Goal: Task Accomplishment & Management: Use online tool/utility

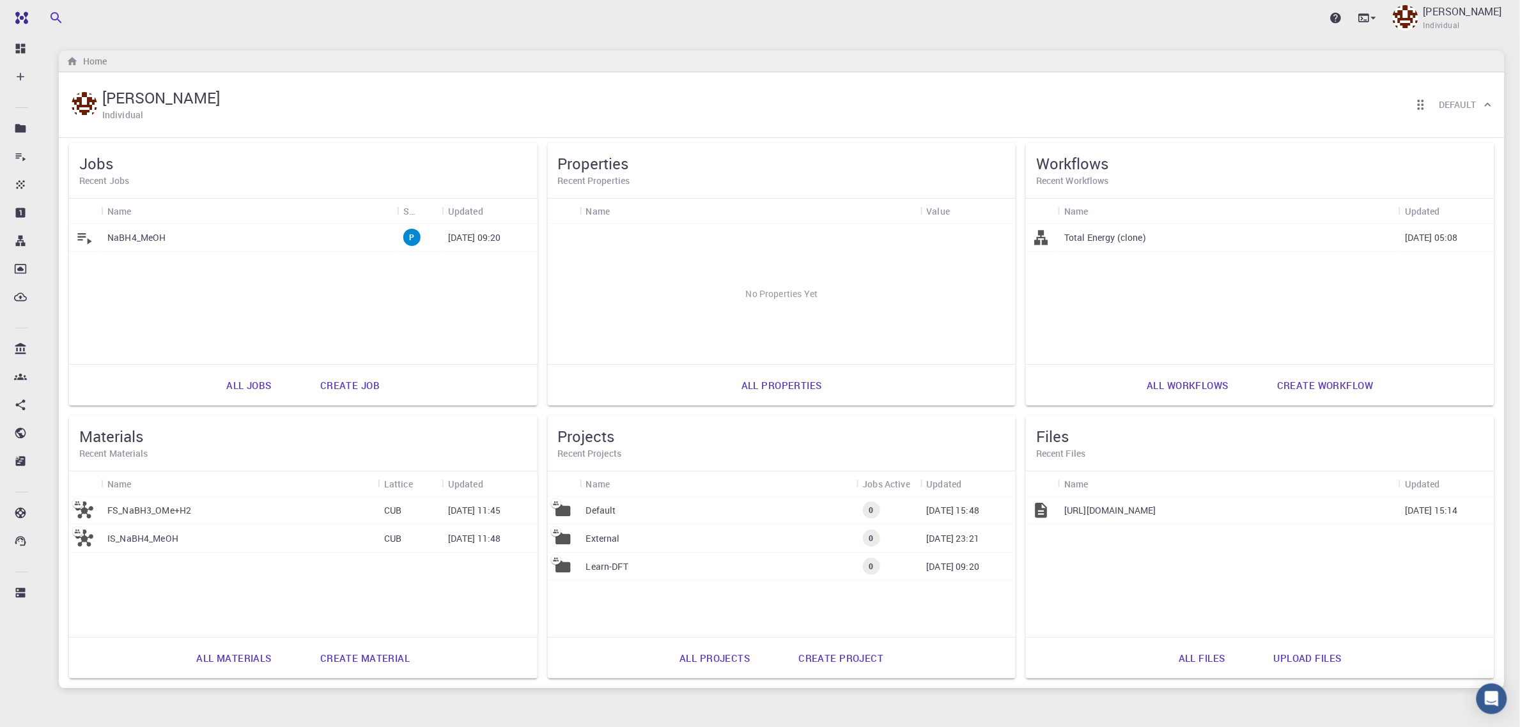
click at [187, 237] on div "NaBH4_MeOH" at bounding box center [249, 238] width 296 height 28
click at [650, 557] on div "Learn-DFT" at bounding box center [718, 567] width 277 height 28
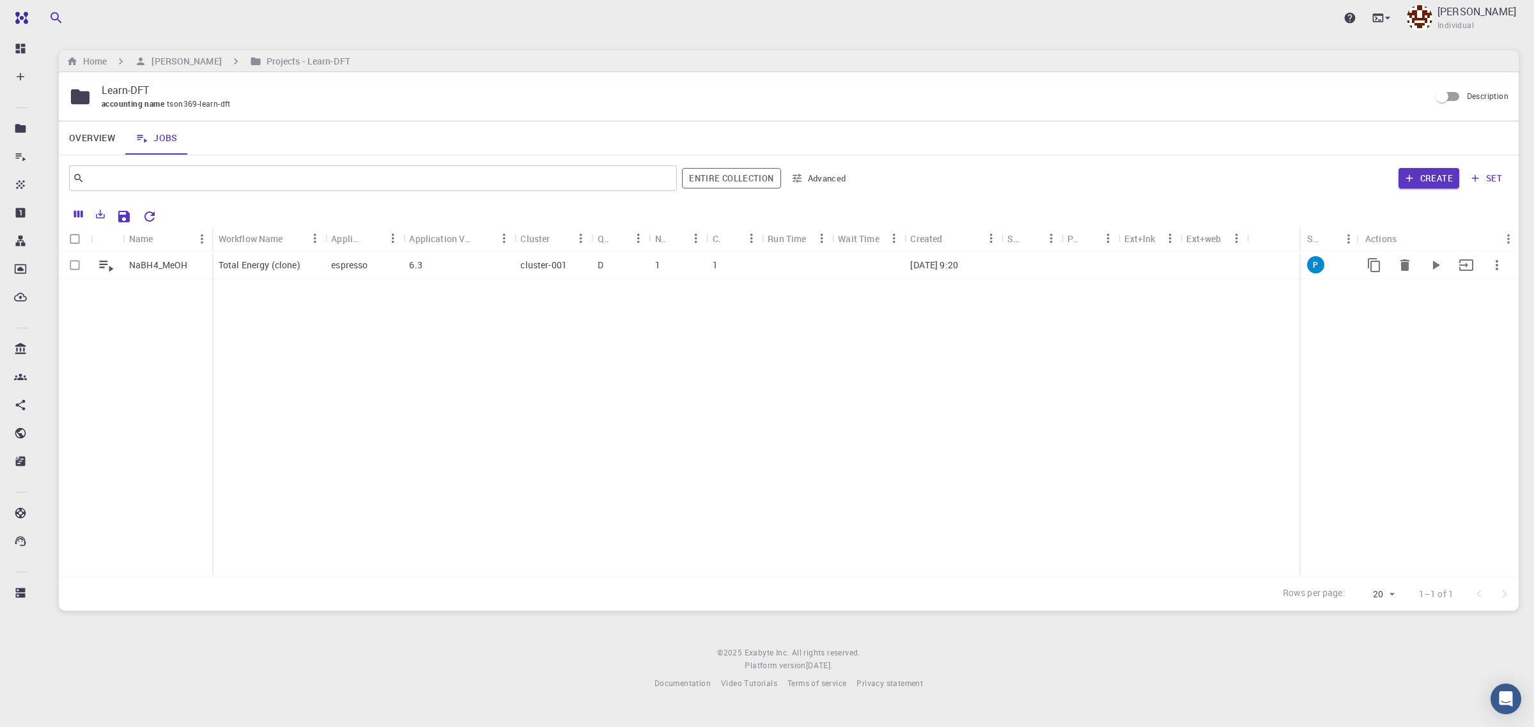
click at [74, 264] on input "Select row" at bounding box center [75, 265] width 24 height 24
checkbox input "true"
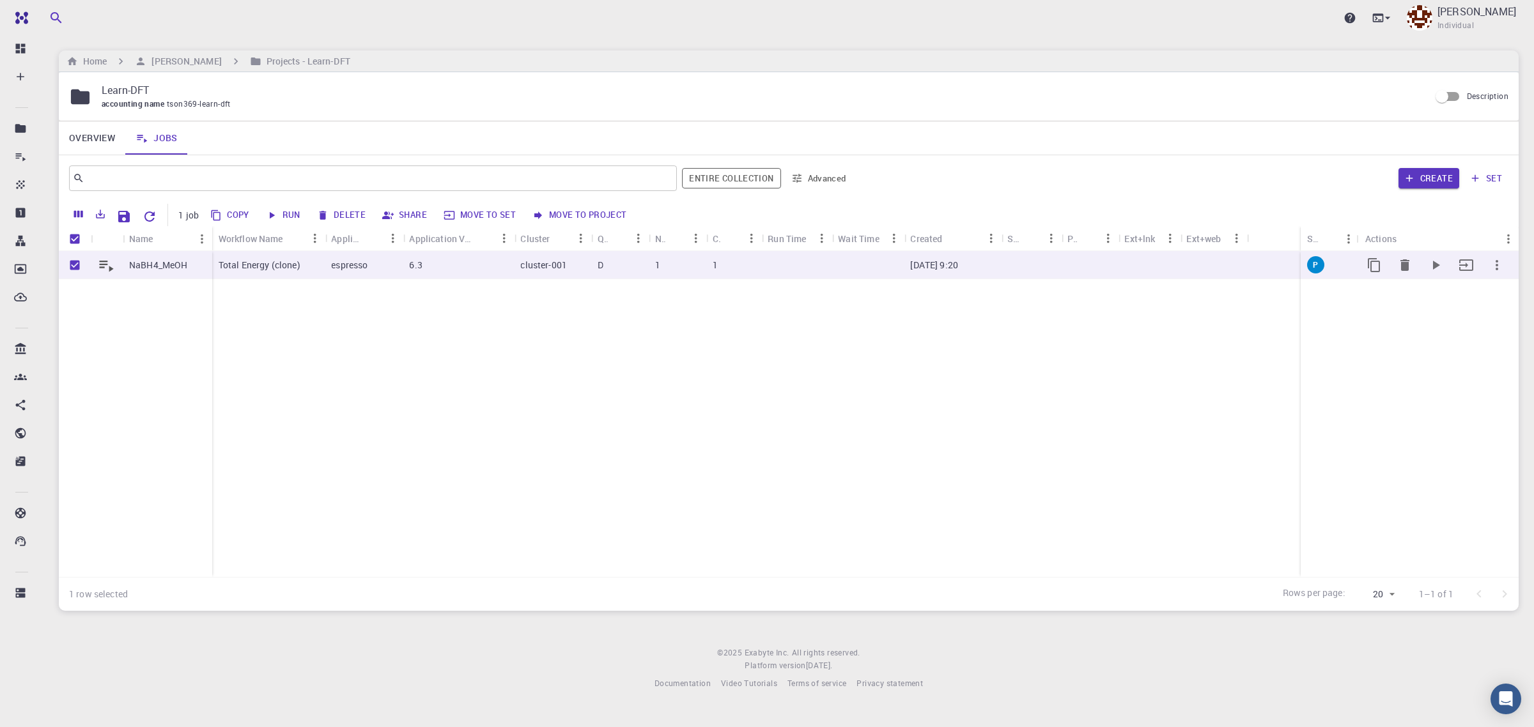
click at [170, 267] on p "NaBH4_MeOH" at bounding box center [158, 265] width 59 height 13
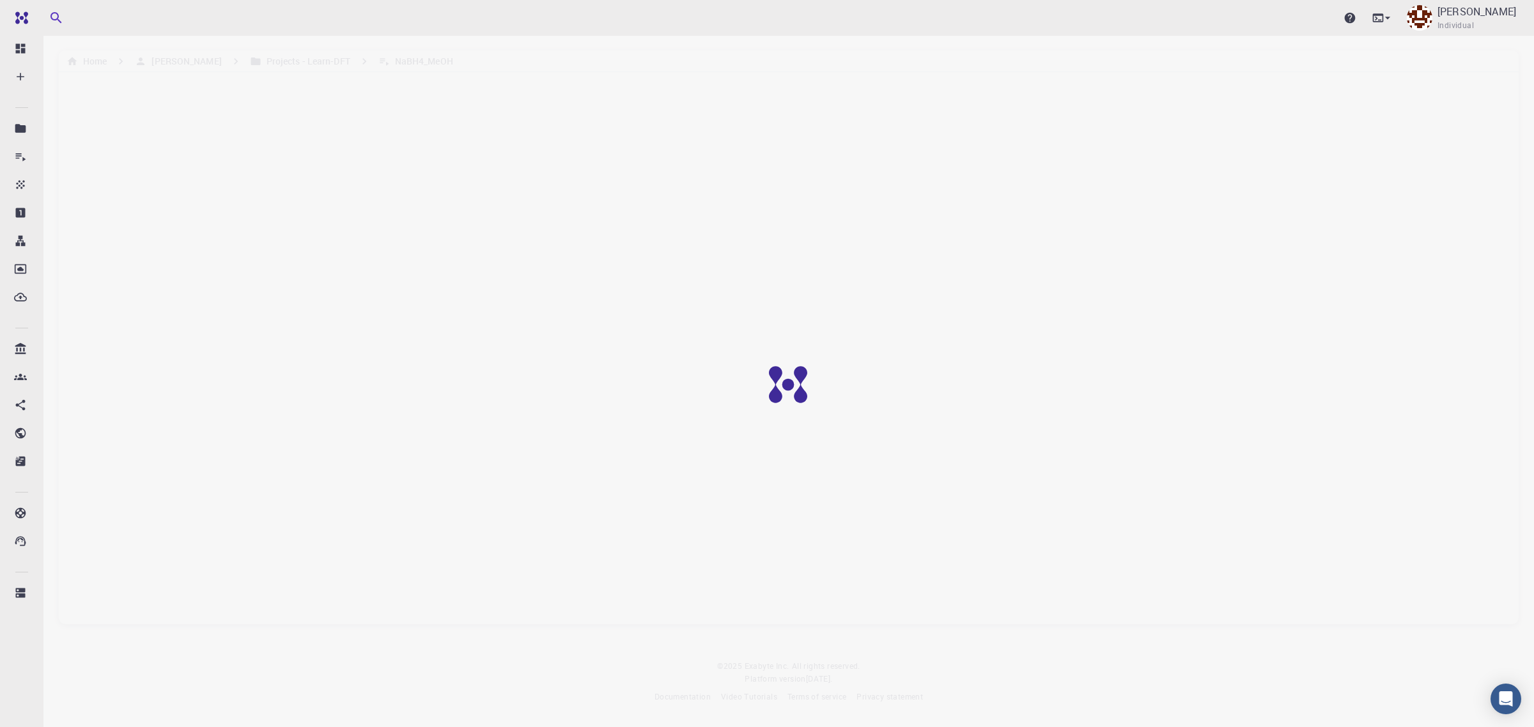
click at [598, 382] on div at bounding box center [798, 394] width 1596 height 789
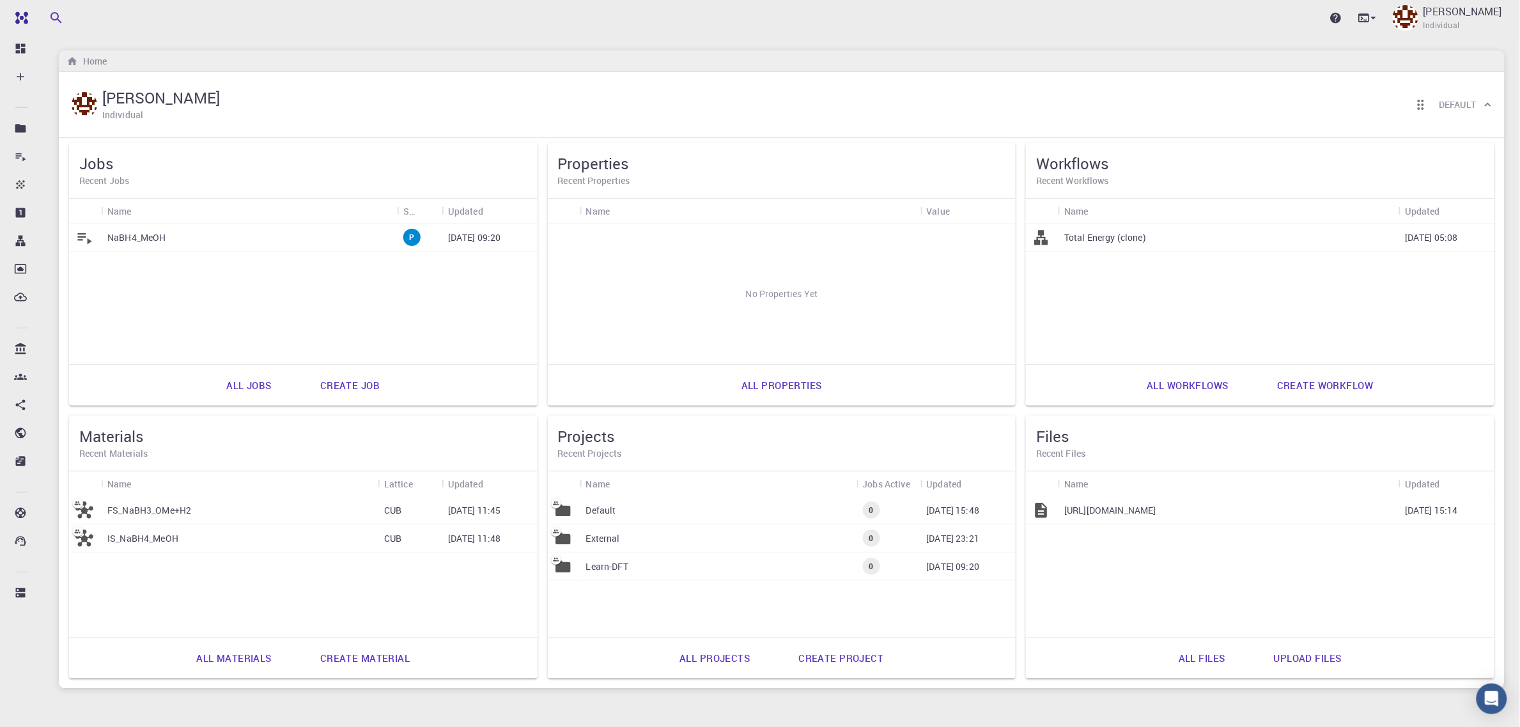
drag, startPoint x: 1296, startPoint y: 509, endPoint x: 1250, endPoint y: 573, distance: 78.9
click at [1250, 573] on div "NC_CA2.0.xyz 01-21-1970 15:14" at bounding box center [1260, 567] width 469 height 141
click at [1169, 515] on div "[URL][DOMAIN_NAME]" at bounding box center [1228, 511] width 341 height 28
click at [1094, 511] on p "[URL][DOMAIN_NAME]" at bounding box center [1110, 510] width 92 height 13
click at [1037, 510] on icon at bounding box center [1042, 510] width 12 height 15
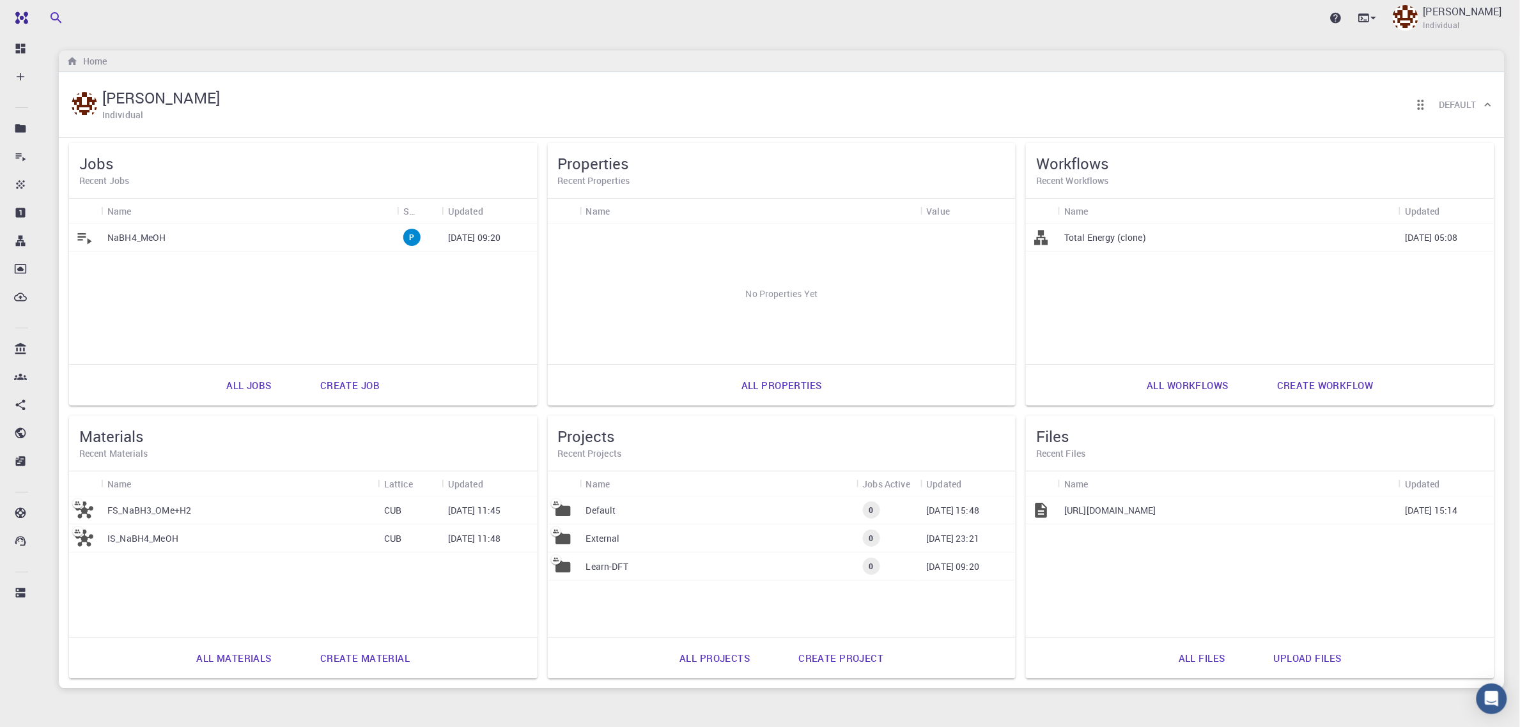
click at [1439, 510] on p "[DATE] 15:14" at bounding box center [1431, 510] width 53 height 13
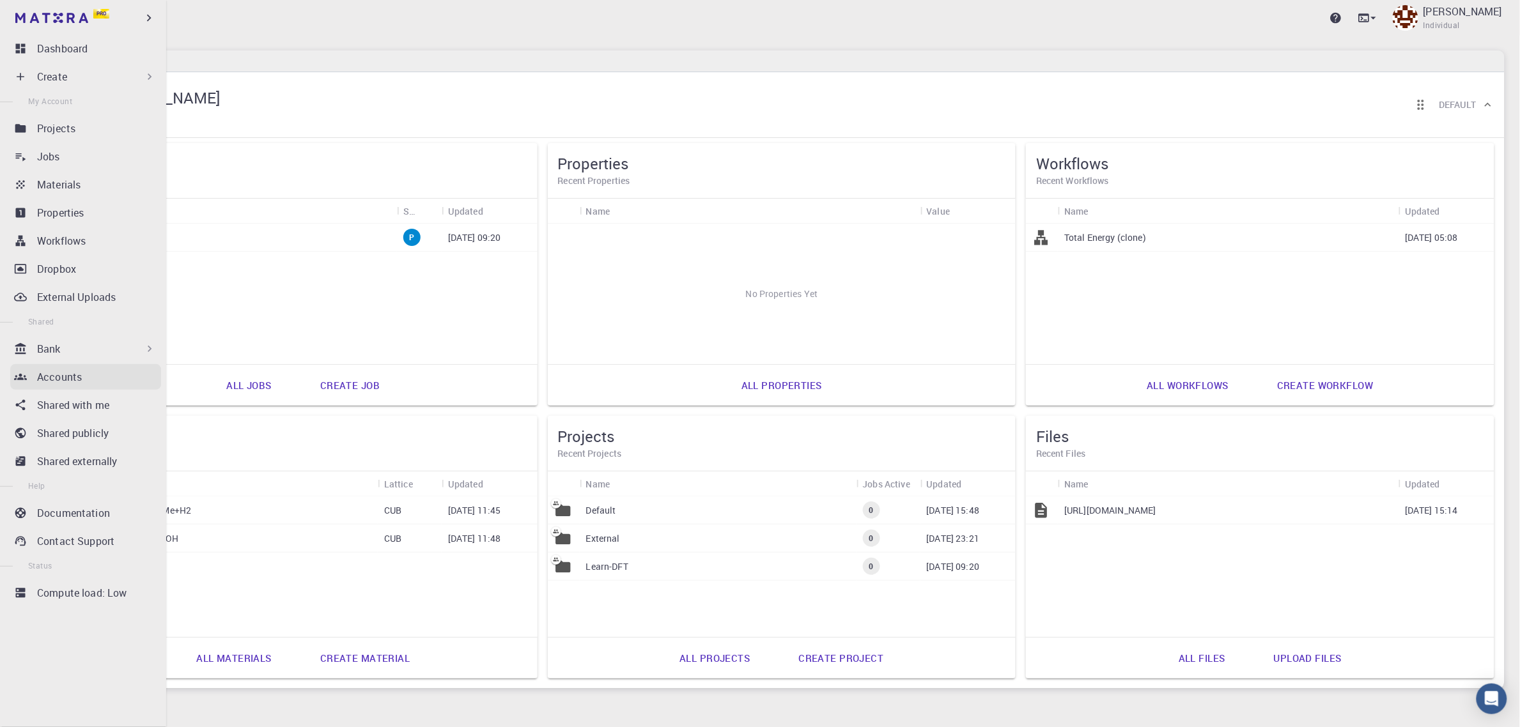
click at [107, 377] on div "Accounts" at bounding box center [99, 377] width 124 height 15
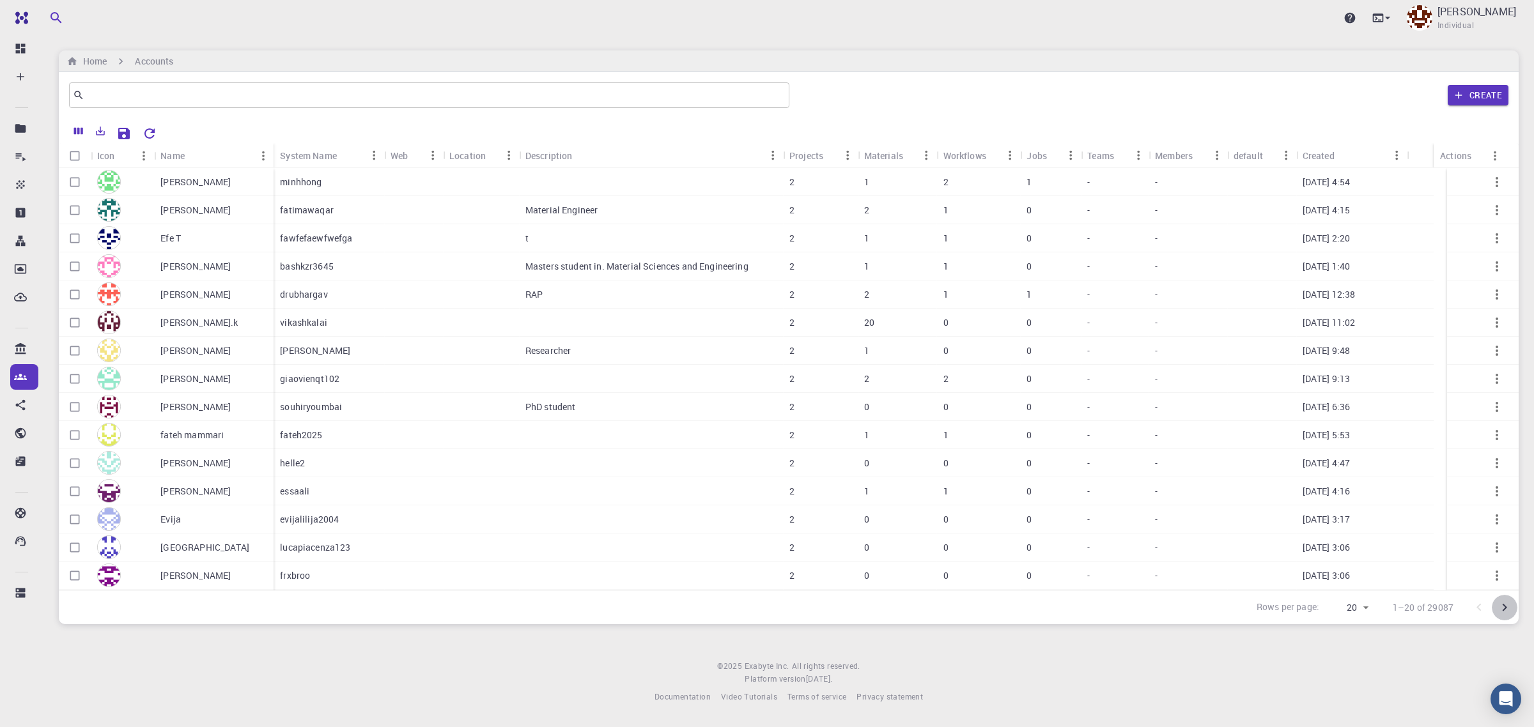
click at [1509, 607] on icon "Go to next page" at bounding box center [1504, 607] width 15 height 15
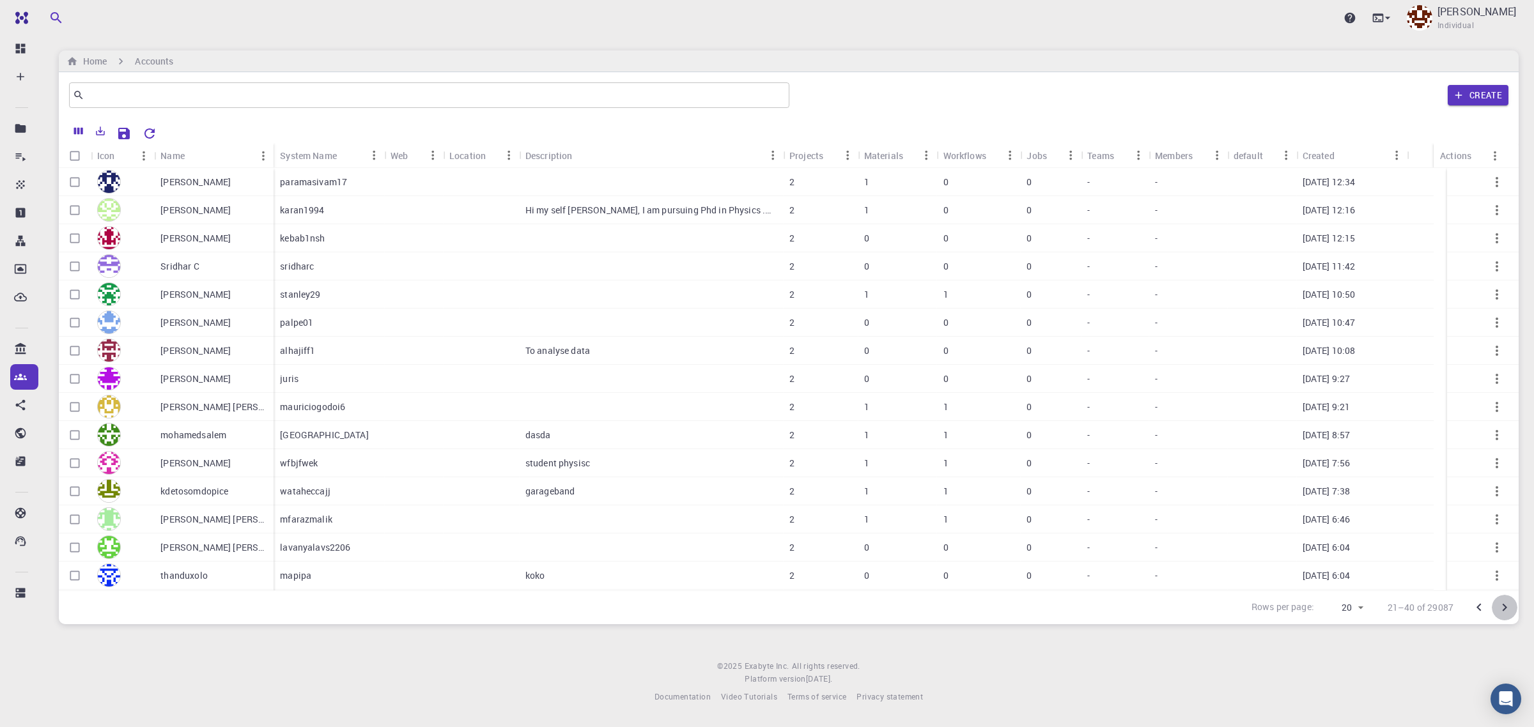
click at [1500, 605] on icon "Go to next page" at bounding box center [1504, 607] width 15 height 15
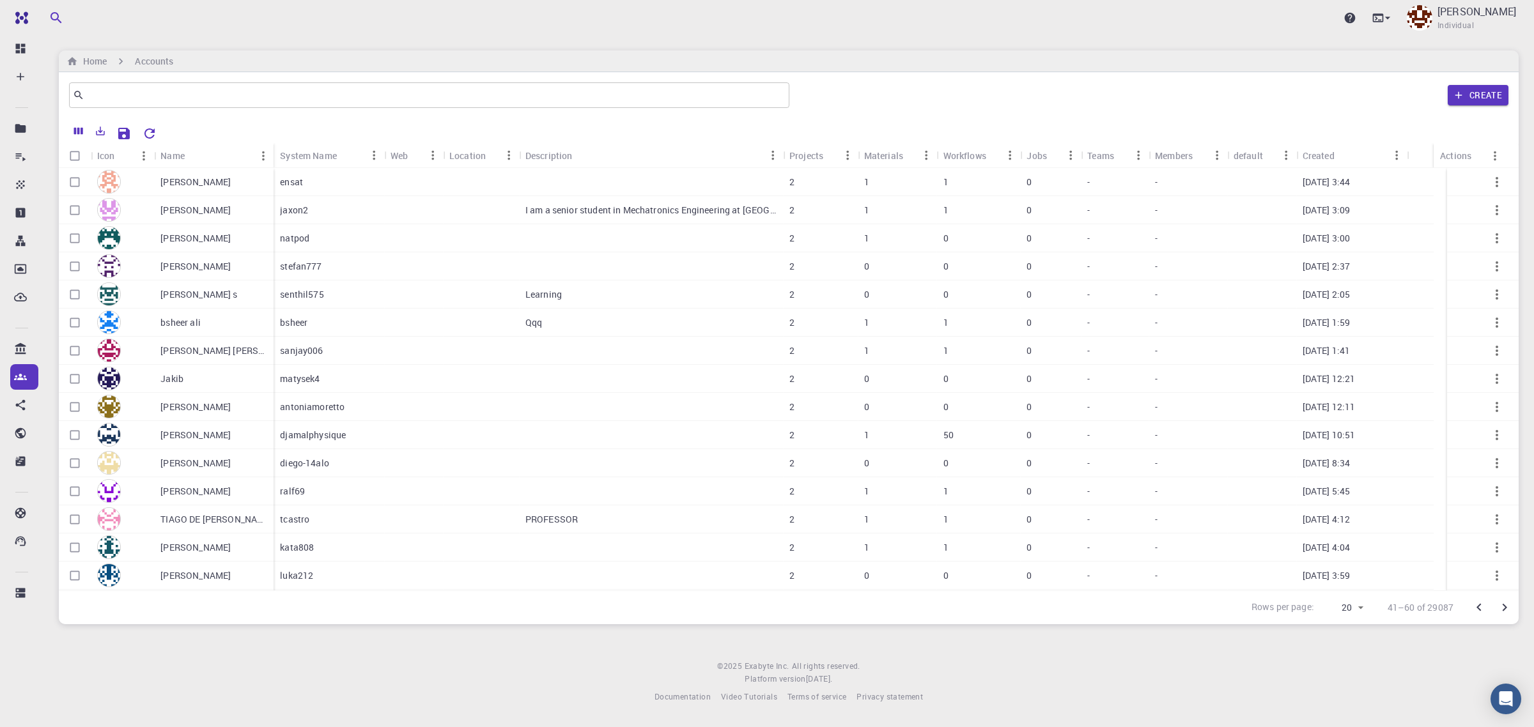
click at [1500, 606] on icon "Go to next page" at bounding box center [1504, 607] width 15 height 15
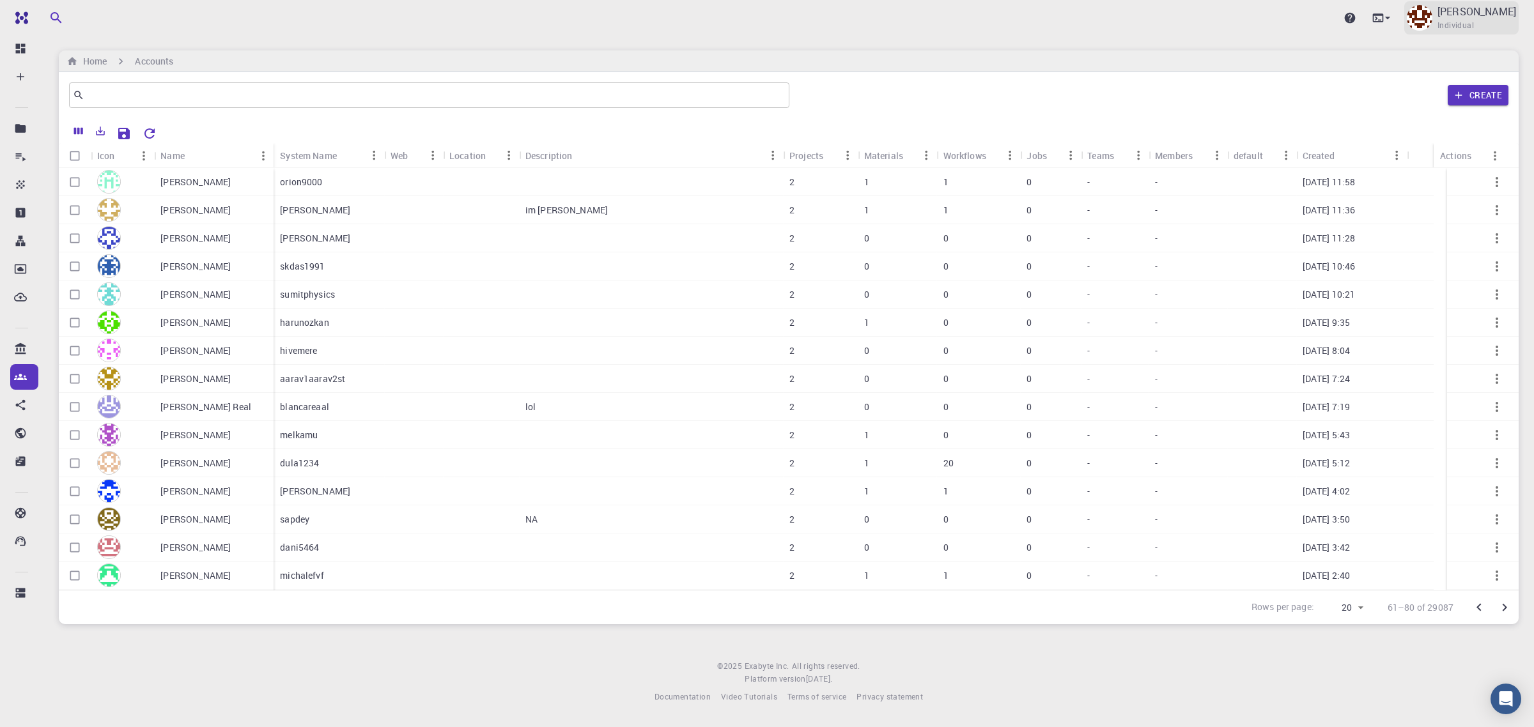
click at [1490, 8] on p "Thanh Son" at bounding box center [1477, 11] width 79 height 15
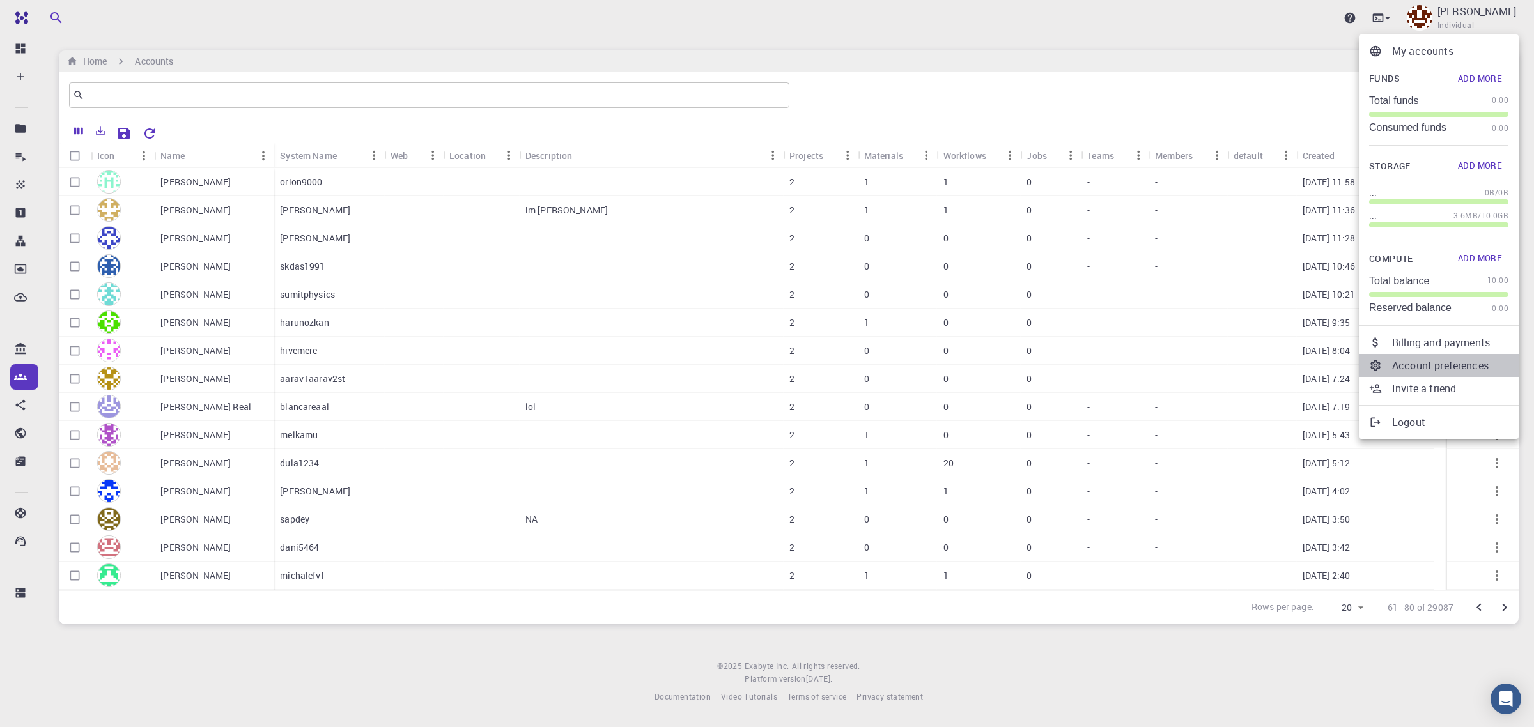
click at [1459, 368] on p "Account preferences" at bounding box center [1450, 365] width 116 height 15
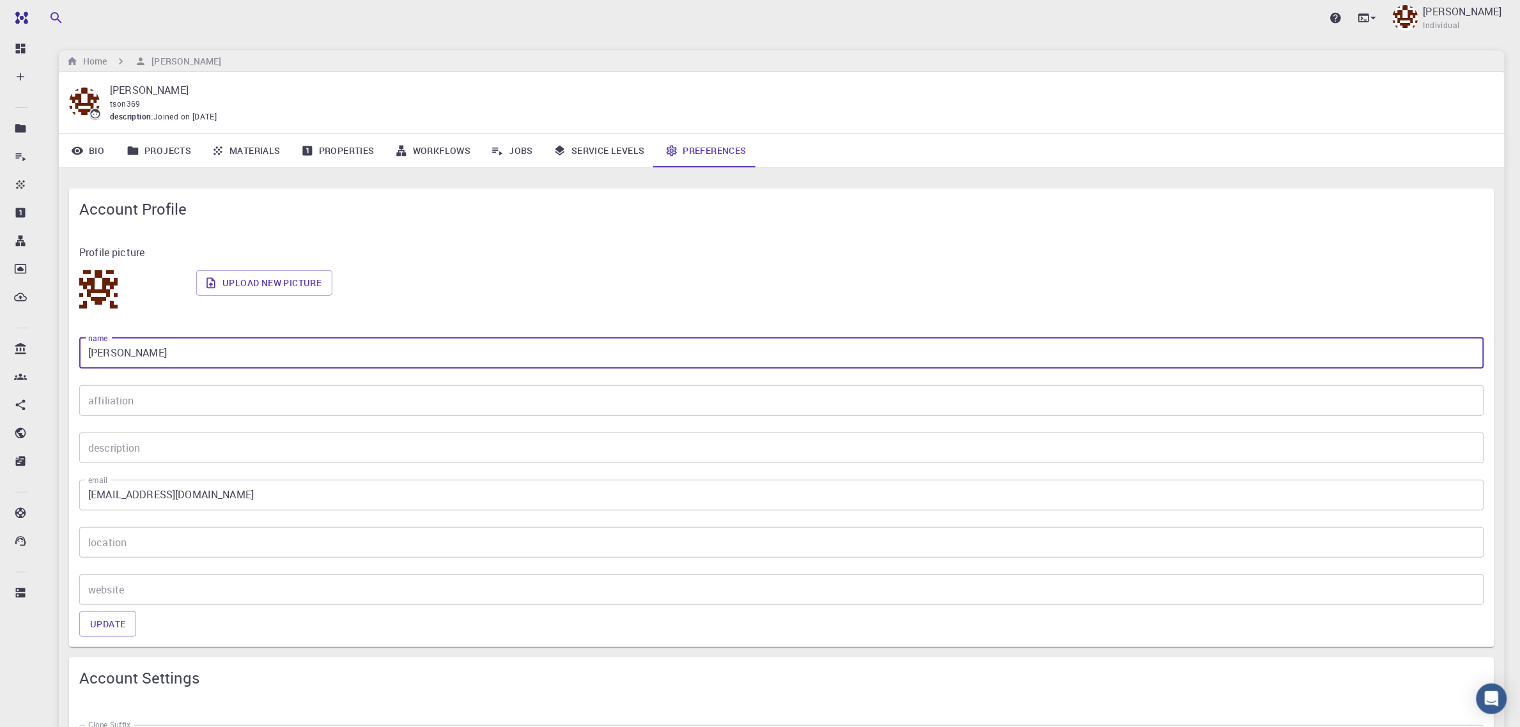
click at [154, 359] on input "Thanh Son" at bounding box center [781, 353] width 1405 height 31
click at [94, 355] on input "Tphan" at bounding box center [781, 353] width 1405 height 31
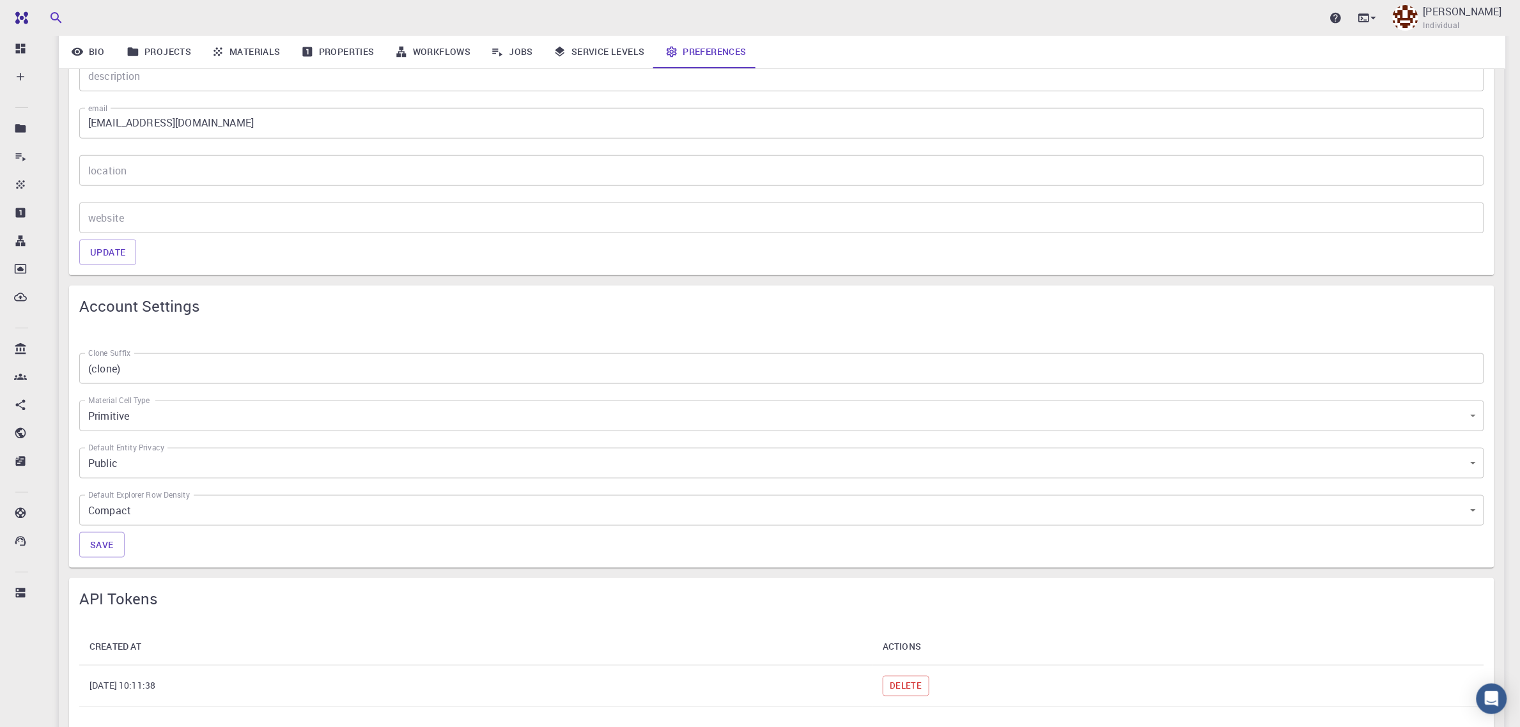
scroll to position [400, 0]
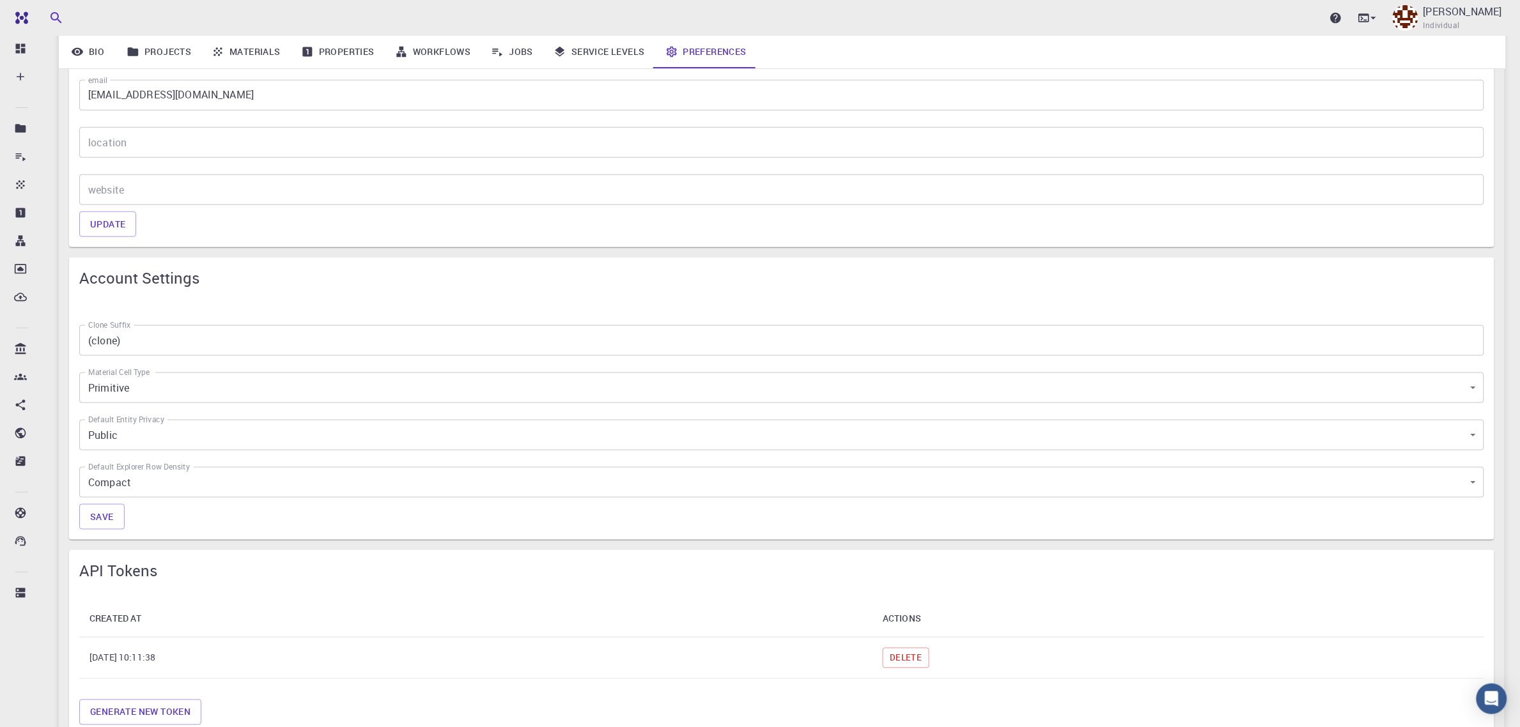
type input "Tphan"
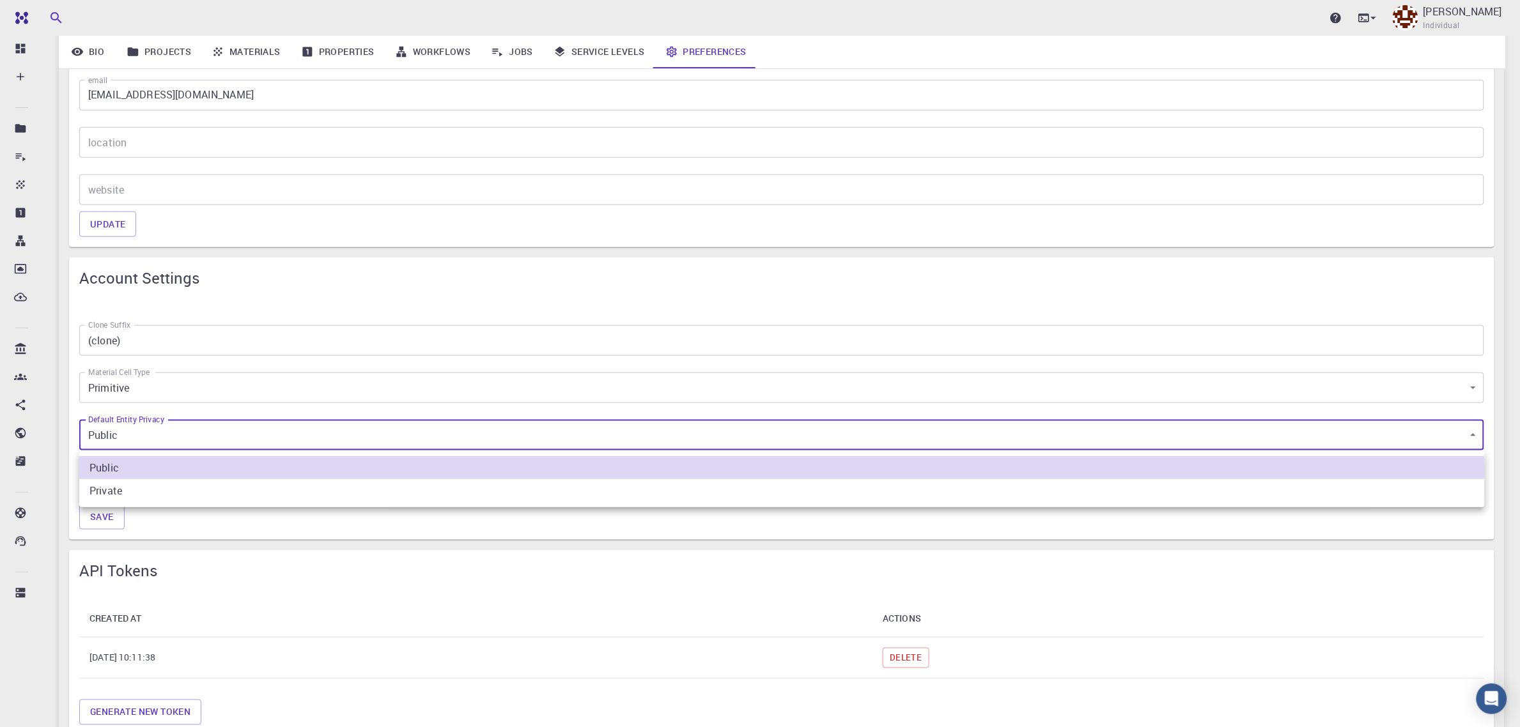
click at [1479, 436] on body "Pro Dashboard Create New Job New Material Create Material Upload File Import fr…" at bounding box center [760, 417] width 1520 height 1634
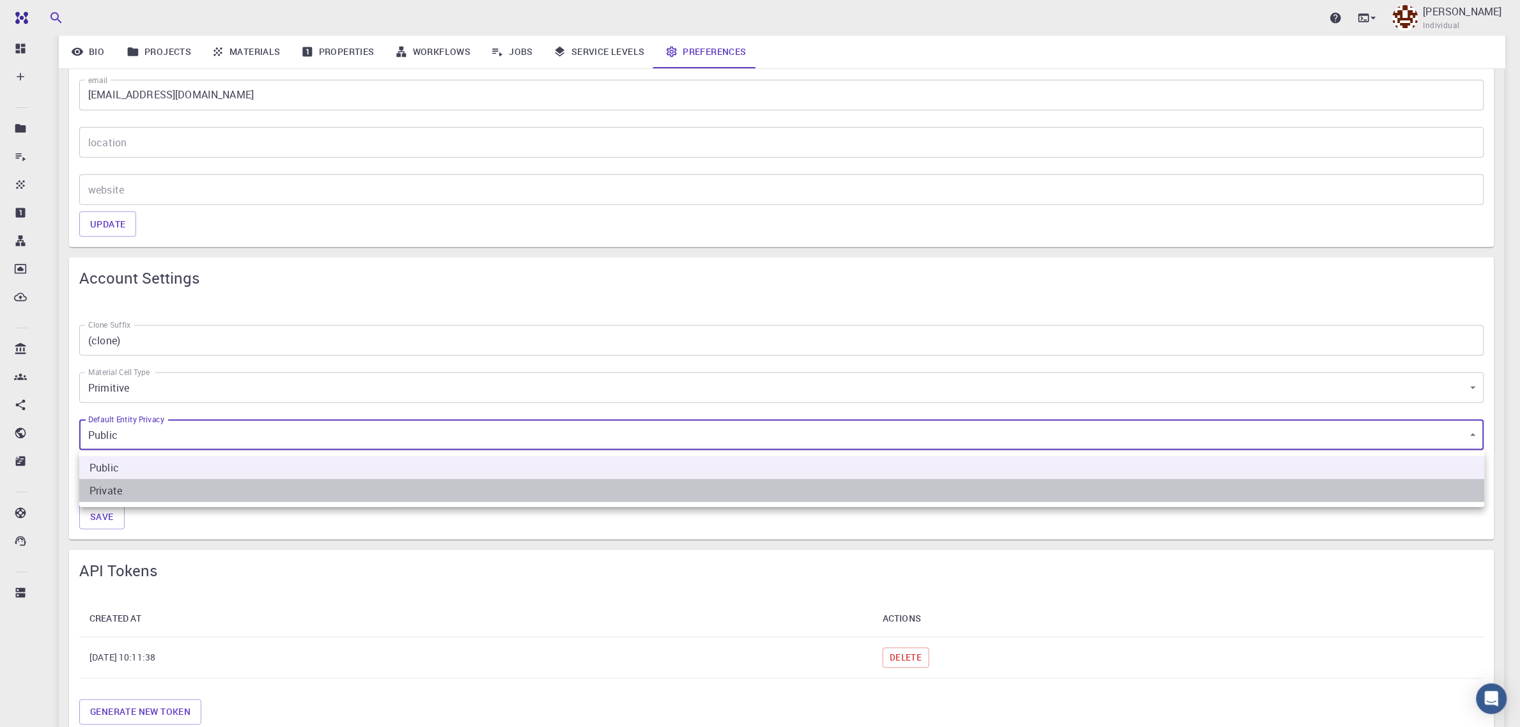
click at [110, 486] on li "Private" at bounding box center [782, 490] width 1406 height 23
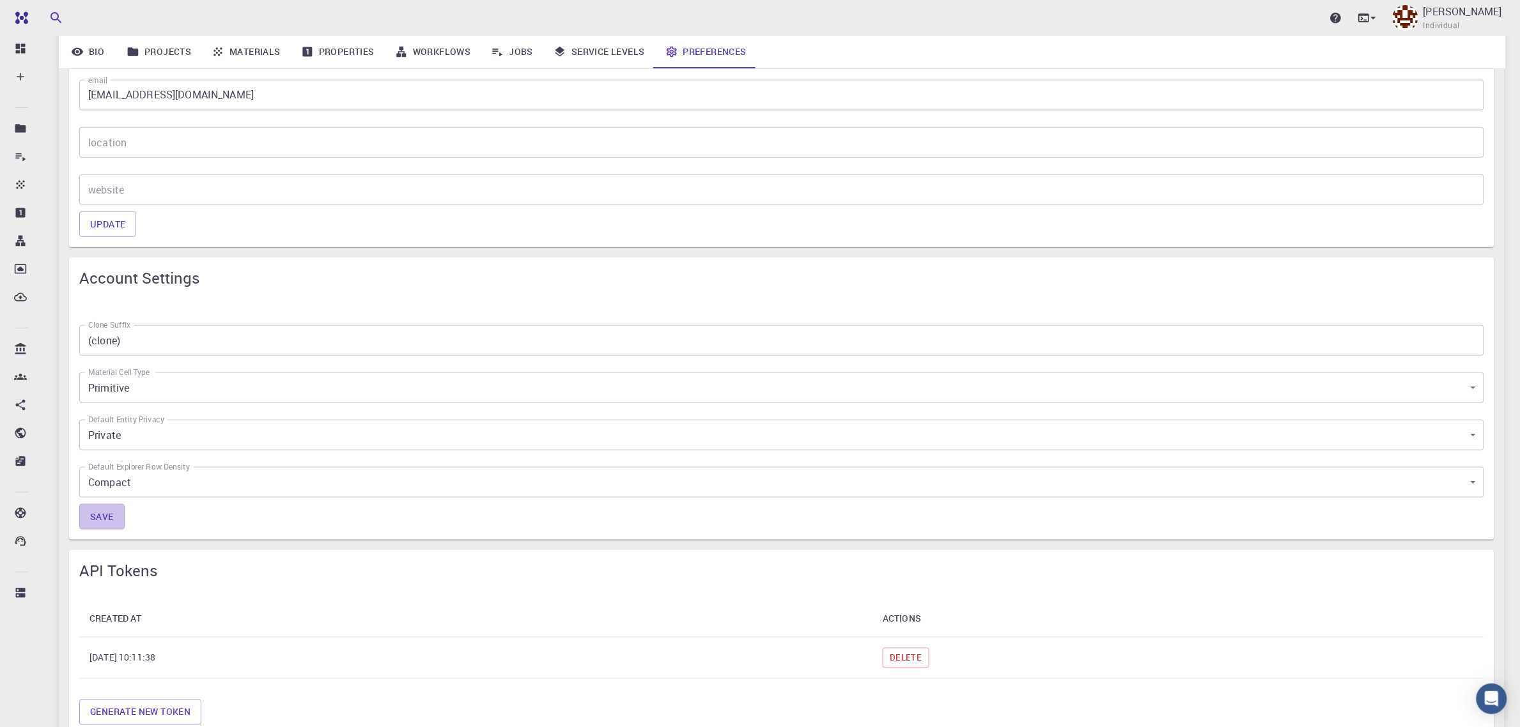
drag, startPoint x: 97, startPoint y: 513, endPoint x: 147, endPoint y: 513, distance: 49.9
click at [97, 515] on button "Save" at bounding box center [101, 517] width 45 height 26
click at [120, 224] on button "Update" at bounding box center [107, 225] width 57 height 26
type input "0"
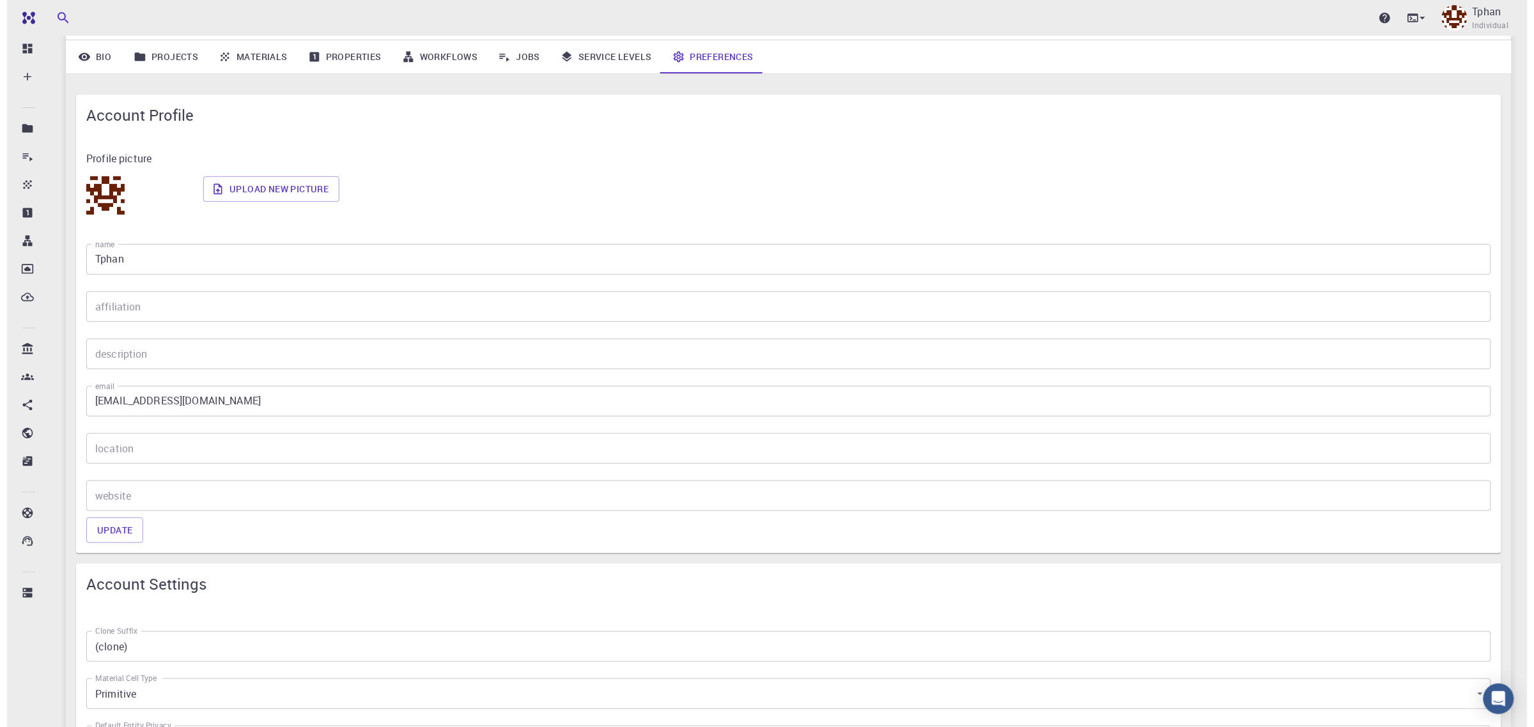
scroll to position [0, 0]
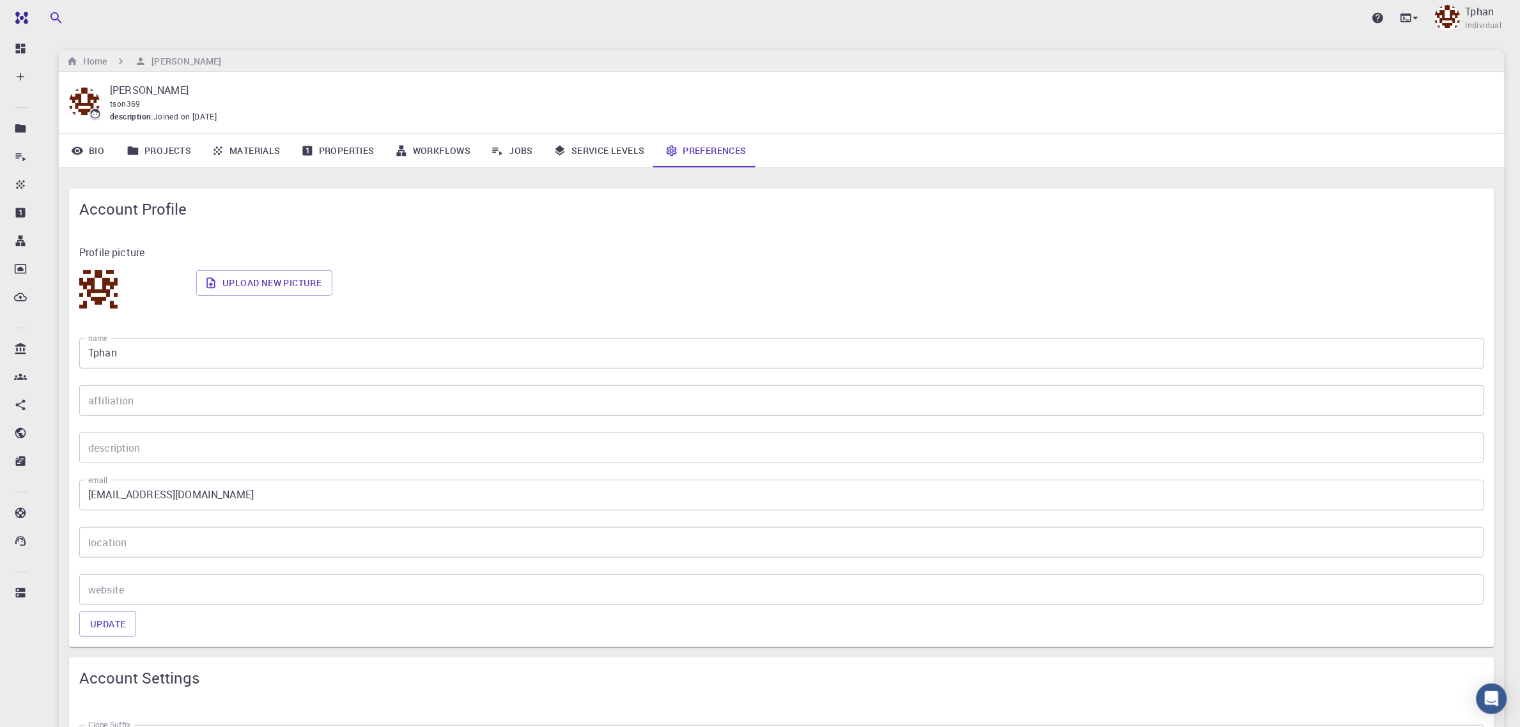
click at [146, 91] on p "Thanh Son" at bounding box center [797, 89] width 1374 height 15
click at [620, 153] on link "Service Levels" at bounding box center [599, 150] width 112 height 33
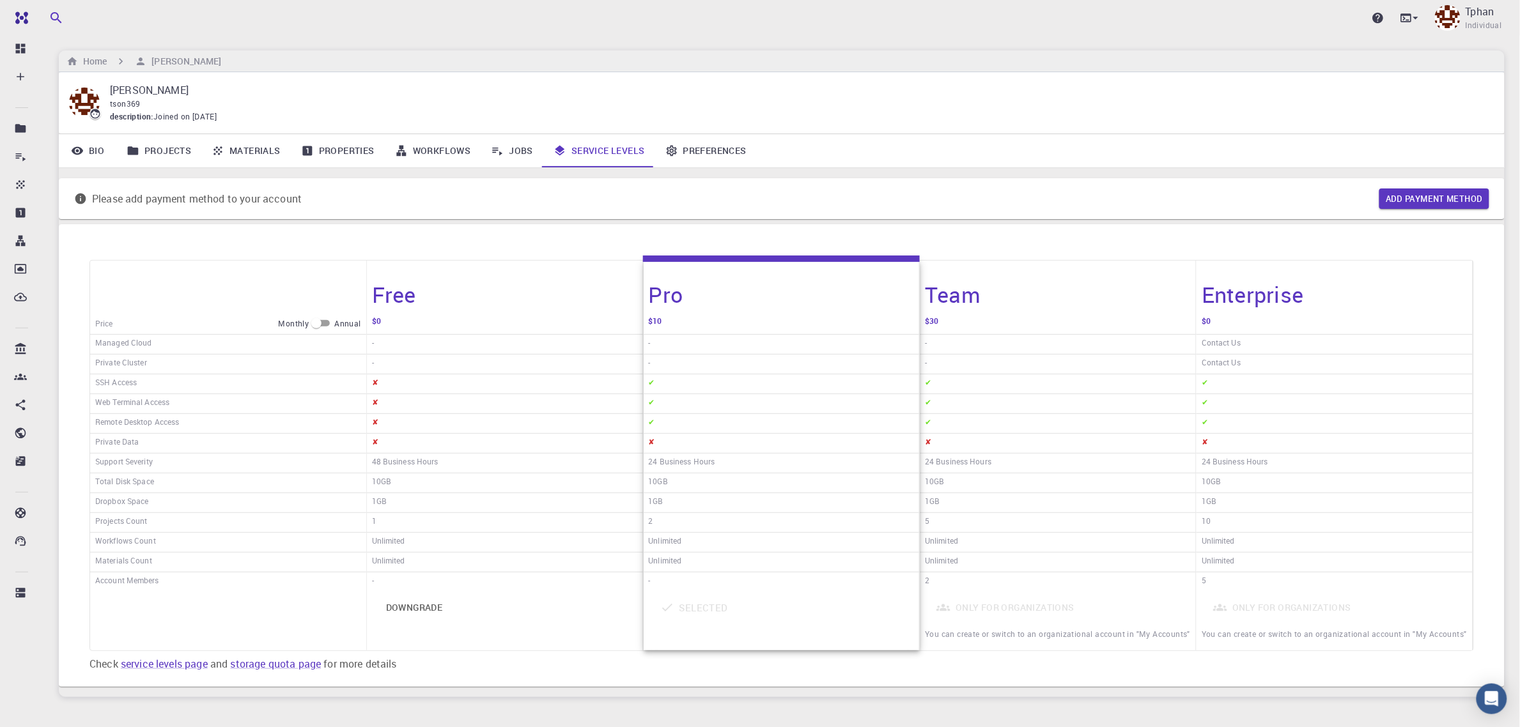
click at [504, 152] on link "Jobs" at bounding box center [512, 150] width 63 height 33
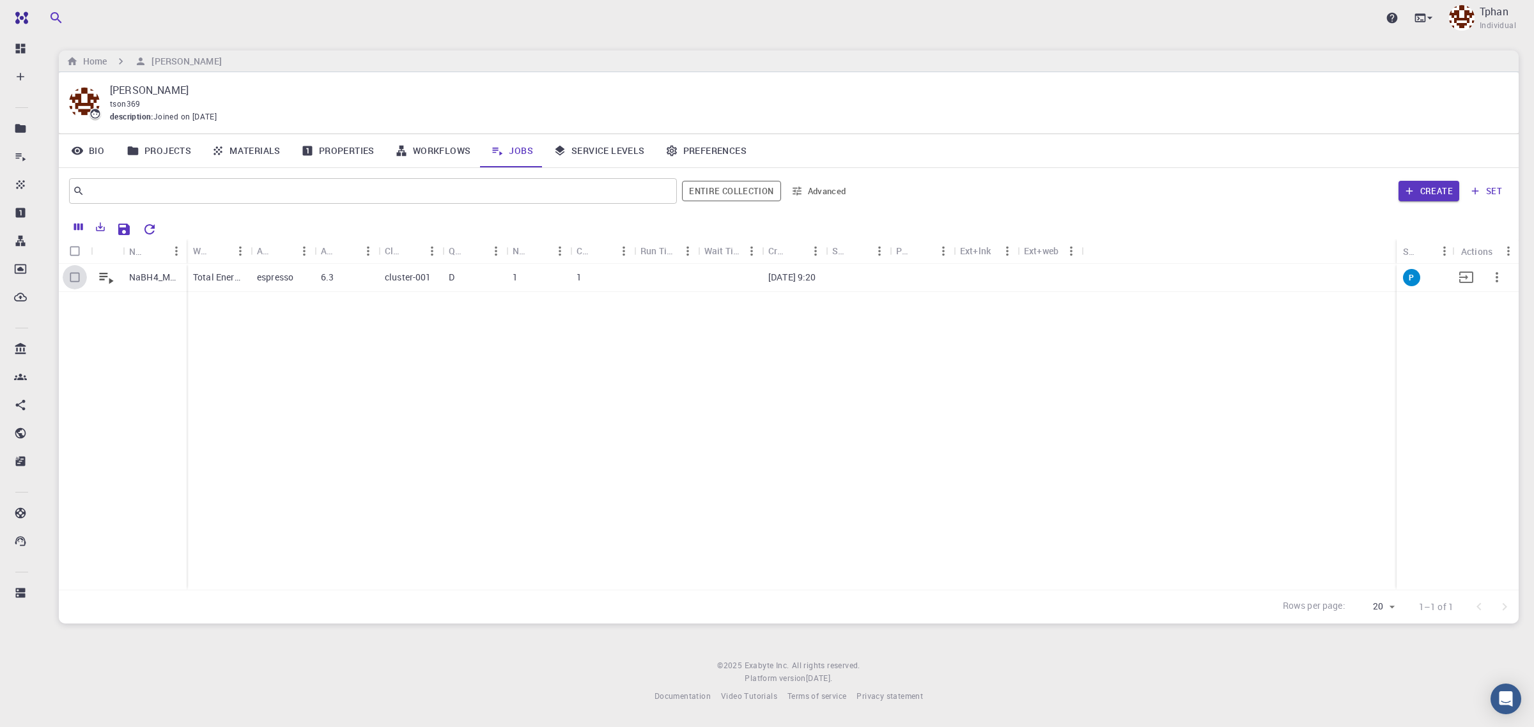
click at [72, 281] on input "Select row" at bounding box center [75, 277] width 24 height 24
checkbox input "true"
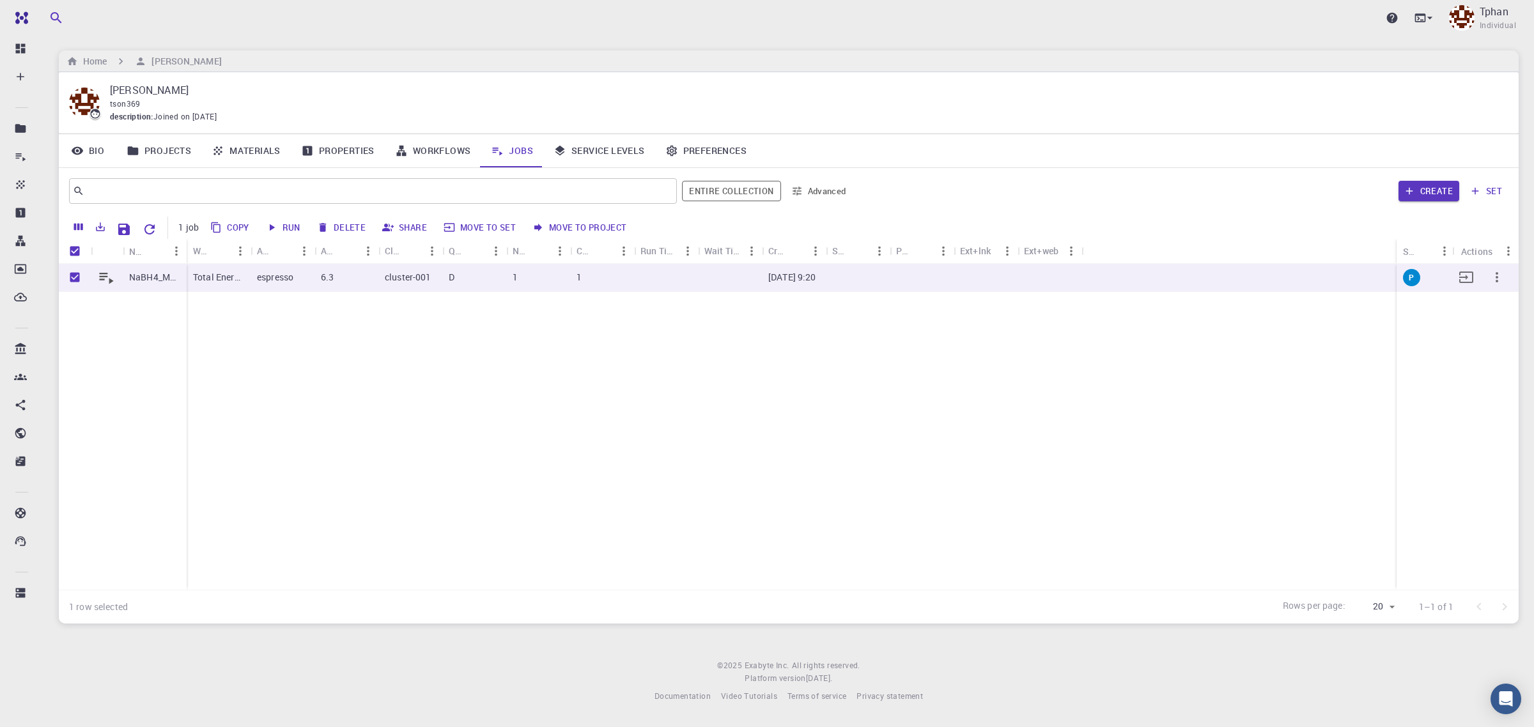
click at [264, 279] on p "espresso" at bounding box center [275, 277] width 36 height 13
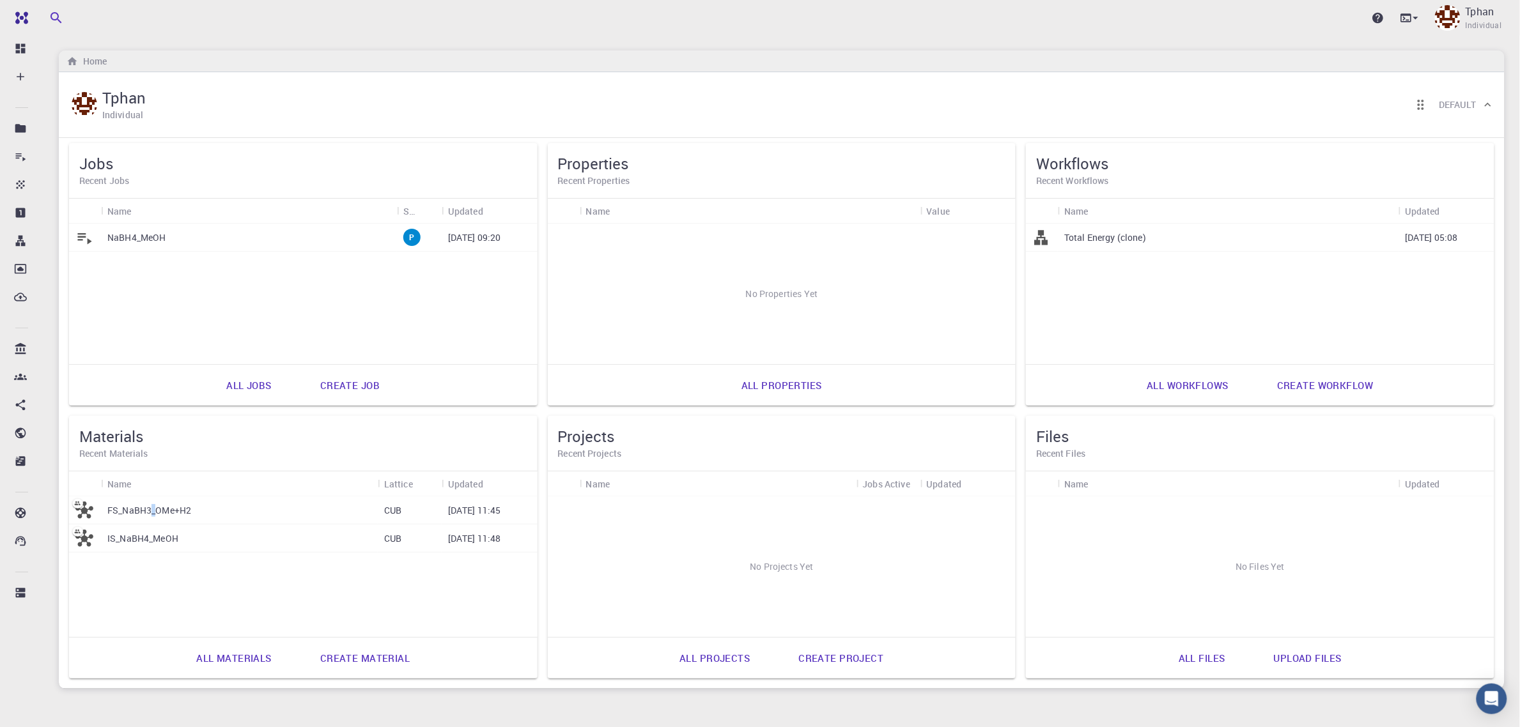
click at [155, 511] on p "FS_NaBH3_OMe+H2" at bounding box center [149, 510] width 84 height 13
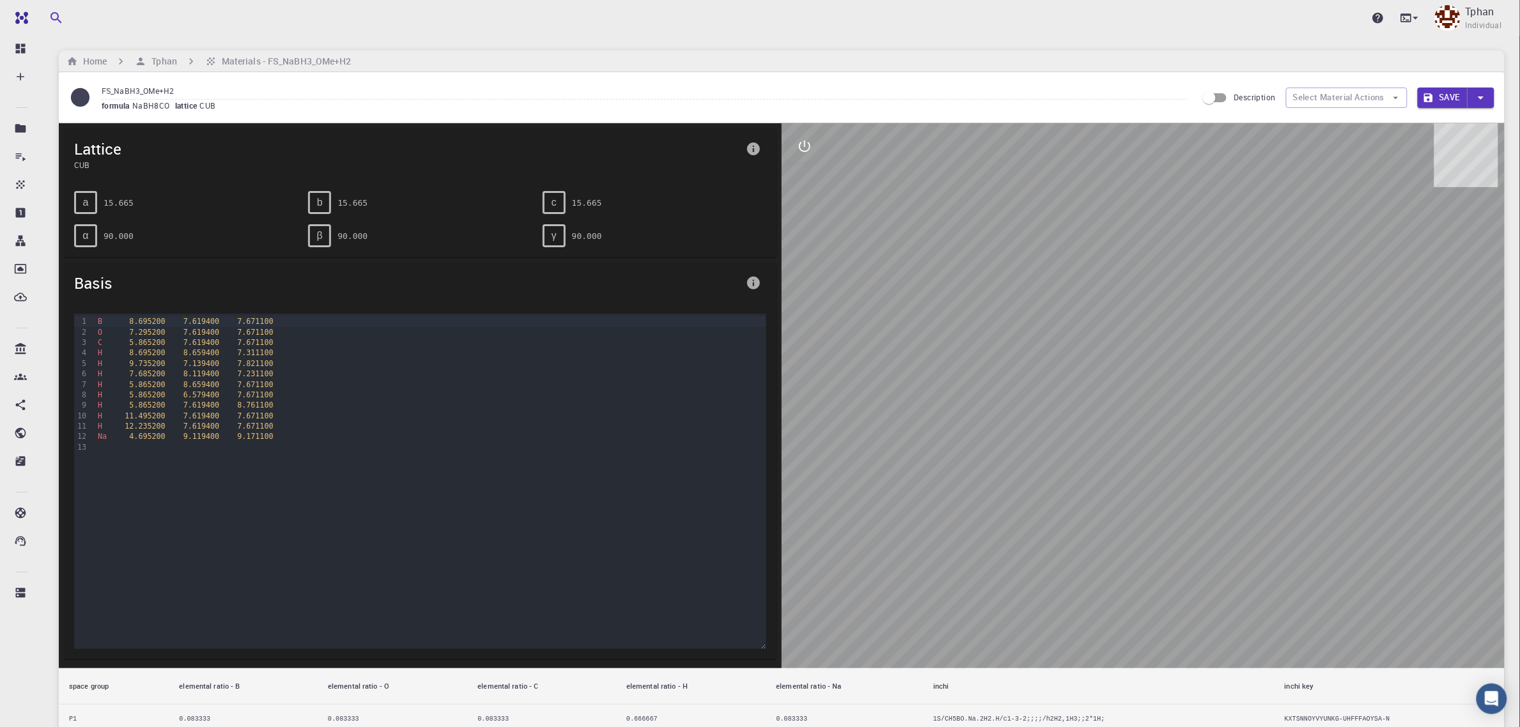
drag, startPoint x: 263, startPoint y: 260, endPoint x: 289, endPoint y: 249, distance: 28.1
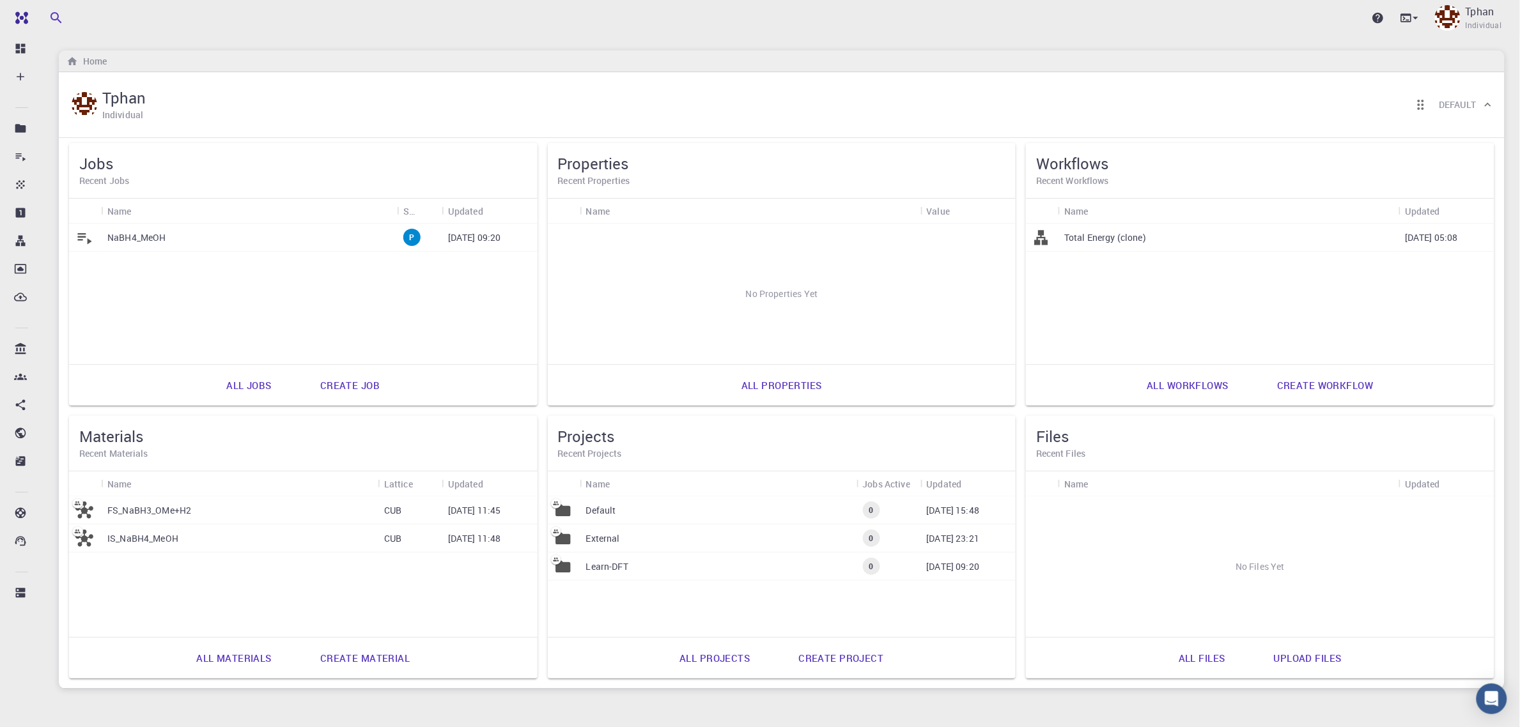
click at [120, 547] on div "IS_NaBH4_MeOH" at bounding box center [239, 539] width 277 height 28
click at [231, 382] on link "All jobs" at bounding box center [248, 385] width 73 height 31
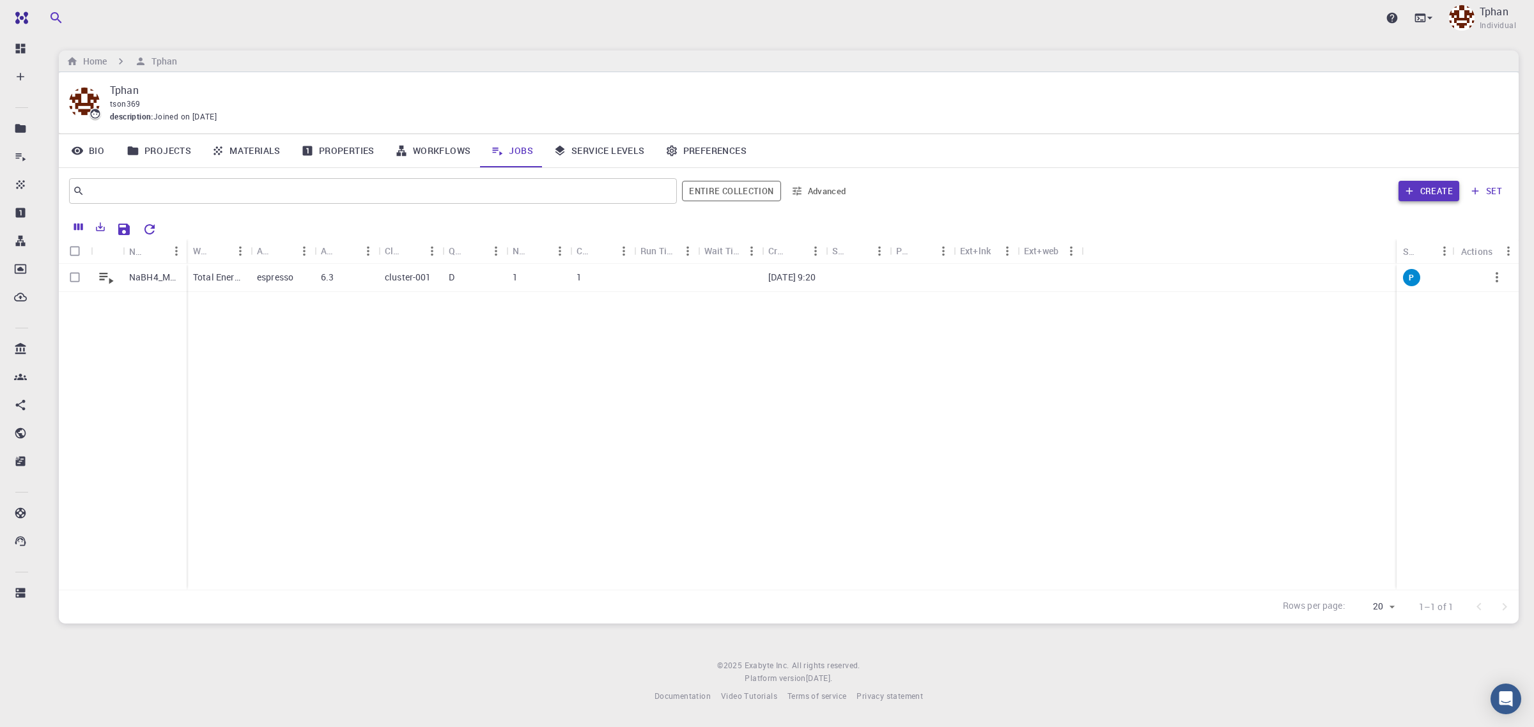
click at [1437, 191] on button "Create" at bounding box center [1429, 191] width 61 height 20
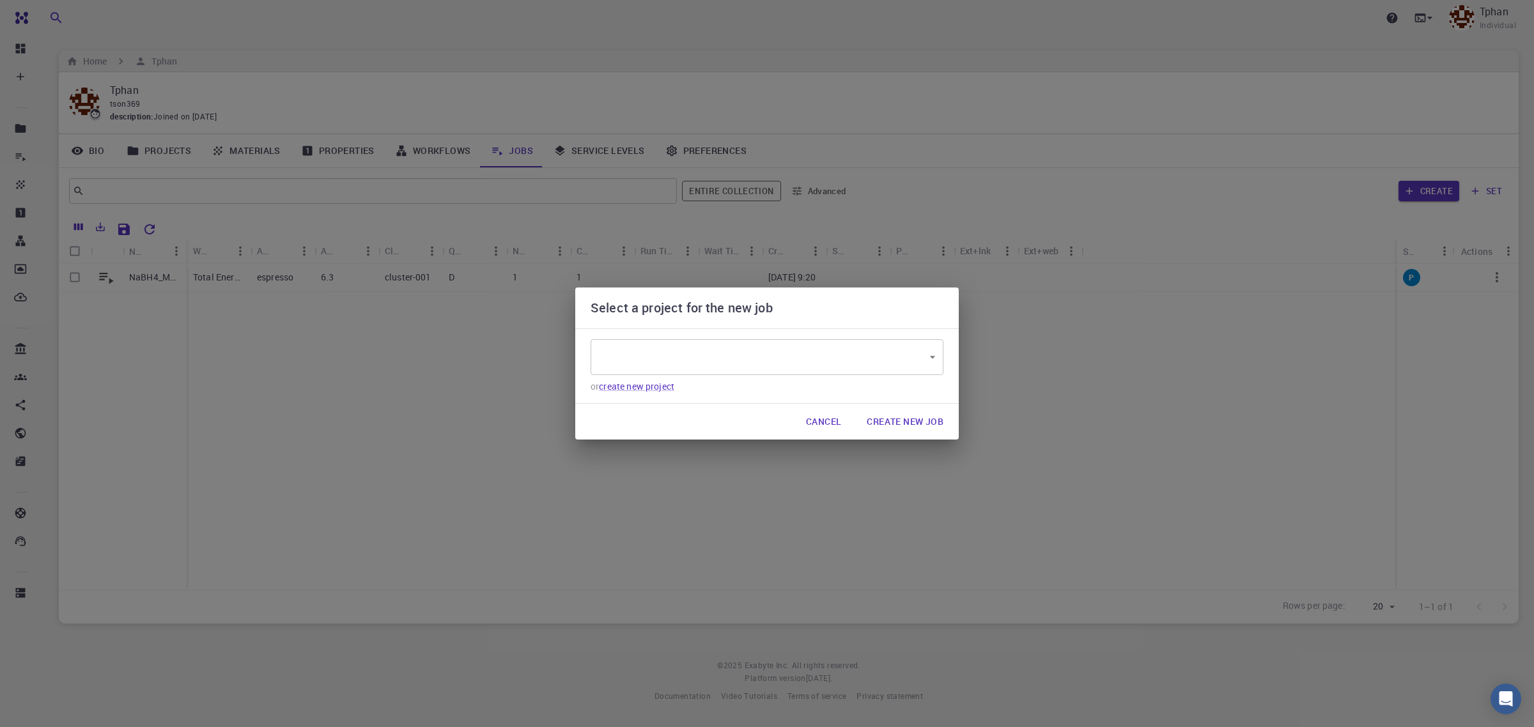
type input "r7YzEEDL8XBFXXthv"
click at [915, 426] on button "Create New Job" at bounding box center [905, 422] width 97 height 26
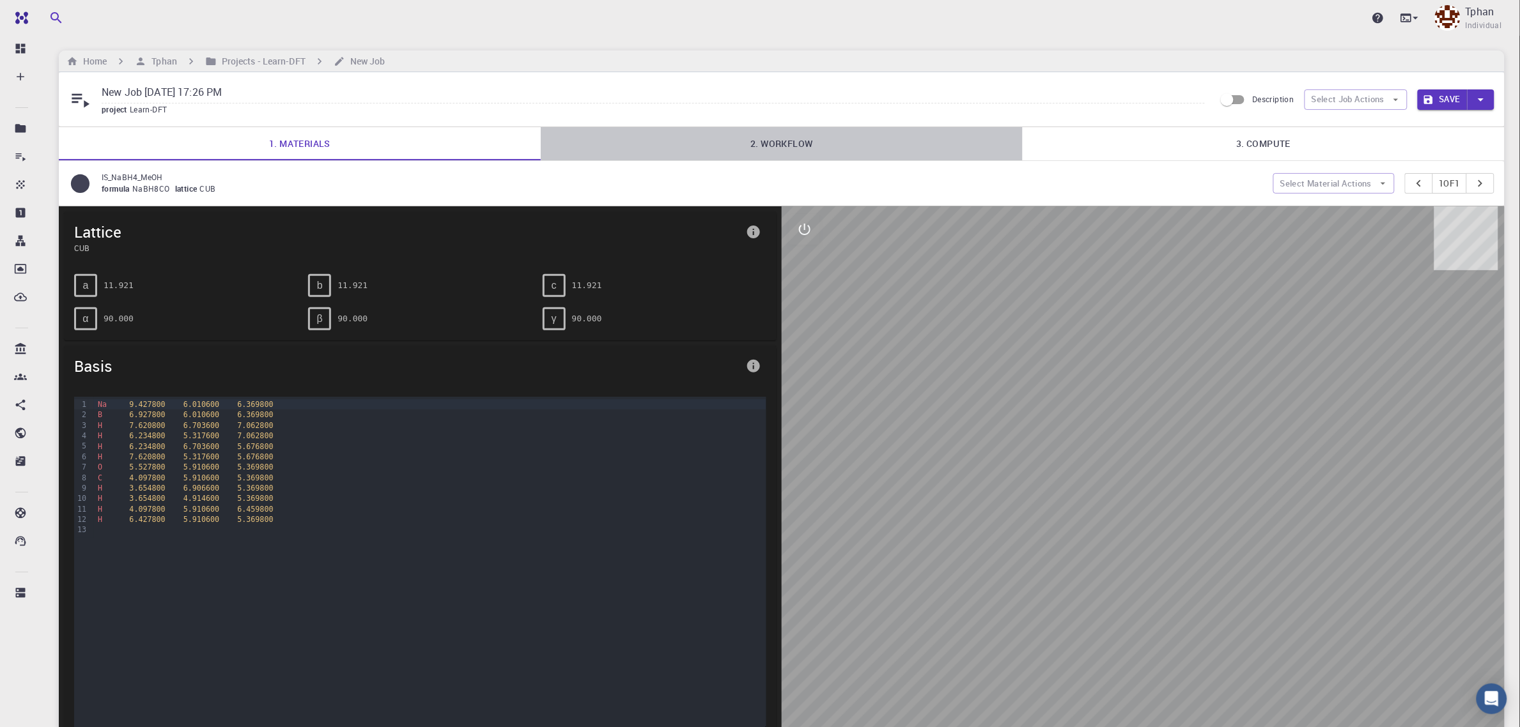
click at [785, 148] on link "2. Workflow" at bounding box center [782, 143] width 482 height 33
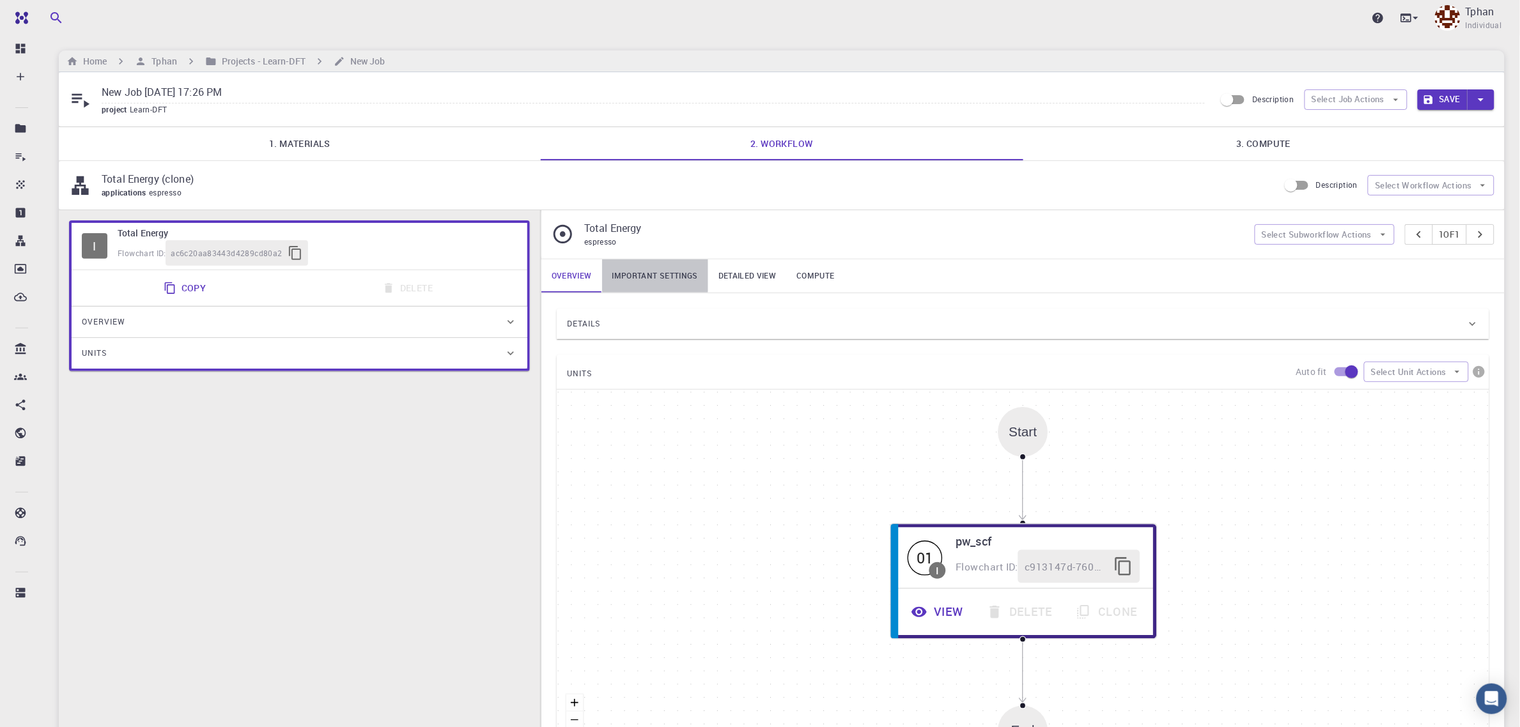
click at [649, 278] on link "Important settings" at bounding box center [655, 276] width 106 height 33
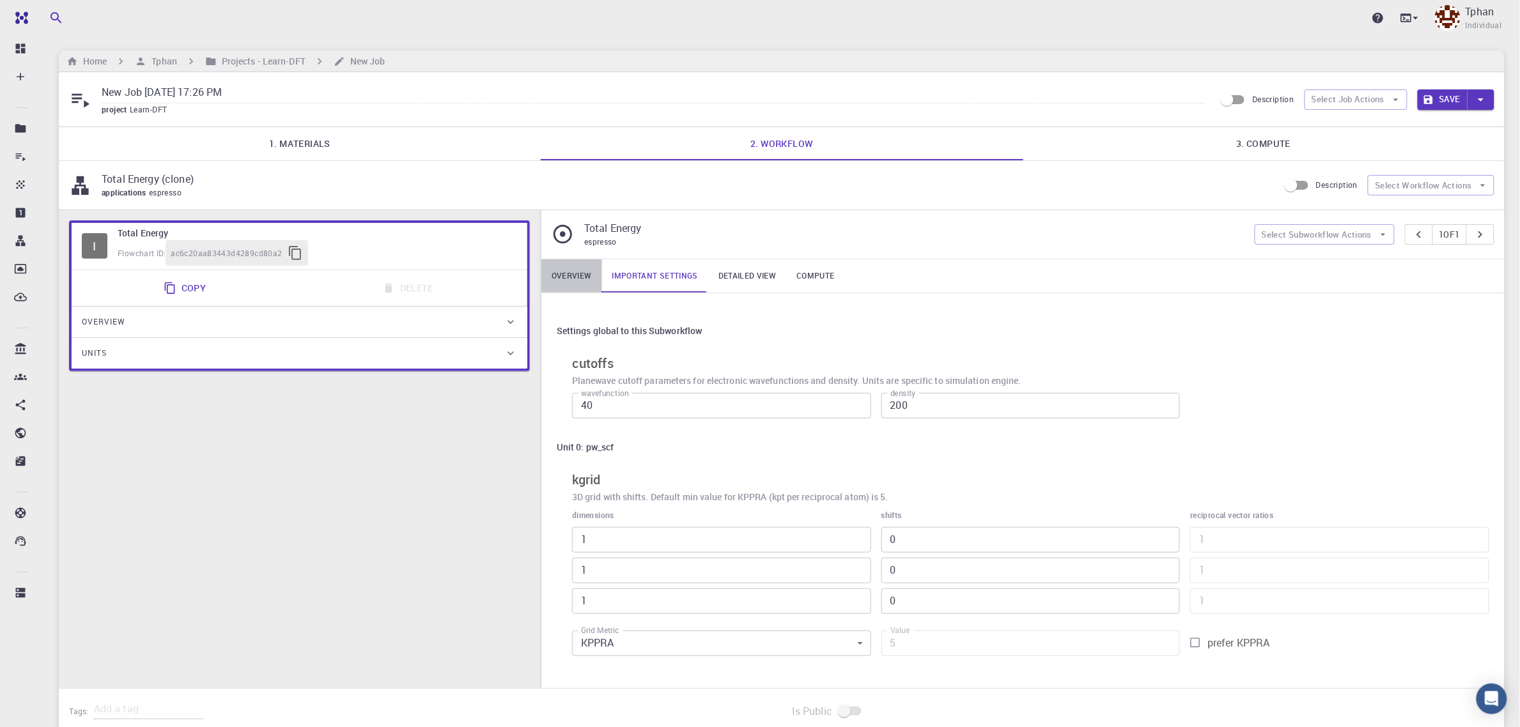
click at [576, 280] on link "Overview" at bounding box center [571, 276] width 61 height 33
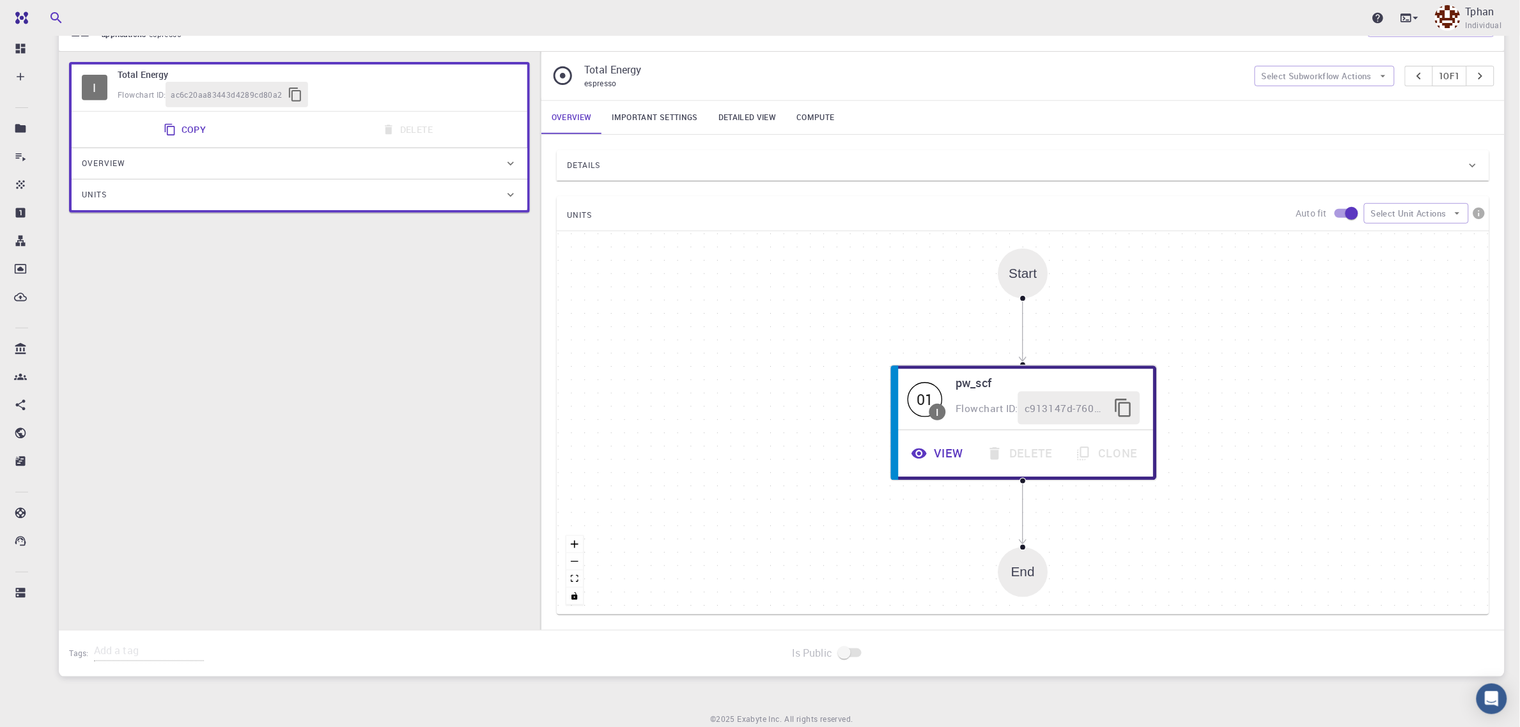
scroll to position [160, 0]
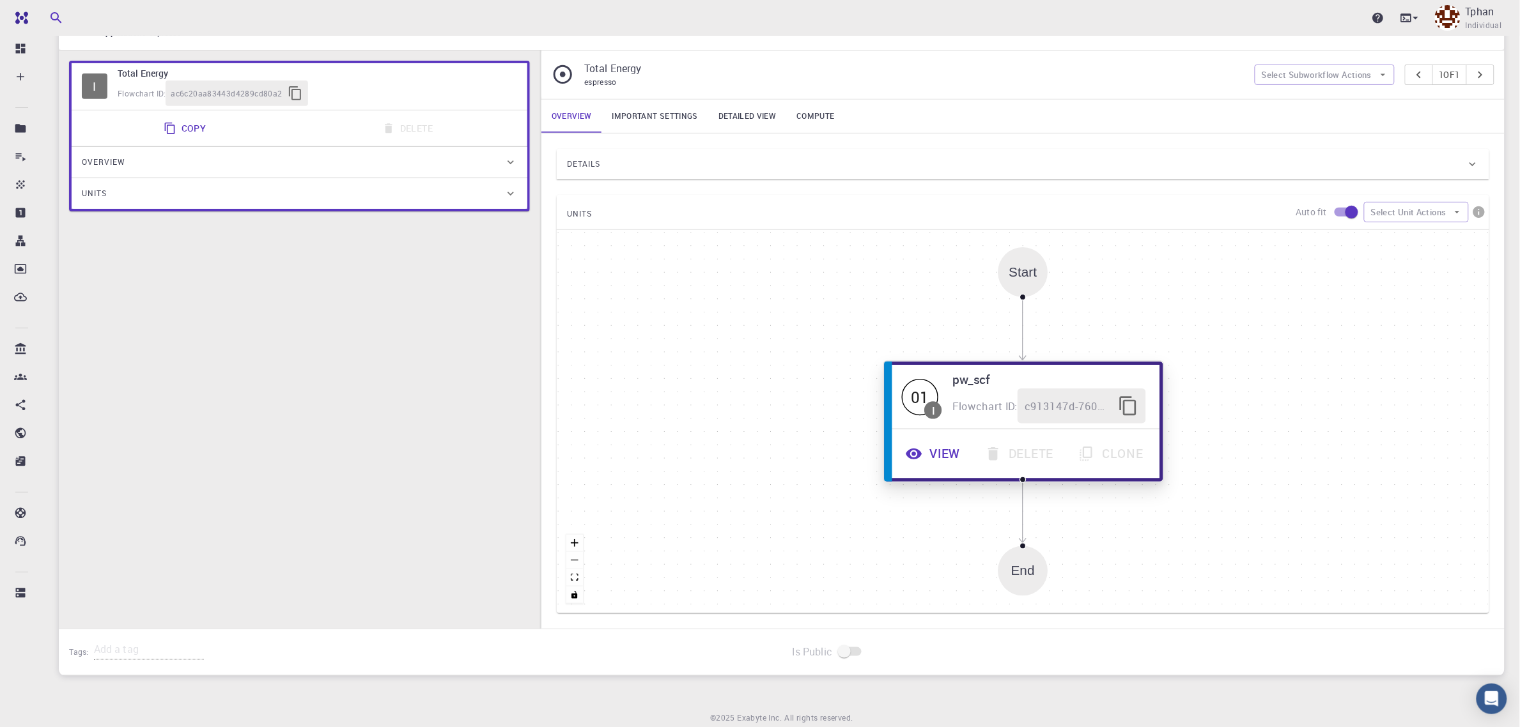
click at [986, 398] on div "Flowchart ID: c913147d-760d-496d-93a7-dc0771034d54" at bounding box center [1050, 406] width 194 height 35
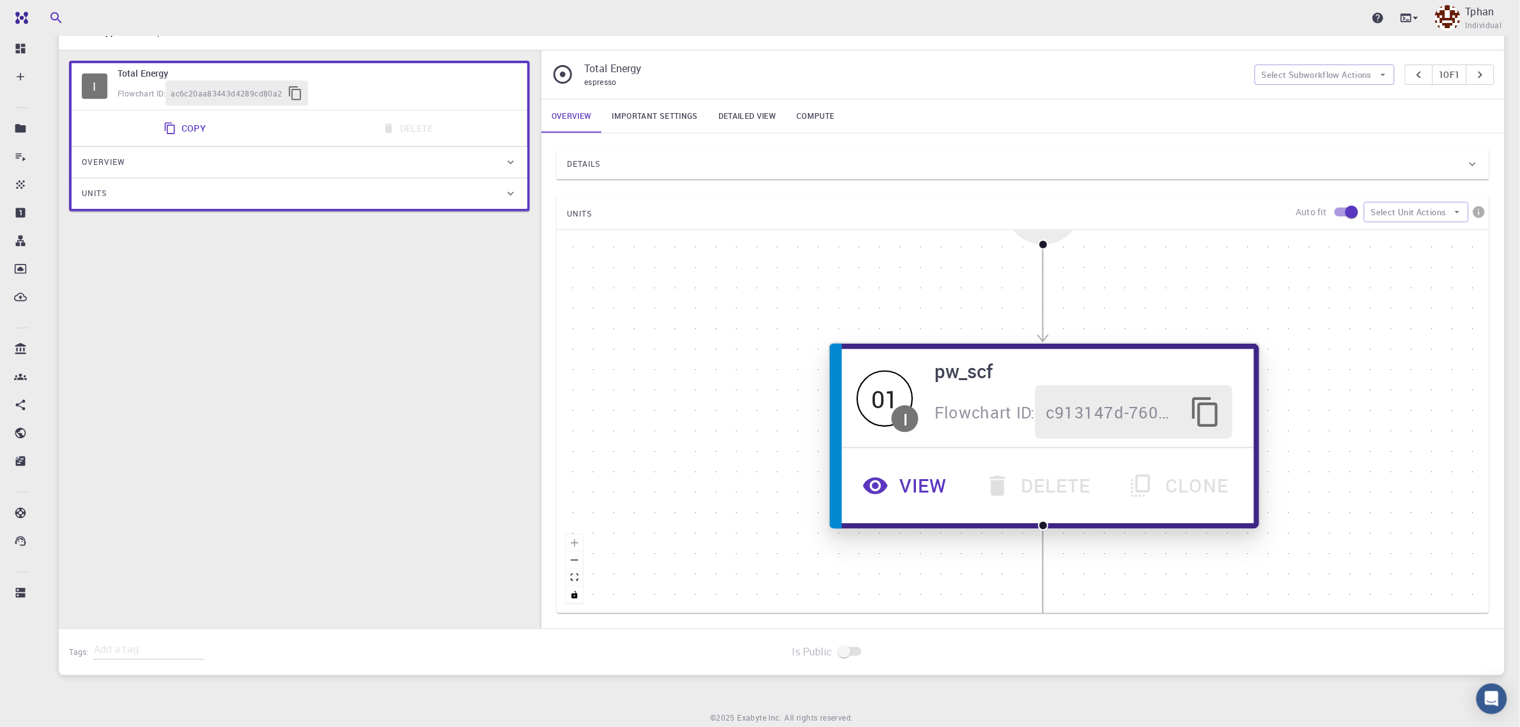
click at [908, 488] on button "View" at bounding box center [906, 486] width 121 height 54
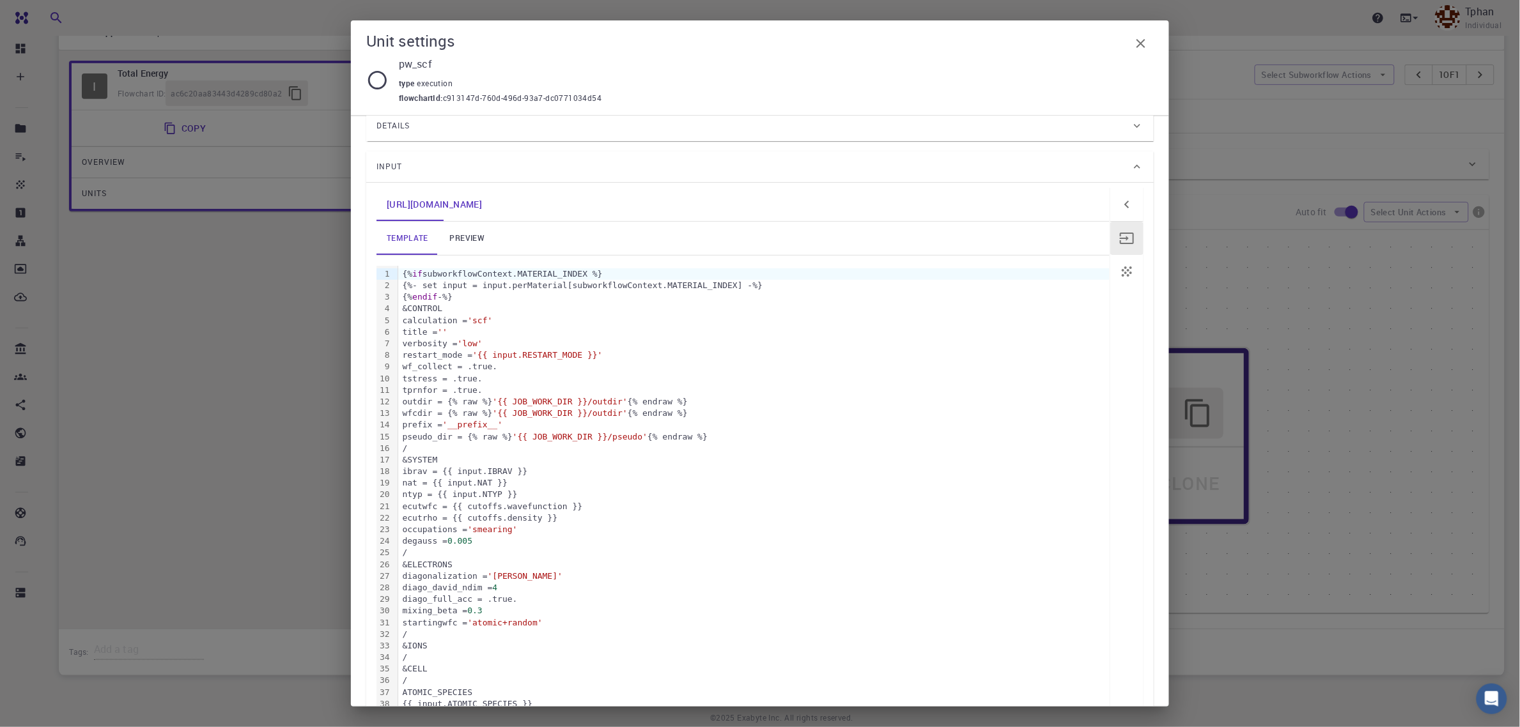
scroll to position [0, 0]
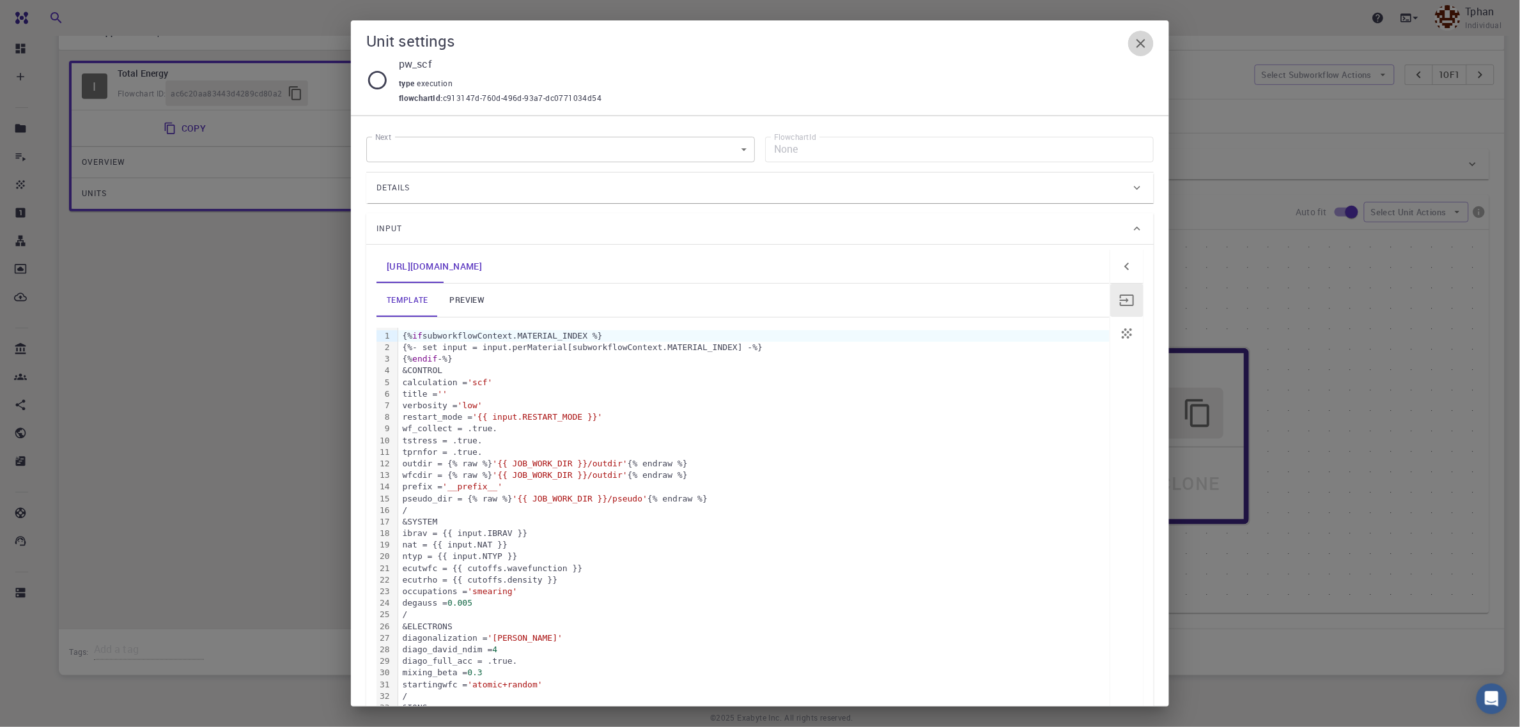
click at [1138, 42] on icon "button" at bounding box center [1140, 43] width 15 height 15
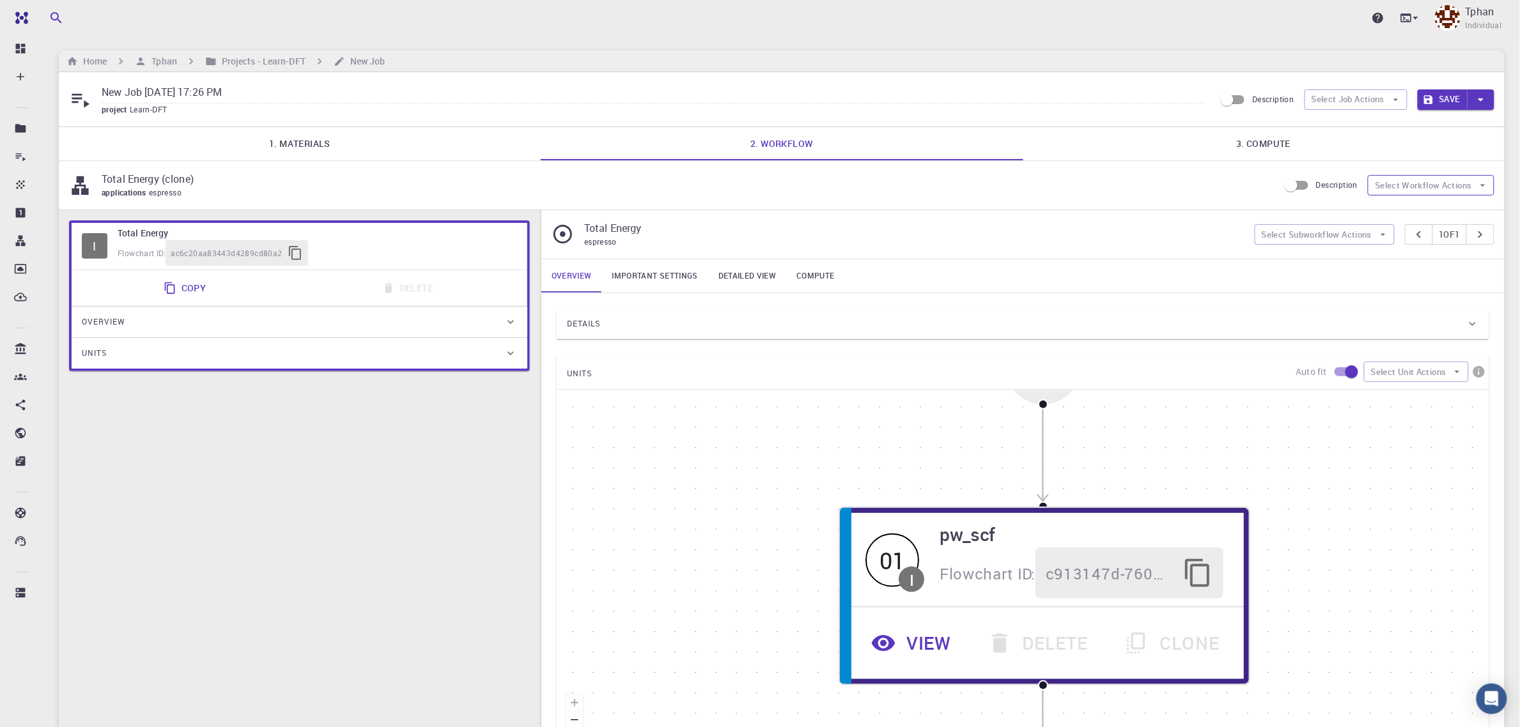
click at [1463, 189] on button "Select Workflow Actions" at bounding box center [1431, 185] width 127 height 20
click at [1447, 210] on span "Toggle relaxation" at bounding box center [1443, 212] width 83 height 13
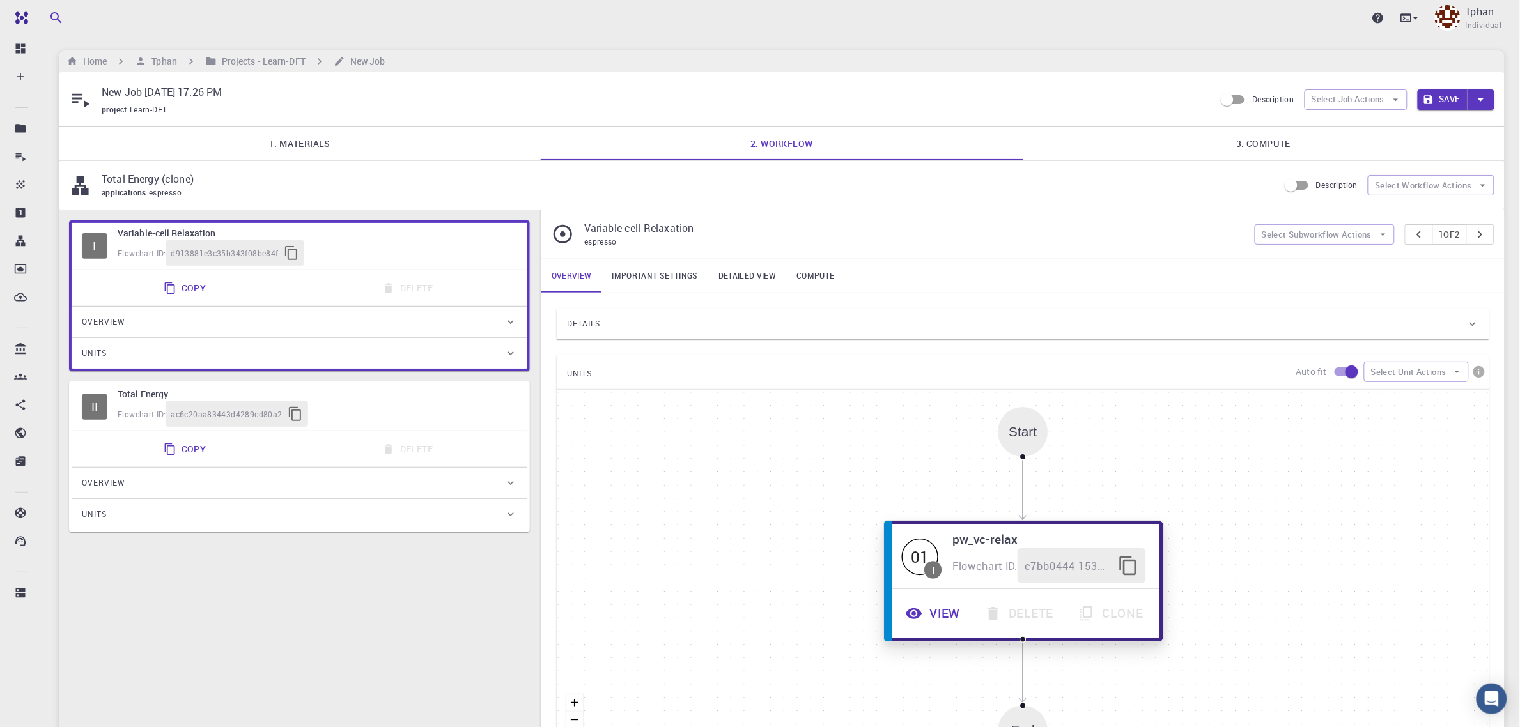
click at [935, 614] on button "View" at bounding box center [934, 613] width 79 height 35
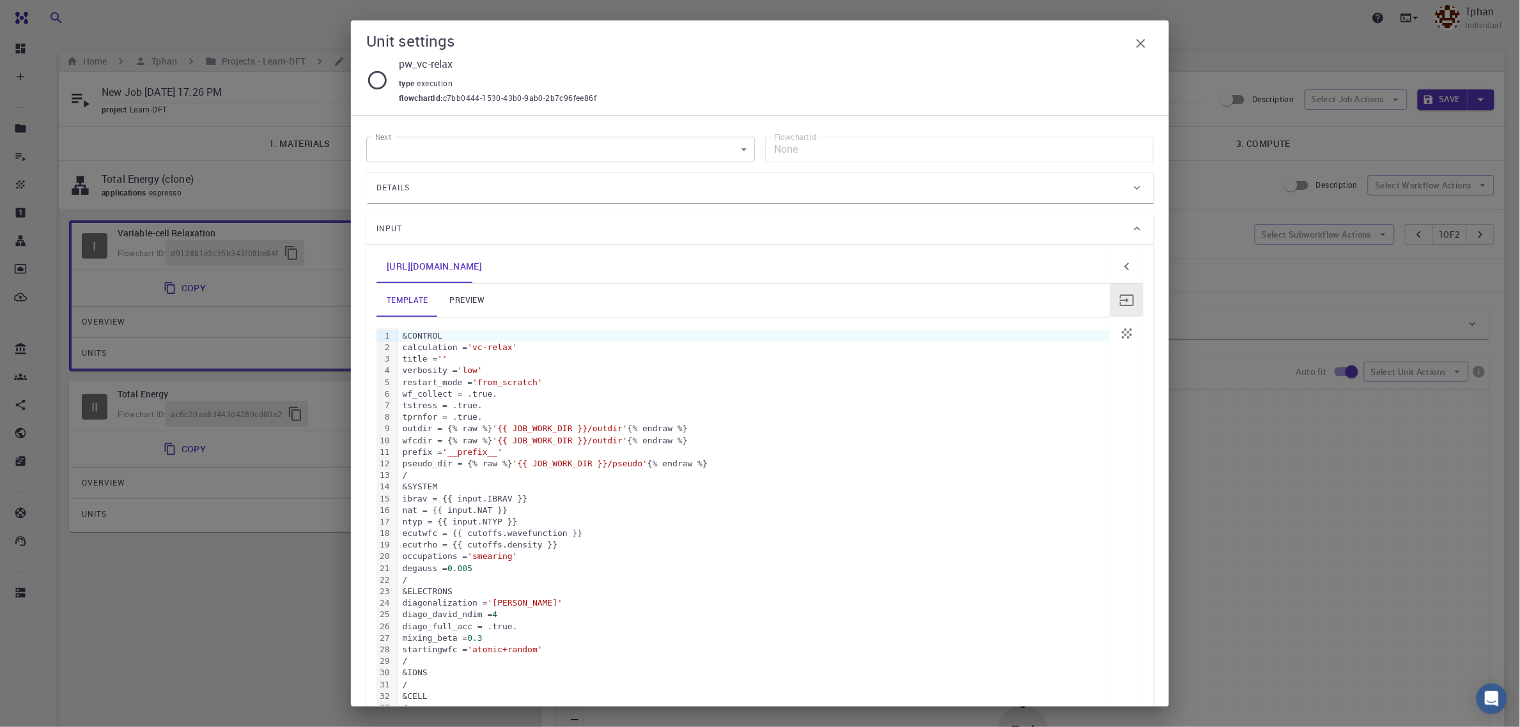
click at [1143, 38] on icon "button" at bounding box center [1140, 43] width 15 height 15
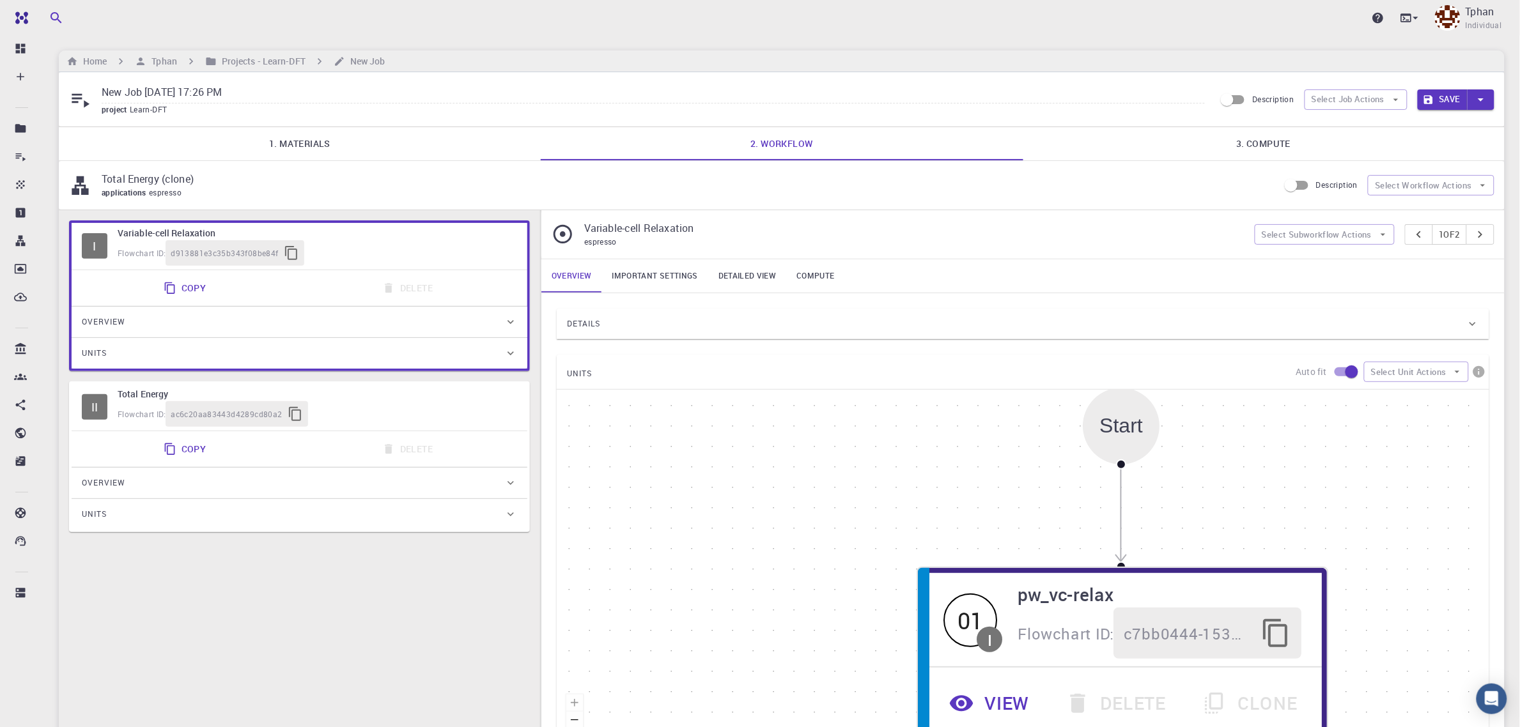
click at [345, 145] on link "1. Materials" at bounding box center [300, 143] width 482 height 33
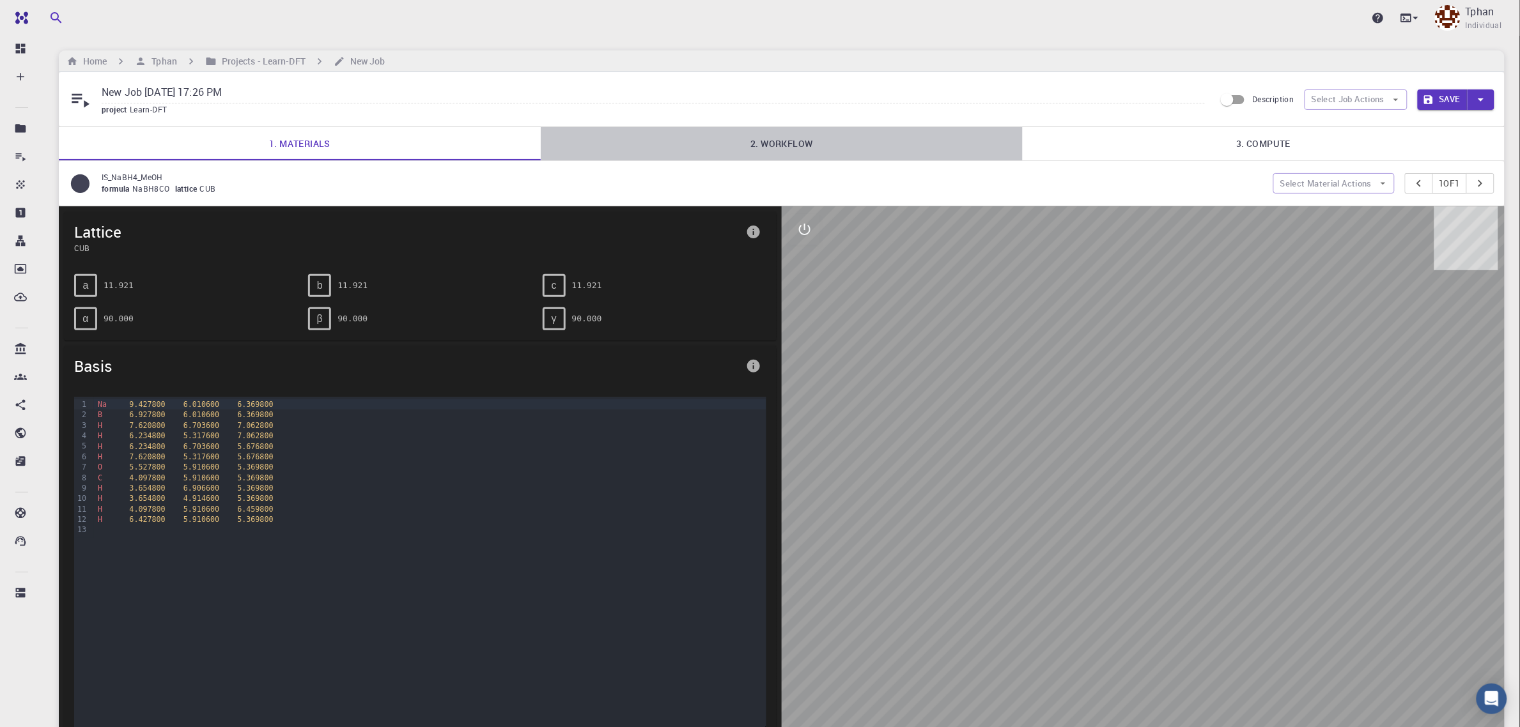
click at [779, 151] on link "2. Workflow" at bounding box center [782, 143] width 482 height 33
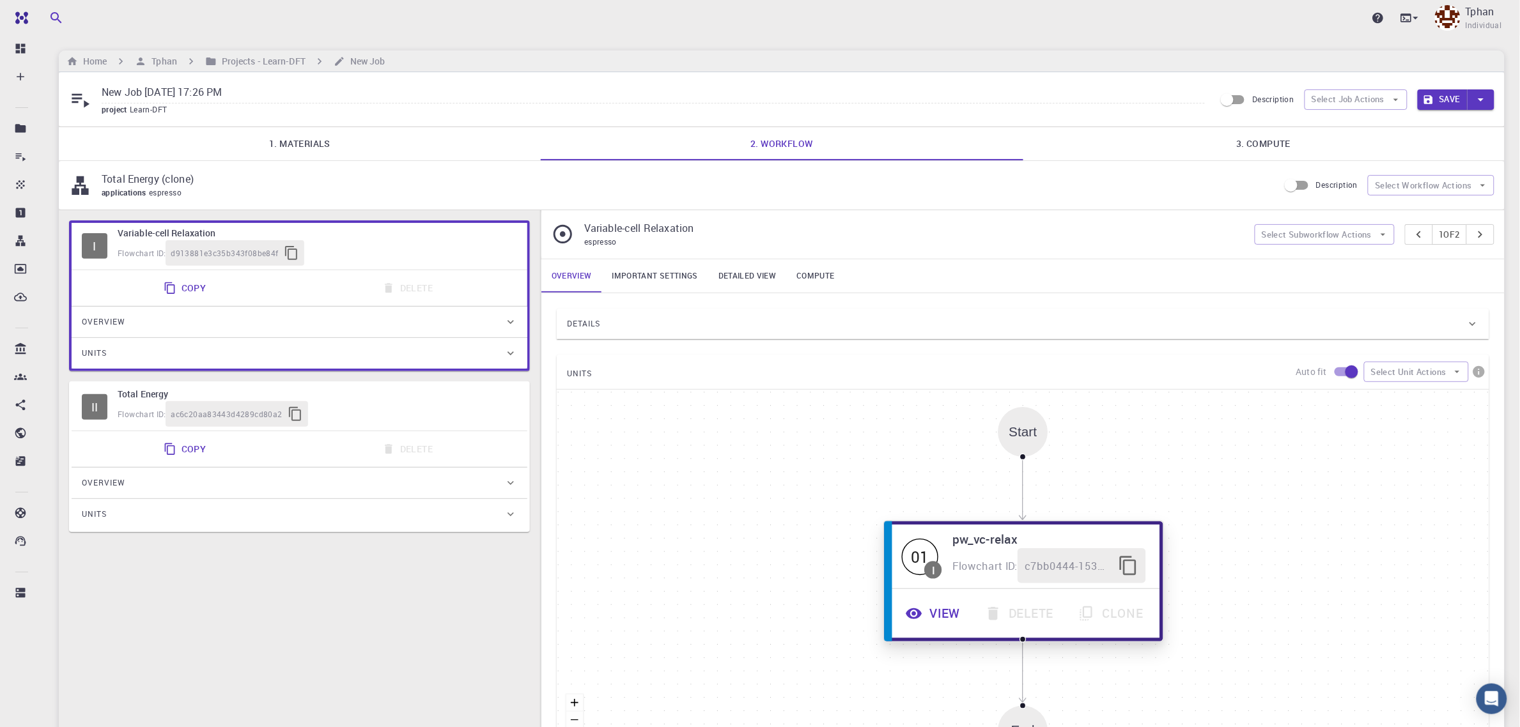
click at [943, 605] on button "View" at bounding box center [934, 613] width 79 height 35
click at [943, 620] on button "View" at bounding box center [935, 613] width 79 height 35
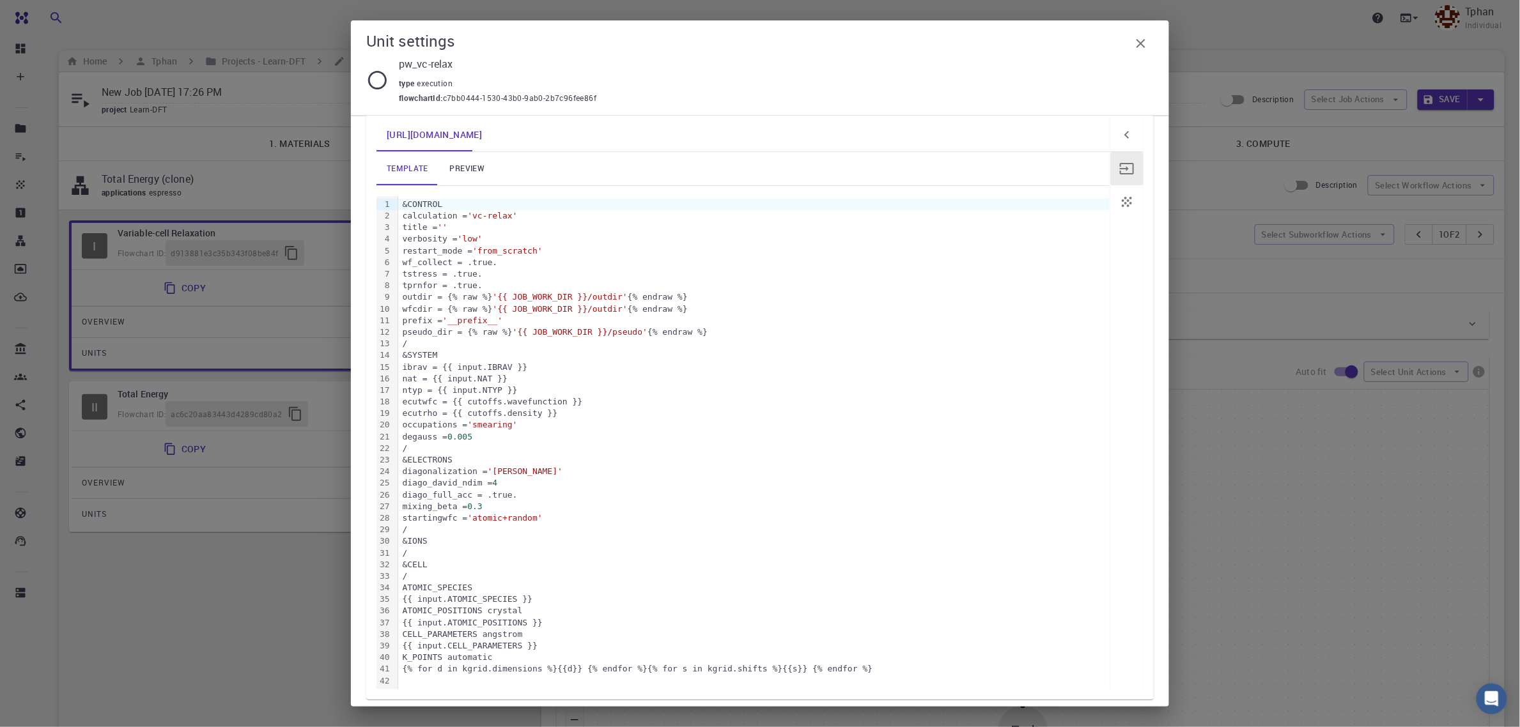
scroll to position [160, 0]
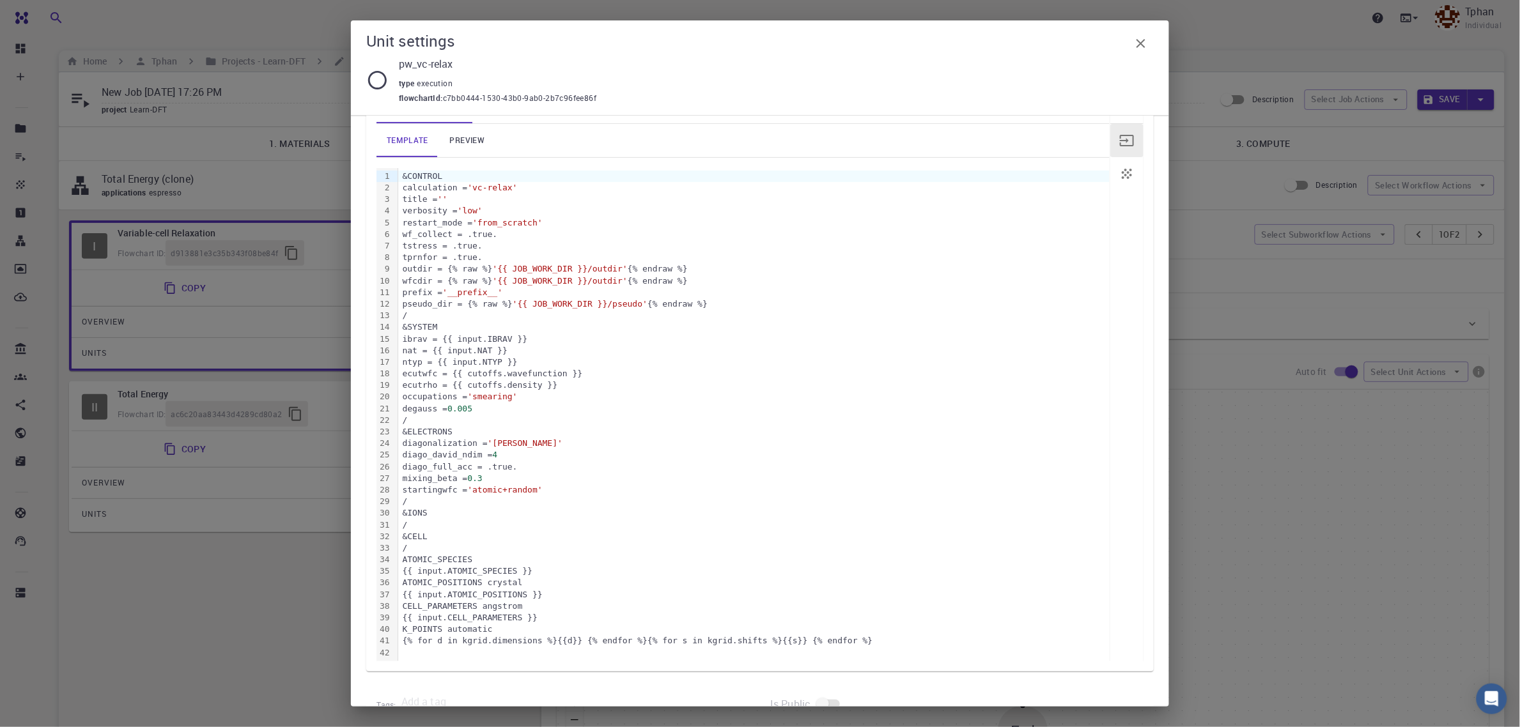
click at [444, 539] on div "&CELL" at bounding box center [754, 537] width 712 height 12
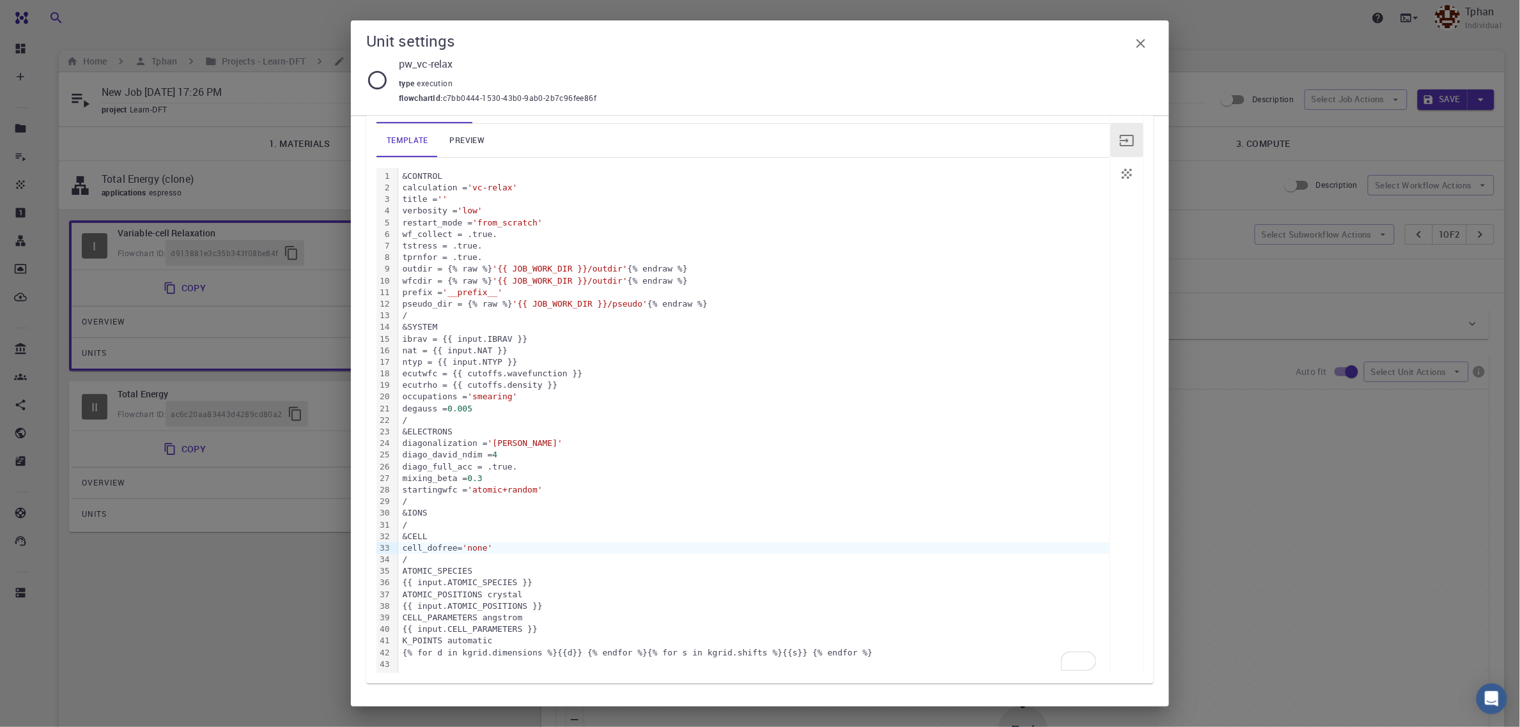
click at [446, 325] on div "&SYSTEM" at bounding box center [754, 328] width 712 height 12
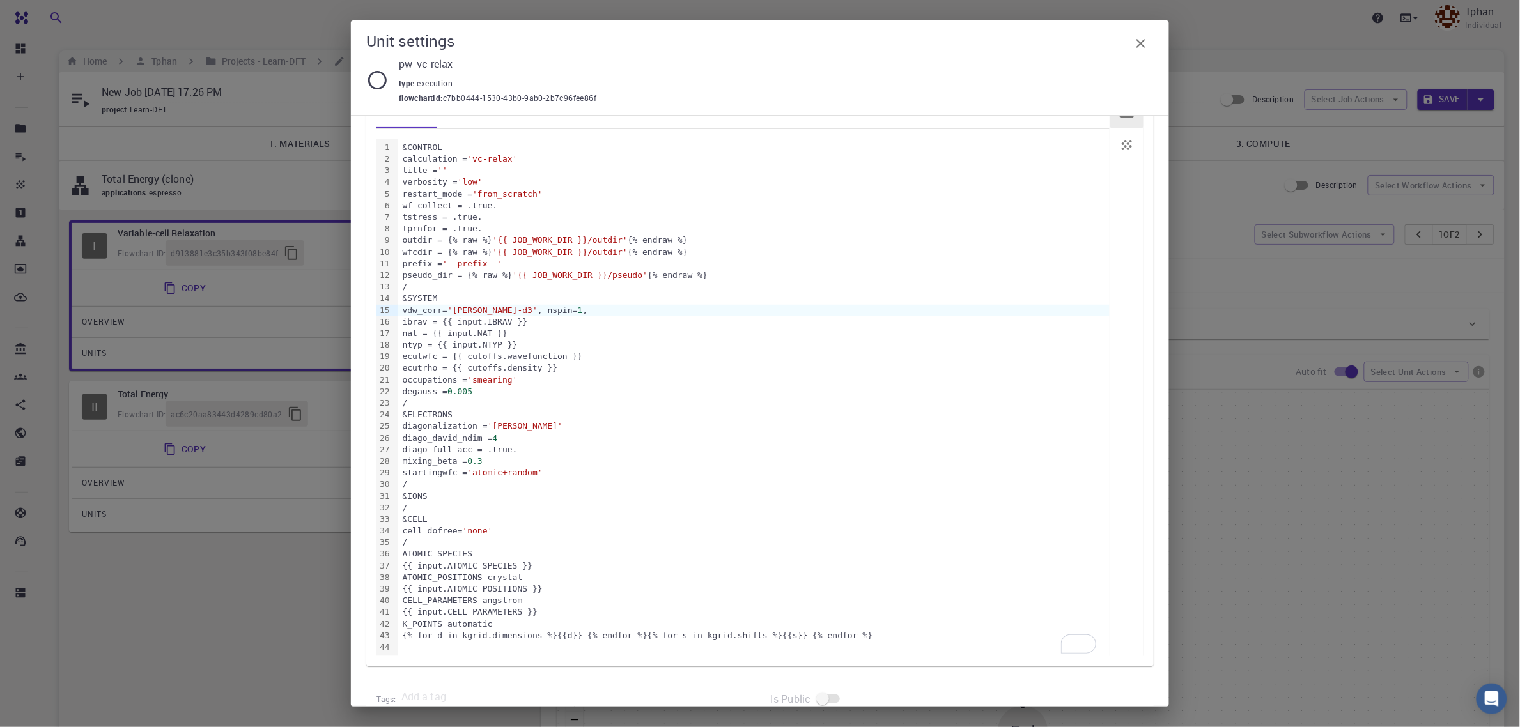
scroll to position [215, 0]
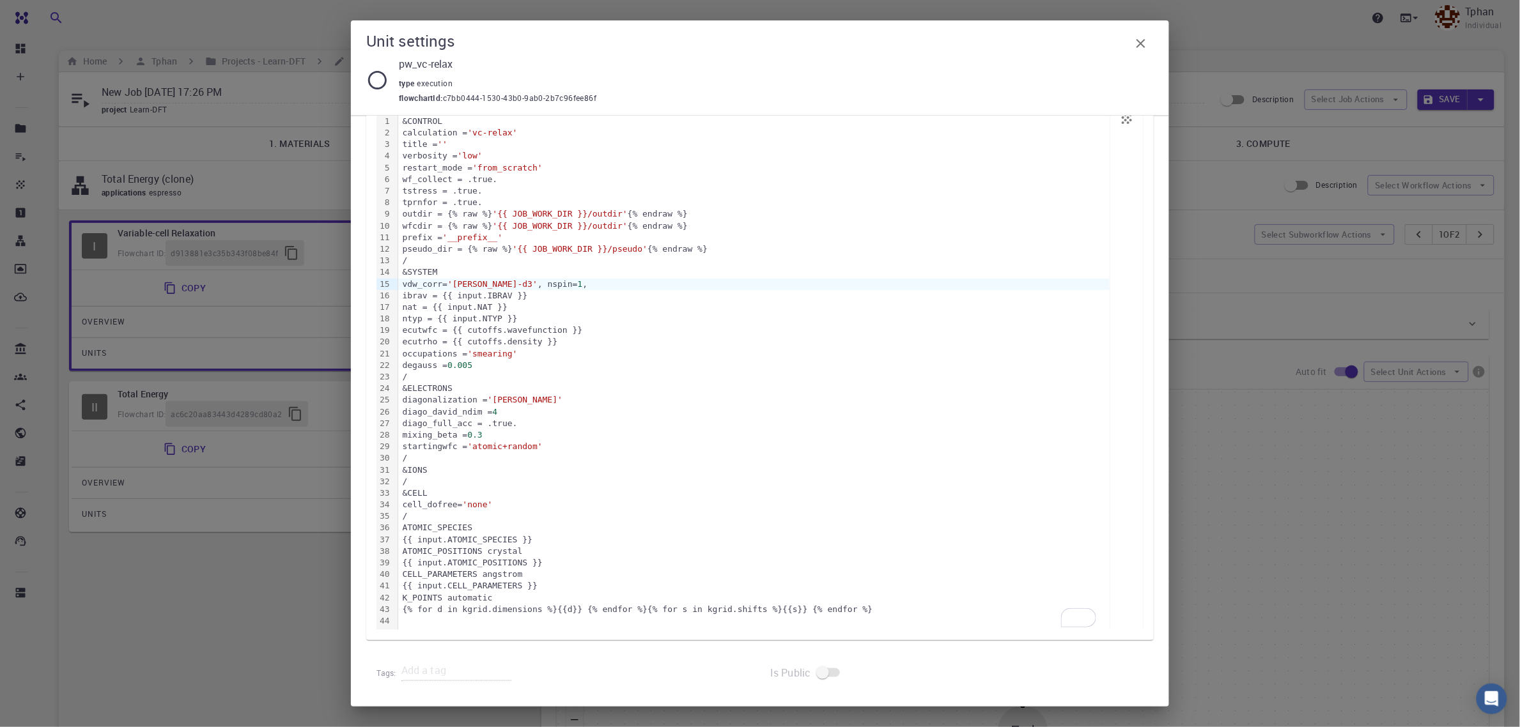
drag, startPoint x: 472, startPoint y: 525, endPoint x: 485, endPoint y: 529, distance: 13.3
click at [473, 526] on div "ATOMIC_SPECIES" at bounding box center [754, 528] width 712 height 12
drag, startPoint x: 410, startPoint y: 544, endPoint x: 422, endPoint y: 544, distance: 11.5
click at [410, 544] on div "To enrich screen reader interactions, please activate Accessibility in Grammarl…" at bounding box center [754, 540] width 712 height 12
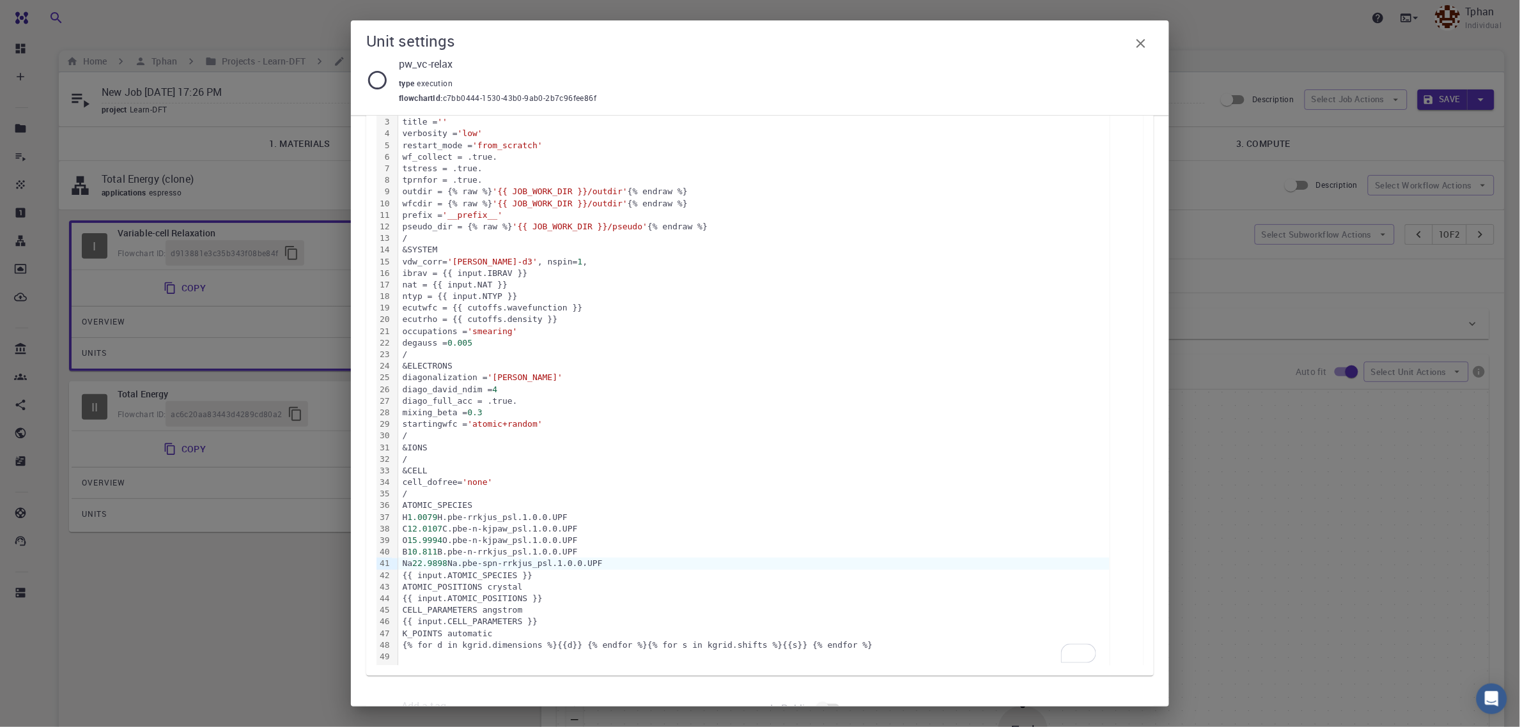
scroll to position [273, 0]
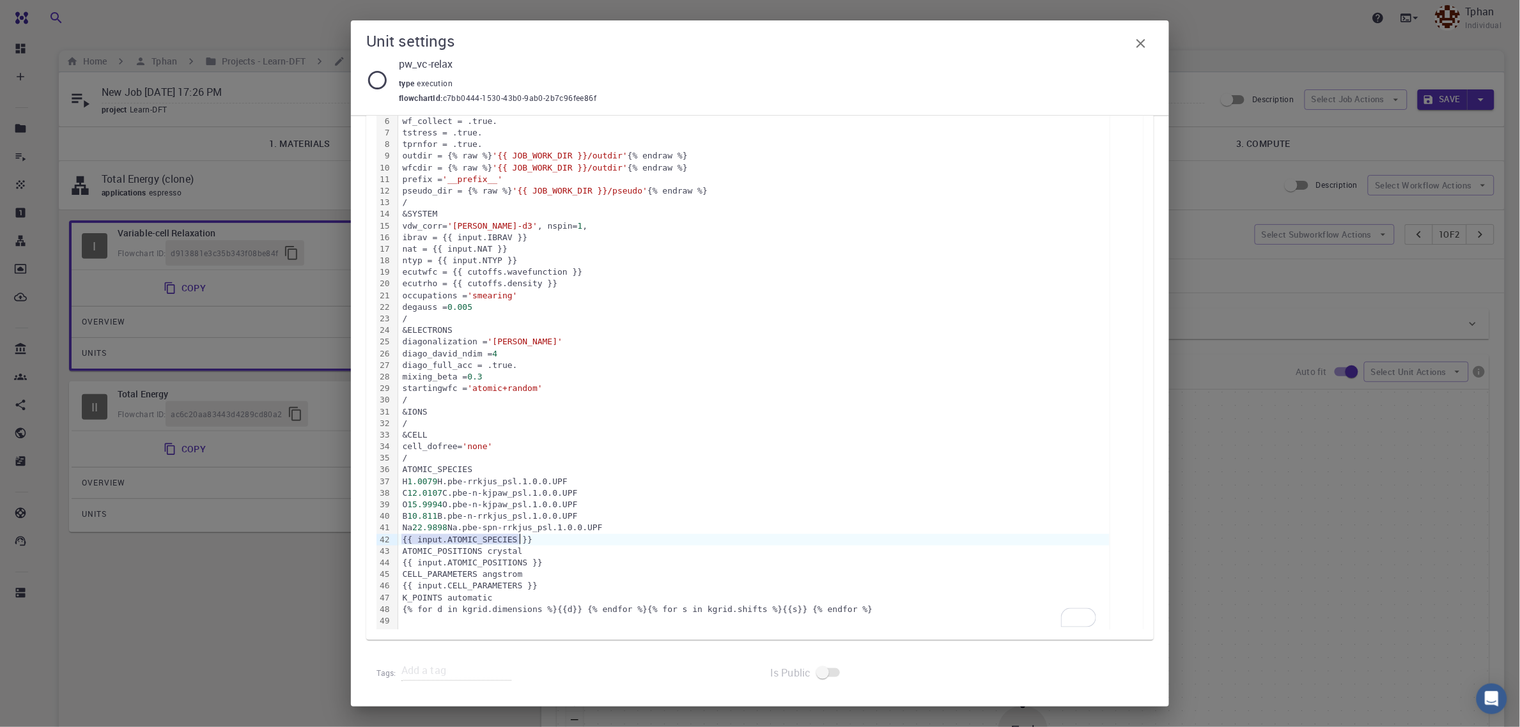
drag, startPoint x: 400, startPoint y: 538, endPoint x: 539, endPoint y: 535, distance: 138.7
click at [539, 535] on div "{{ input.ATOMIC_SPECIES }}" at bounding box center [754, 540] width 712 height 12
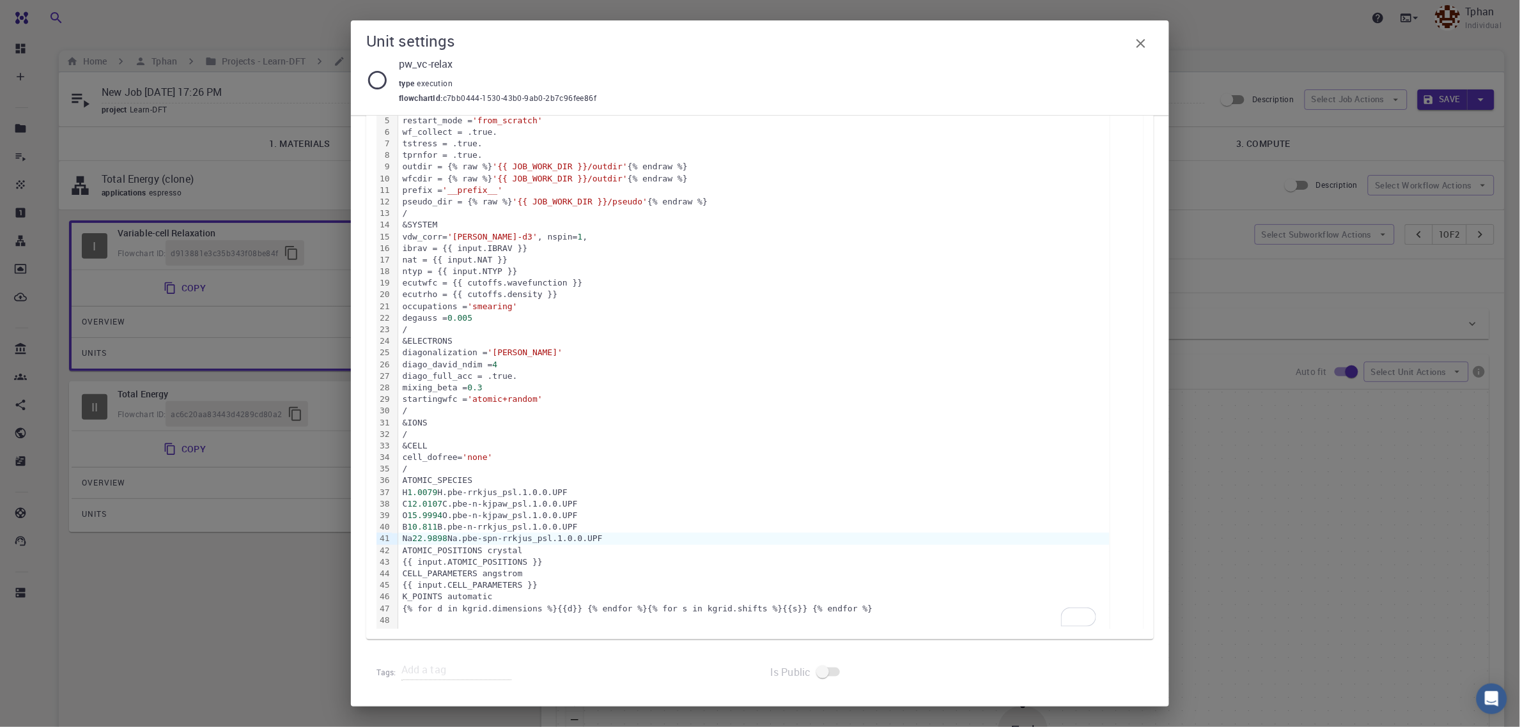
click at [433, 414] on div "&CONTROL calculation = 'vc-relax' title = '' verbosity = 'low' restart_mode = '…" at bounding box center [754, 347] width 712 height 563
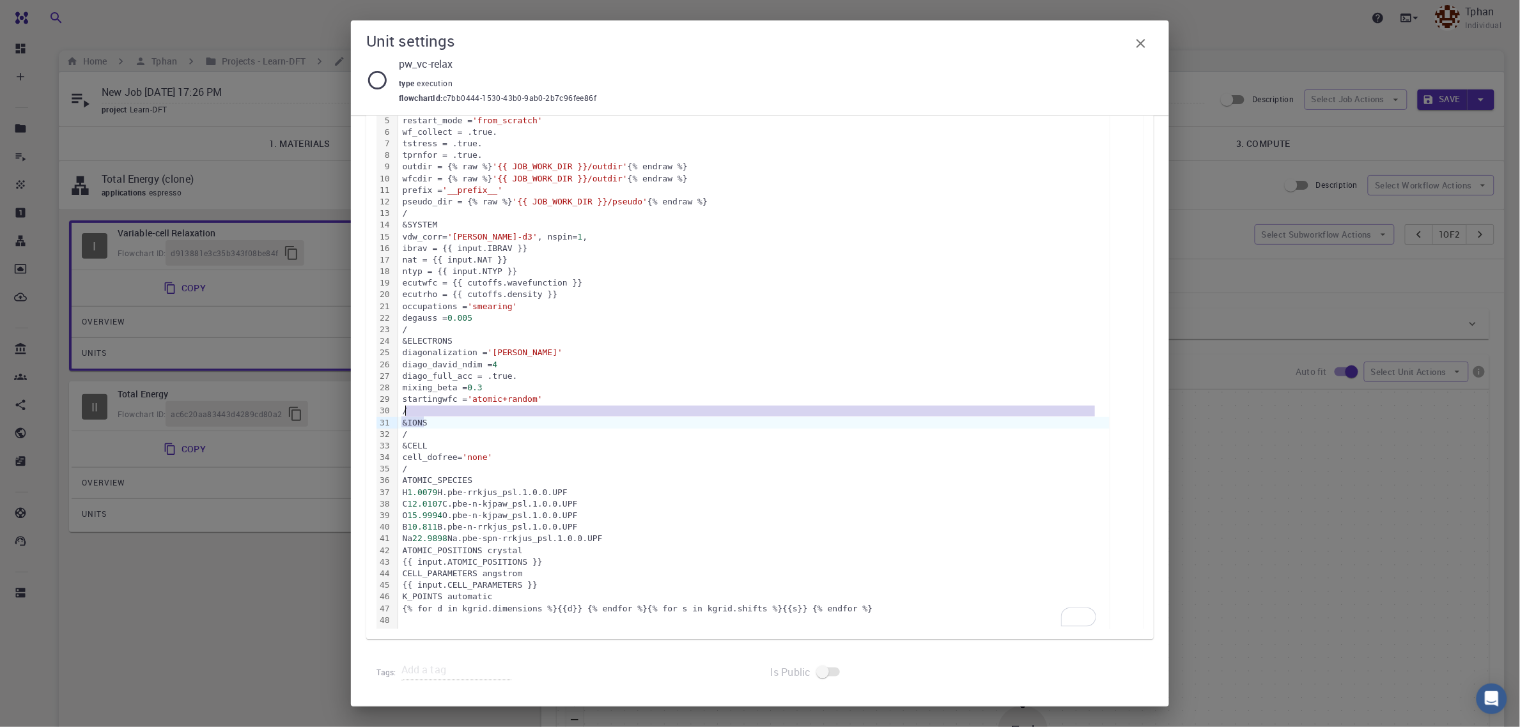
click at [430, 423] on div "&IONS" at bounding box center [754, 423] width 712 height 12
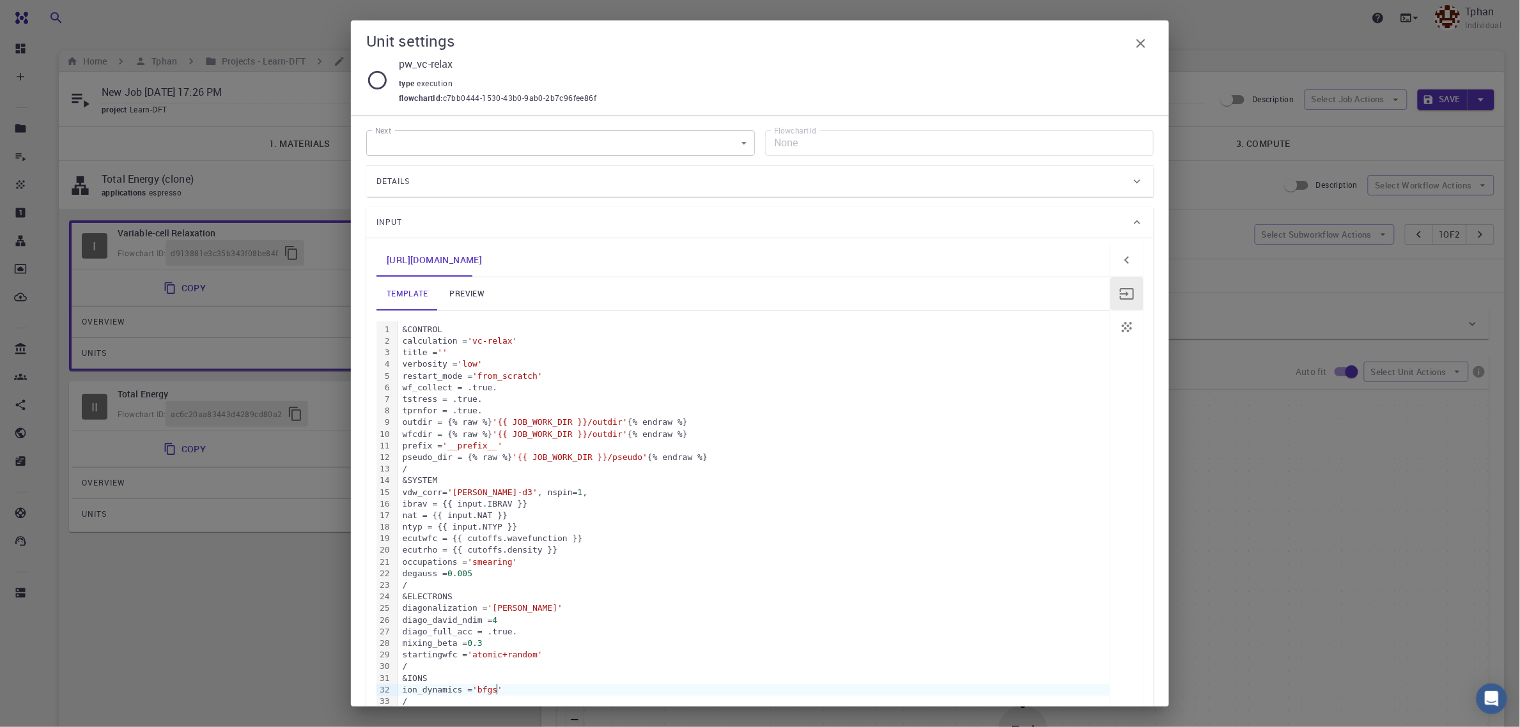
scroll to position [0, 0]
click at [483, 585] on div "degauss = 0.005" at bounding box center [754, 581] width 712 height 12
click at [465, 298] on link "preview" at bounding box center [468, 300] width 58 height 33
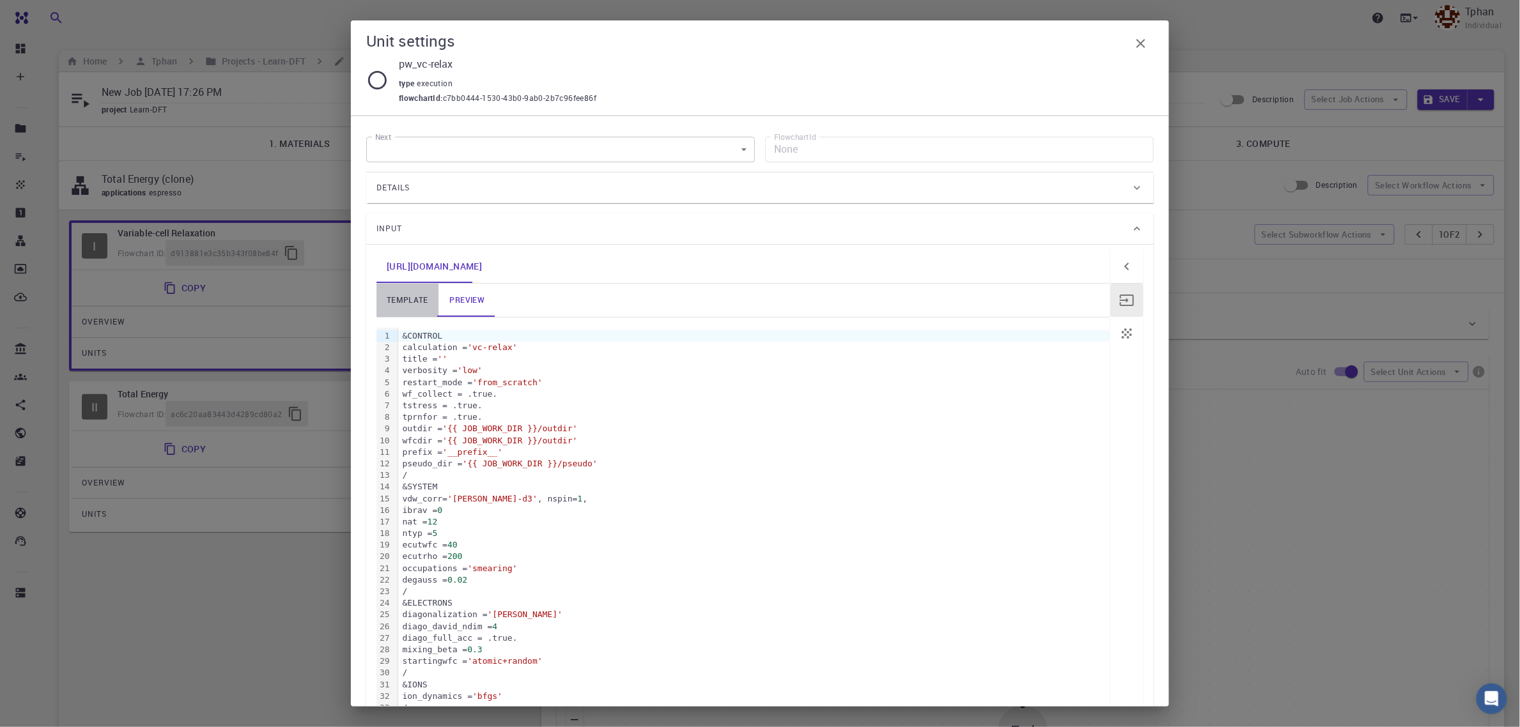
click at [411, 299] on link "template" at bounding box center [408, 300] width 62 height 33
drag, startPoint x: 1110, startPoint y: 222, endPoint x: 1116, endPoint y: 227, distance: 7.3
click at [1116, 227] on div "Input" at bounding box center [754, 229] width 754 height 20
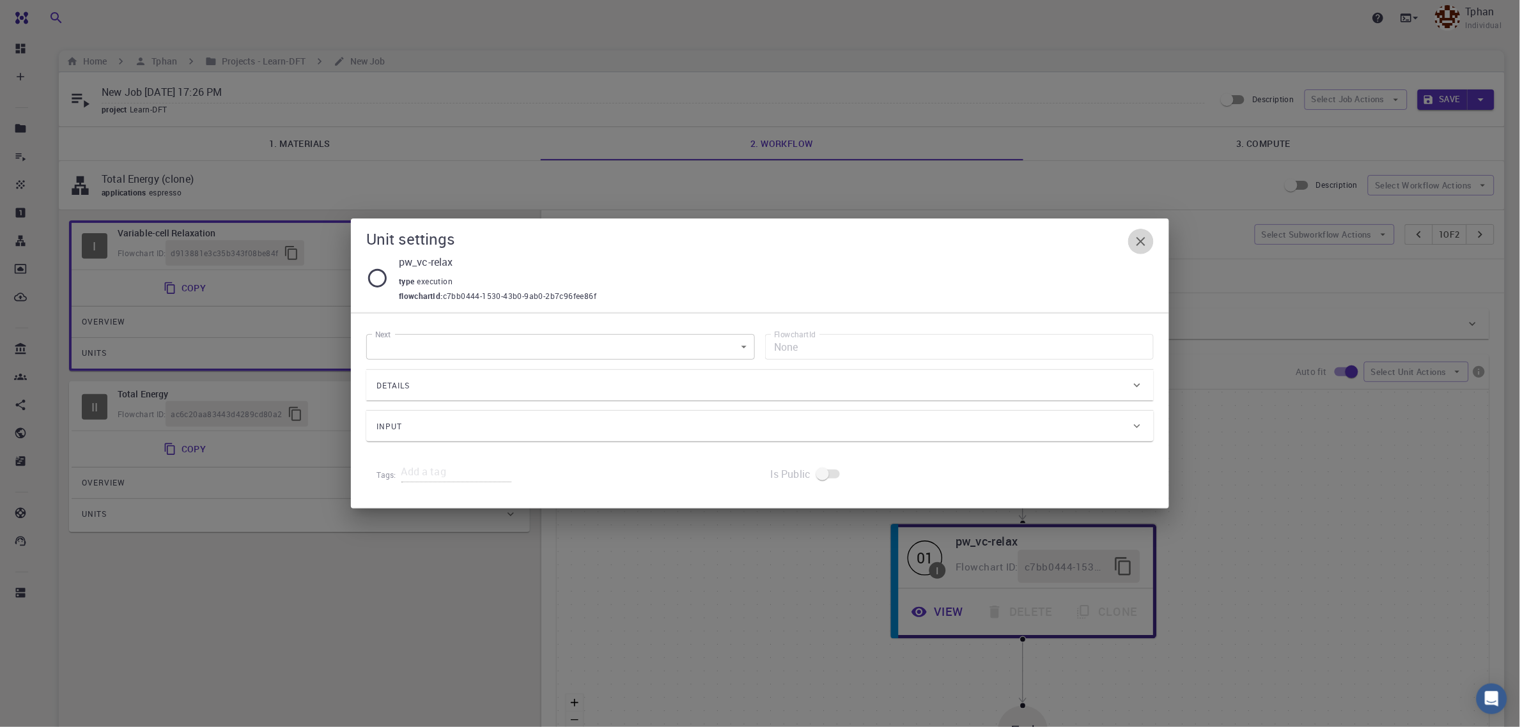
click at [1145, 245] on icon "button" at bounding box center [1141, 241] width 9 height 9
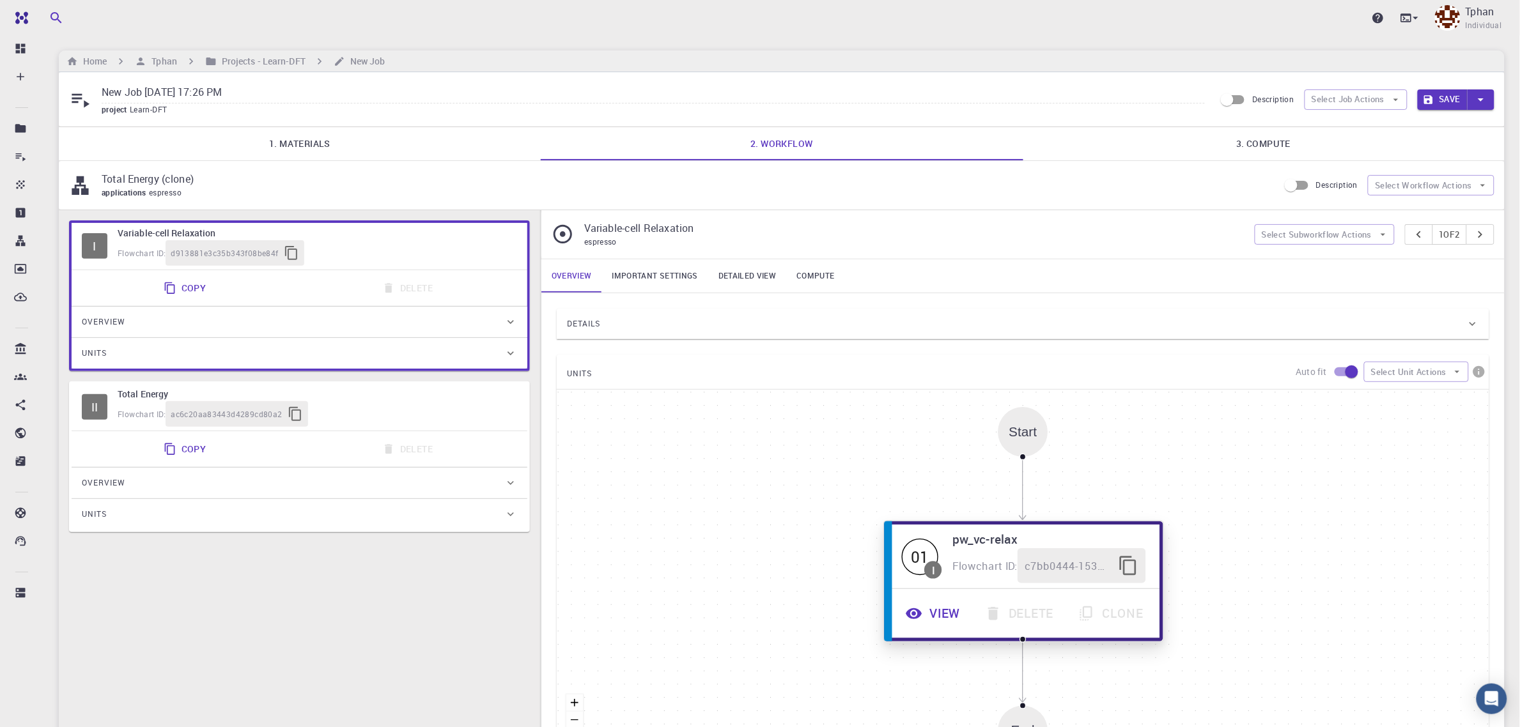
click at [940, 617] on button "View" at bounding box center [934, 613] width 79 height 35
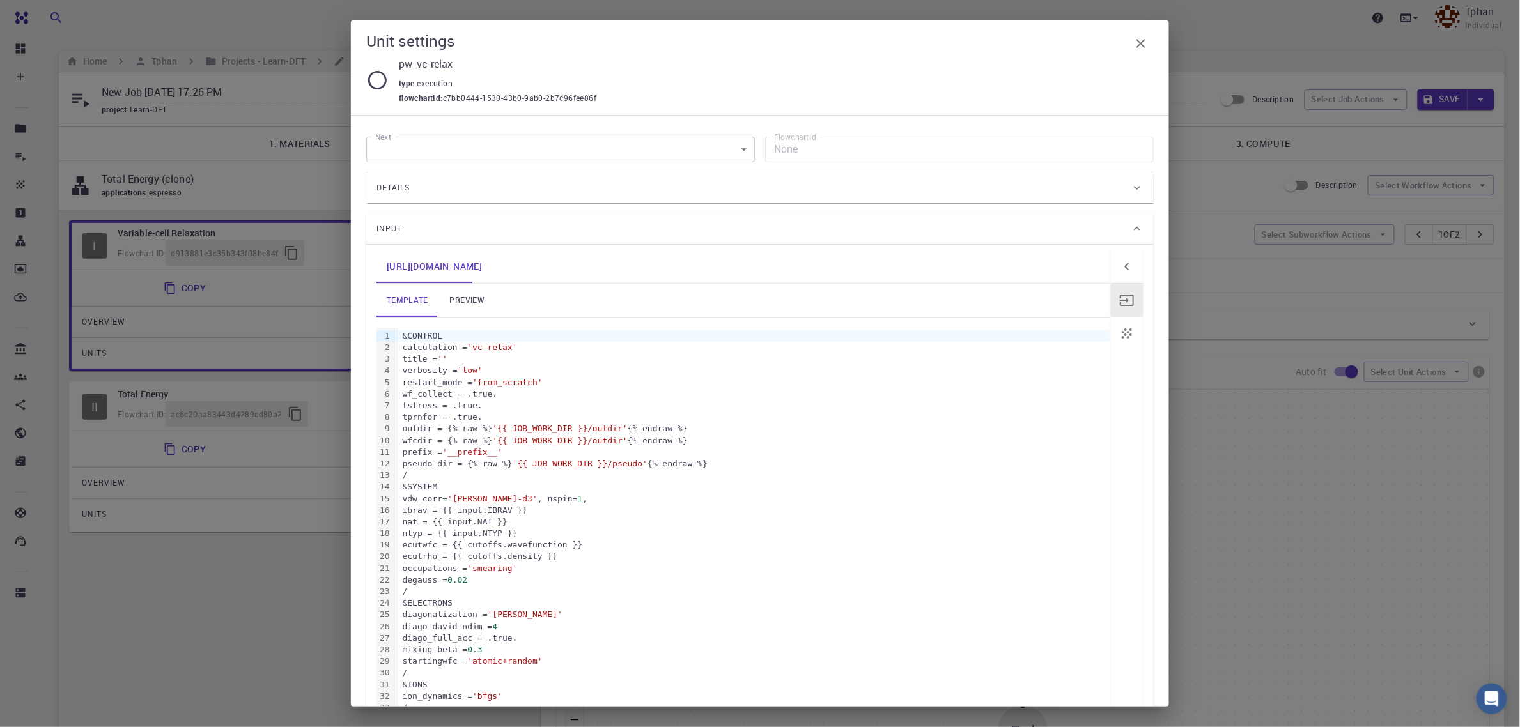
click at [457, 298] on link "preview" at bounding box center [468, 300] width 58 height 33
click at [1141, 43] on icon "button" at bounding box center [1141, 43] width 9 height 9
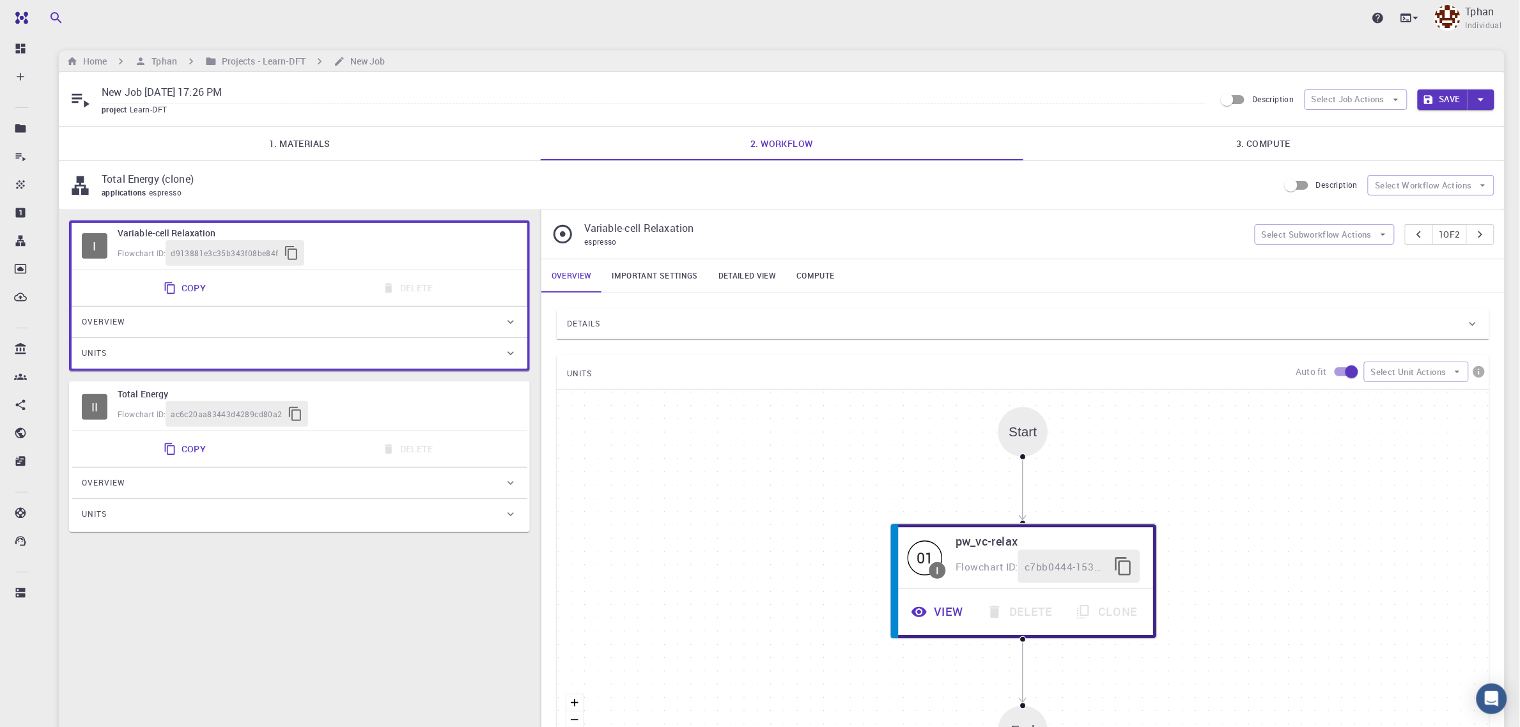
click at [674, 280] on link "Important settings" at bounding box center [655, 276] width 106 height 33
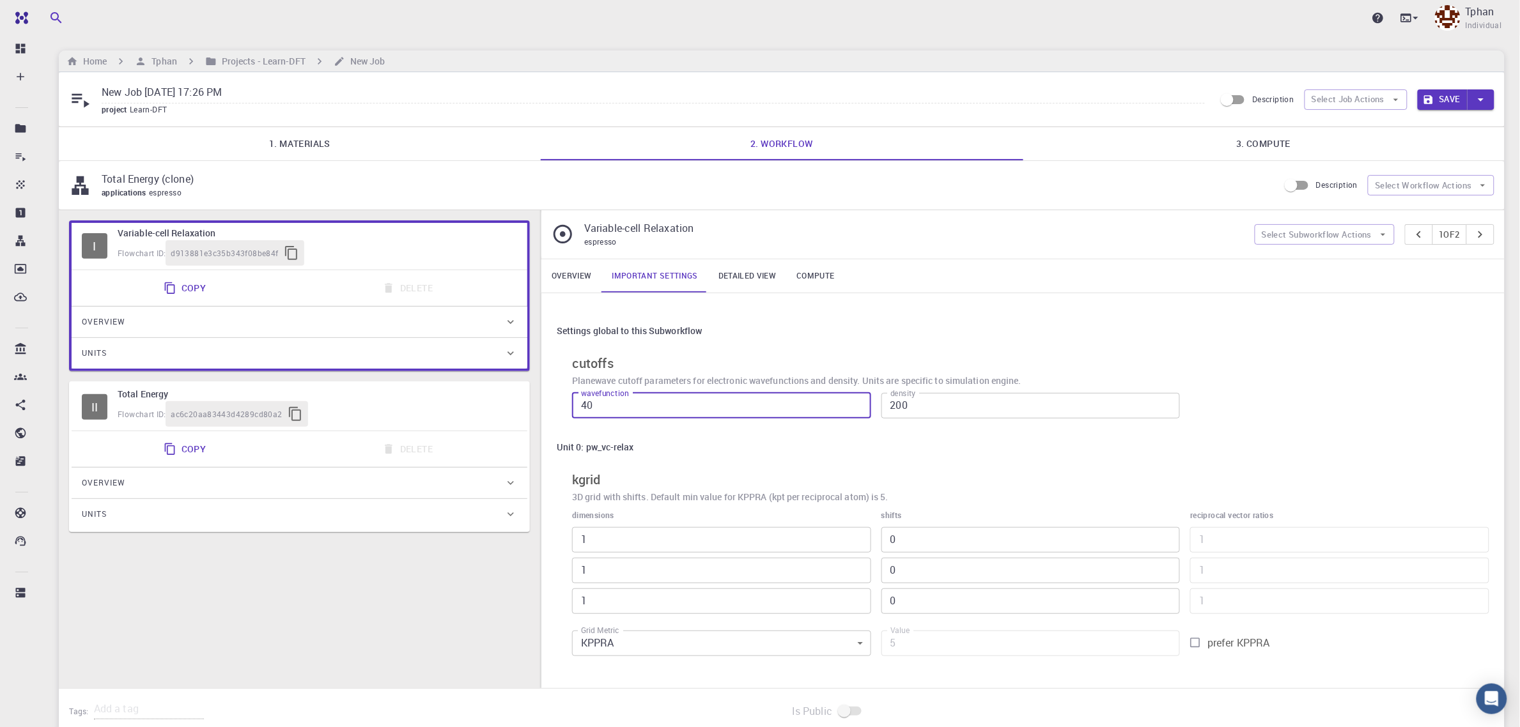
click at [648, 409] on input "40" at bounding box center [721, 406] width 299 height 26
drag, startPoint x: 648, startPoint y: 409, endPoint x: 577, endPoint y: 413, distance: 71.1
click at [570, 416] on div "wavefunction 40 wavefunction" at bounding box center [716, 401] width 309 height 36
type input "60"
type input "480"
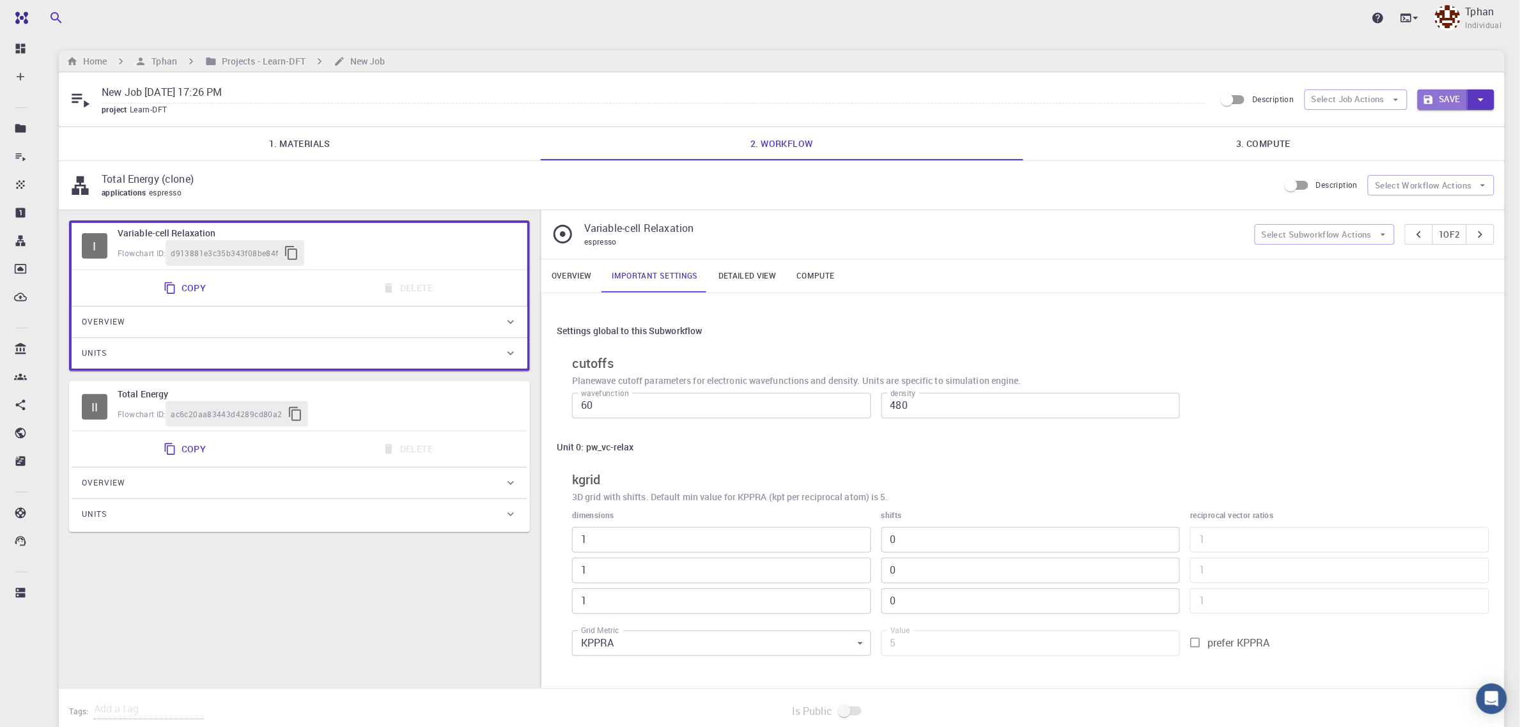
click at [1455, 97] on button "Save" at bounding box center [1443, 99] width 51 height 20
click at [746, 267] on link "Detailed view" at bounding box center [747, 276] width 78 height 33
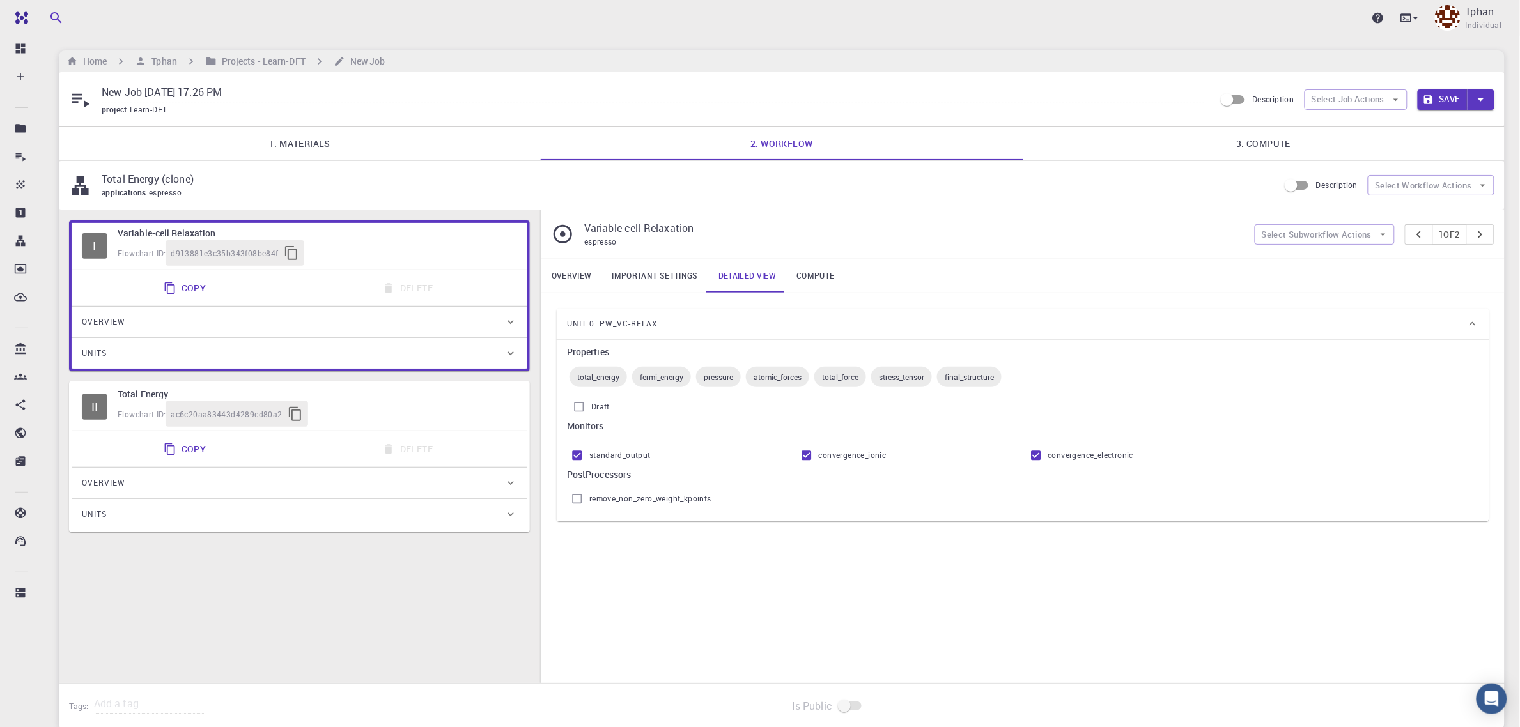
click at [830, 277] on link "Compute" at bounding box center [815, 276] width 58 height 33
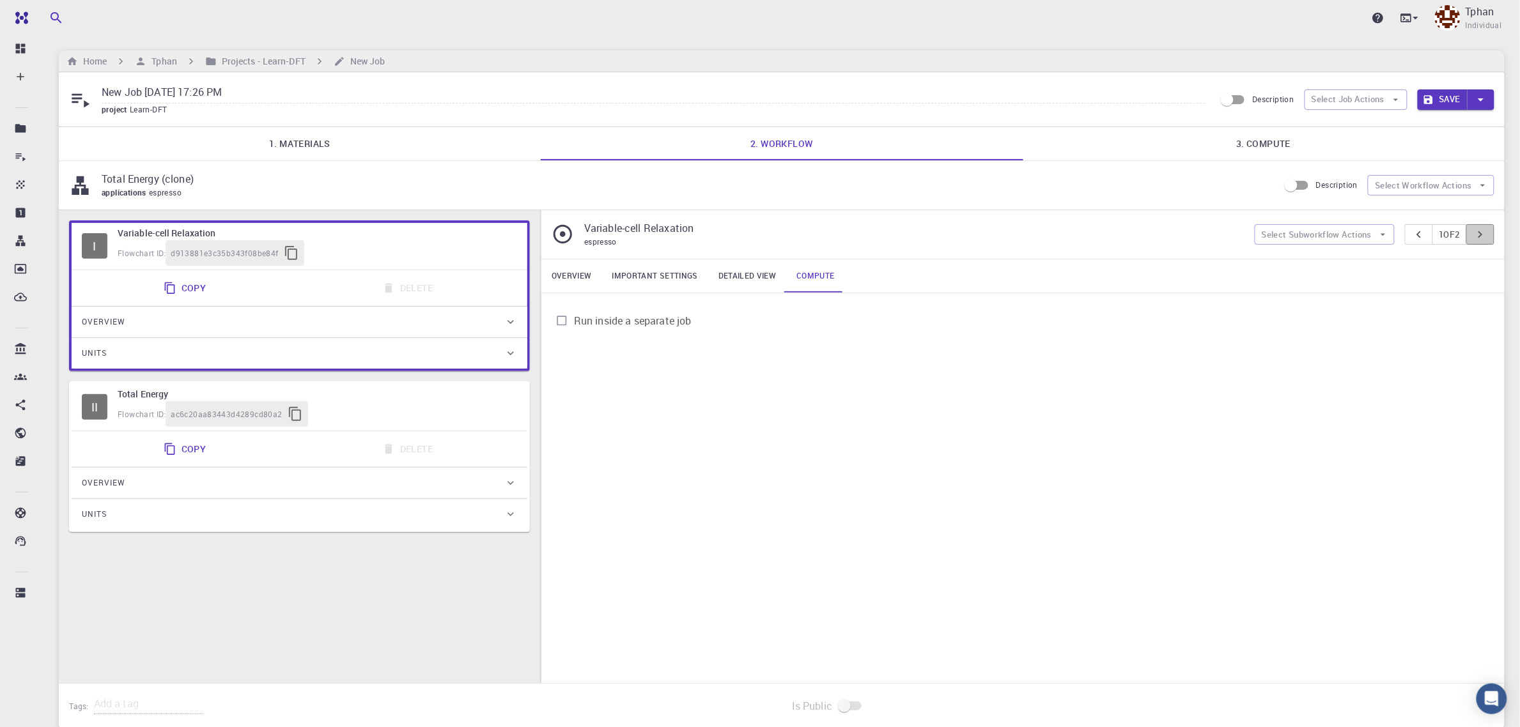
click at [1483, 237] on icon "pager" at bounding box center [1481, 235] width 14 height 14
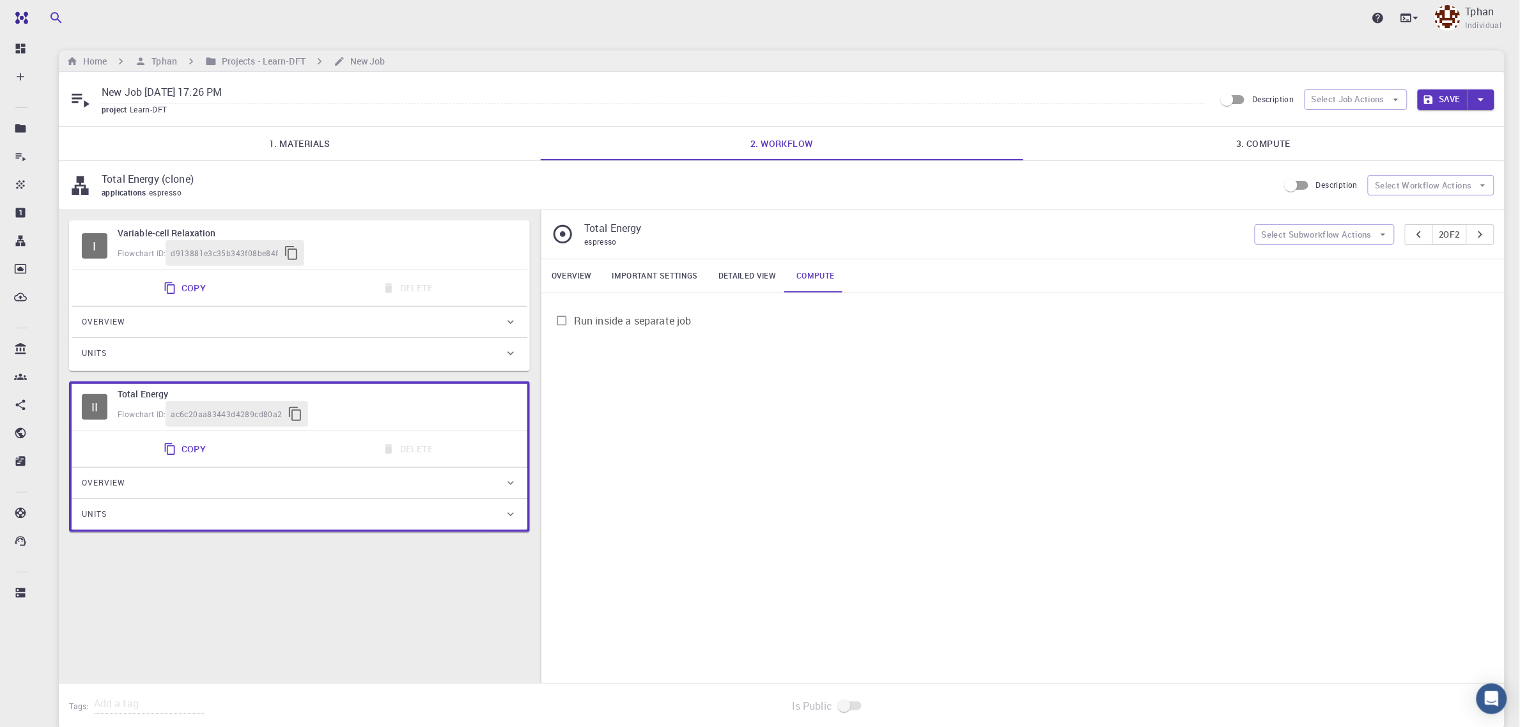
click at [751, 280] on link "Detailed view" at bounding box center [747, 276] width 78 height 33
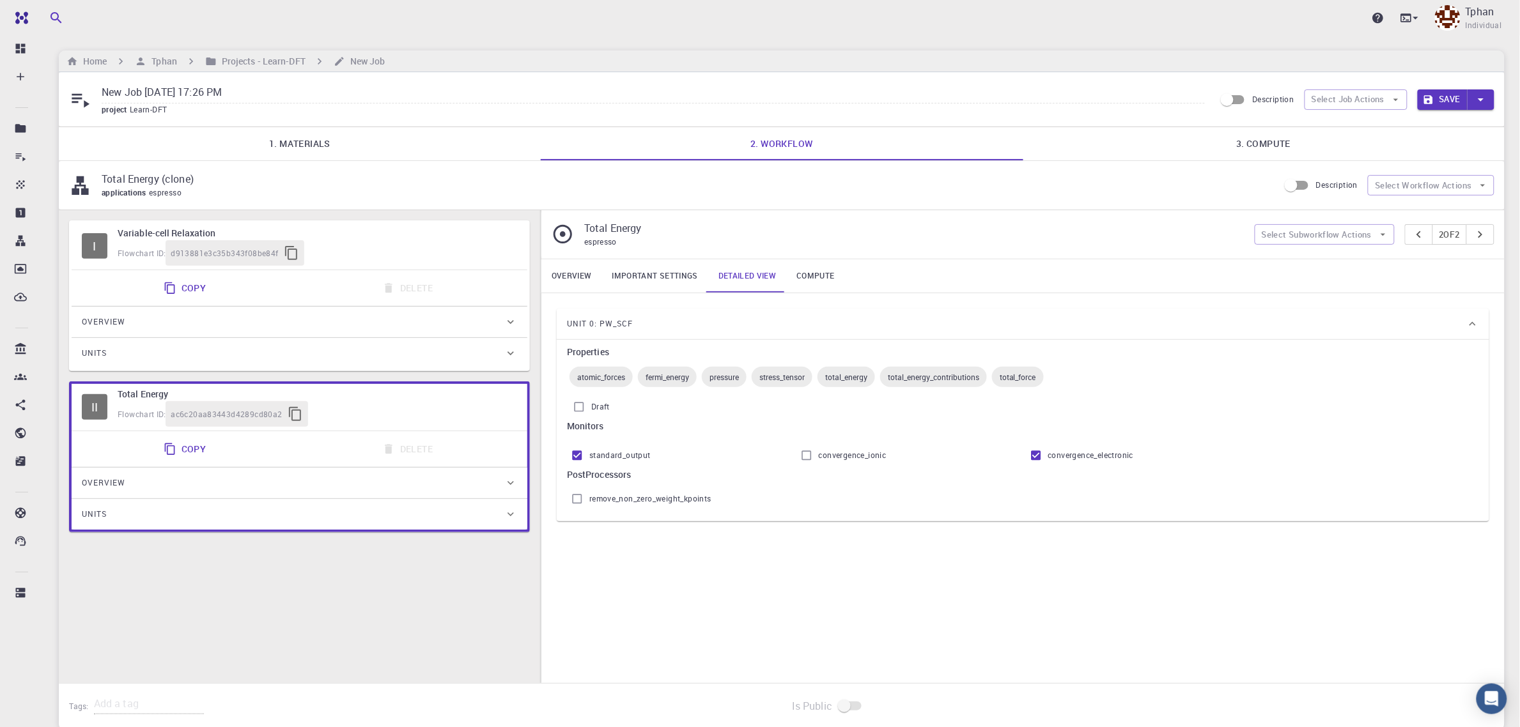
click at [580, 417] on input "Draft" at bounding box center [579, 407] width 24 height 24
click at [579, 409] on input "Draft" at bounding box center [579, 407] width 24 height 24
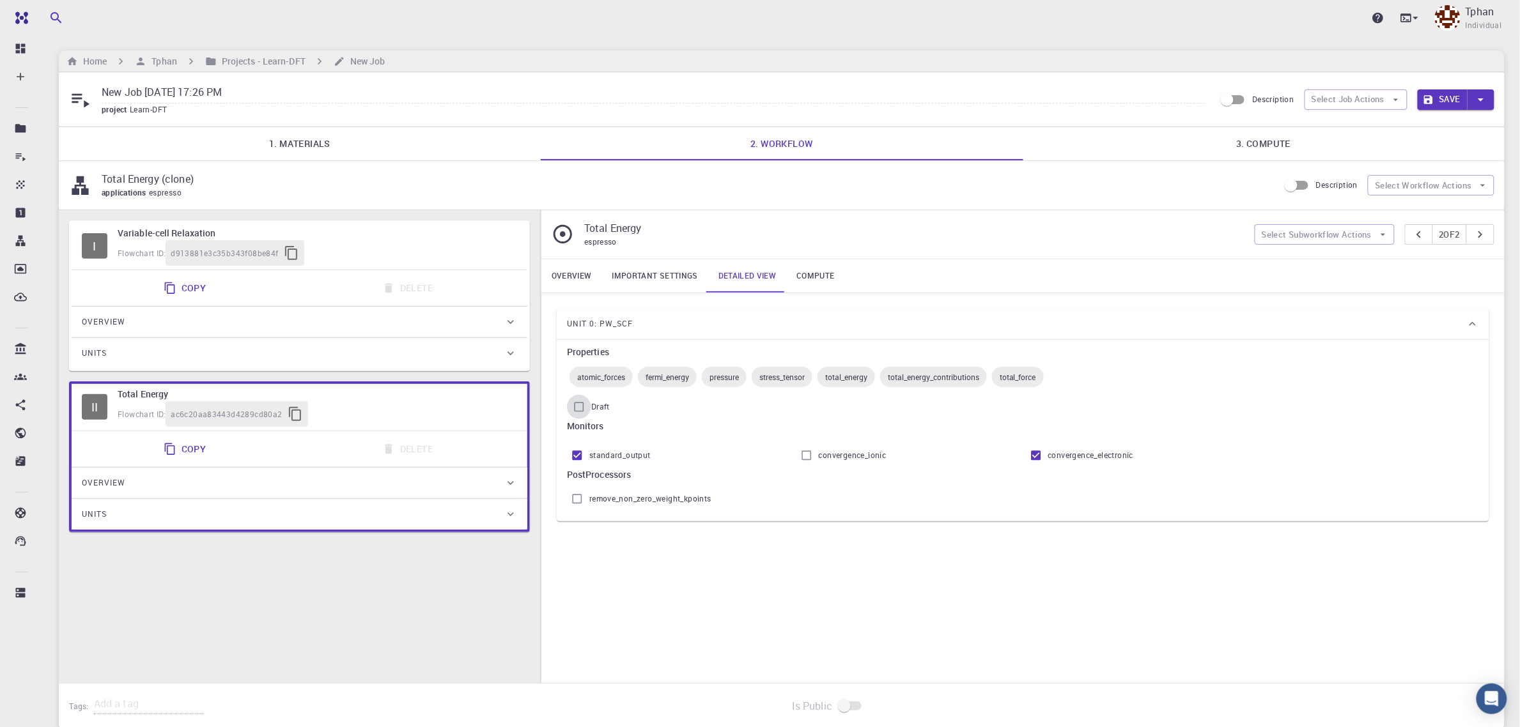
click at [579, 409] on input "Draft" at bounding box center [579, 407] width 24 height 24
click at [577, 400] on input "Draft" at bounding box center [579, 407] width 24 height 24
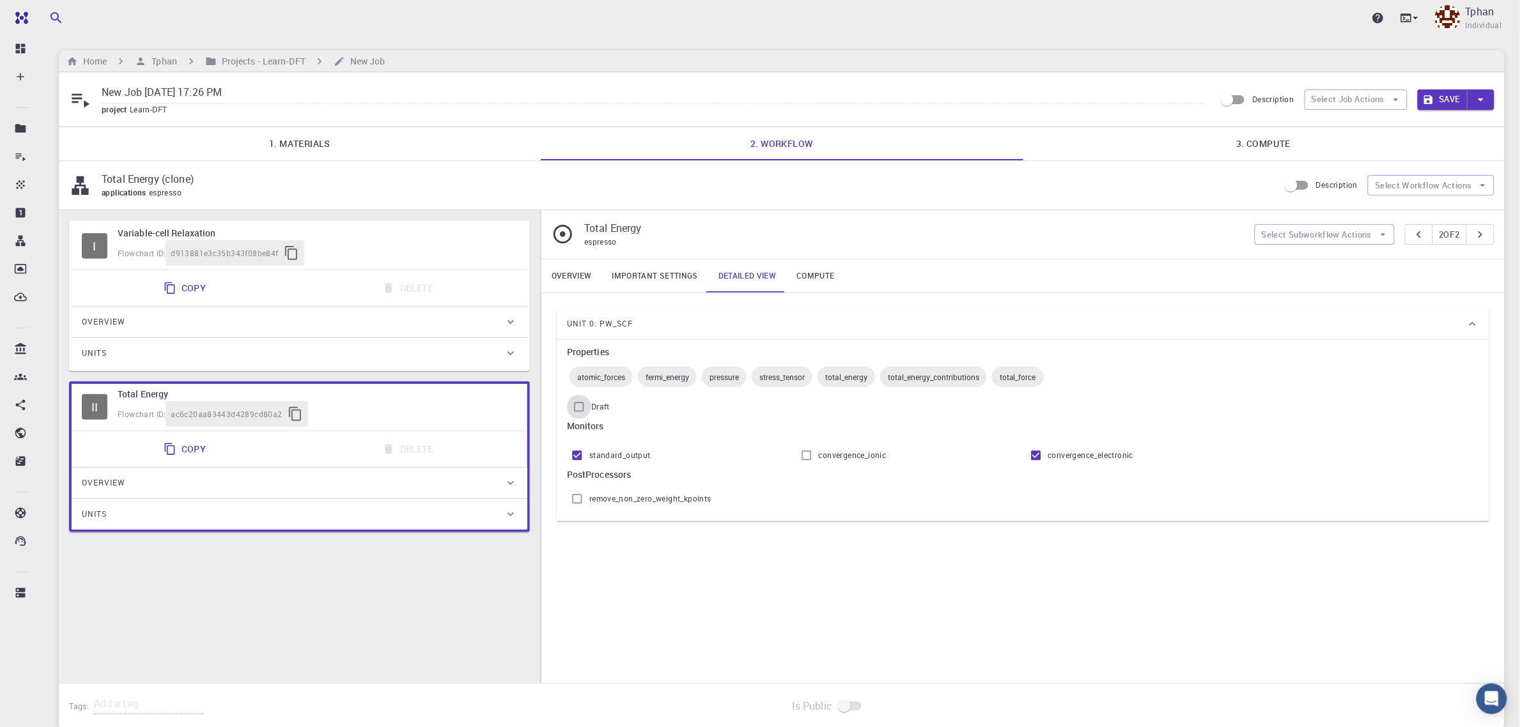
checkbox input "false"
click at [658, 279] on link "Important settings" at bounding box center [655, 276] width 106 height 33
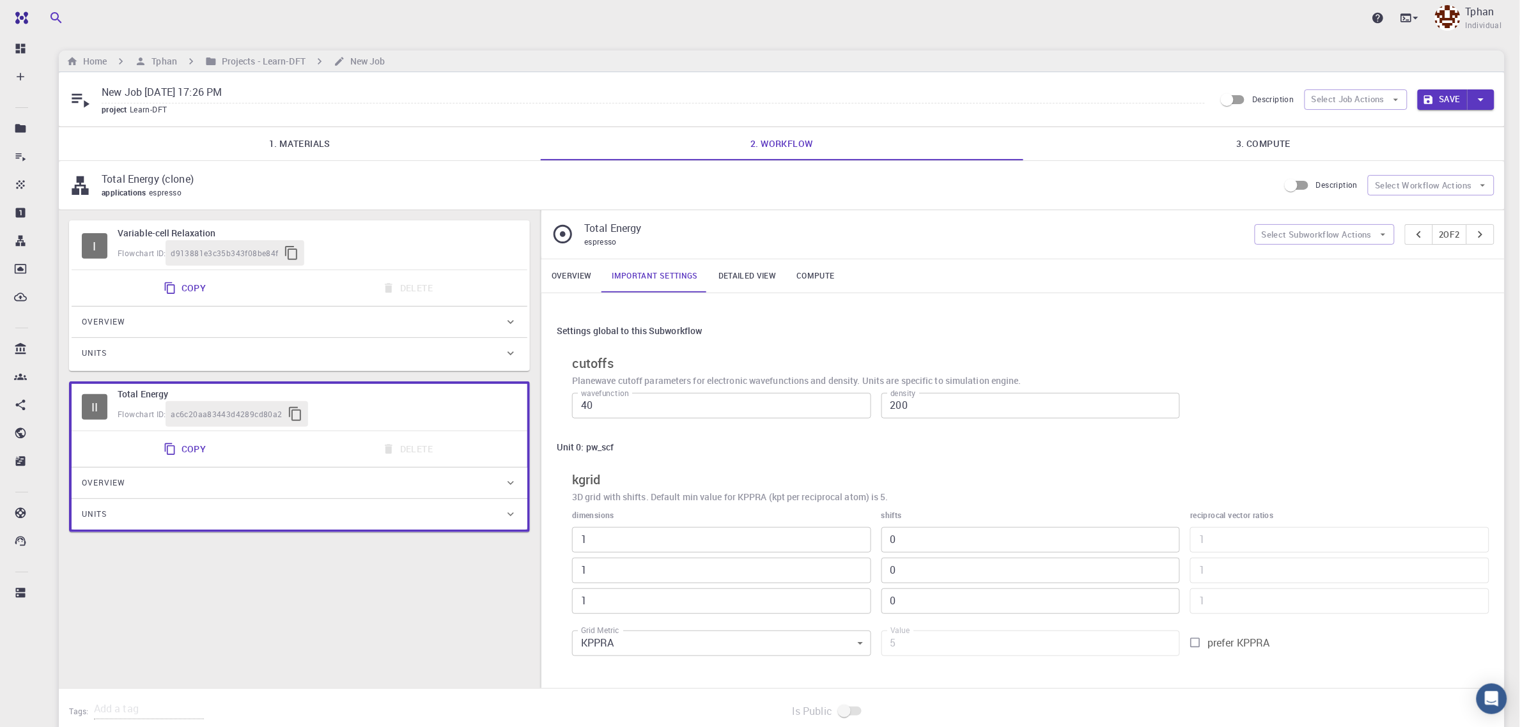
click at [584, 280] on link "Overview" at bounding box center [571, 276] width 61 height 33
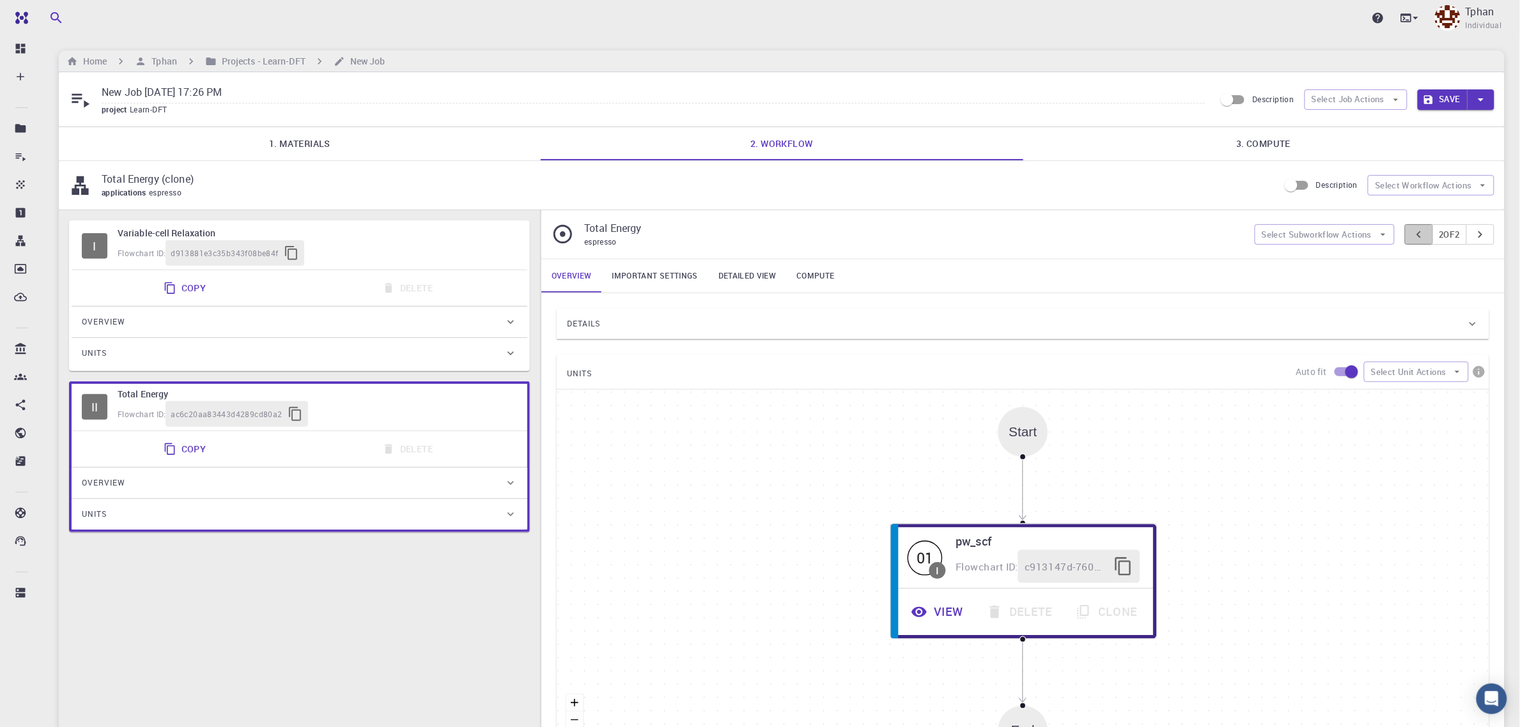
click at [1405, 237] on button "pager" at bounding box center [1419, 234] width 28 height 20
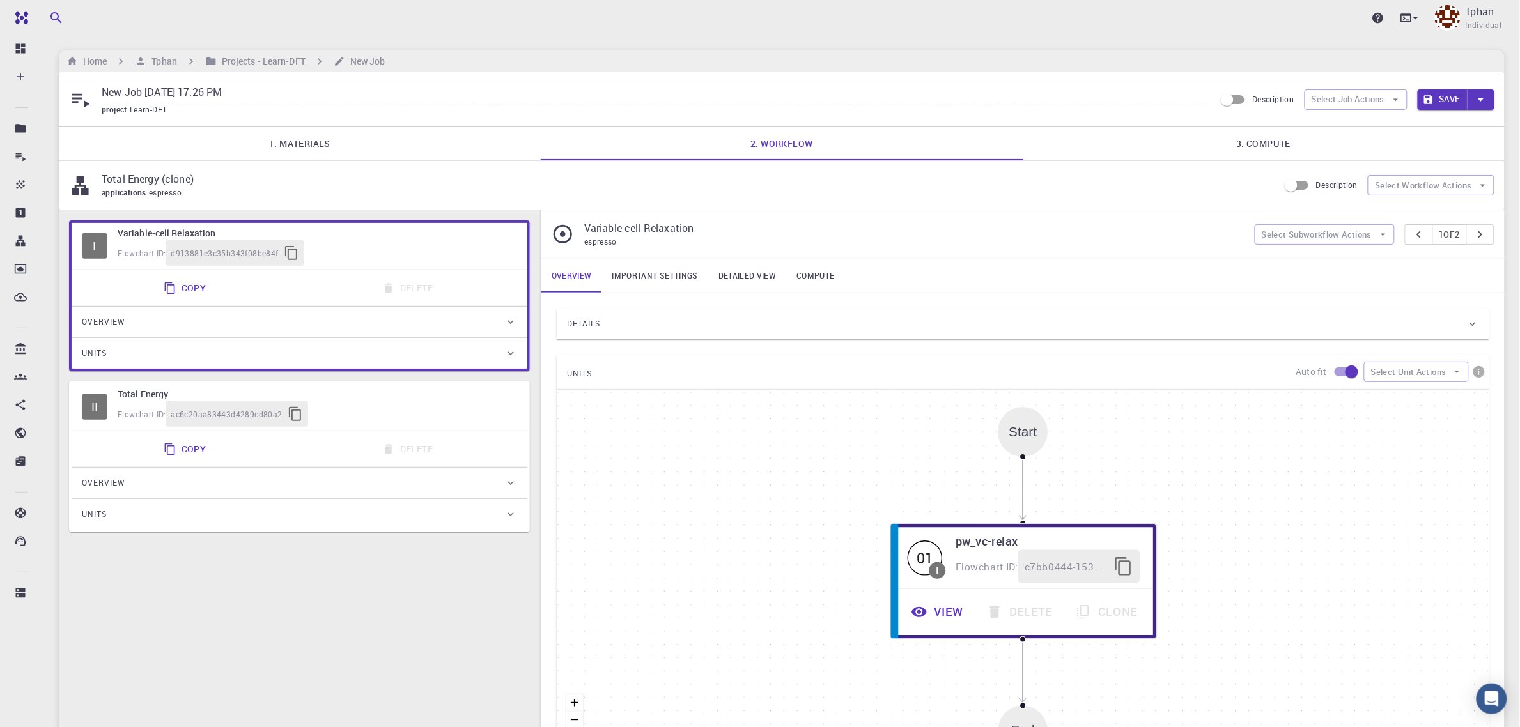
click at [630, 288] on link "Important settings" at bounding box center [655, 276] width 106 height 33
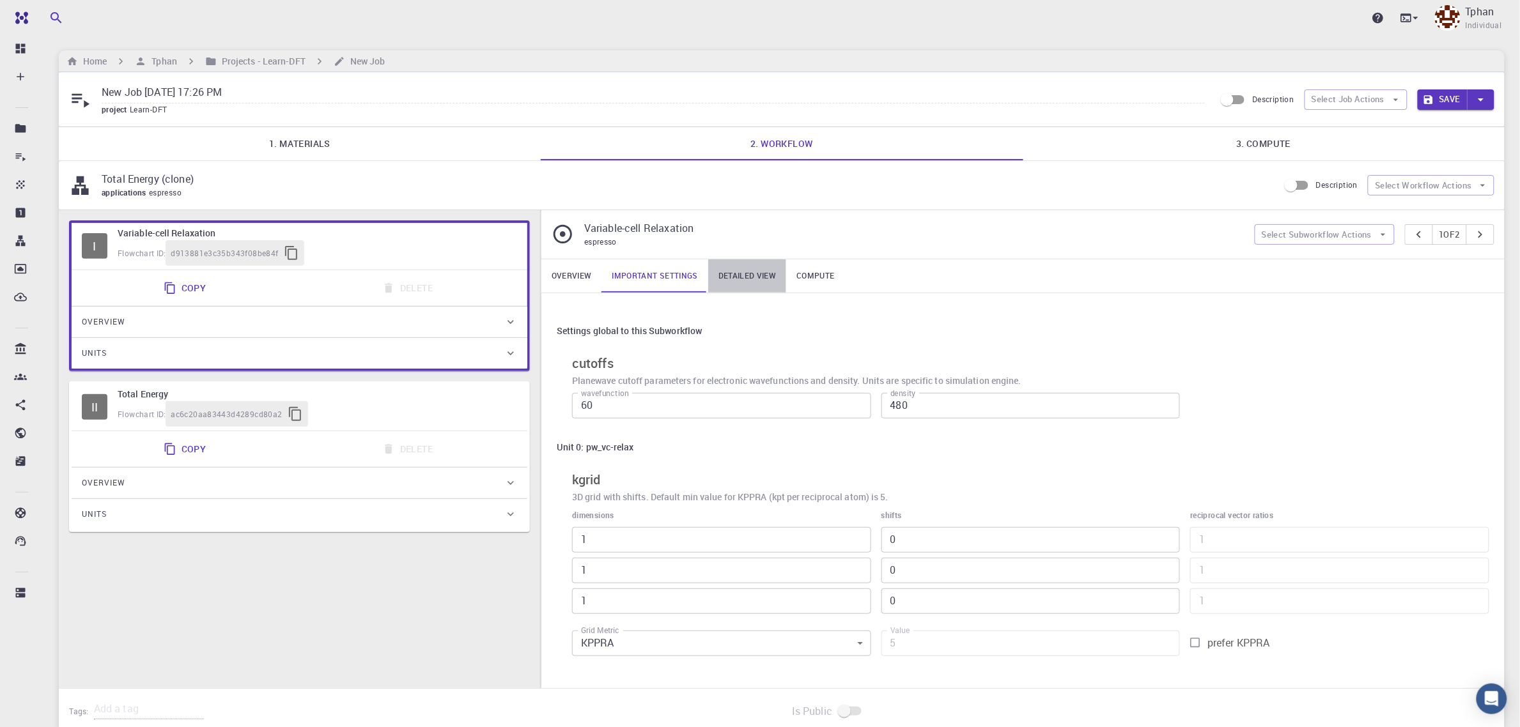
click at [753, 274] on link "Detailed view" at bounding box center [747, 276] width 78 height 33
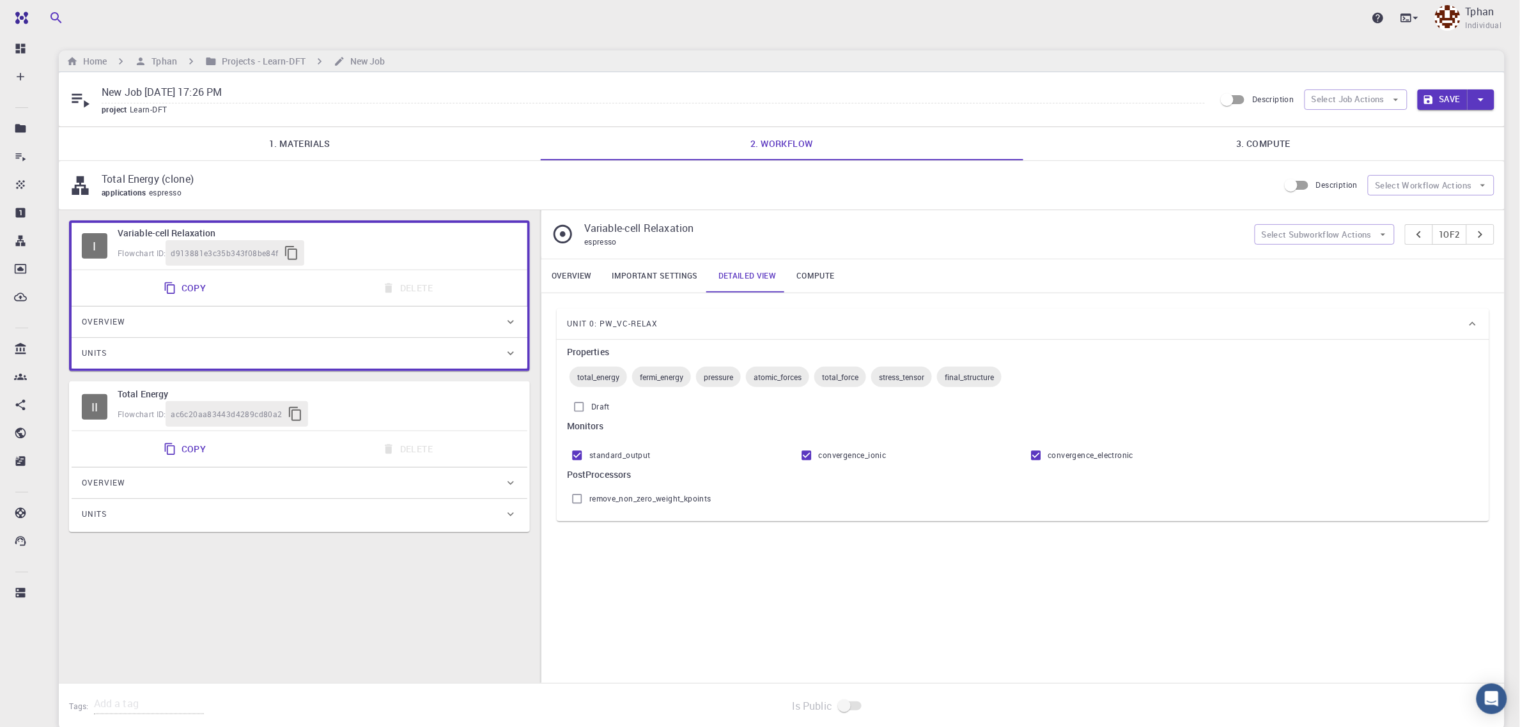
click at [688, 334] on div "Unit 0: pw_vc-relax" at bounding box center [1016, 324] width 899 height 20
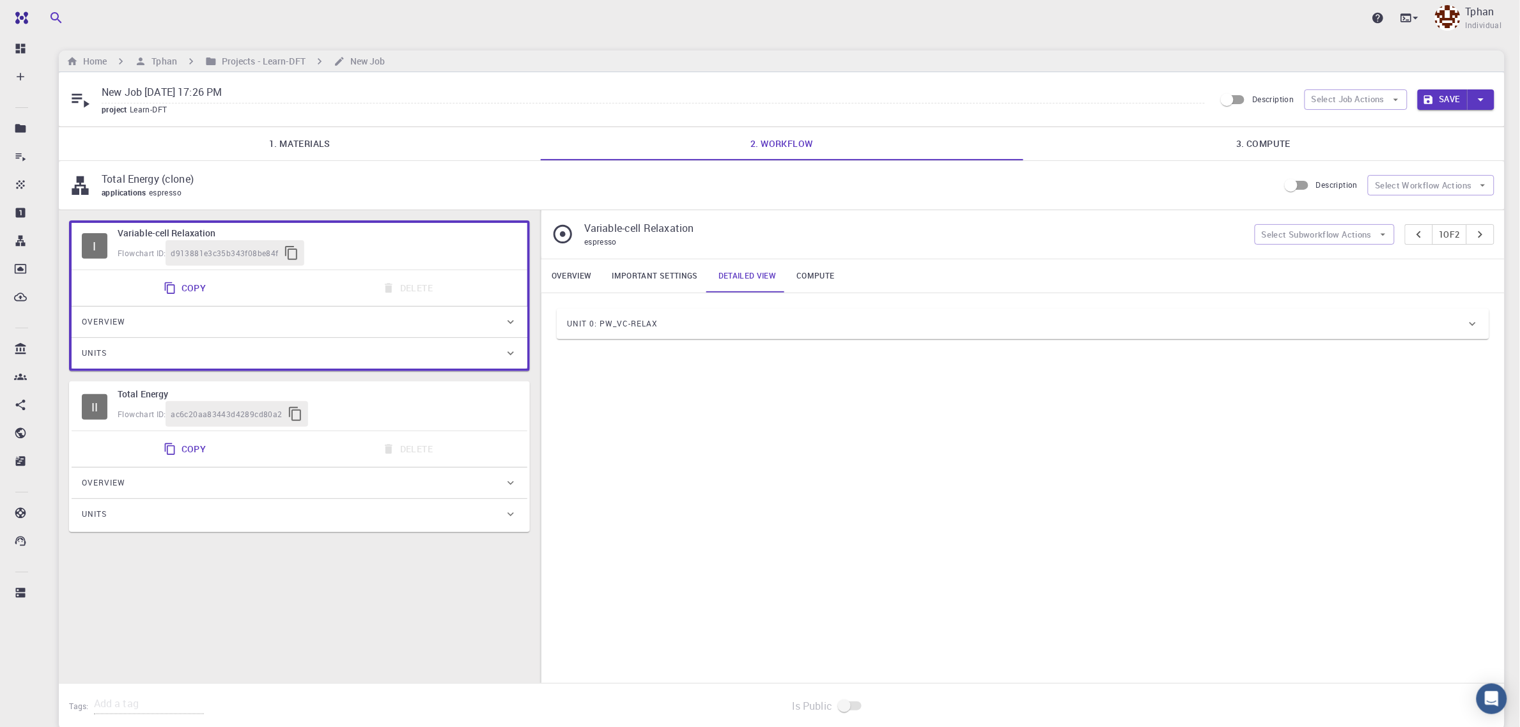
click at [676, 327] on div "Unit 0: pw_vc-relax" at bounding box center [1016, 324] width 899 height 20
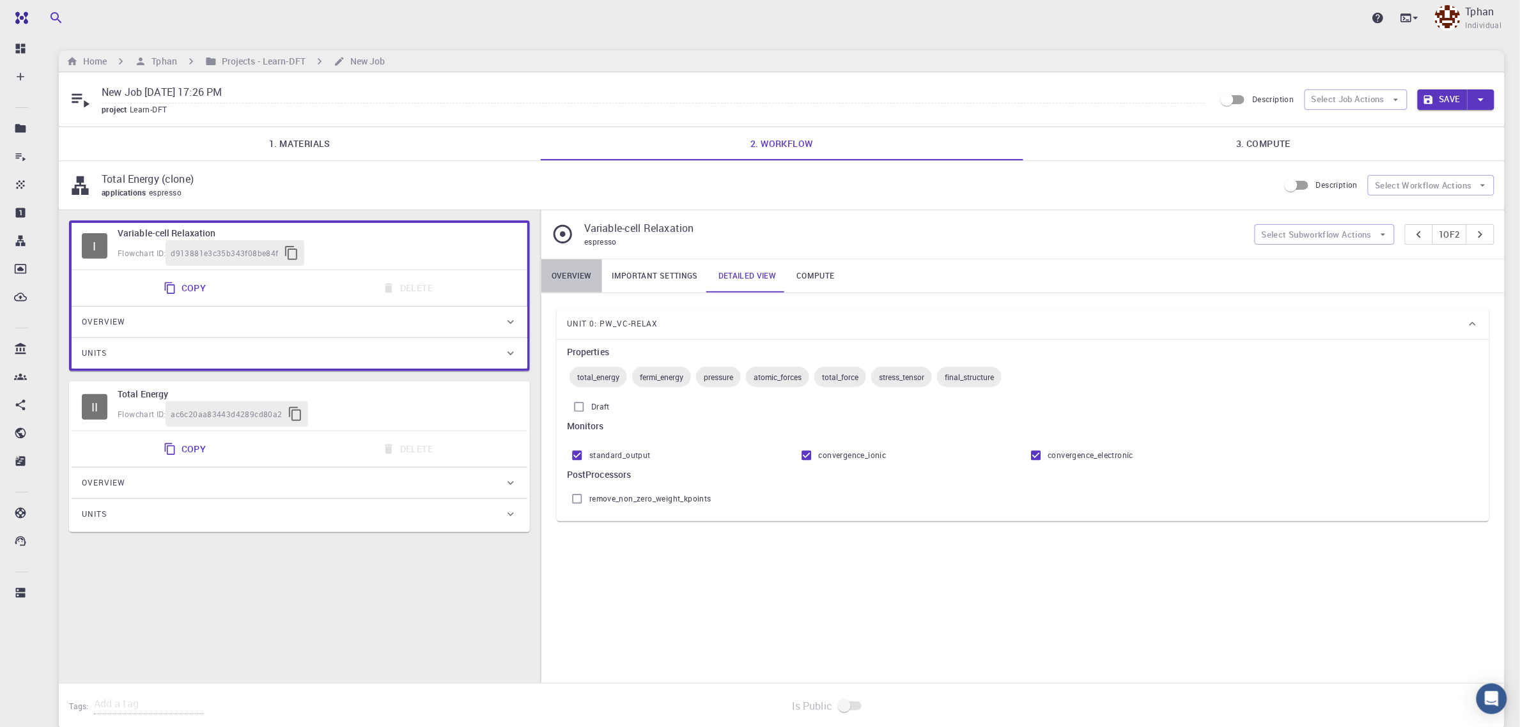
click at [577, 280] on link "Overview" at bounding box center [571, 276] width 61 height 33
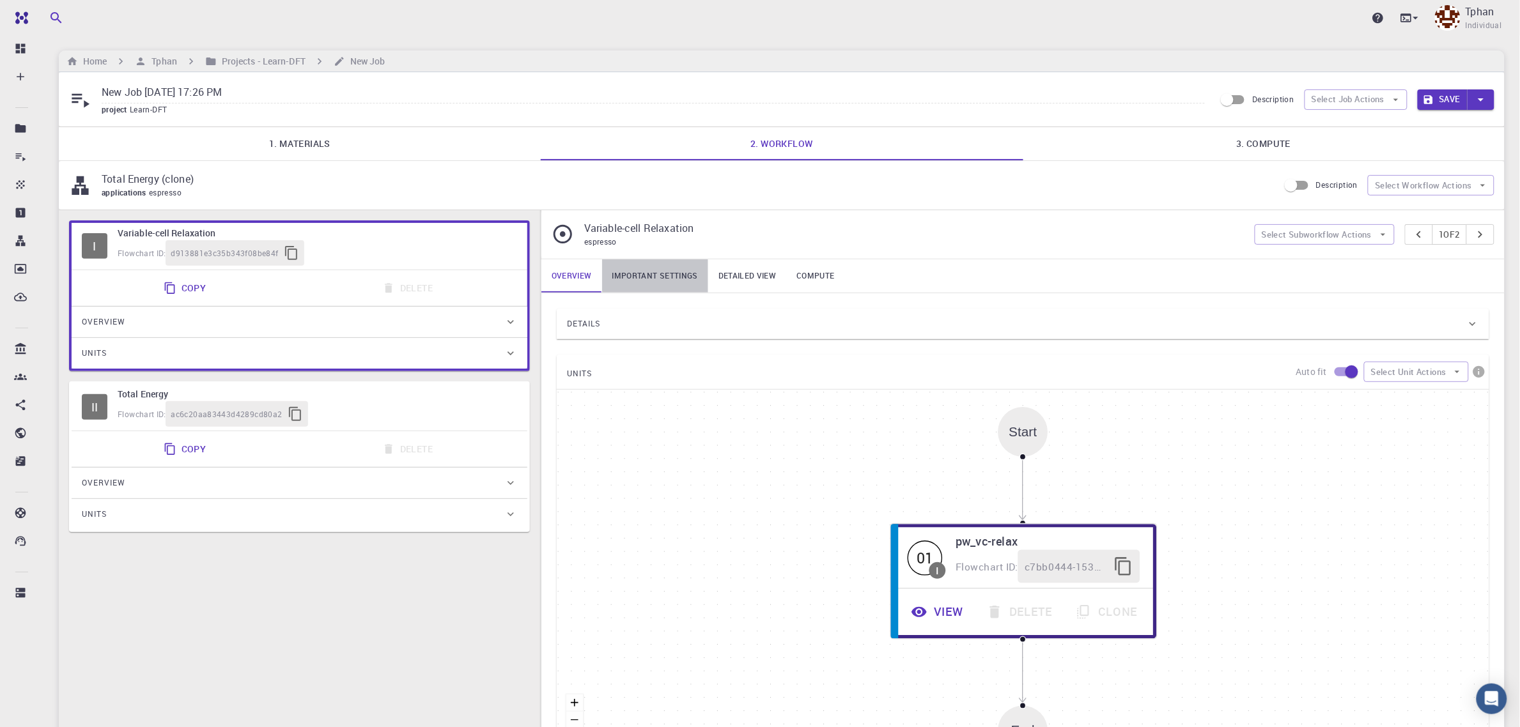
click at [650, 280] on link "Important settings" at bounding box center [655, 276] width 106 height 33
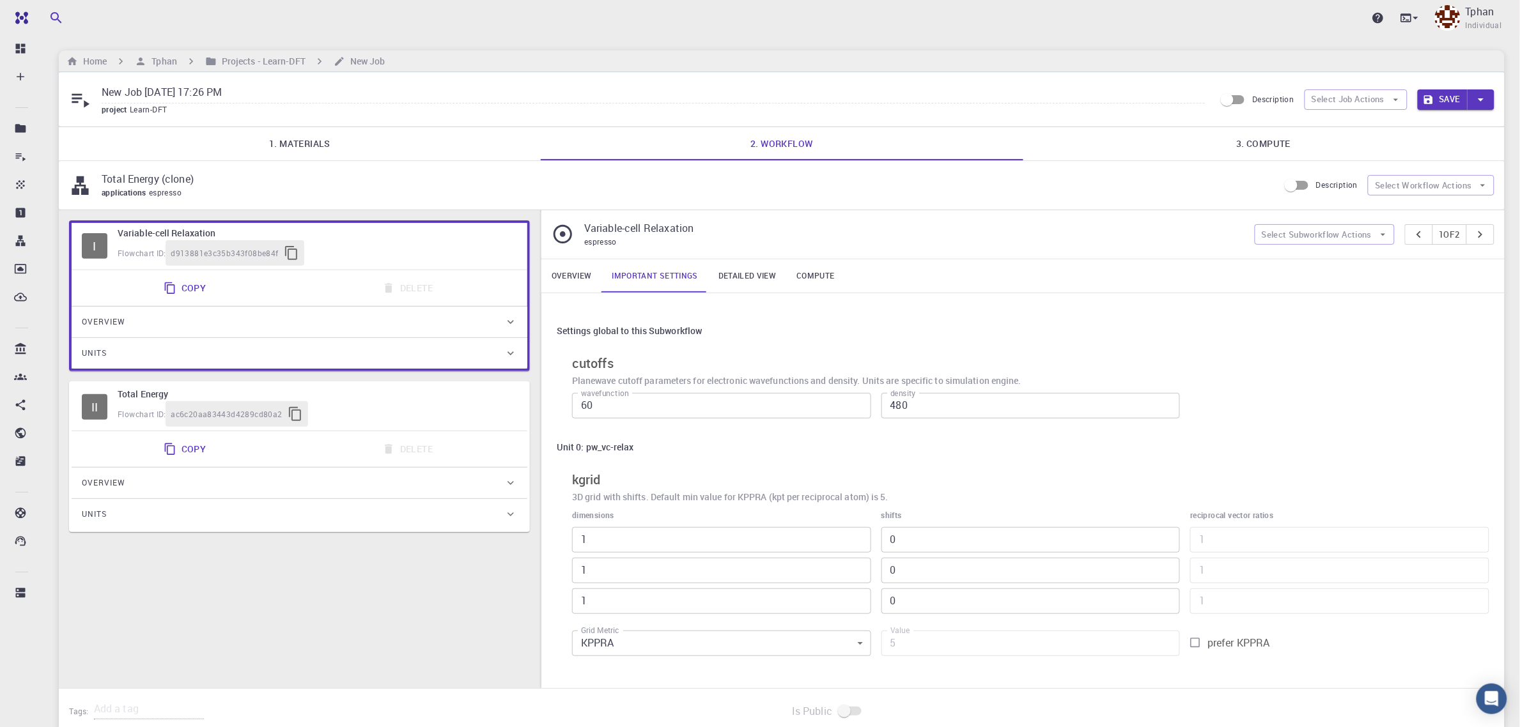
click at [433, 414] on div "Flowchart ID: ac6c20aa83443d4289cd80a2" at bounding box center [318, 414] width 400 height 26
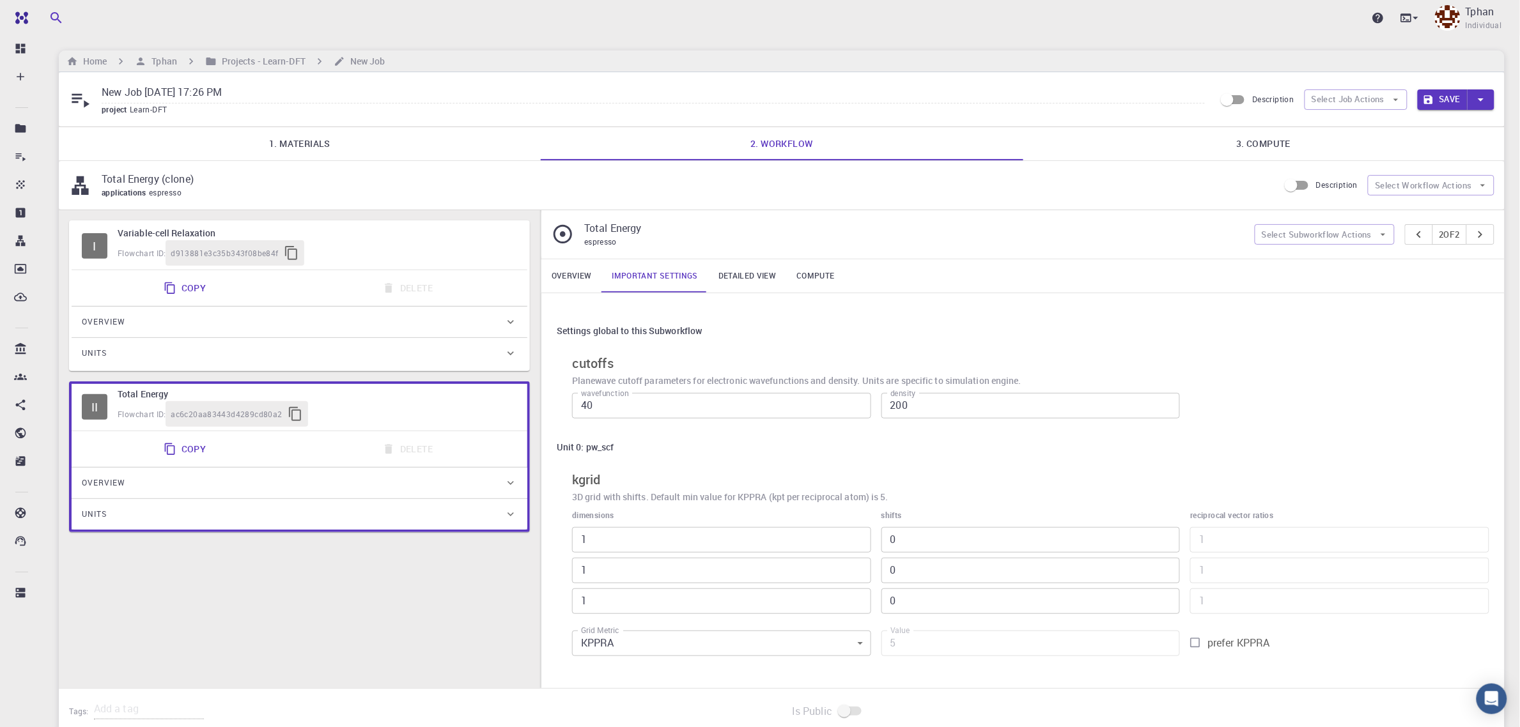
click at [385, 462] on div "Copy Delete" at bounding box center [300, 450] width 446 height 26
click at [403, 442] on div "Copy Delete" at bounding box center [300, 450] width 446 height 26
click at [403, 448] on div "Copy Delete" at bounding box center [300, 450] width 446 height 26
click at [457, 279] on div "Copy Delete" at bounding box center [300, 289] width 446 height 26
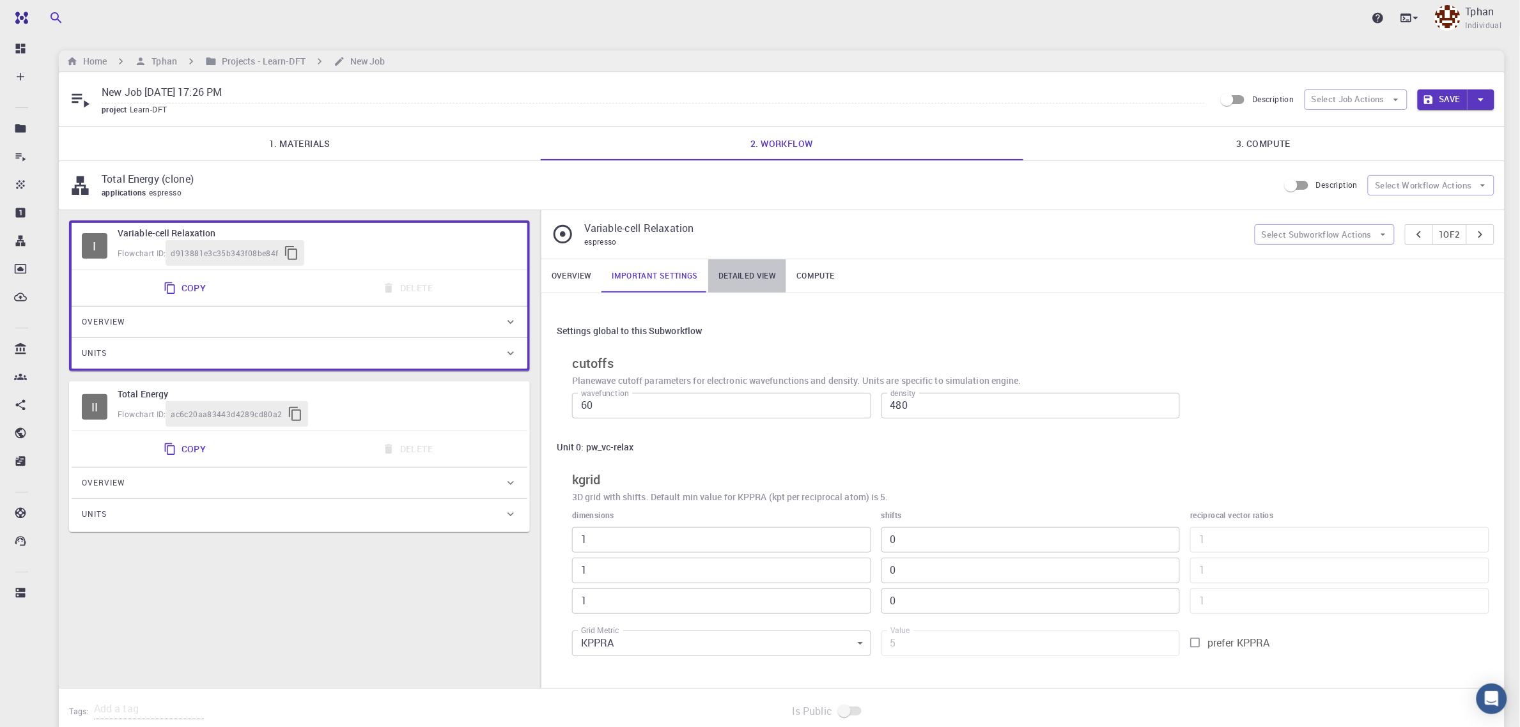
click at [754, 281] on link "Detailed view" at bounding box center [747, 276] width 78 height 33
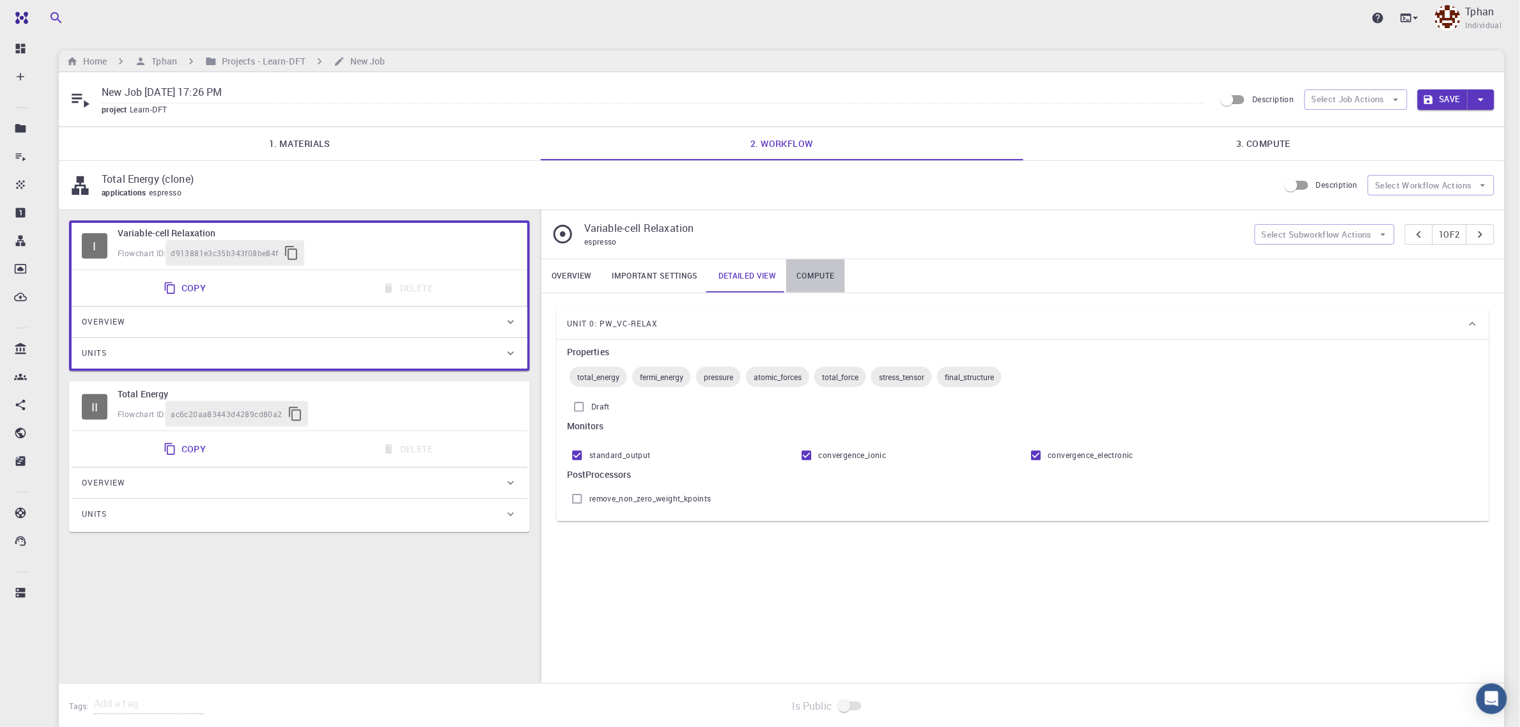
click at [817, 275] on link "Compute" at bounding box center [815, 276] width 58 height 33
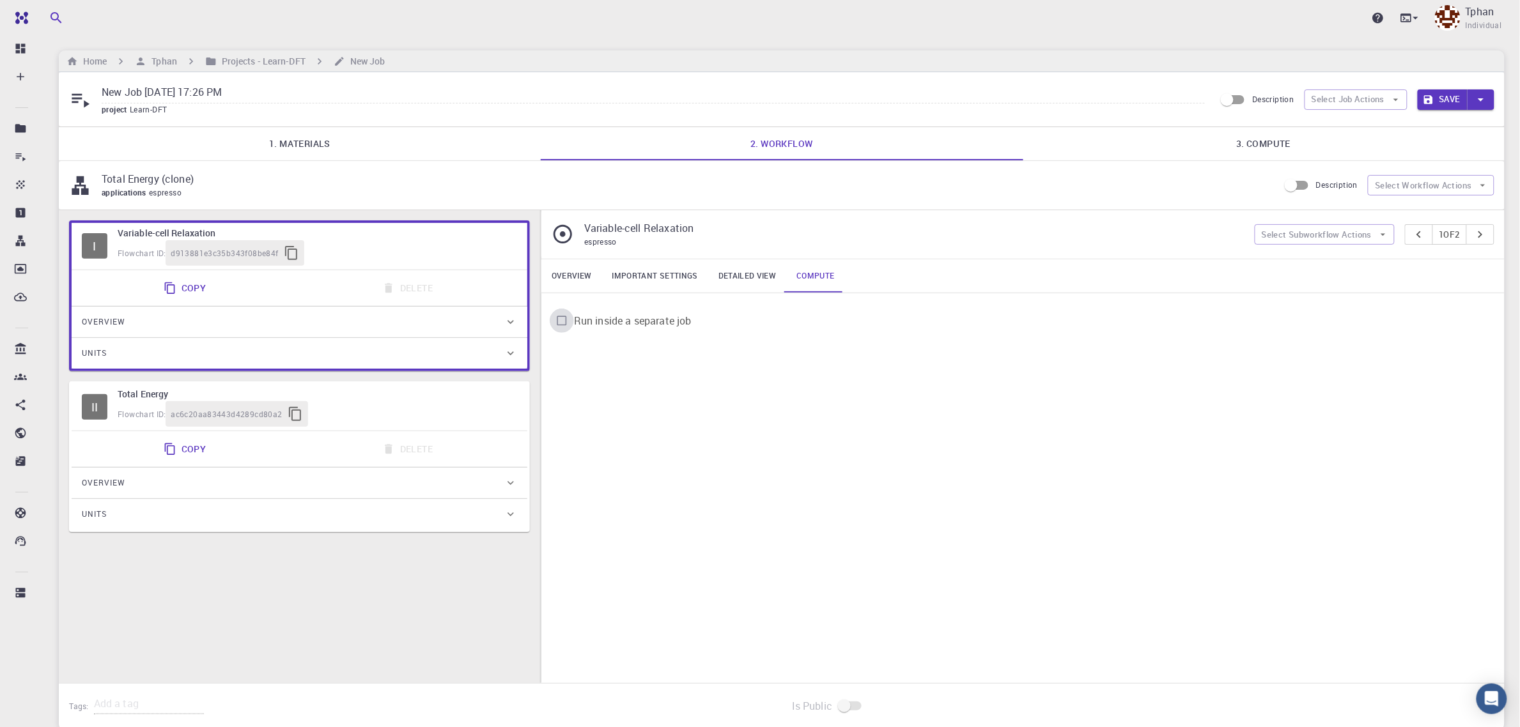
click at [561, 326] on input "Run inside a separate job" at bounding box center [562, 321] width 24 height 24
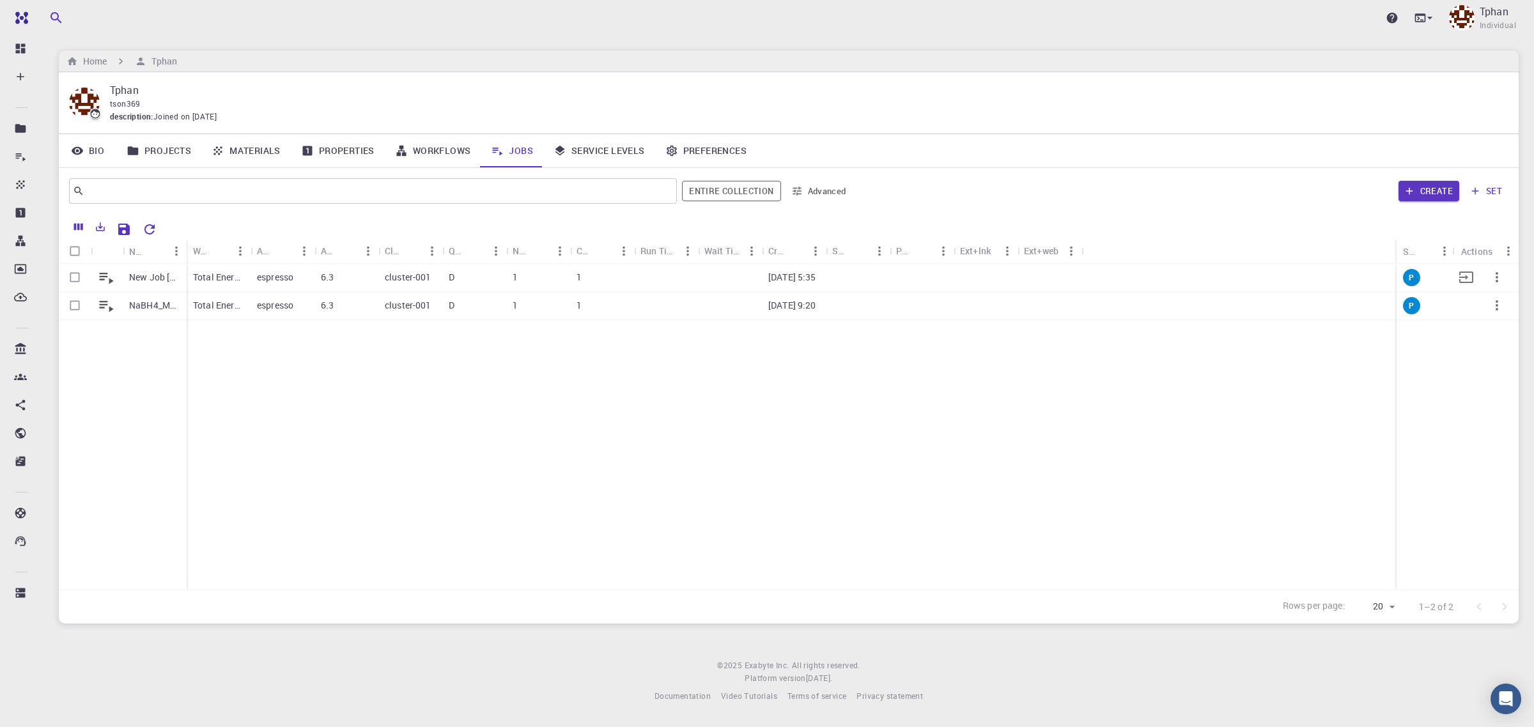
click at [164, 275] on p "New Job [DATE] 17:26 PM" at bounding box center [154, 277] width 51 height 13
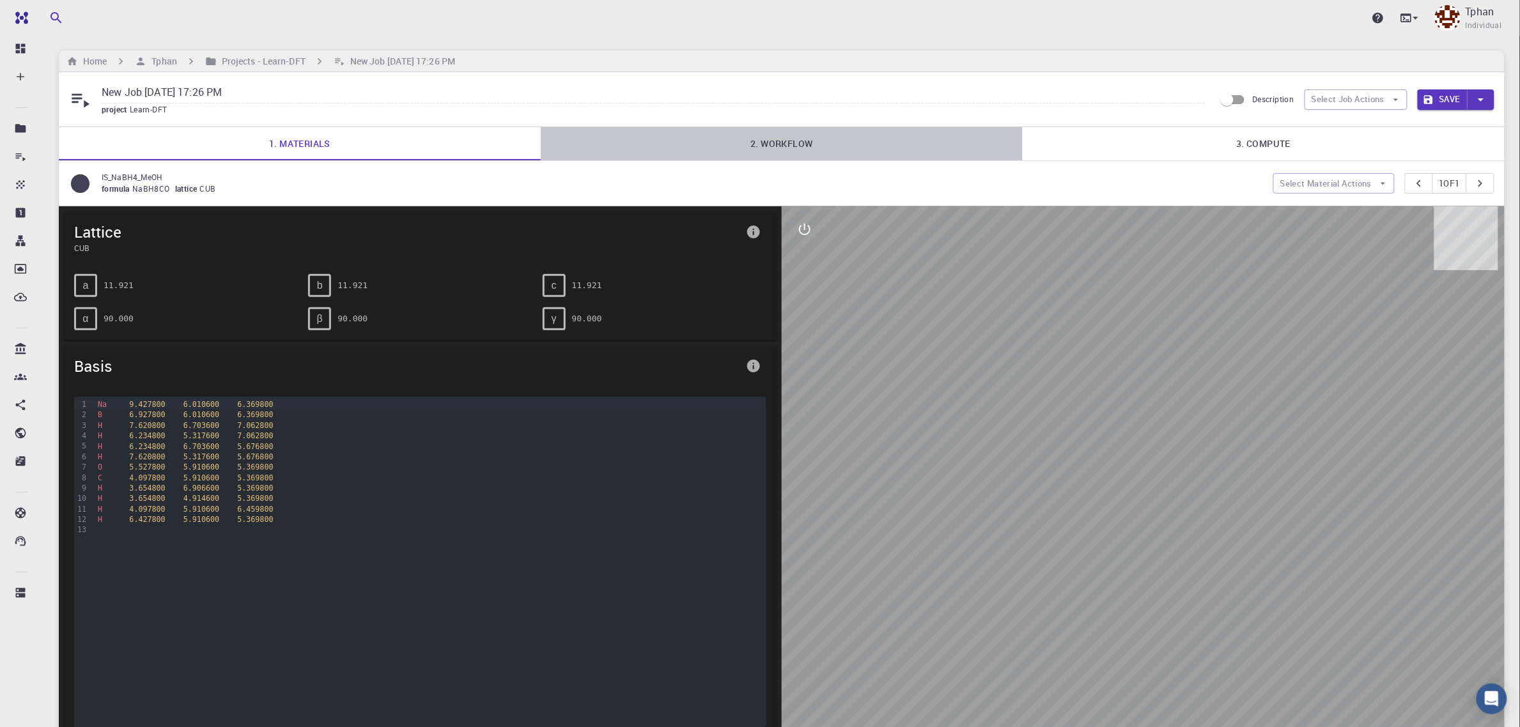
click at [788, 143] on link "2. Workflow" at bounding box center [782, 143] width 482 height 33
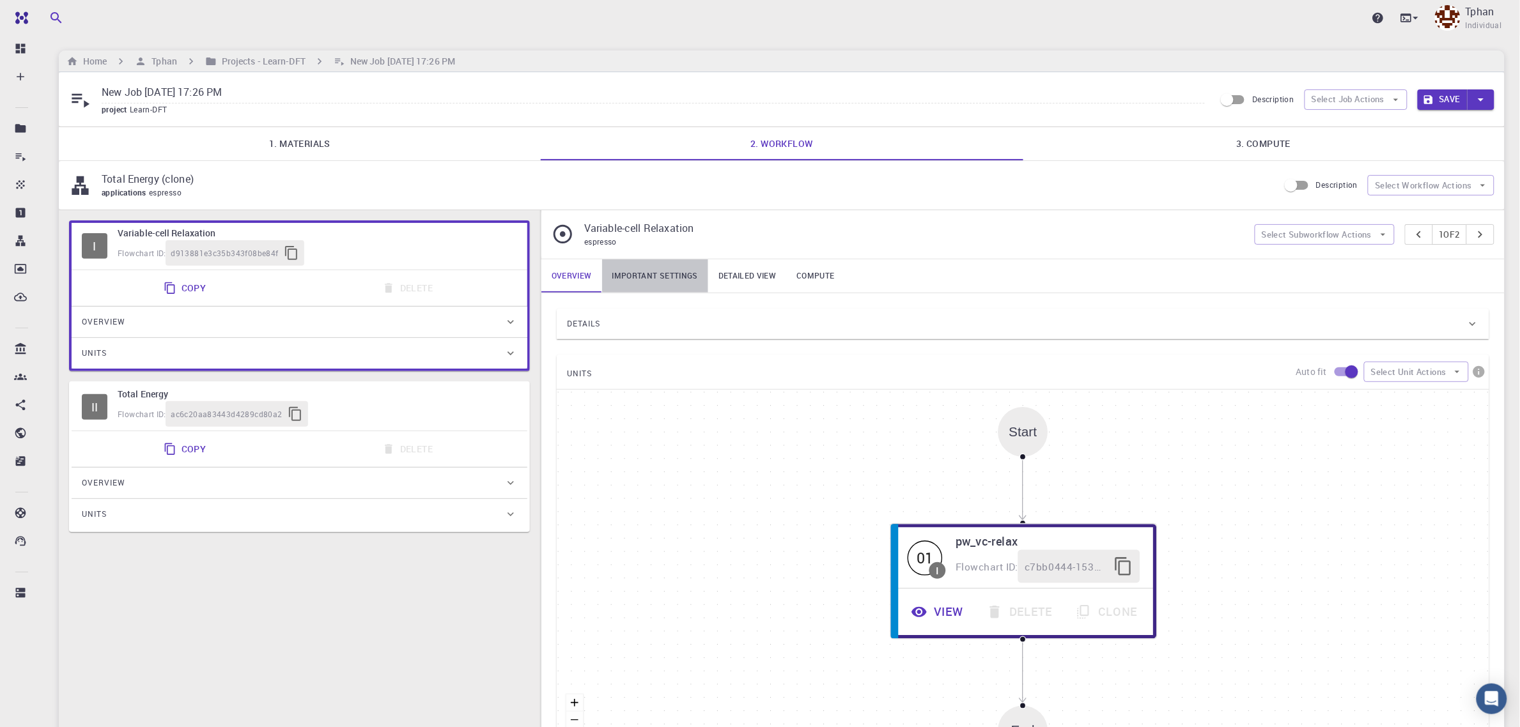
click at [662, 285] on link "Important settings" at bounding box center [655, 276] width 106 height 33
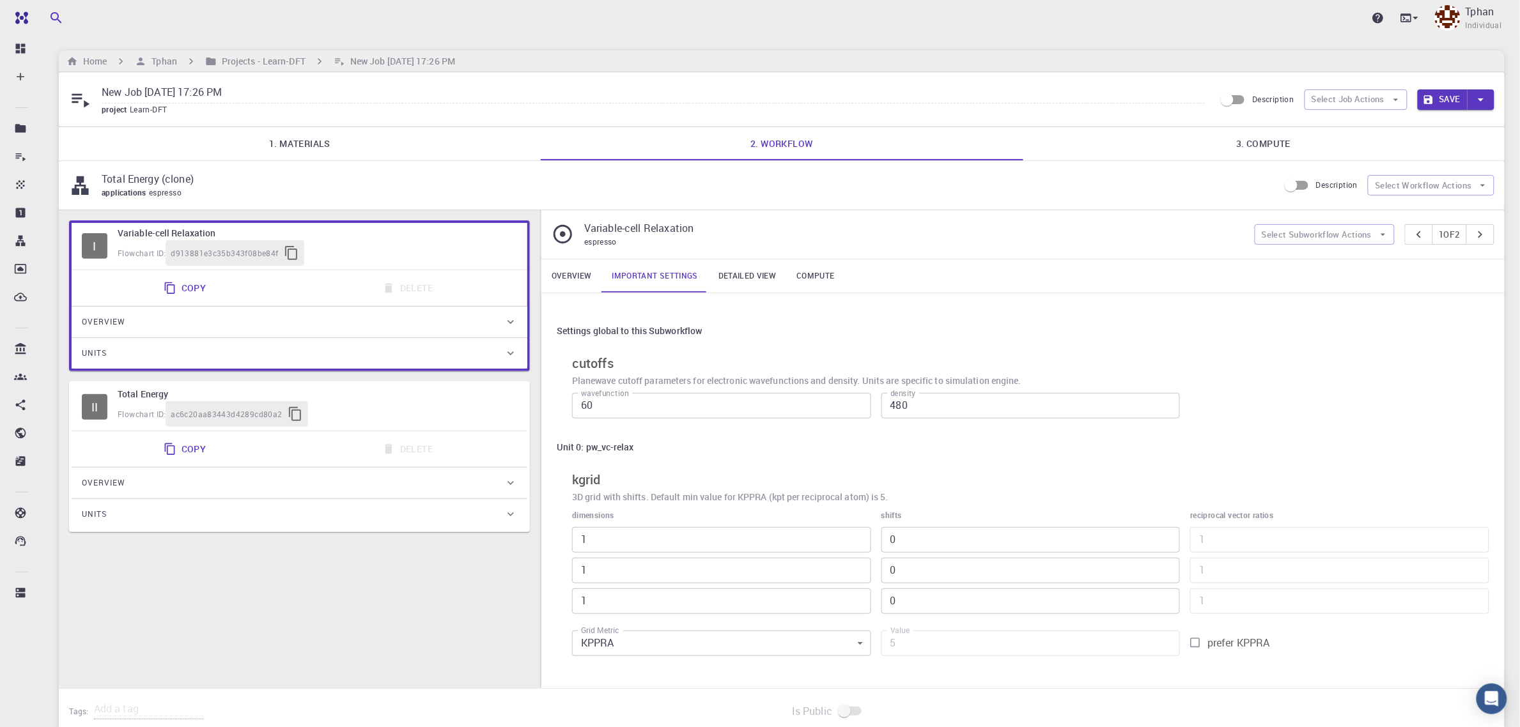
click at [563, 276] on link "Overview" at bounding box center [571, 276] width 61 height 33
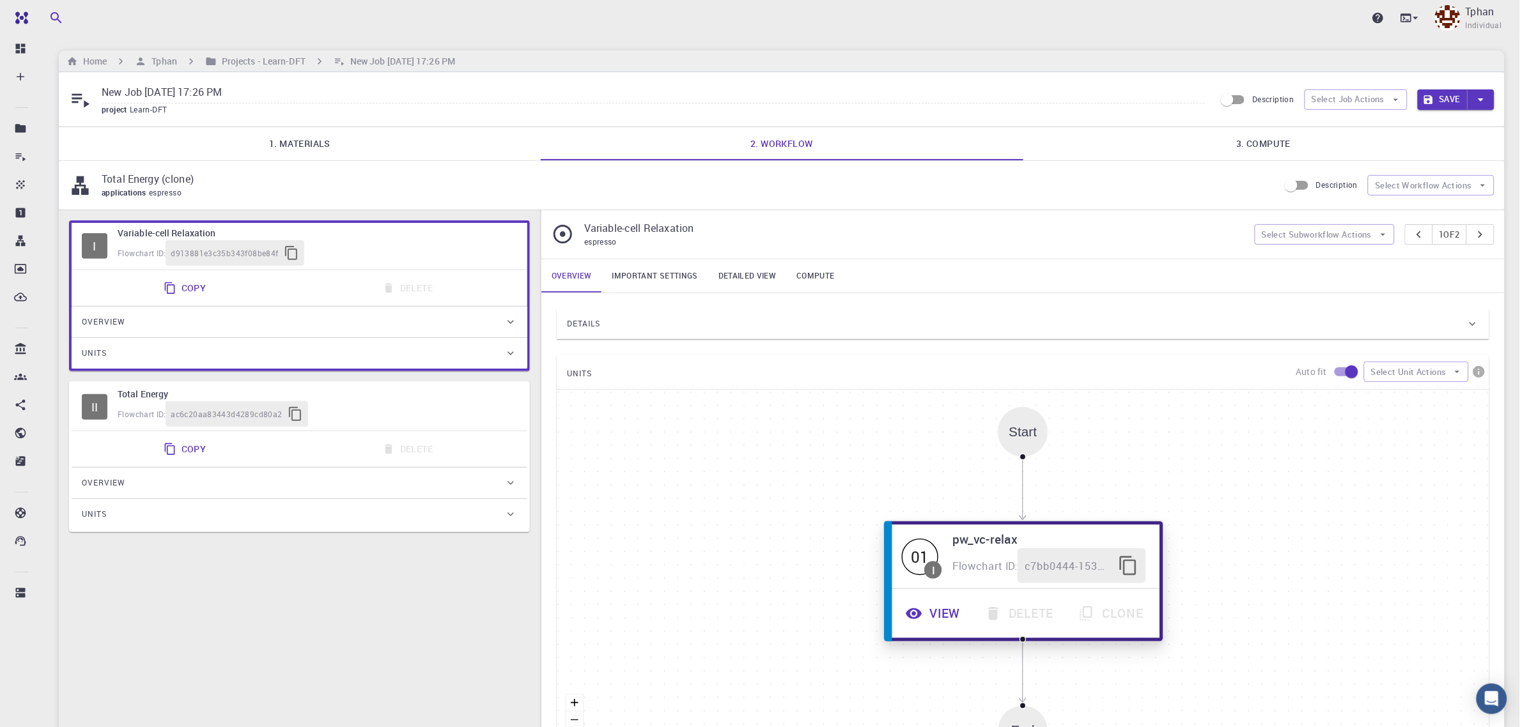
click at [937, 617] on button "View" at bounding box center [934, 613] width 79 height 35
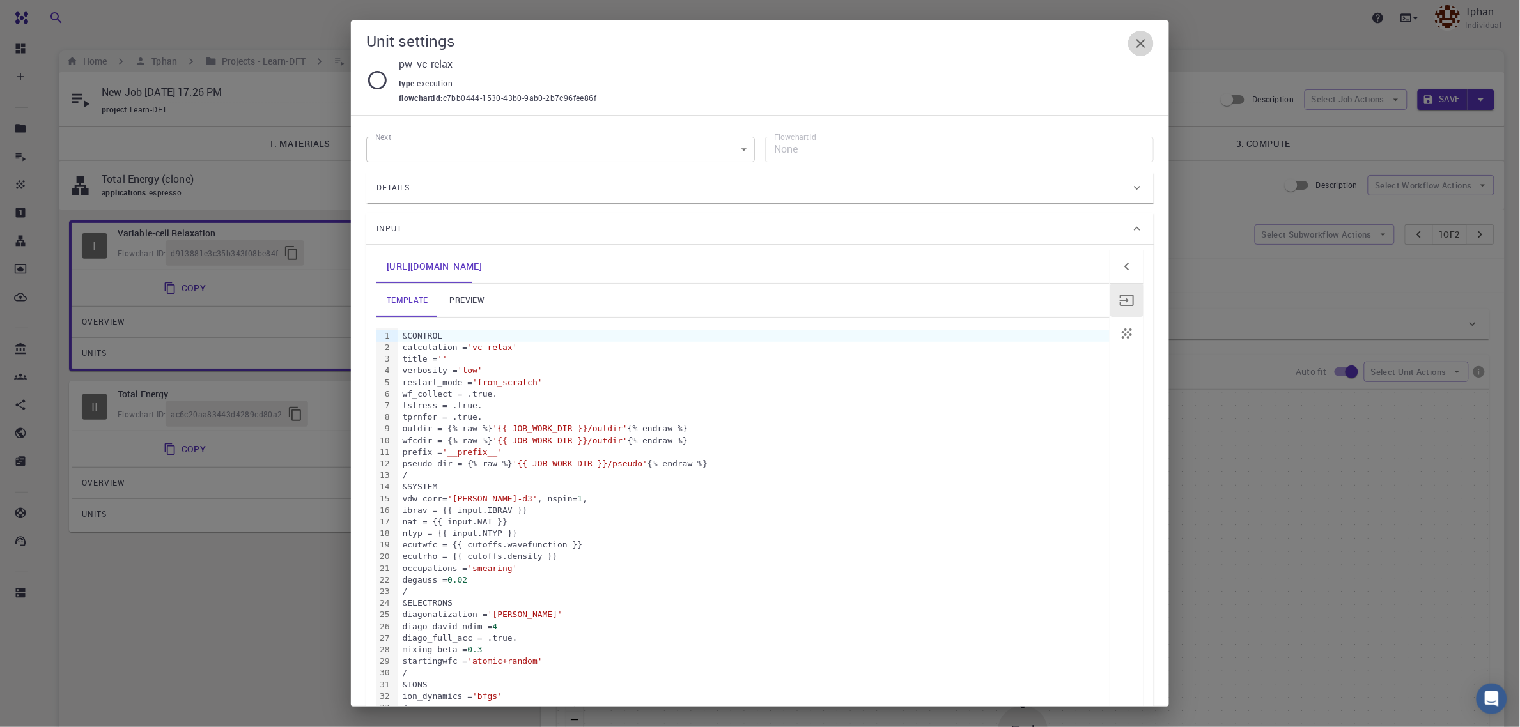
click at [1148, 38] on icon "button" at bounding box center [1140, 43] width 15 height 15
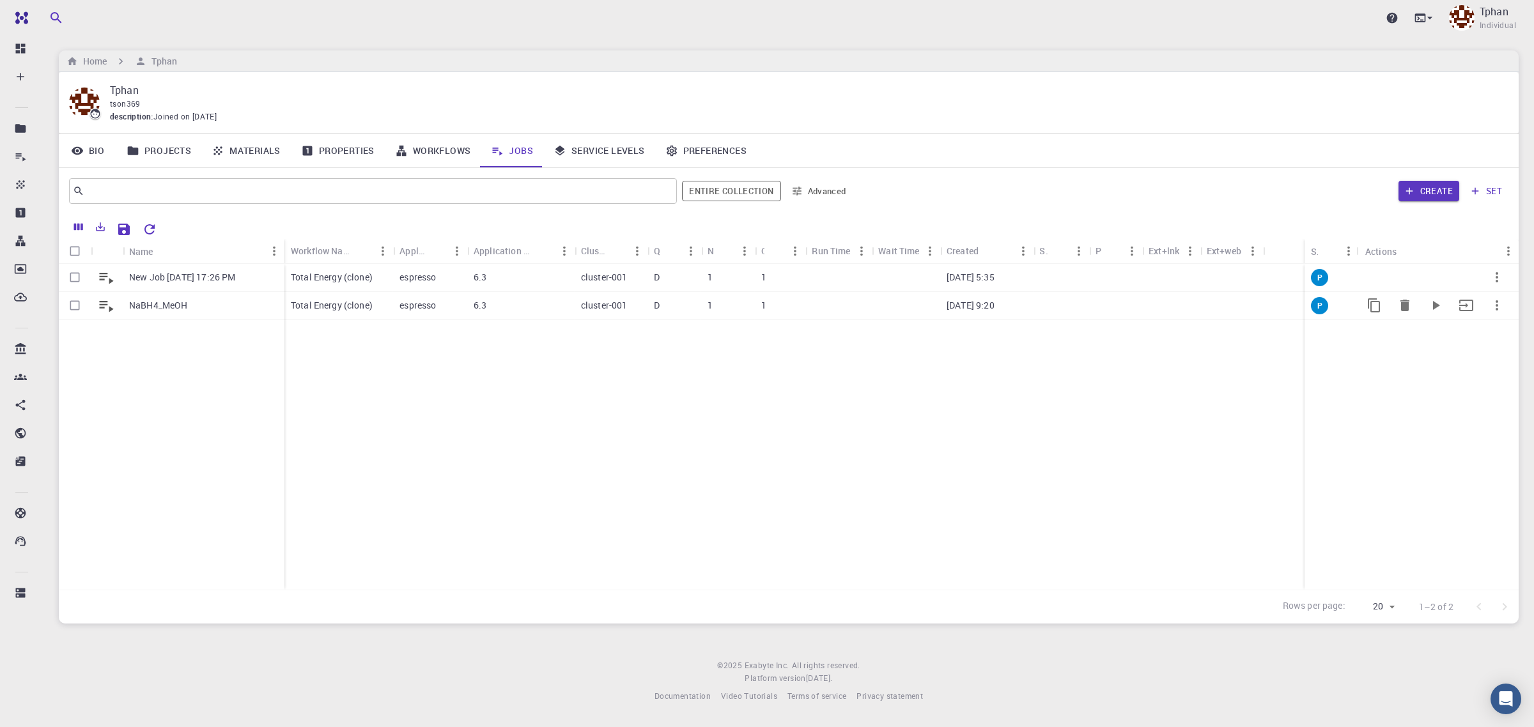
click at [171, 304] on p "NaBH4_MeOH" at bounding box center [158, 305] width 59 height 13
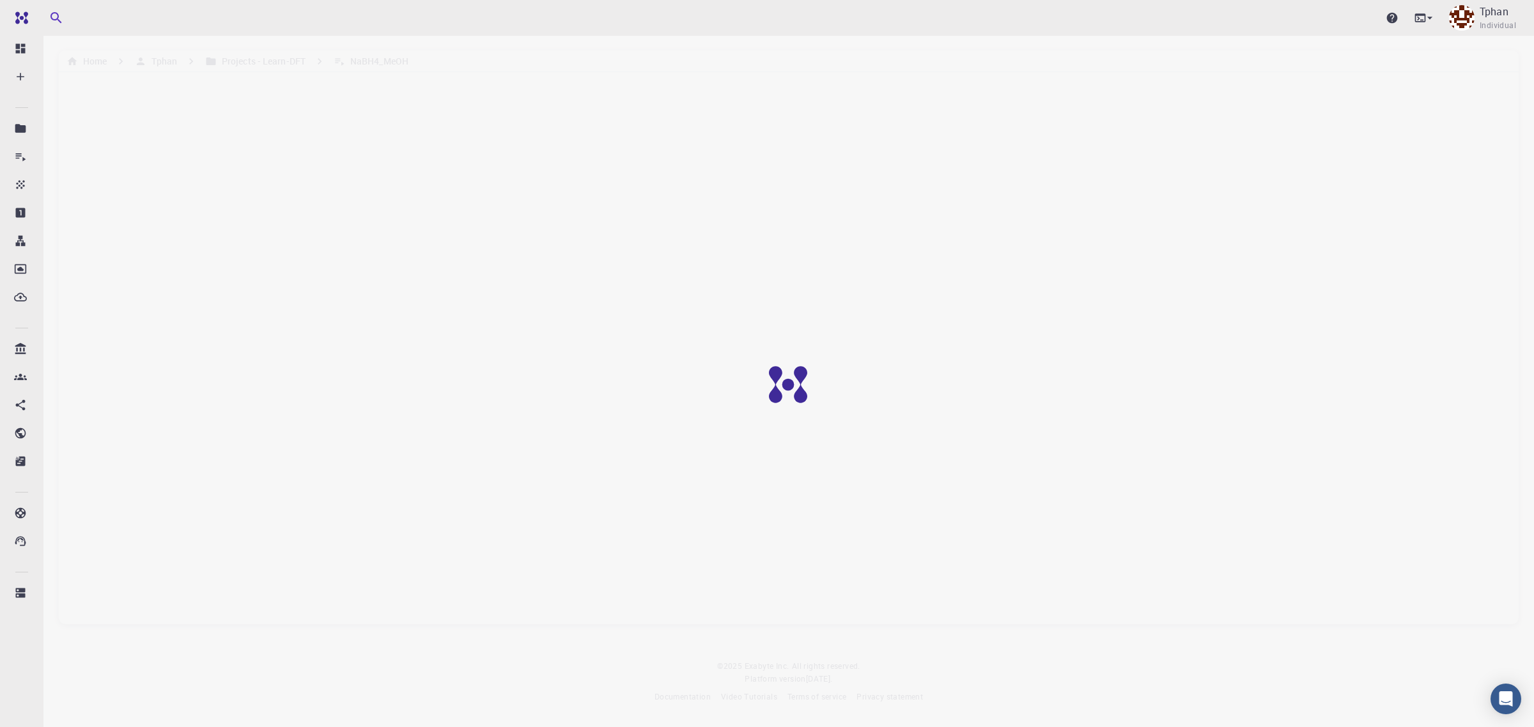
drag, startPoint x: 647, startPoint y: 290, endPoint x: 657, endPoint y: 274, distance: 19.0
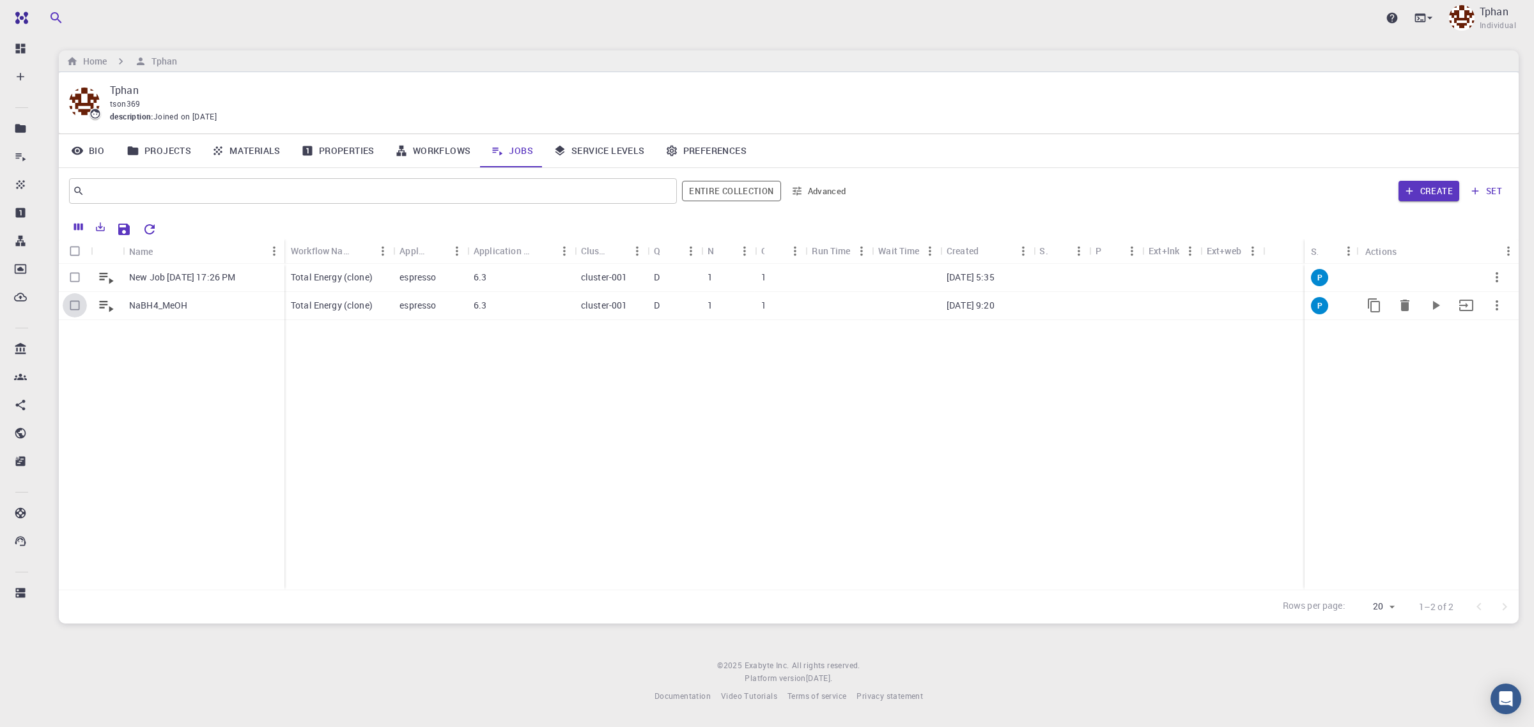
click at [80, 306] on input "Select row" at bounding box center [75, 305] width 24 height 24
checkbox input "true"
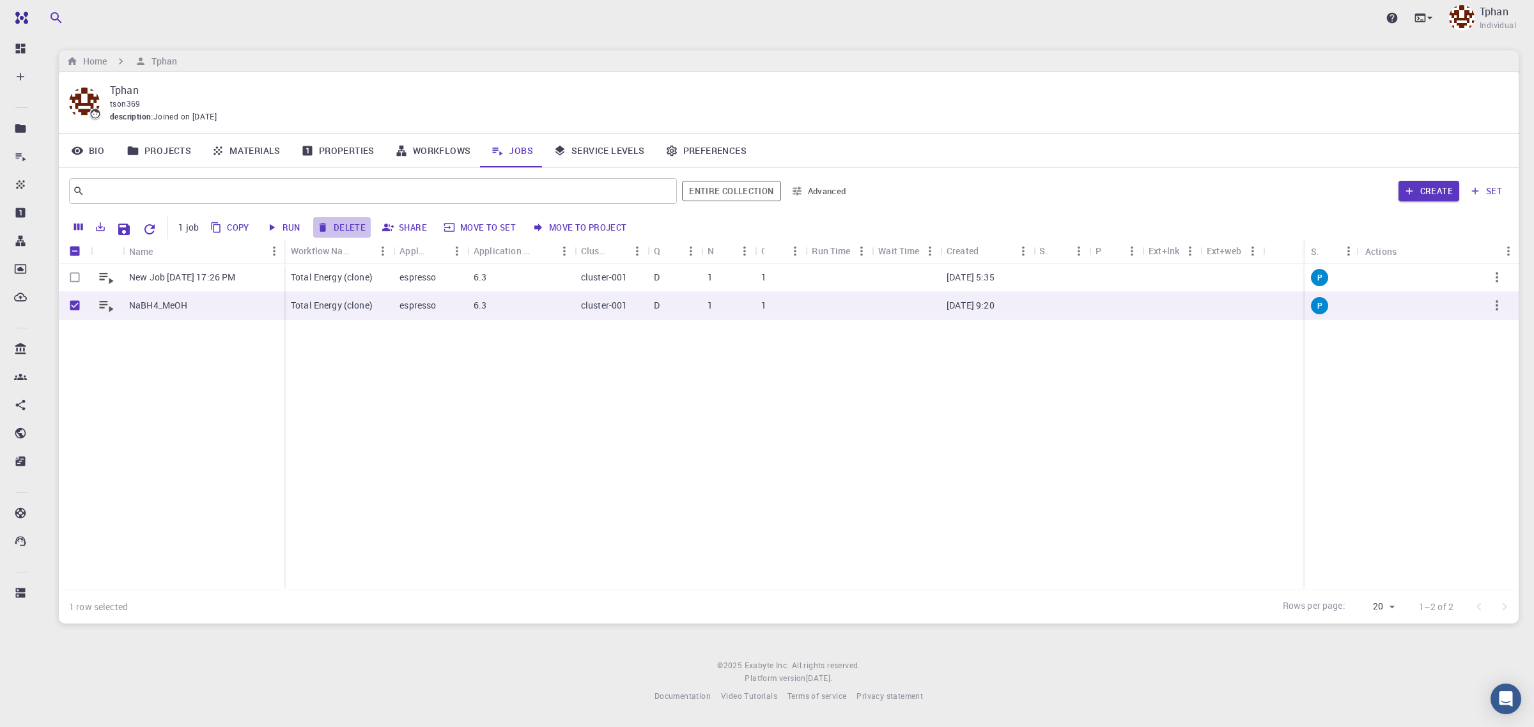
click at [357, 231] on button "Delete" at bounding box center [342, 227] width 58 height 20
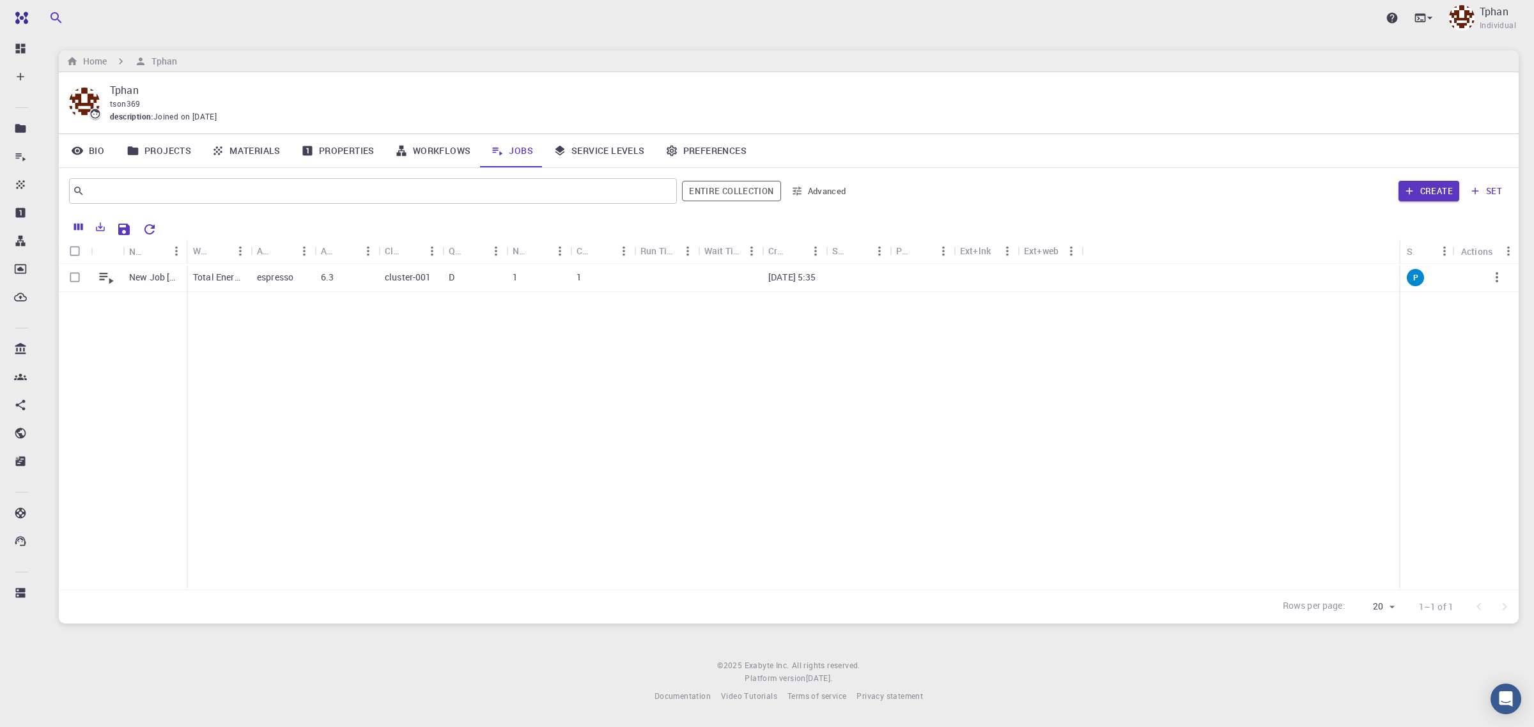
checkbox input "false"
click at [152, 280] on p "New Job [DATE] 17:26 PM" at bounding box center [154, 277] width 51 height 13
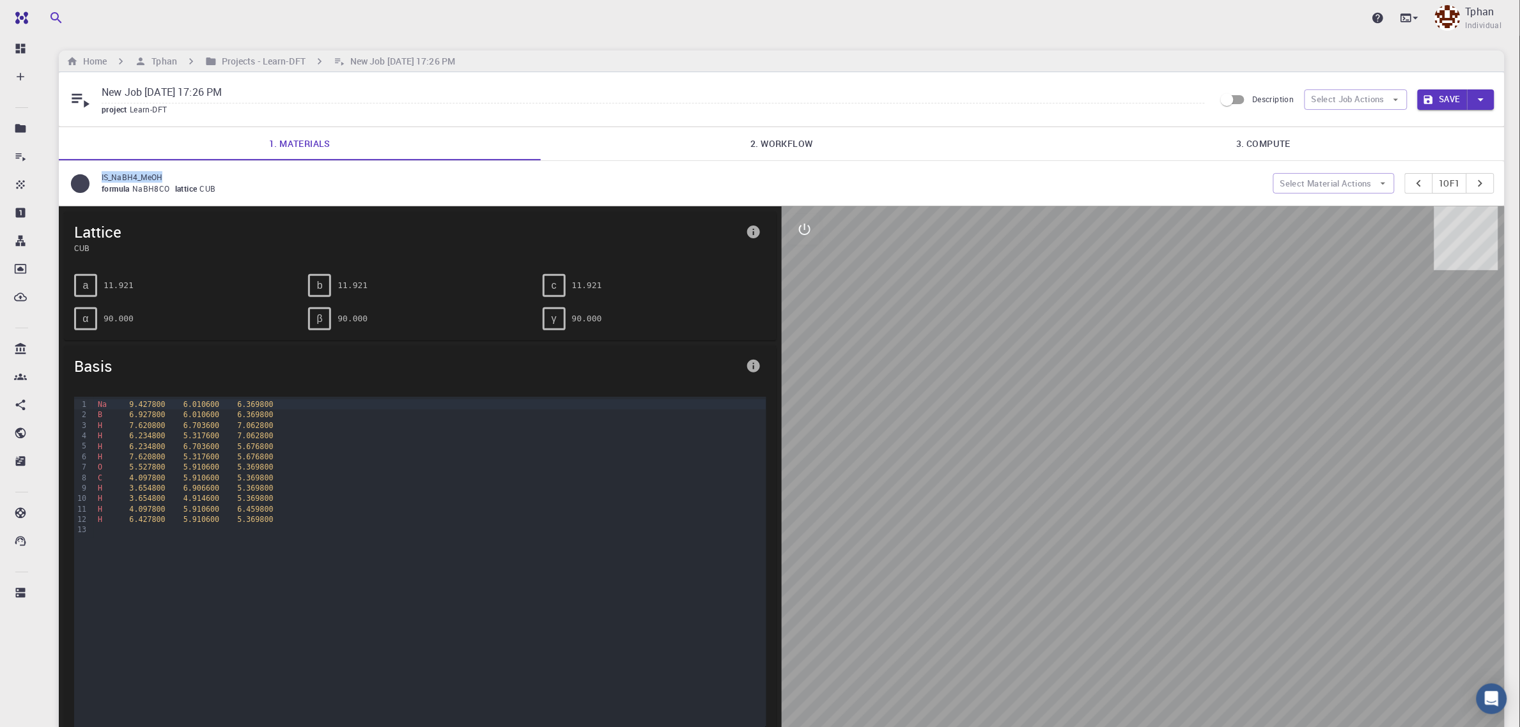
drag, startPoint x: 101, startPoint y: 178, endPoint x: 195, endPoint y: 178, distance: 94.0
click at [195, 178] on p "IS_NaBH4_MeOH" at bounding box center [683, 177] width 1162 height 12
copy p "IS_NaBH4_MeOH"
drag, startPoint x: 102, startPoint y: 94, endPoint x: 420, endPoint y: 100, distance: 317.8
click at [420, 100] on input "New Job [DATE] 17:26 PM" at bounding box center [653, 92] width 1103 height 21
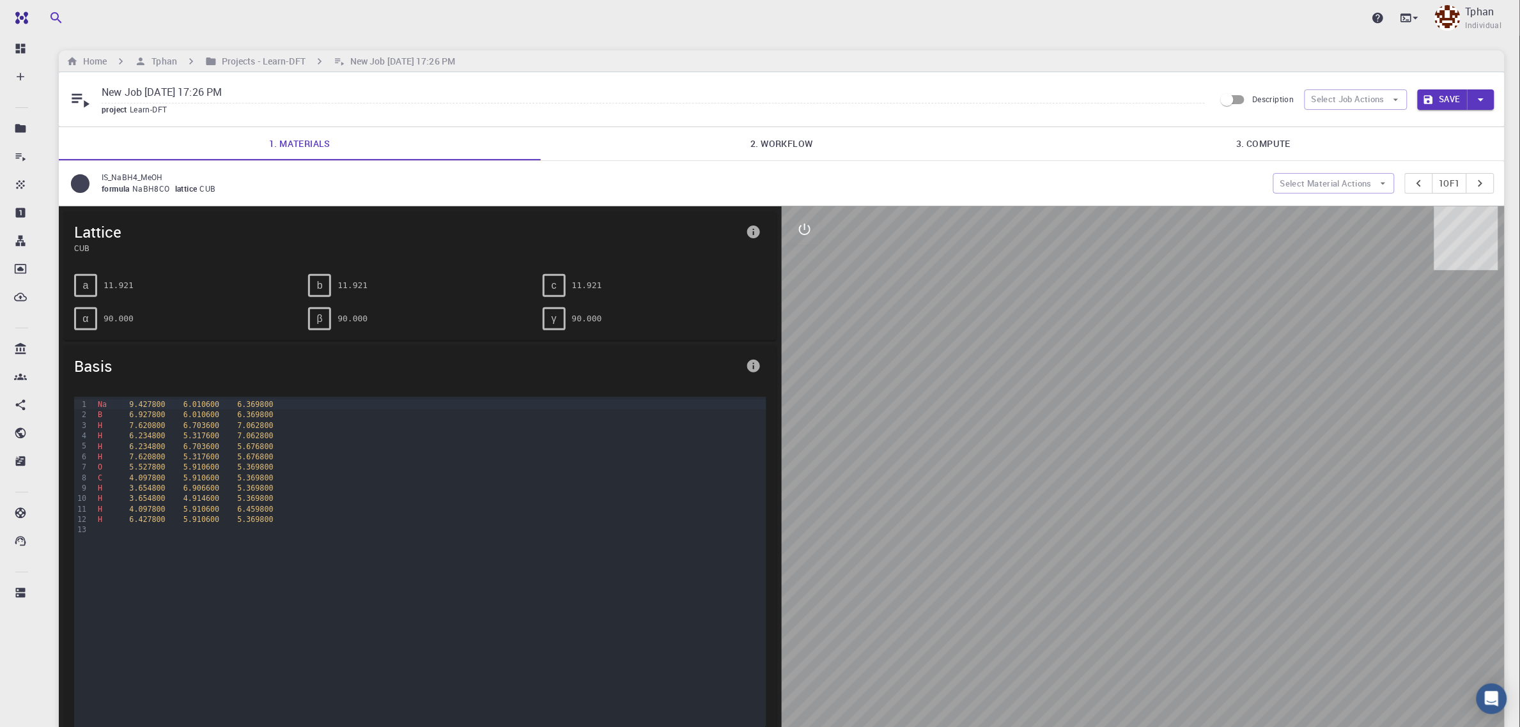
paste input "IS_NaBH4_MeOH"
type input "IS_NaBH4_MeOH"
click at [1449, 100] on button "Save" at bounding box center [1443, 99] width 51 height 20
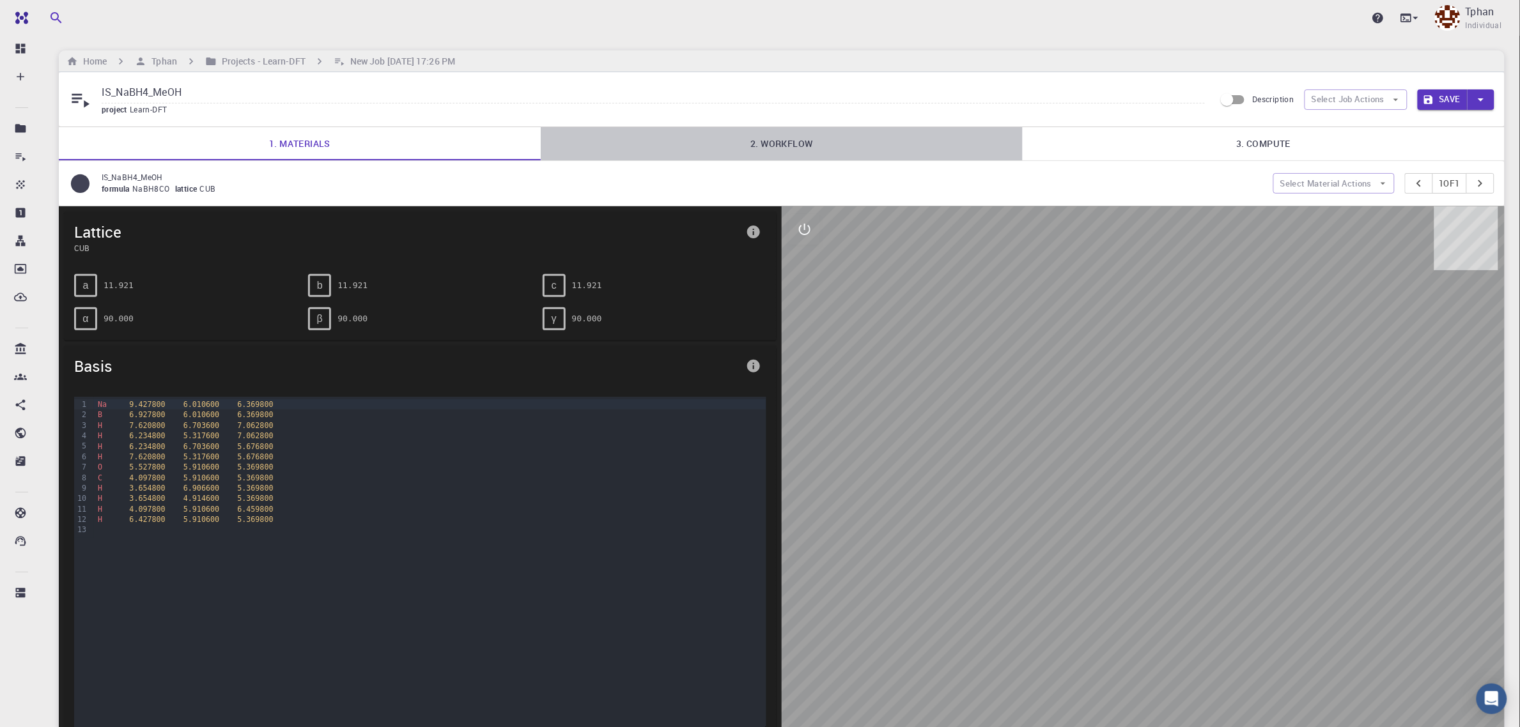
click at [796, 139] on link "2. Workflow" at bounding box center [782, 143] width 482 height 33
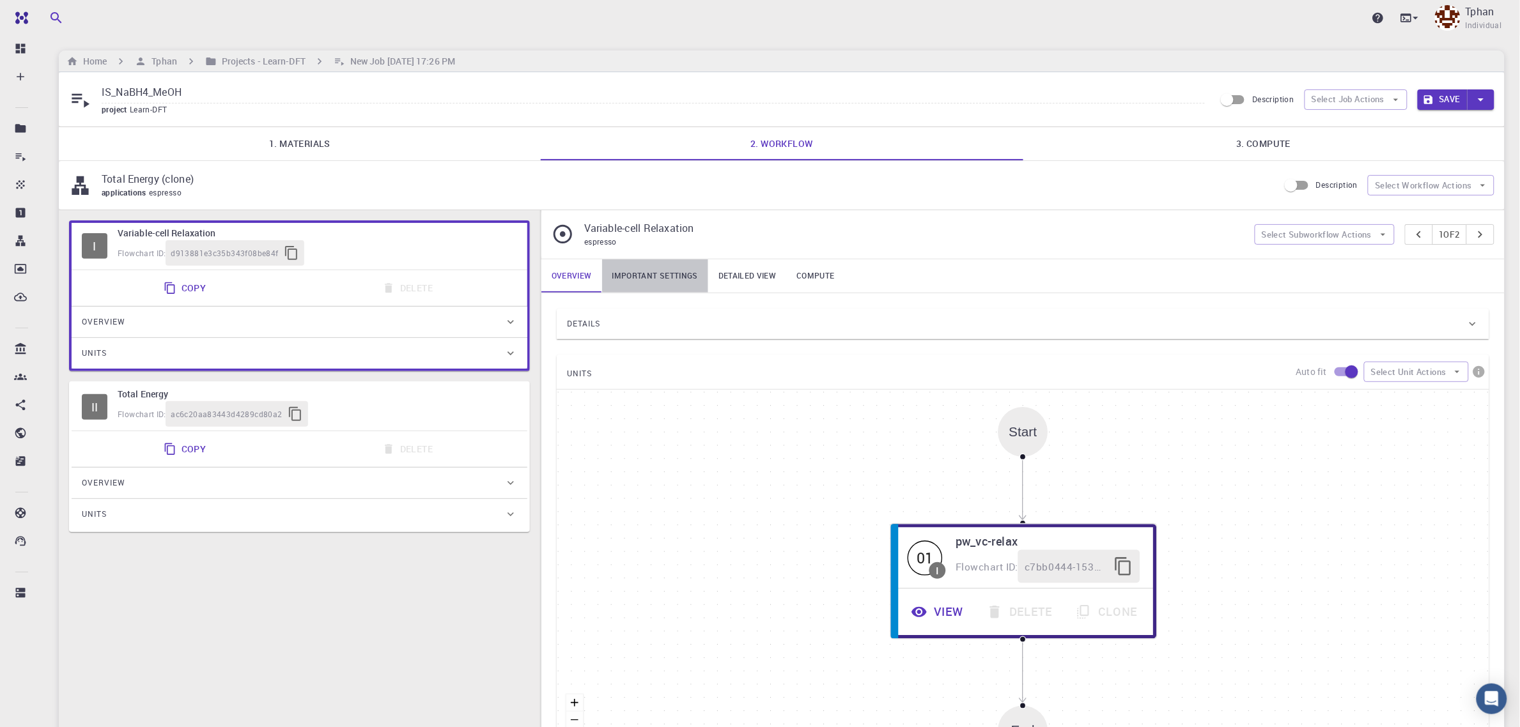
click at [676, 272] on link "Important settings" at bounding box center [655, 276] width 106 height 33
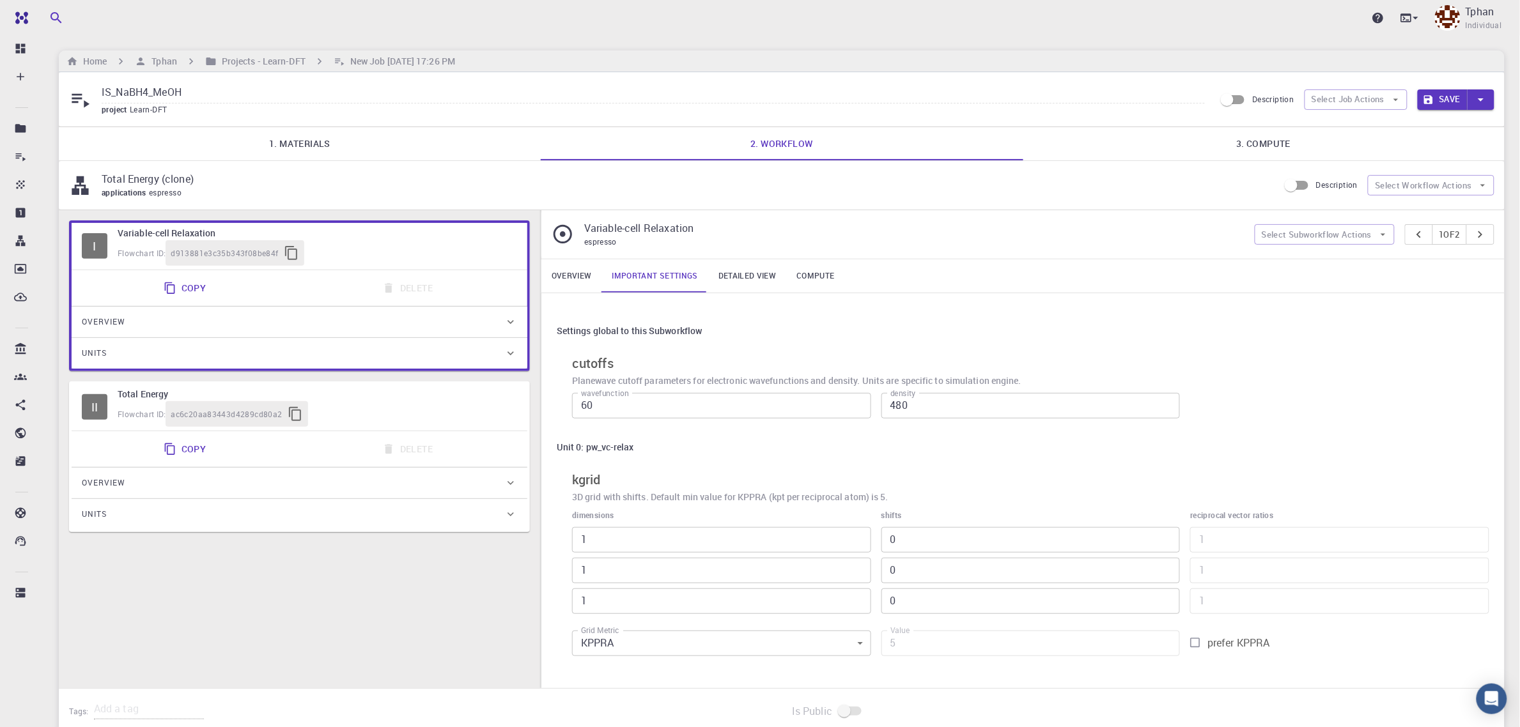
click at [745, 286] on link "Detailed view" at bounding box center [747, 276] width 78 height 33
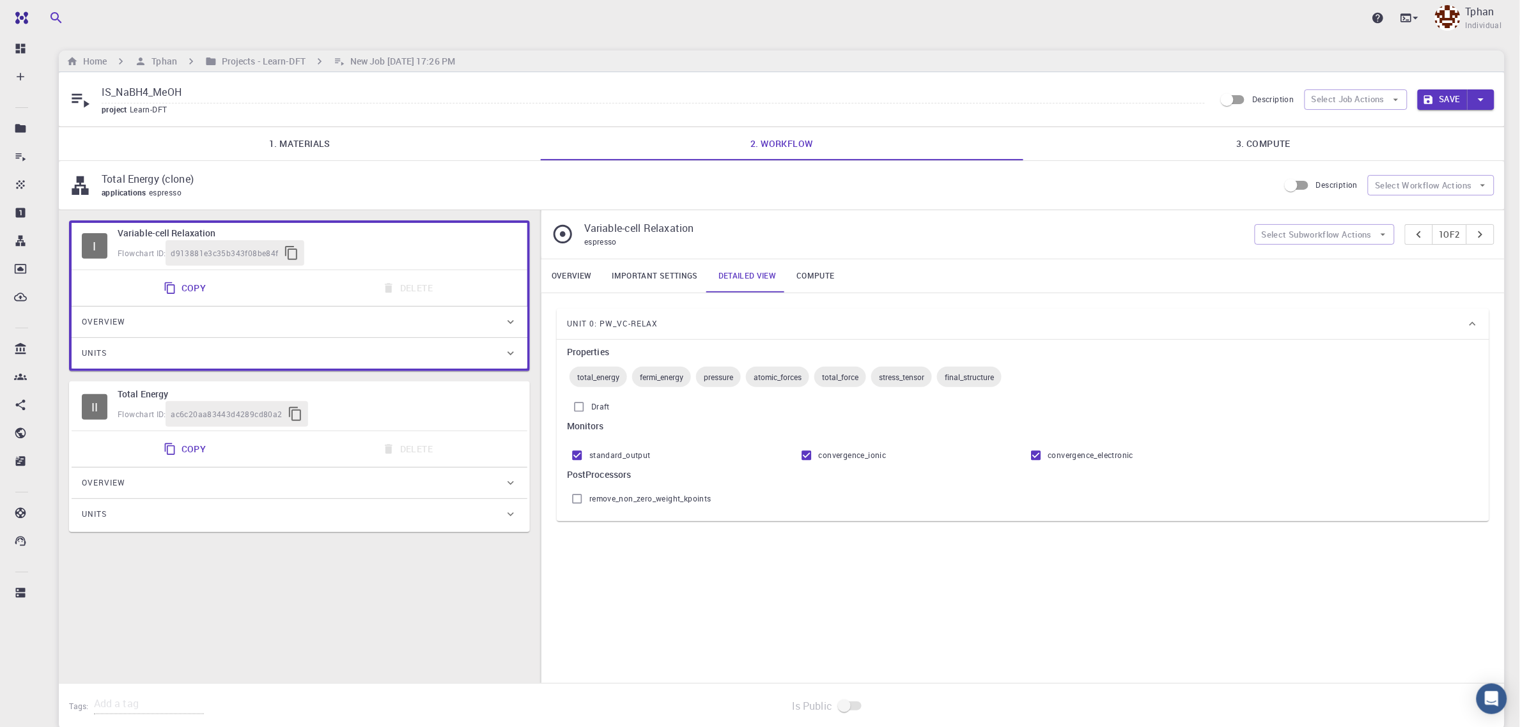
click at [812, 283] on link "Compute" at bounding box center [815, 276] width 58 height 33
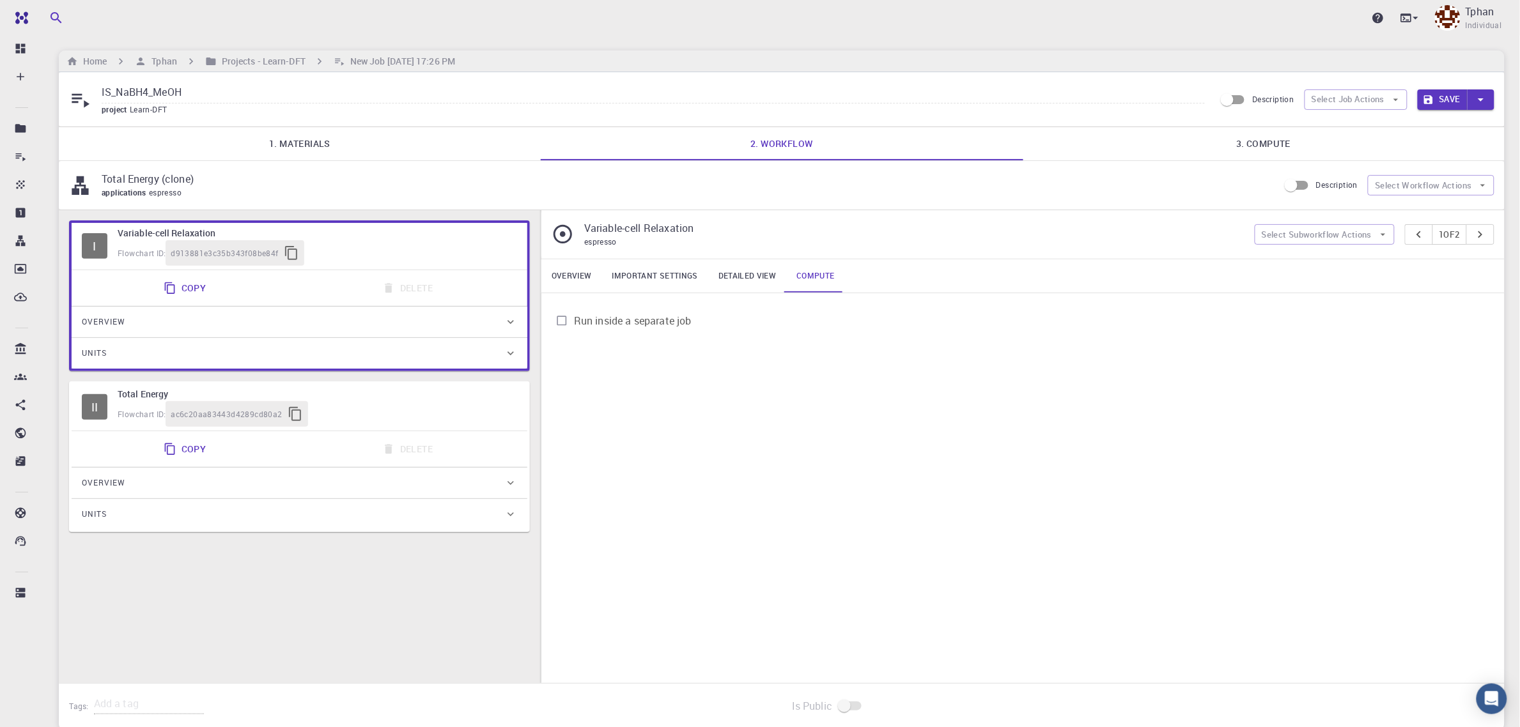
drag, startPoint x: 100, startPoint y: 90, endPoint x: 186, endPoint y: 94, distance: 85.7
click at [186, 93] on div "IS_NaBH4_MeOH project Learn-DFT" at bounding box center [642, 99] width 1146 height 34
drag, startPoint x: 187, startPoint y: 96, endPoint x: 219, endPoint y: 98, distance: 31.4
click at [100, 94] on div "IS_NaBH4_MeOH project Learn-DFT" at bounding box center [642, 99] width 1146 height 34
paste input "Relax_IS"
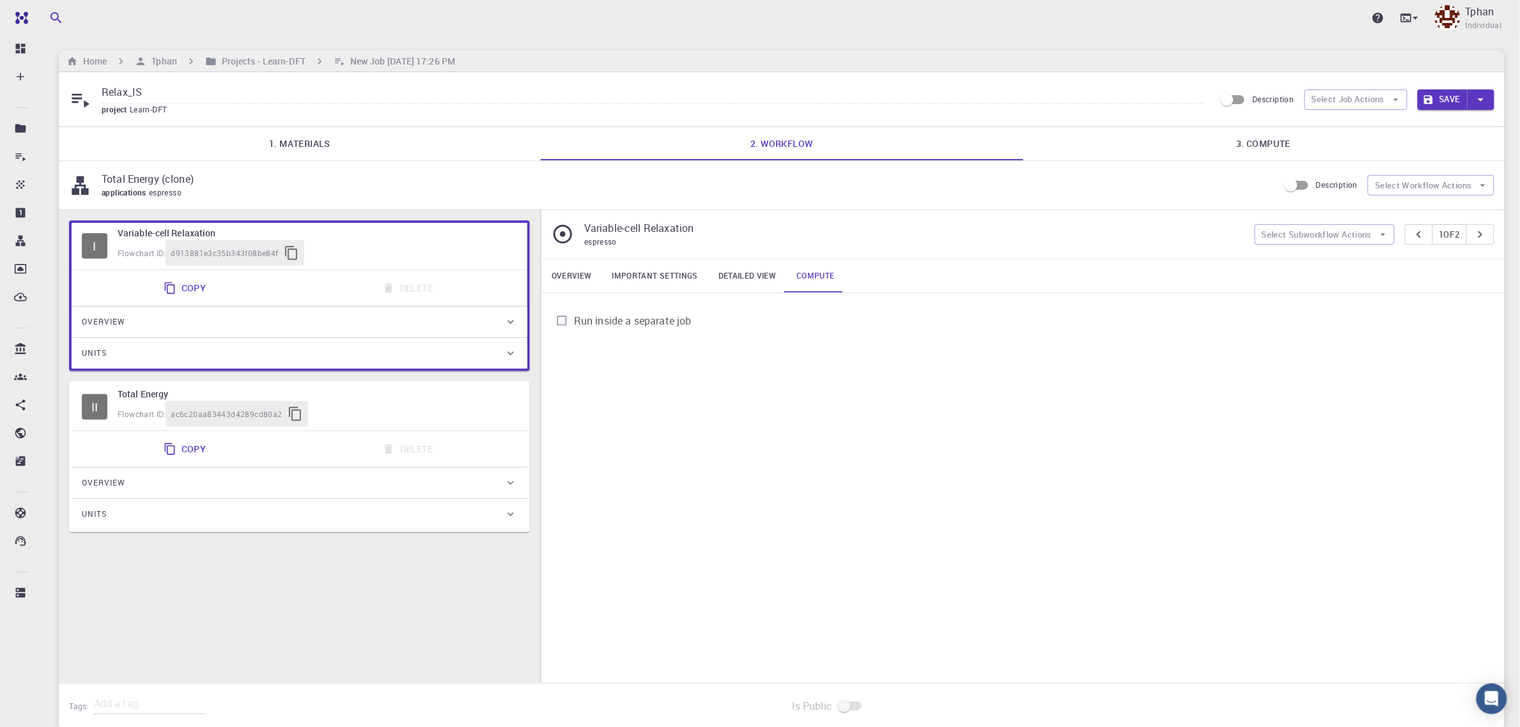
type input "Relax_IS"
click at [1470, 100] on div "Save" at bounding box center [1456, 99] width 77 height 20
click at [1451, 100] on button "Save" at bounding box center [1443, 99] width 51 height 20
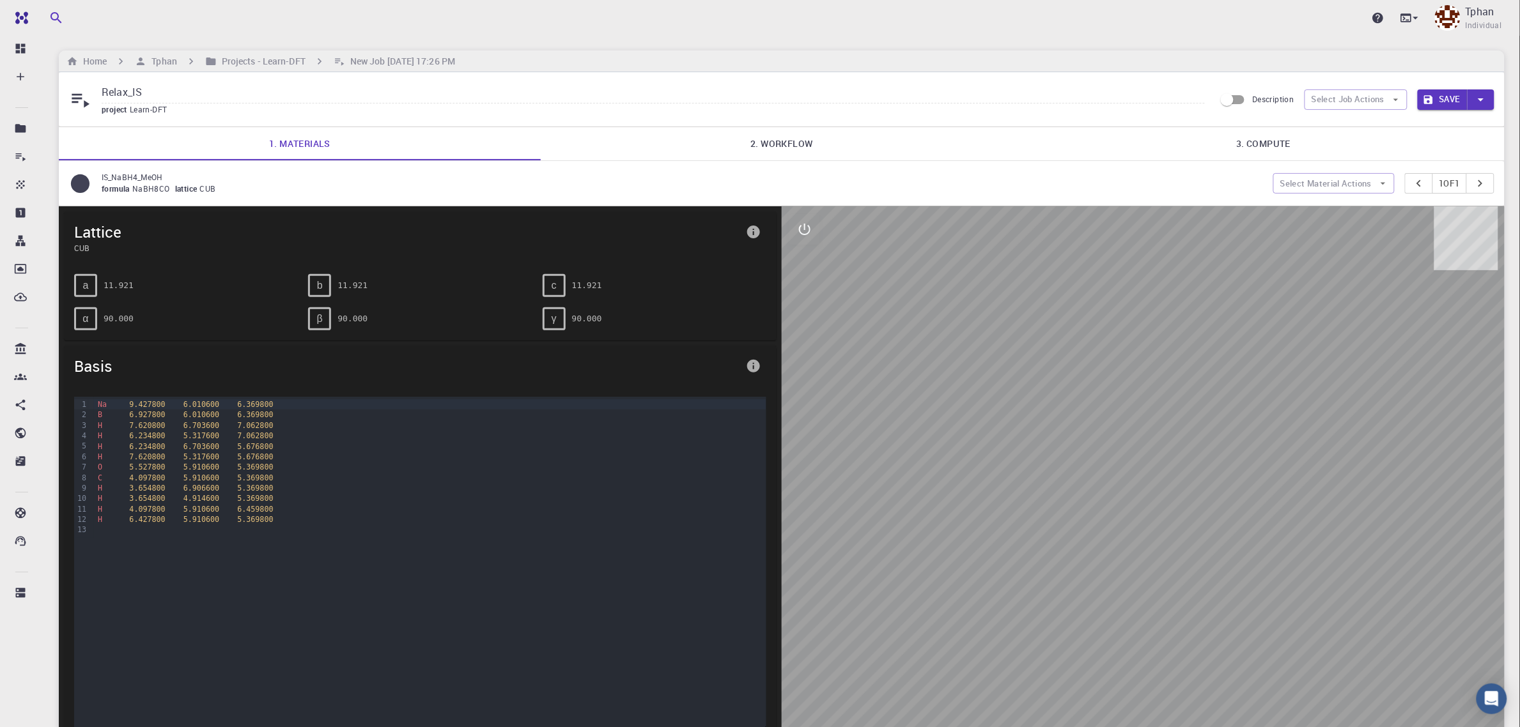
click at [1467, 106] on button "Save" at bounding box center [1443, 99] width 51 height 20
click at [1483, 100] on icon "button" at bounding box center [1481, 99] width 6 height 3
click at [1474, 129] on li "Save & Exit" at bounding box center [1454, 127] width 73 height 23
click at [802, 141] on link "2. Workflow" at bounding box center [782, 143] width 482 height 33
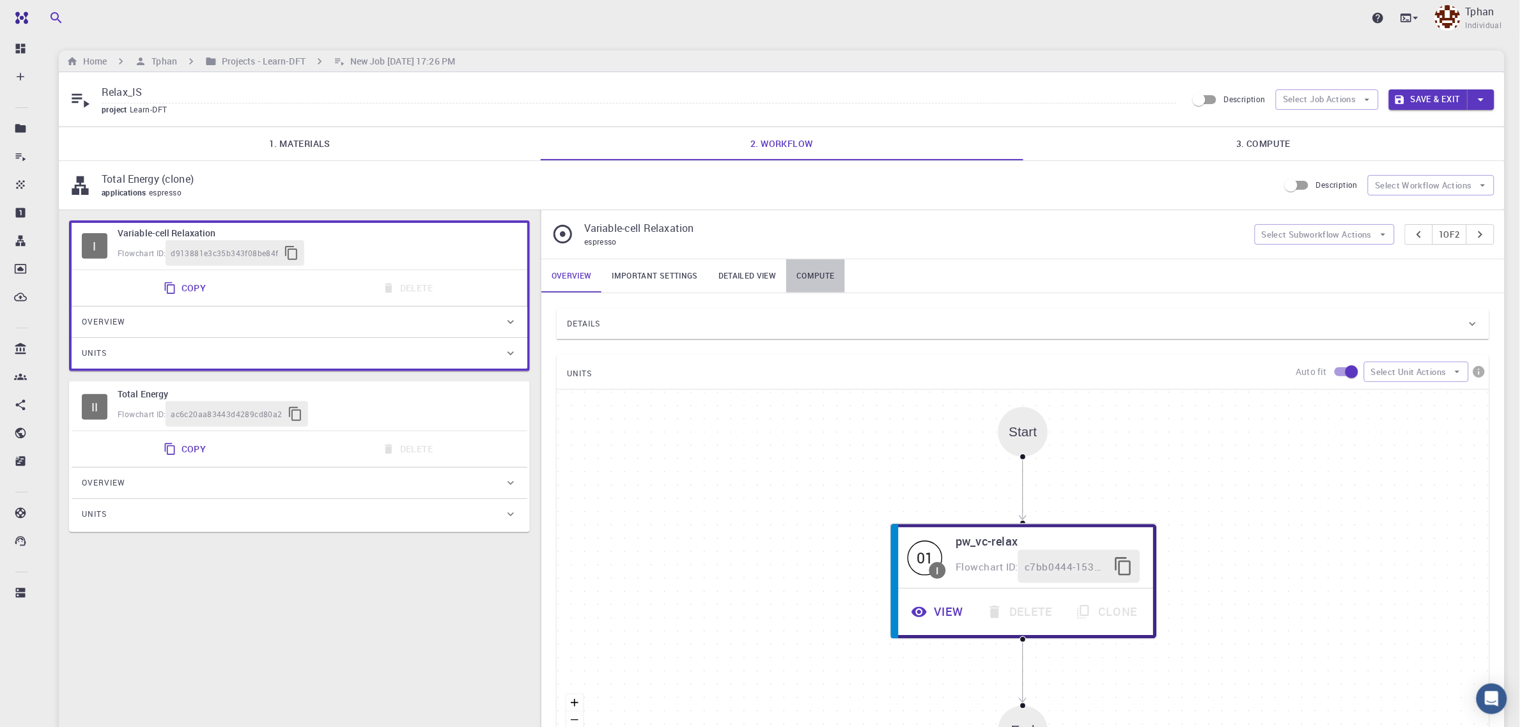
click at [810, 278] on link "Compute" at bounding box center [815, 276] width 58 height 33
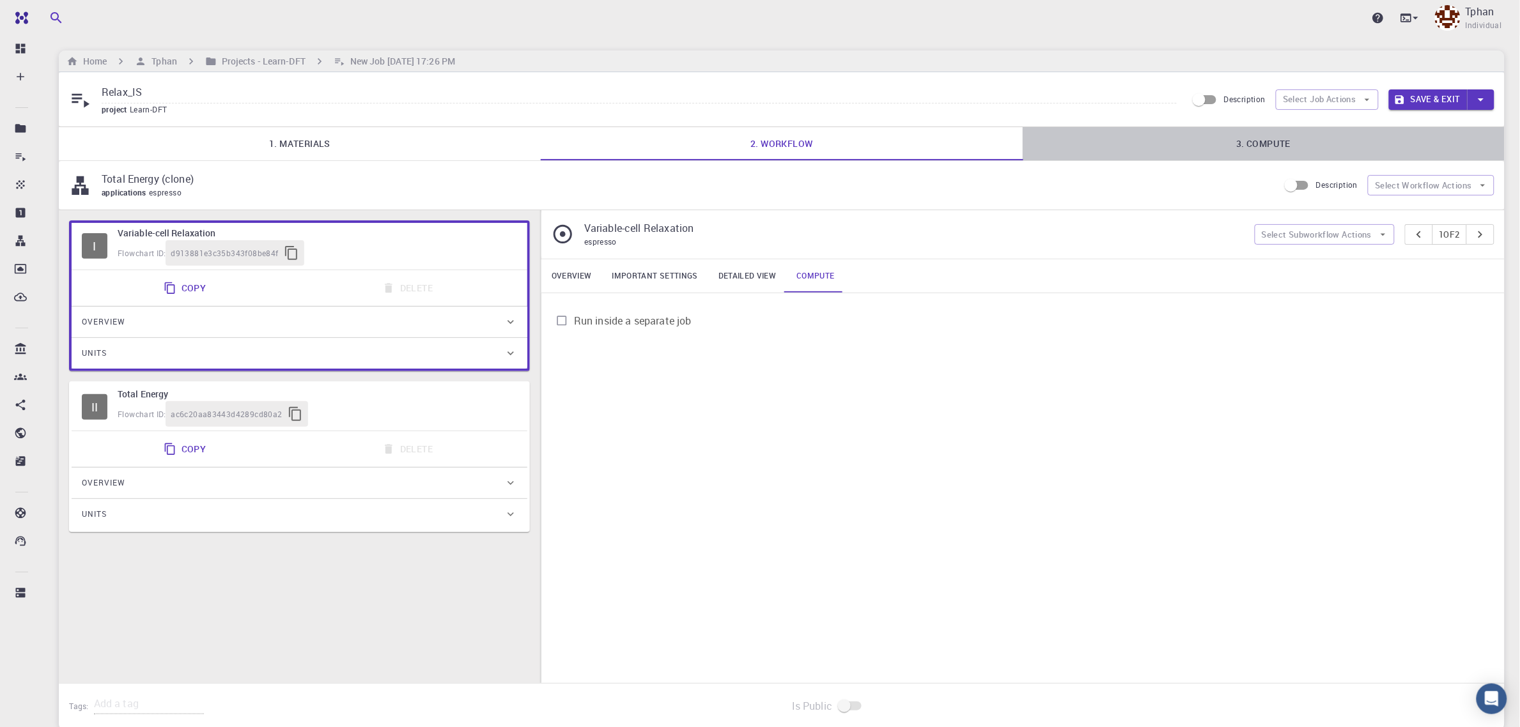
click at [1276, 152] on link "3. Compute" at bounding box center [1264, 143] width 482 height 33
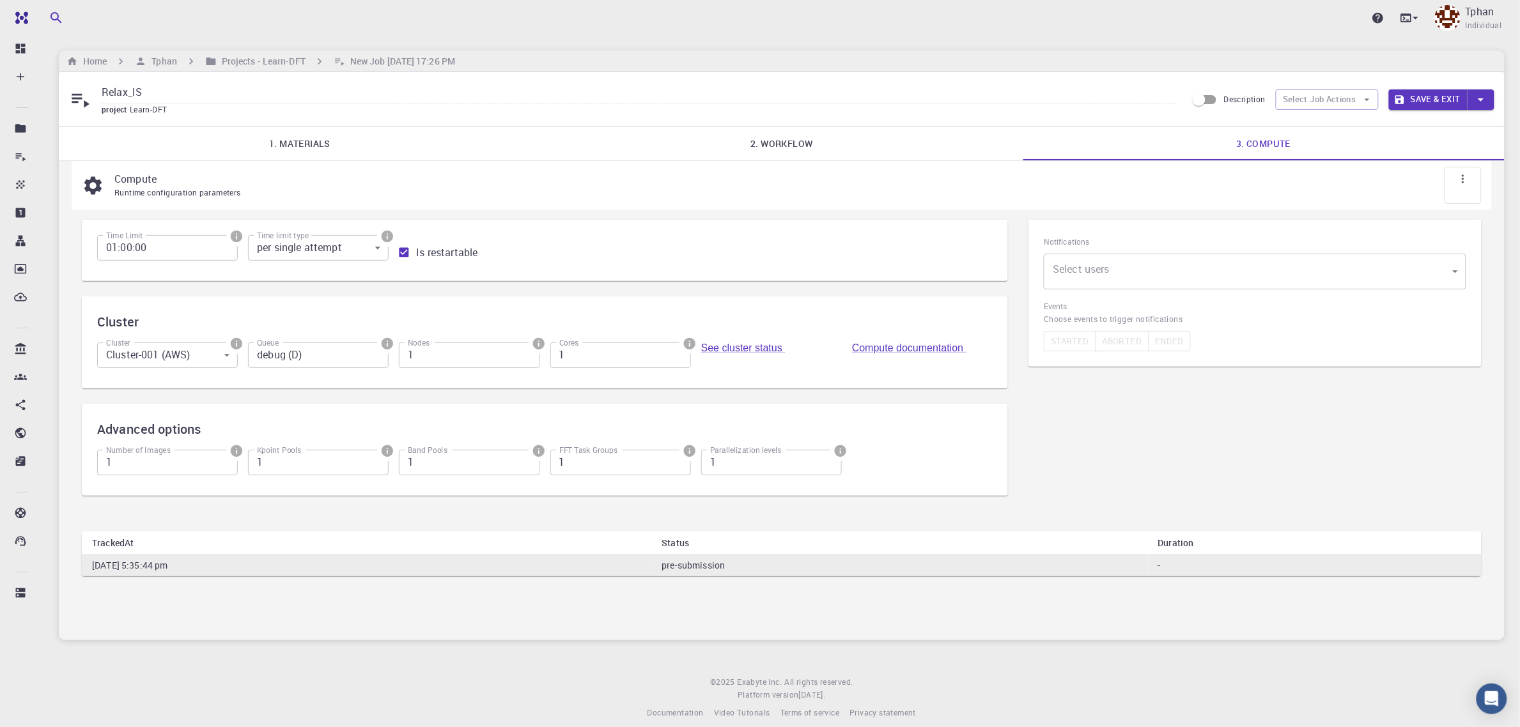
click at [1208, 448] on div "Notifications Select users ​ Select users Events Choose events to trigger notif…" at bounding box center [1255, 366] width 474 height 312
click at [114, 251] on input "01:00:00" at bounding box center [167, 248] width 141 height 26
type input "02:00:00"
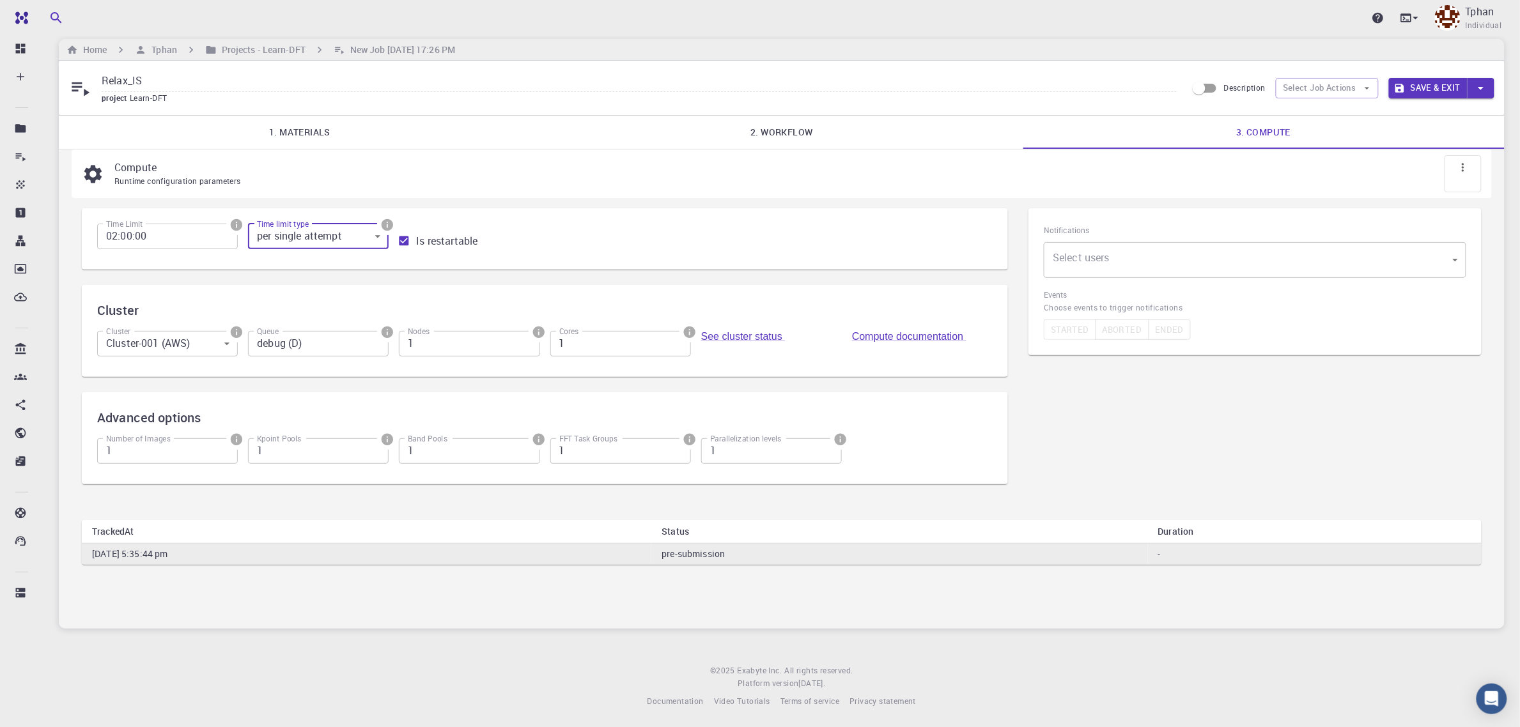
scroll to position [16, 0]
click at [230, 346] on body "Pro Dashboard Create New Job New Material Create Material Upload File Import fr…" at bounding box center [760, 358] width 1520 height 740
click at [230, 346] on div at bounding box center [760, 363] width 1520 height 727
click at [372, 343] on input "debug (D)" at bounding box center [318, 344] width 141 height 26
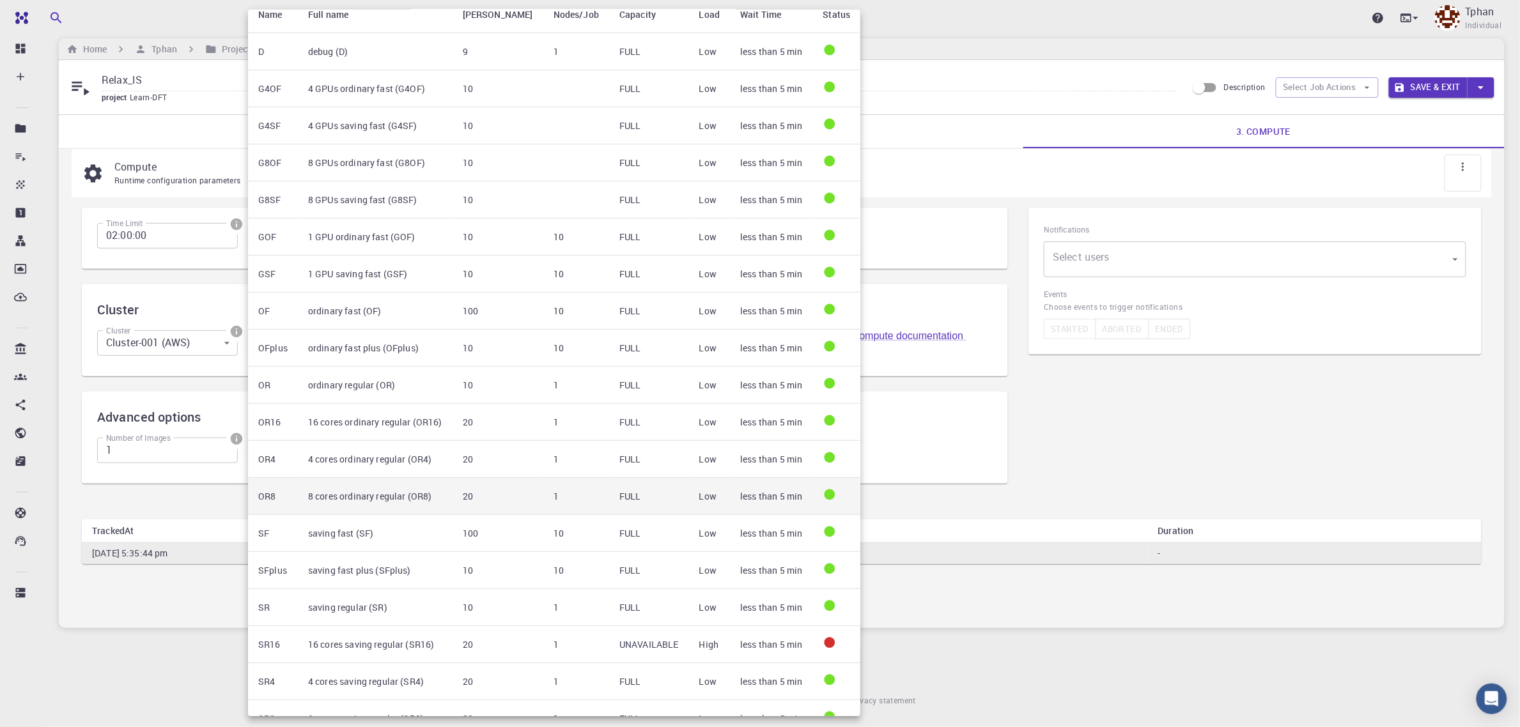
scroll to position [0, 0]
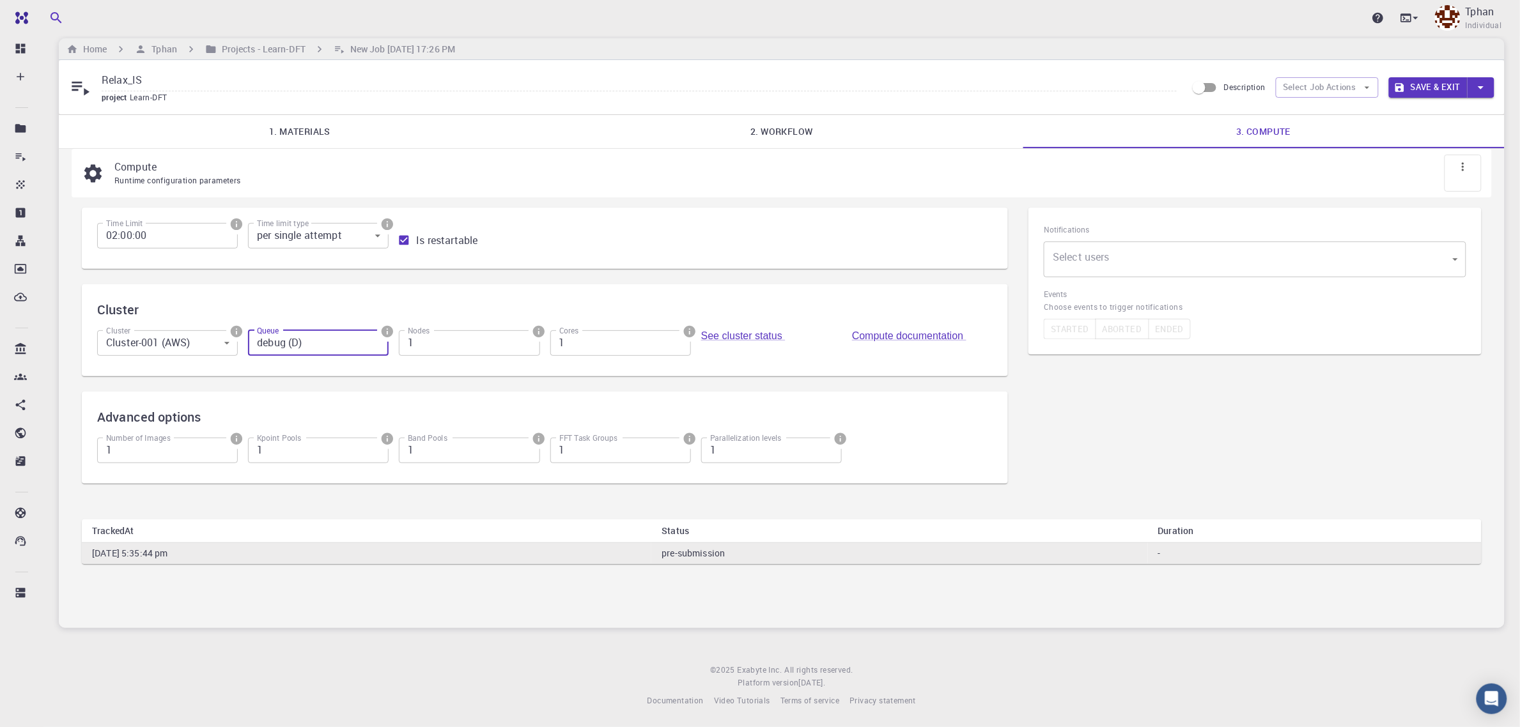
click at [322, 339] on input "debug (D)" at bounding box center [318, 344] width 141 height 26
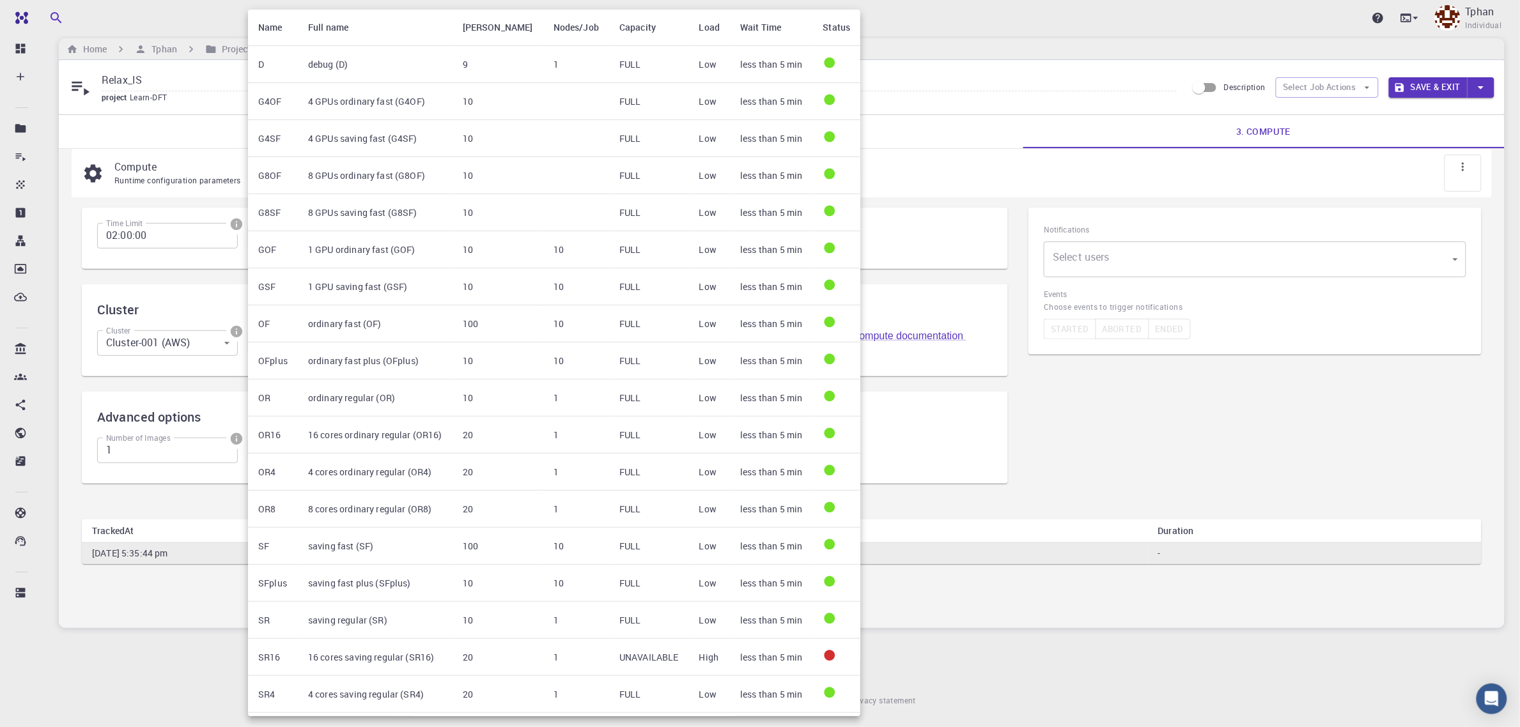
click at [152, 715] on div at bounding box center [760, 363] width 1520 height 727
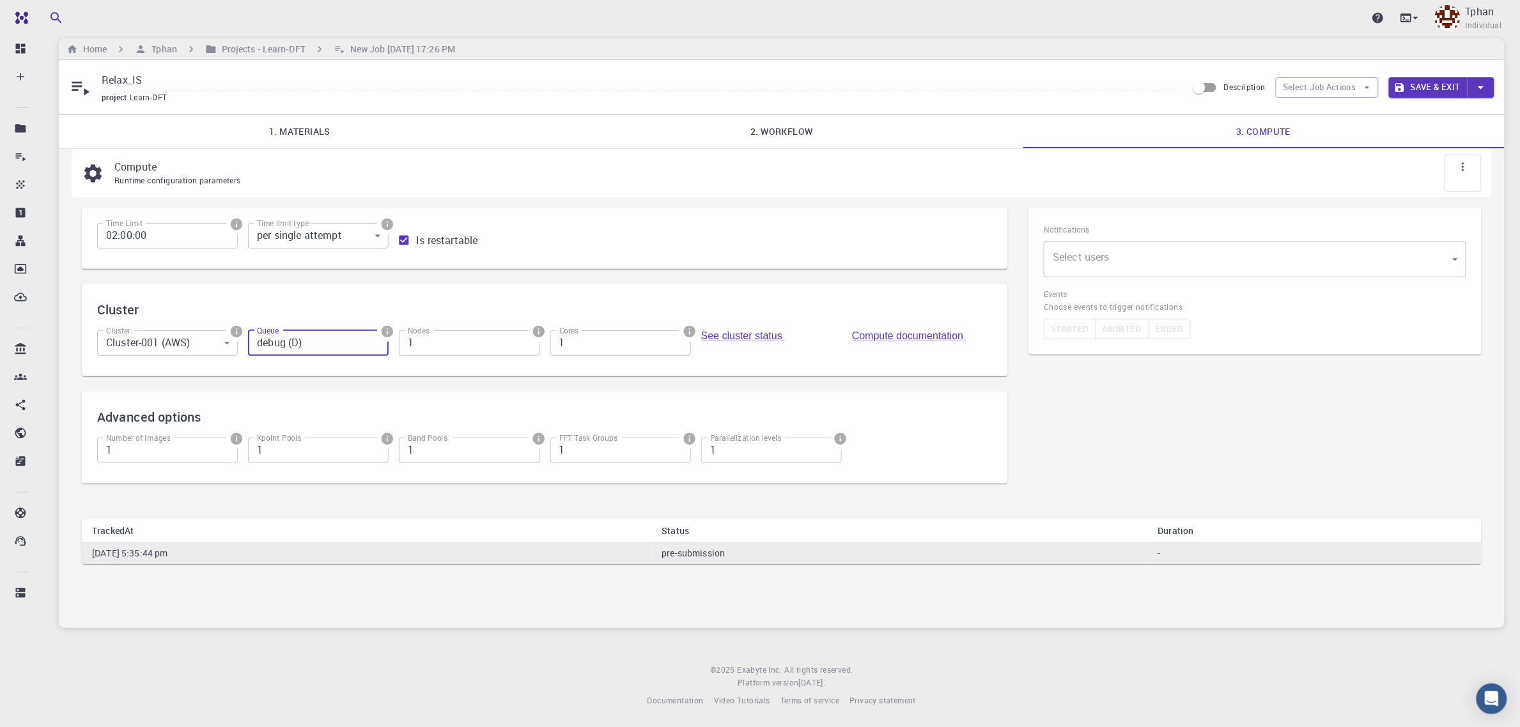
click at [381, 349] on input "debug (D)" at bounding box center [318, 344] width 141 height 26
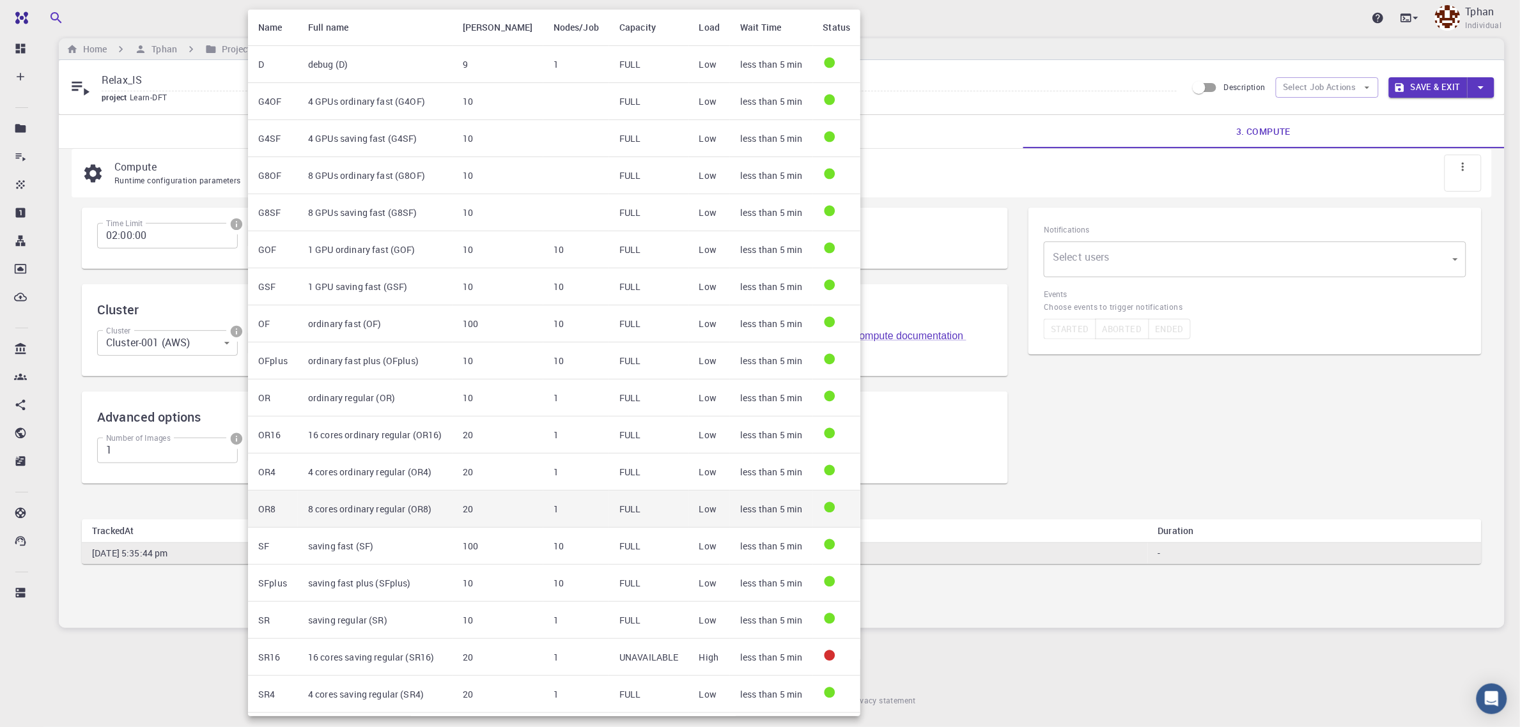
click at [380, 510] on td "8 cores ordinary regular (OR8)" at bounding box center [375, 509] width 155 height 37
type input "8 cores ordinary regular (OR8)"
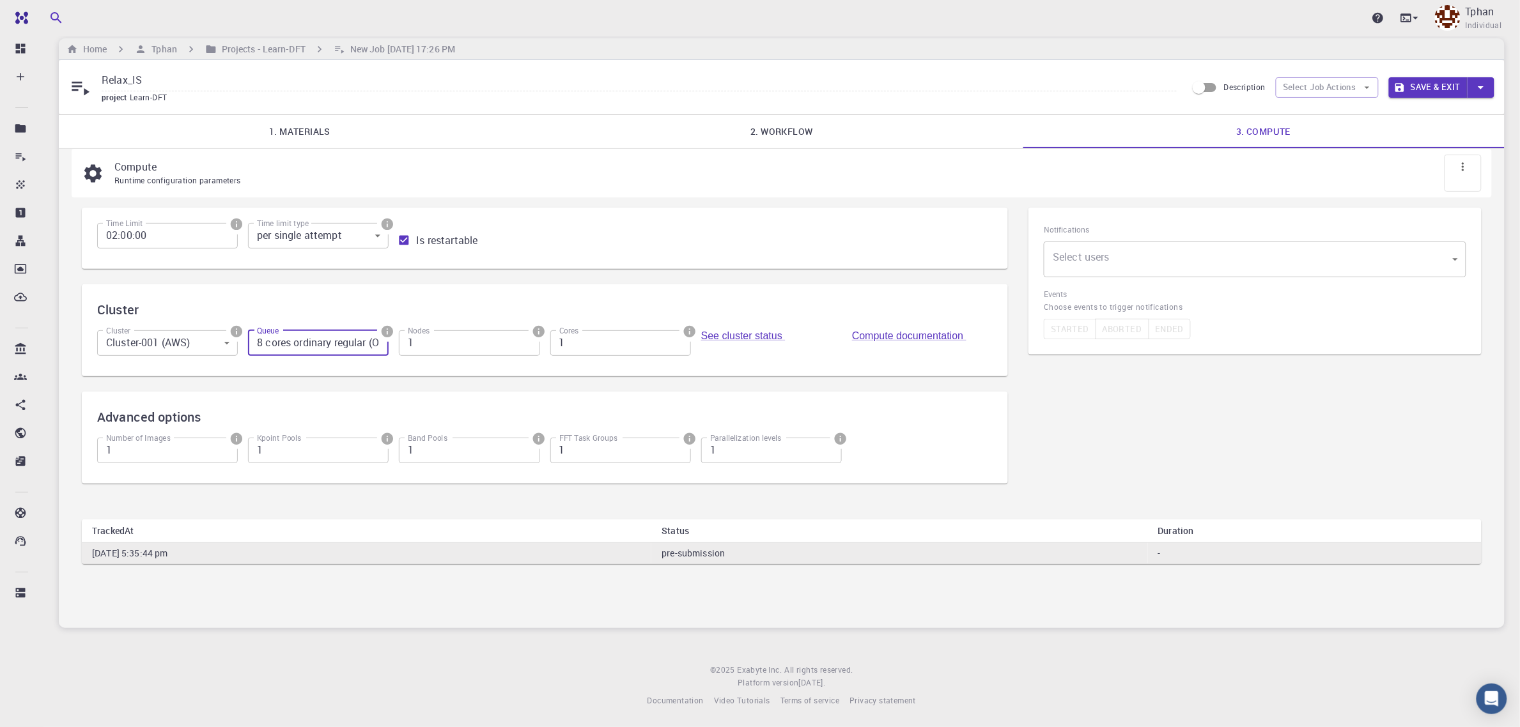
click at [633, 337] on input "1" at bounding box center [620, 344] width 141 height 26
click at [675, 340] on input "2" at bounding box center [620, 344] width 141 height 26
click at [675, 340] on input "3" at bounding box center [620, 344] width 141 height 26
click at [675, 340] on input "4" at bounding box center [620, 344] width 141 height 26
click at [675, 340] on input "5" at bounding box center [620, 344] width 141 height 26
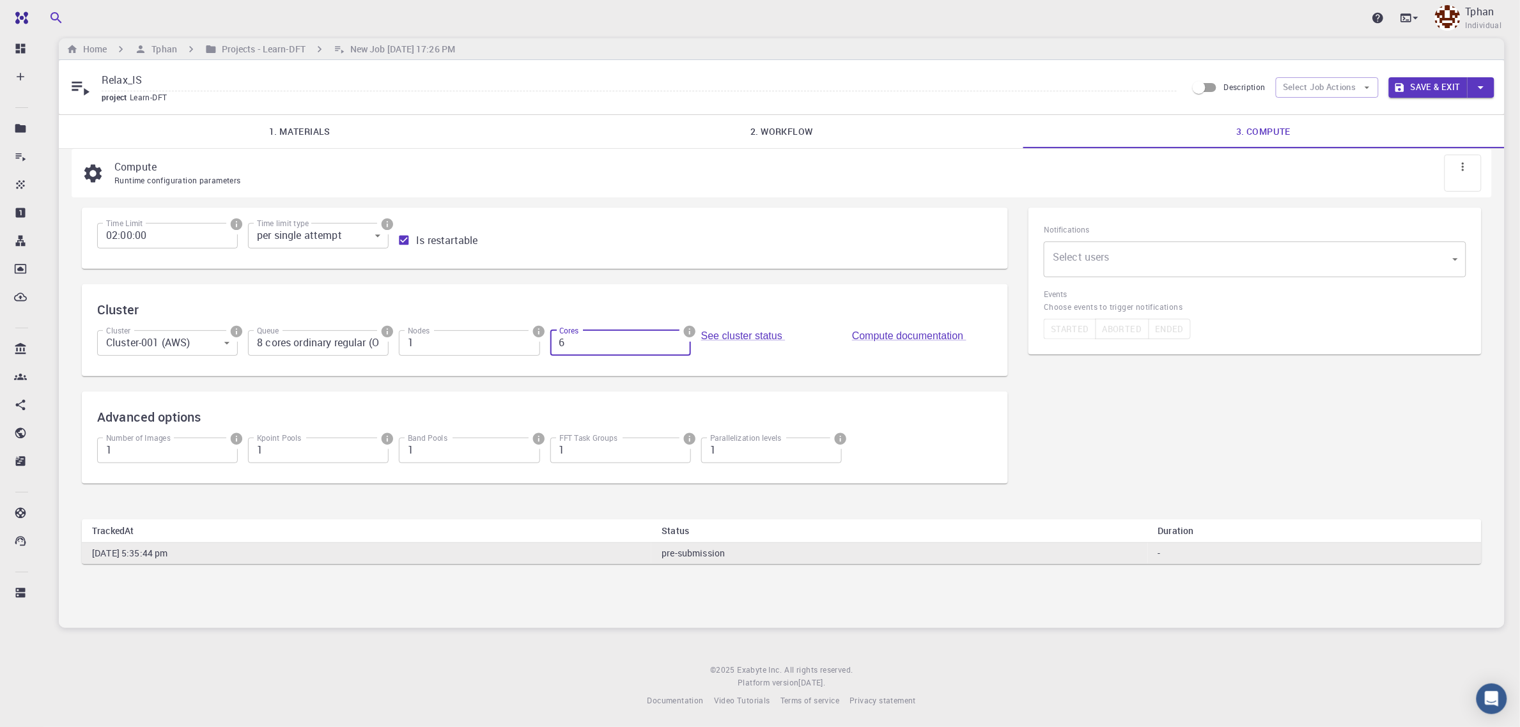
click at [675, 340] on input "6" at bounding box center [620, 344] width 141 height 26
click at [675, 340] on input "7" at bounding box center [620, 344] width 141 height 26
click at [675, 340] on input "8" at bounding box center [620, 344] width 141 height 26
click at [678, 342] on input "7" at bounding box center [620, 344] width 141 height 26
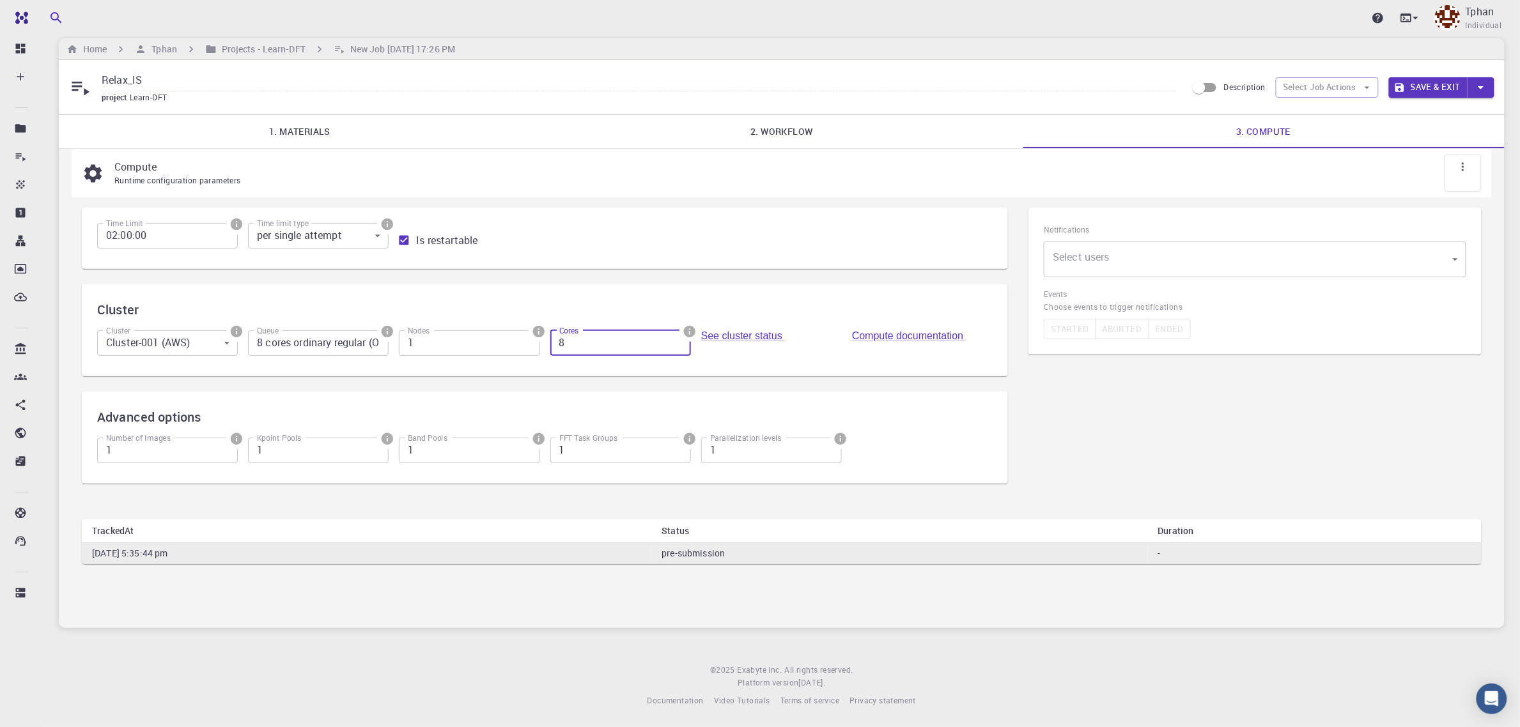
type input "8"
click at [678, 336] on input "8" at bounding box center [620, 344] width 141 height 26
click at [747, 354] on div "See cluster status" at bounding box center [771, 346] width 141 height 31
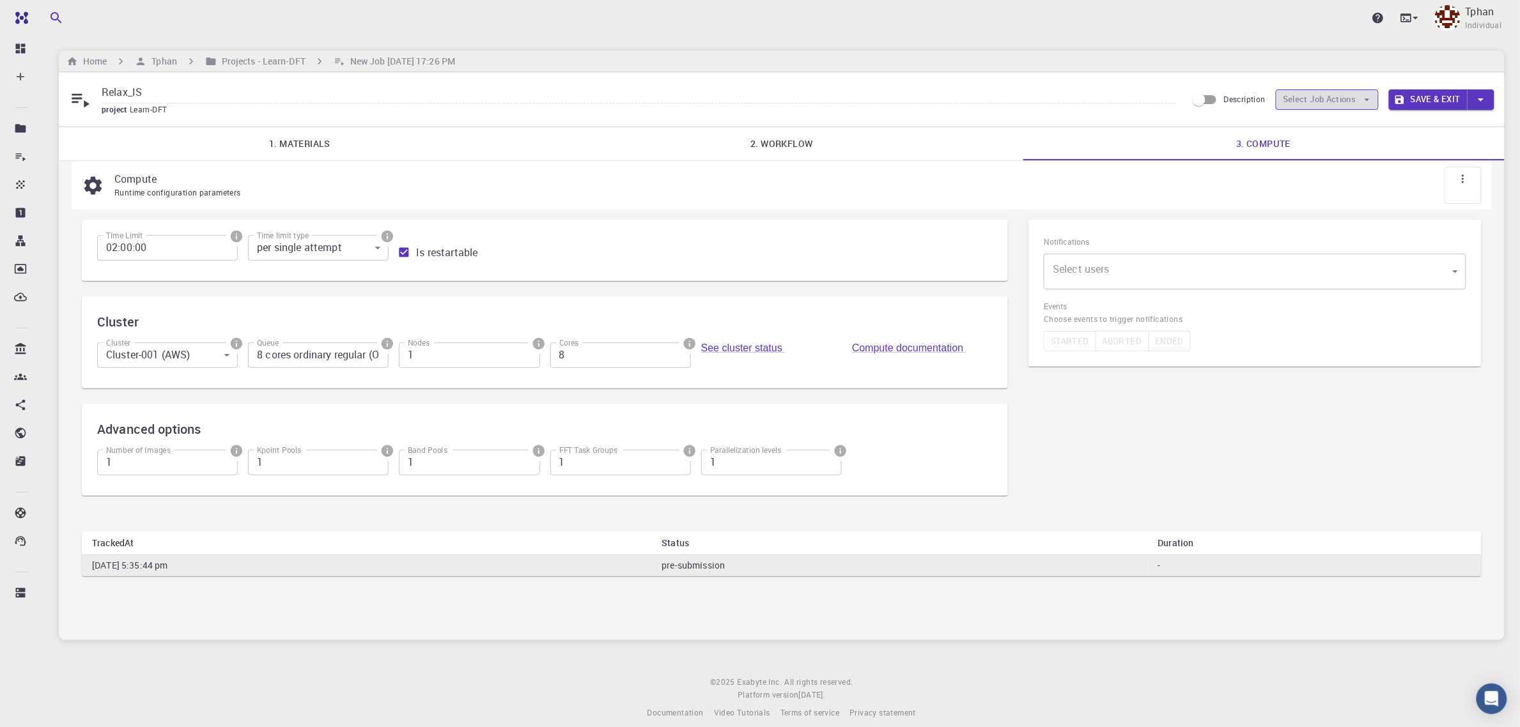
click at [1366, 101] on icon "button" at bounding box center [1368, 100] width 12 height 12
click at [1484, 97] on icon "button" at bounding box center [1481, 100] width 14 height 14
click at [1427, 151] on li "Save" at bounding box center [1425, 150] width 73 height 23
click at [772, 141] on link "2. Workflow" at bounding box center [782, 143] width 482 height 33
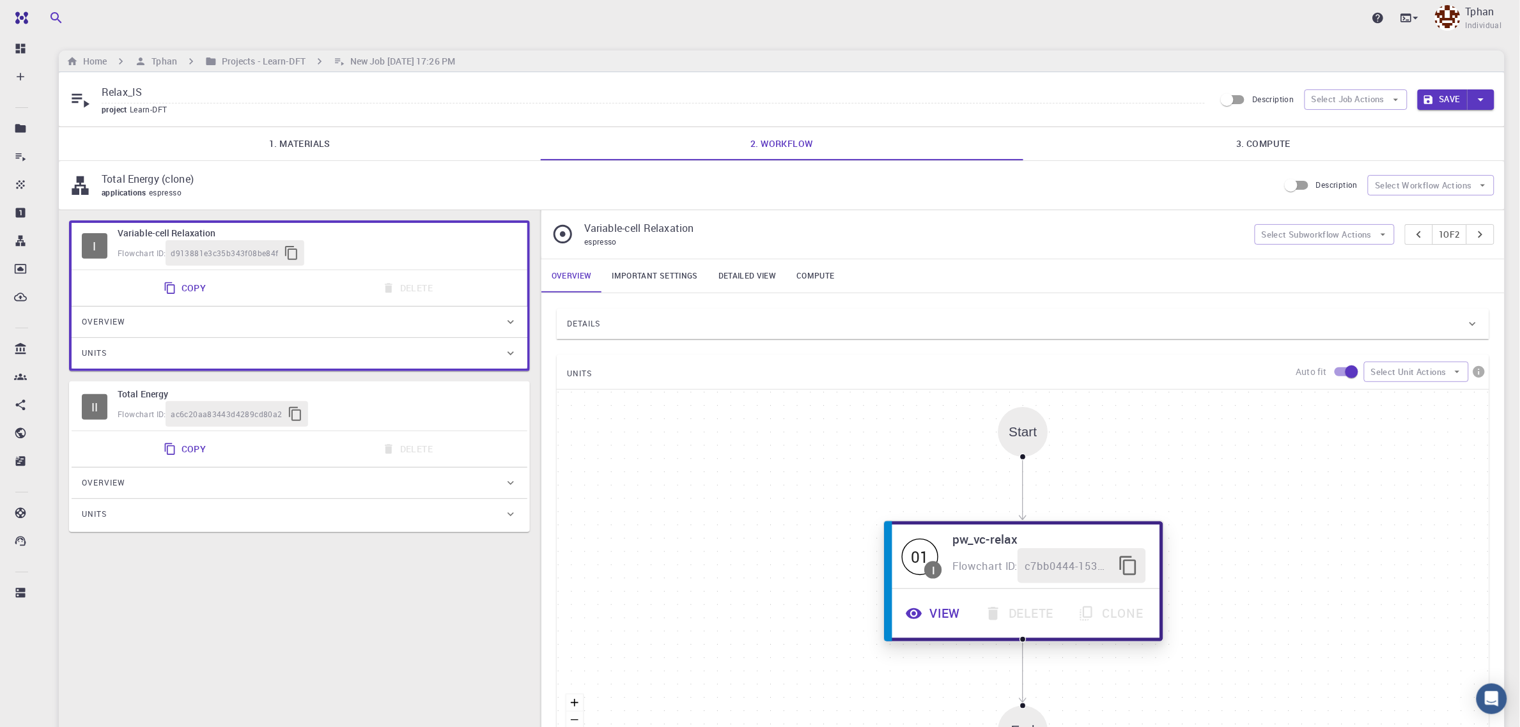
click at [935, 614] on button "View" at bounding box center [934, 613] width 79 height 35
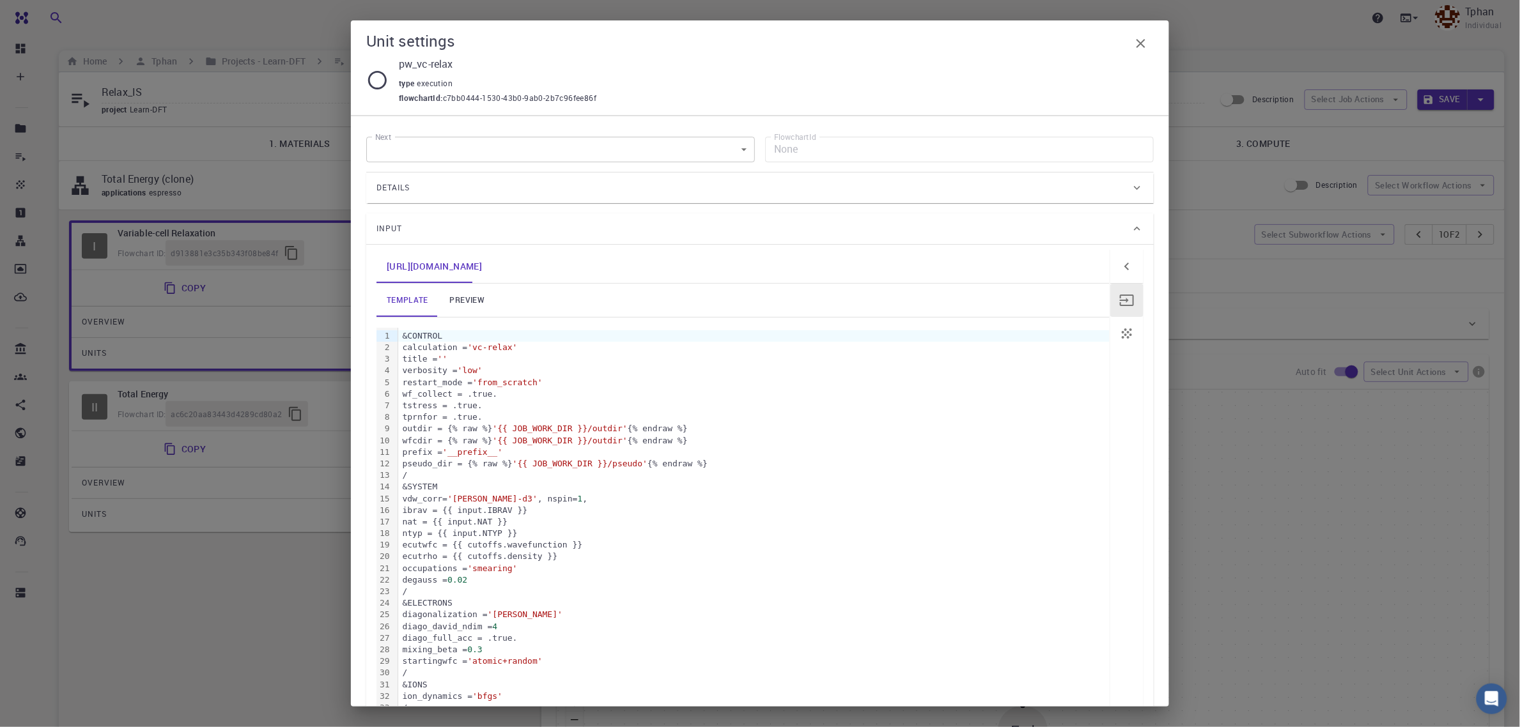
click at [455, 294] on link "preview" at bounding box center [468, 300] width 58 height 33
click at [410, 295] on link "template" at bounding box center [408, 300] width 62 height 33
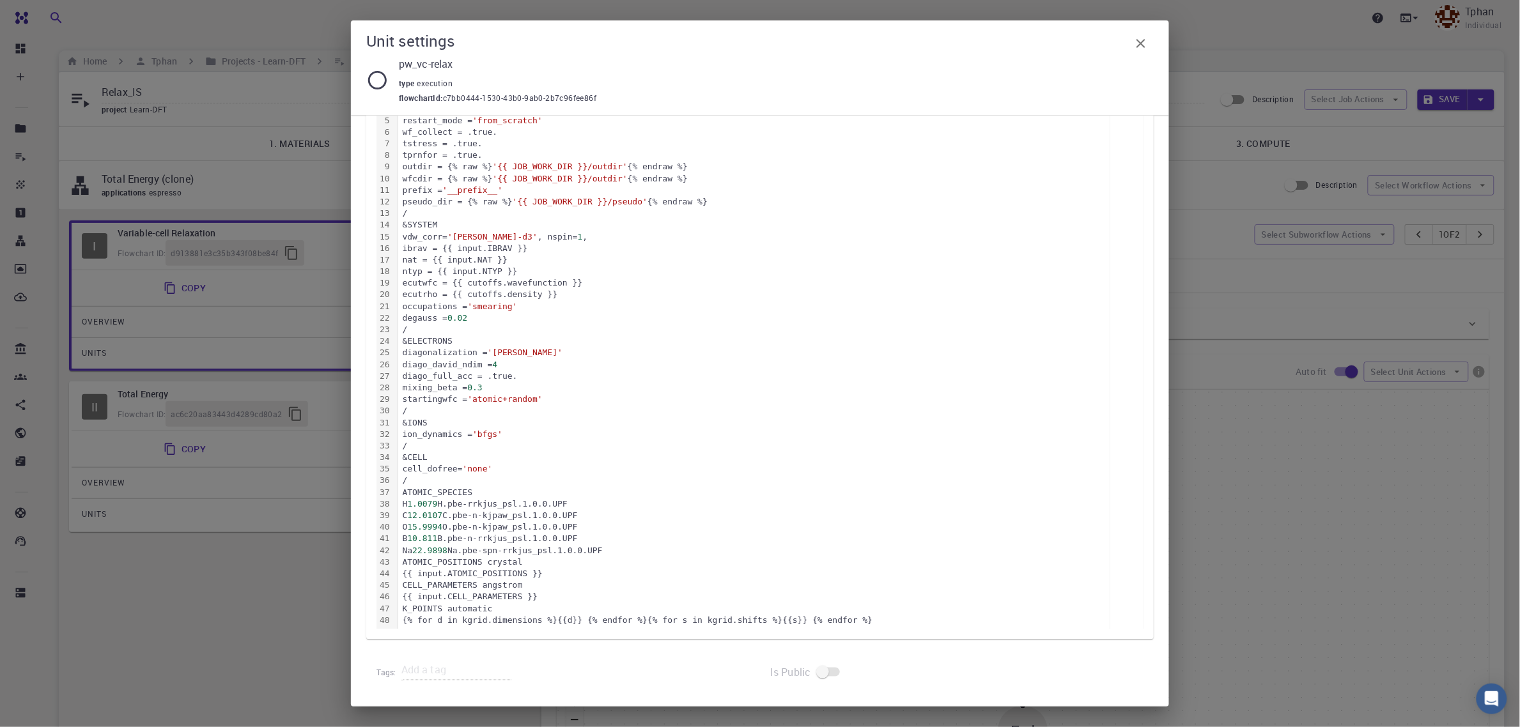
scroll to position [103, 0]
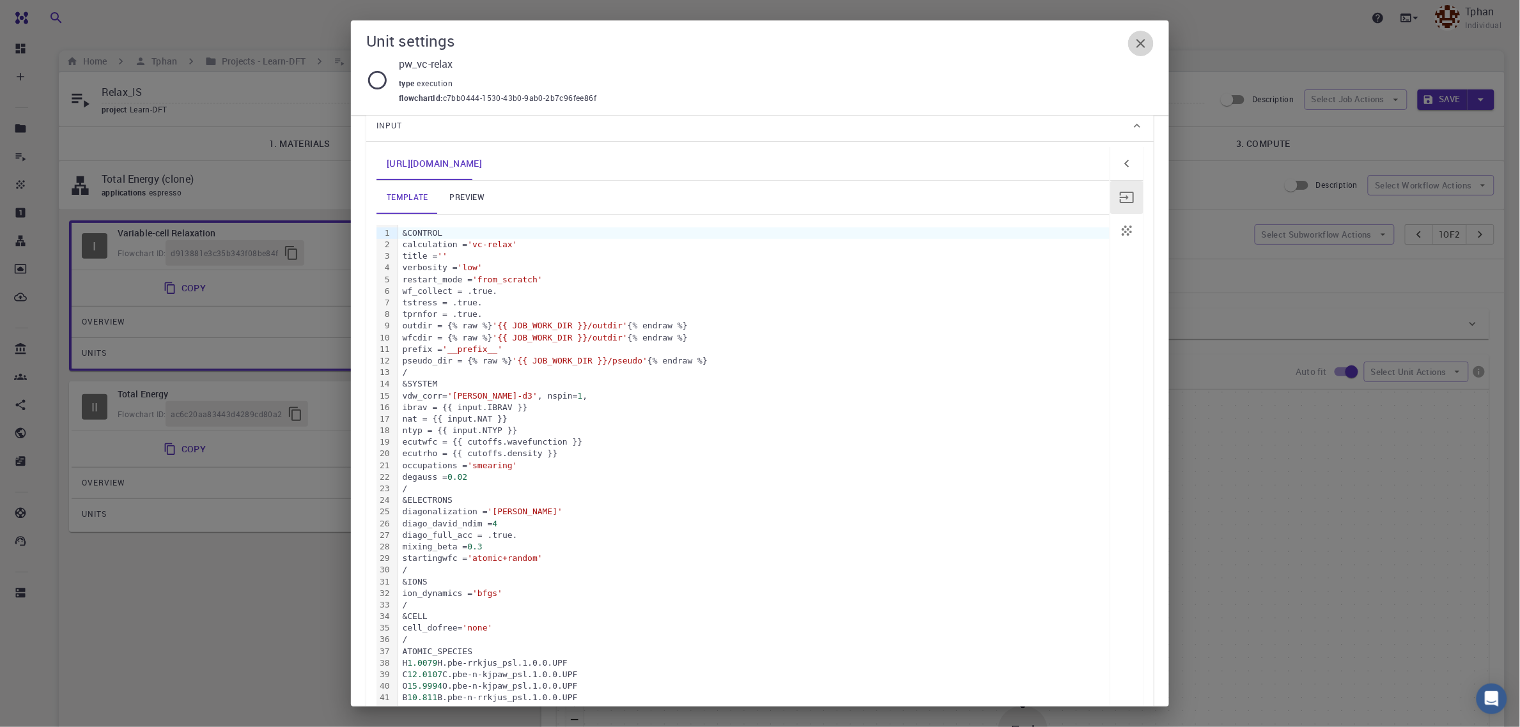
click at [1133, 42] on icon "button" at bounding box center [1140, 43] width 15 height 15
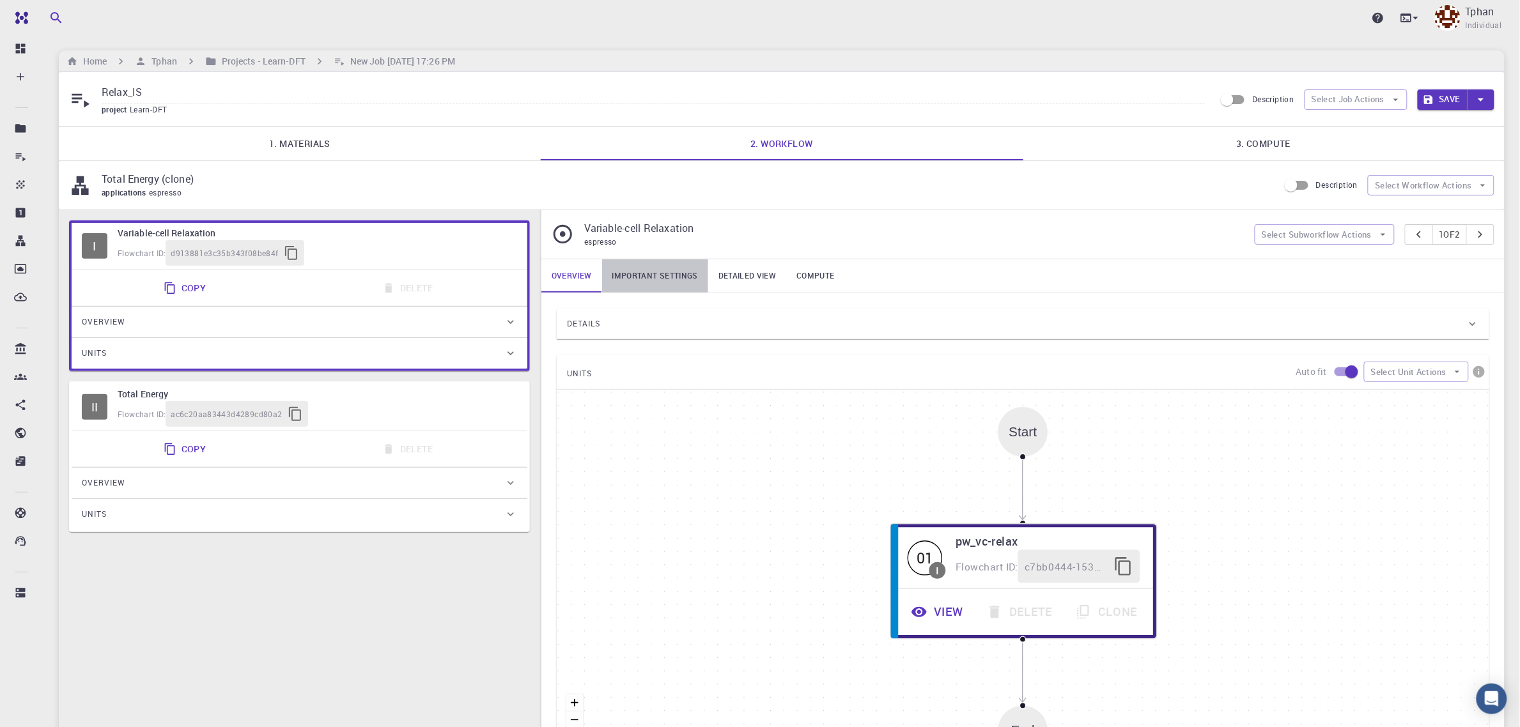
click at [644, 274] on link "Important settings" at bounding box center [655, 276] width 106 height 33
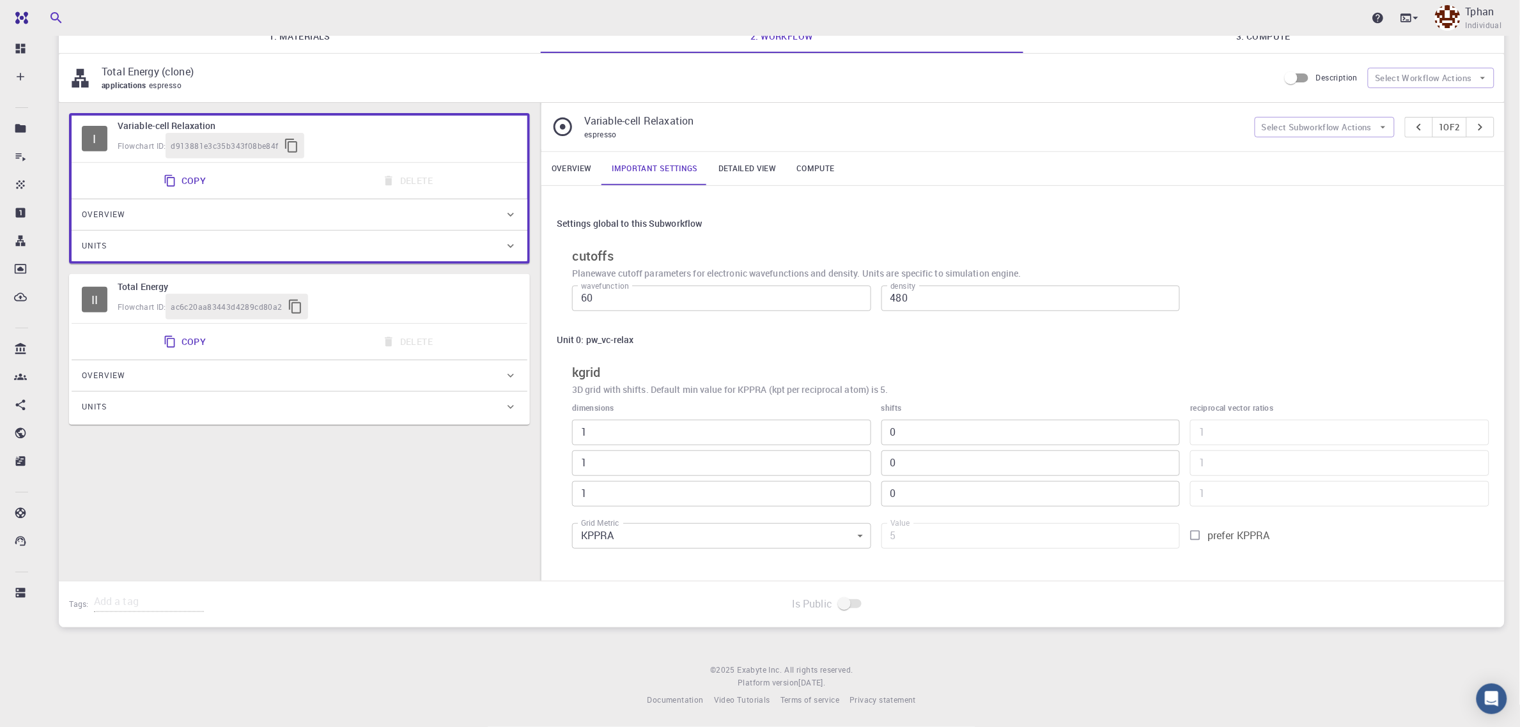
scroll to position [0, 0]
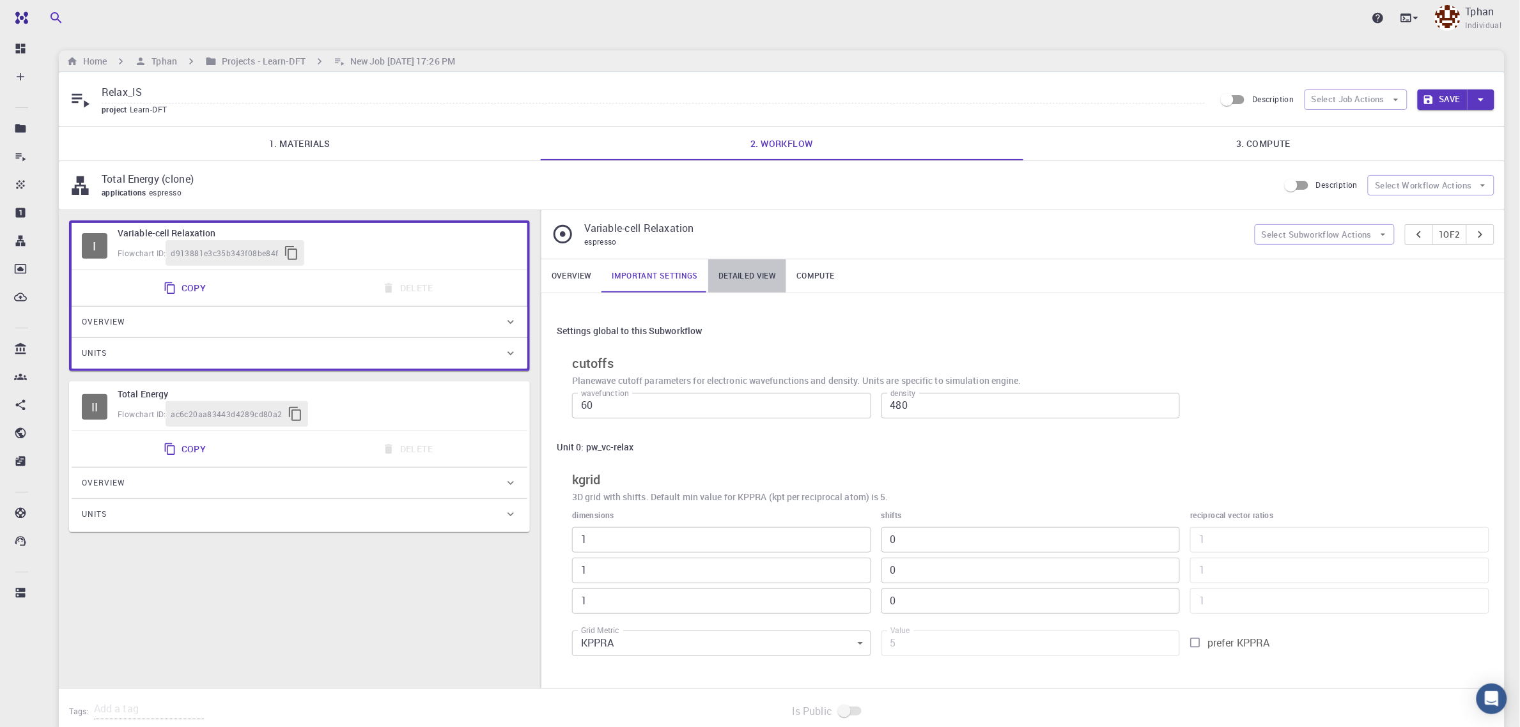
click at [749, 278] on link "Detailed view" at bounding box center [747, 276] width 78 height 33
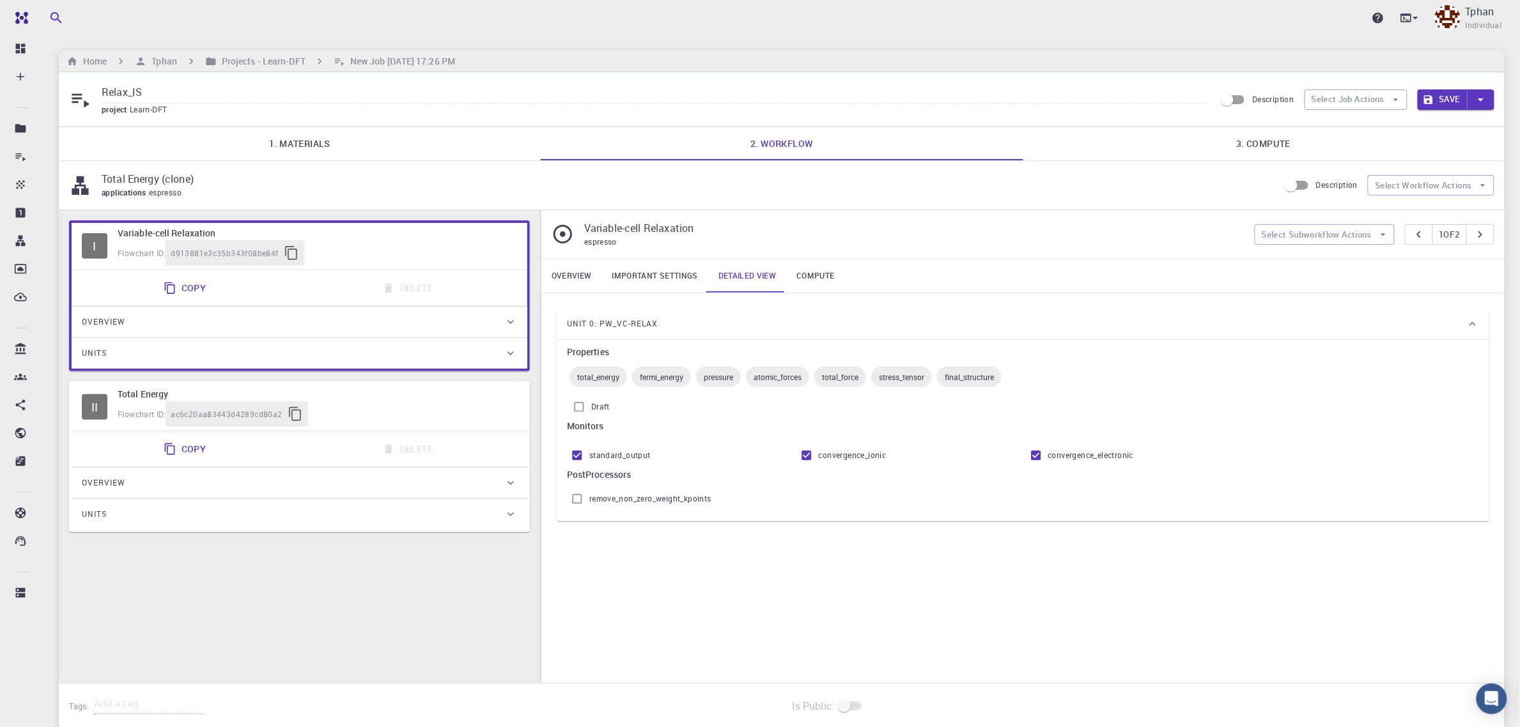
click at [829, 276] on link "Compute" at bounding box center [815, 276] width 58 height 33
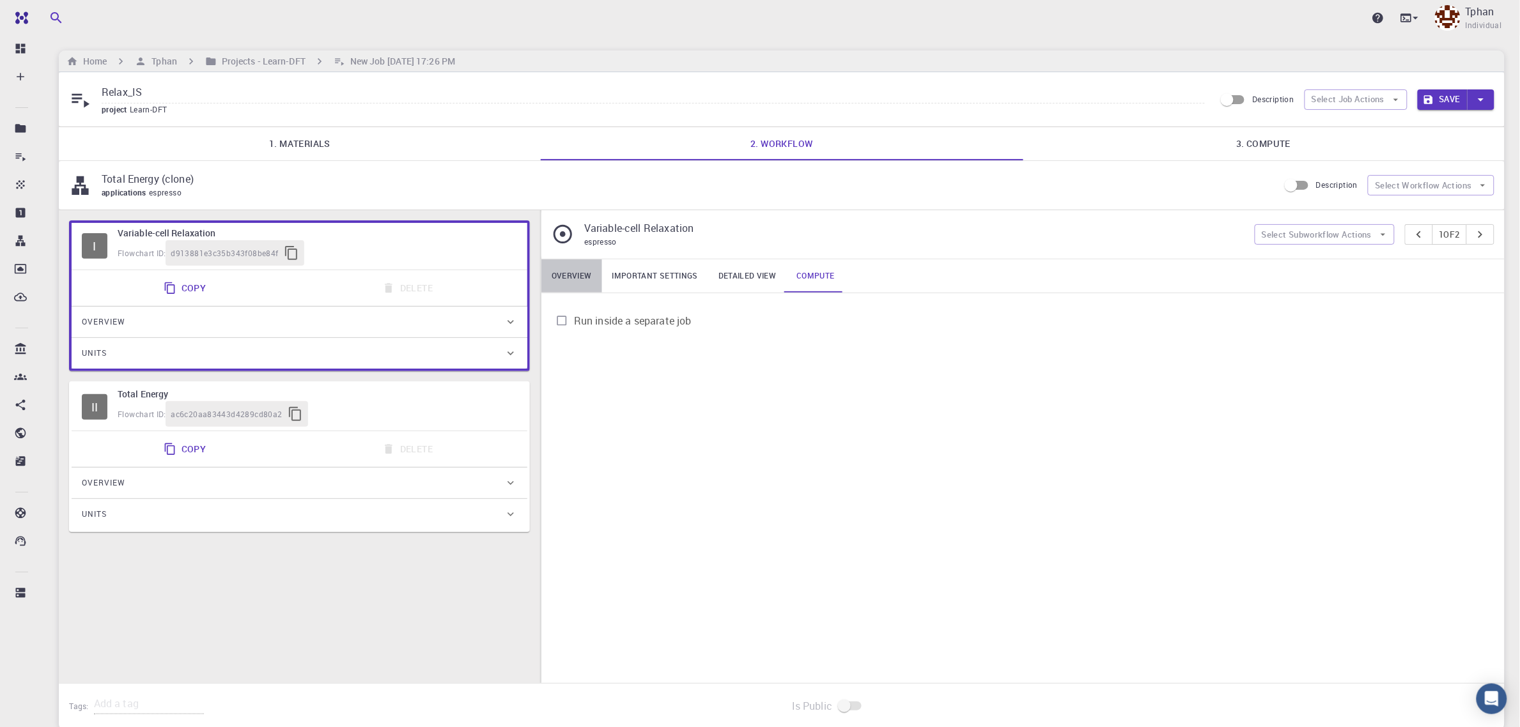
click at [575, 278] on link "Overview" at bounding box center [571, 276] width 61 height 33
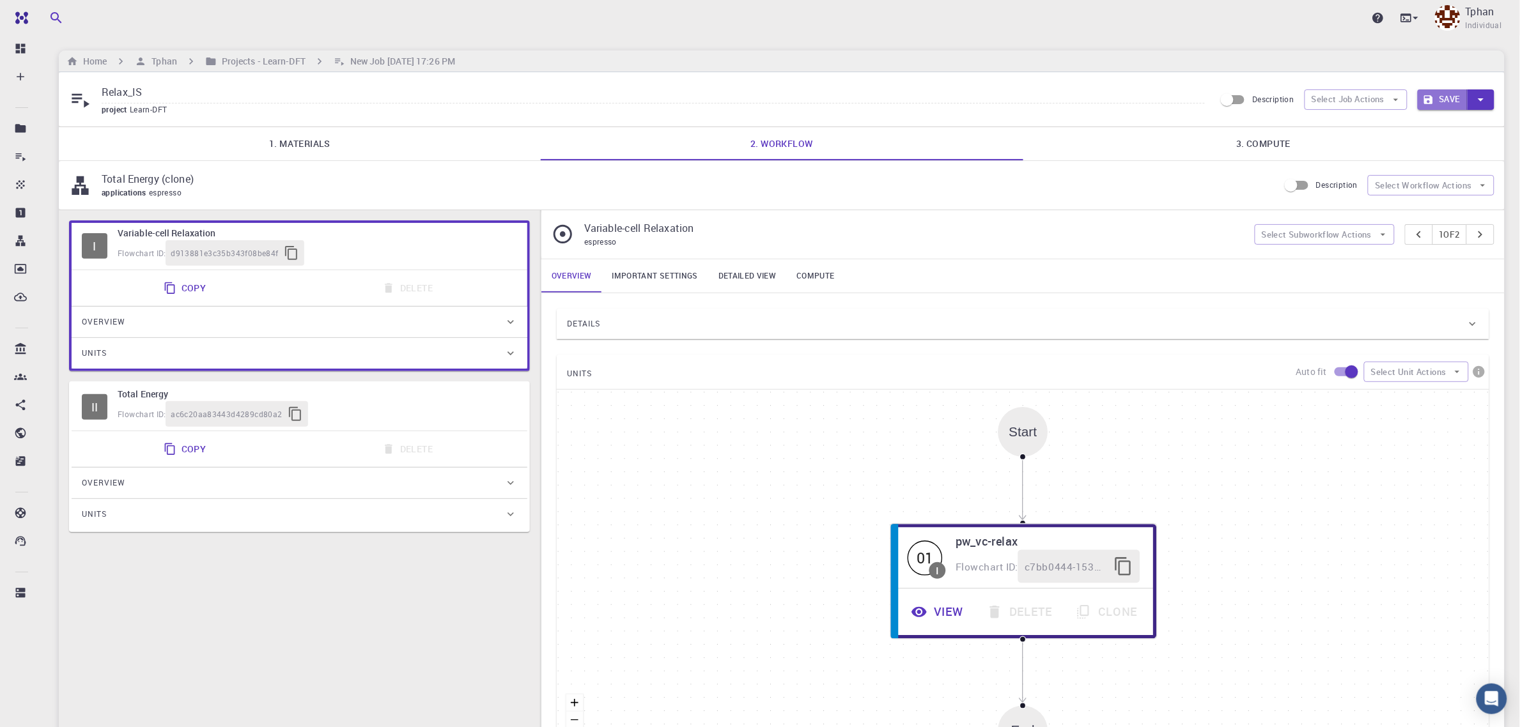
click at [1443, 102] on button "Save" at bounding box center [1443, 99] width 51 height 20
click at [1390, 104] on icon "button" at bounding box center [1396, 100] width 12 height 12
click at [1354, 187] on span "Submit" at bounding box center [1367, 187] width 61 height 13
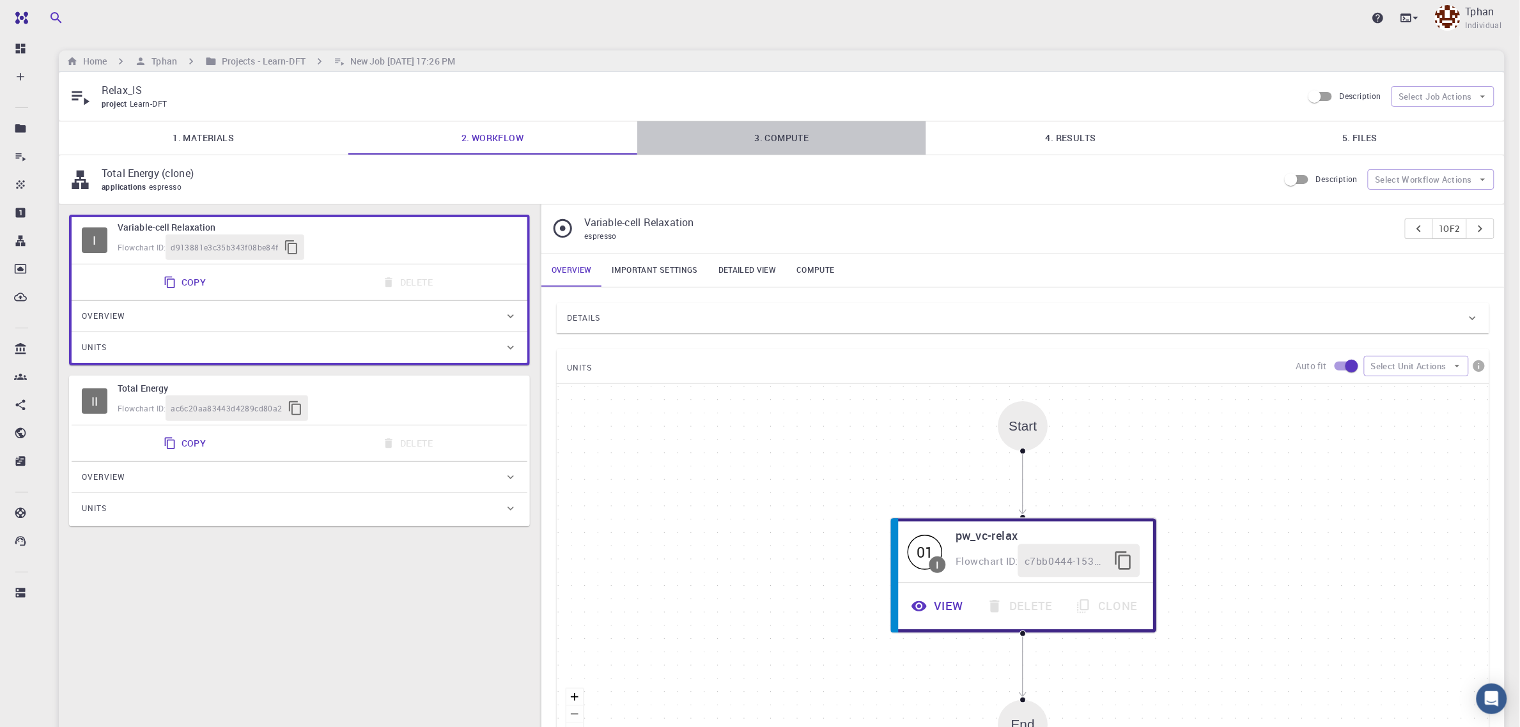
click at [793, 138] on link "3. Compute" at bounding box center [781, 137] width 289 height 33
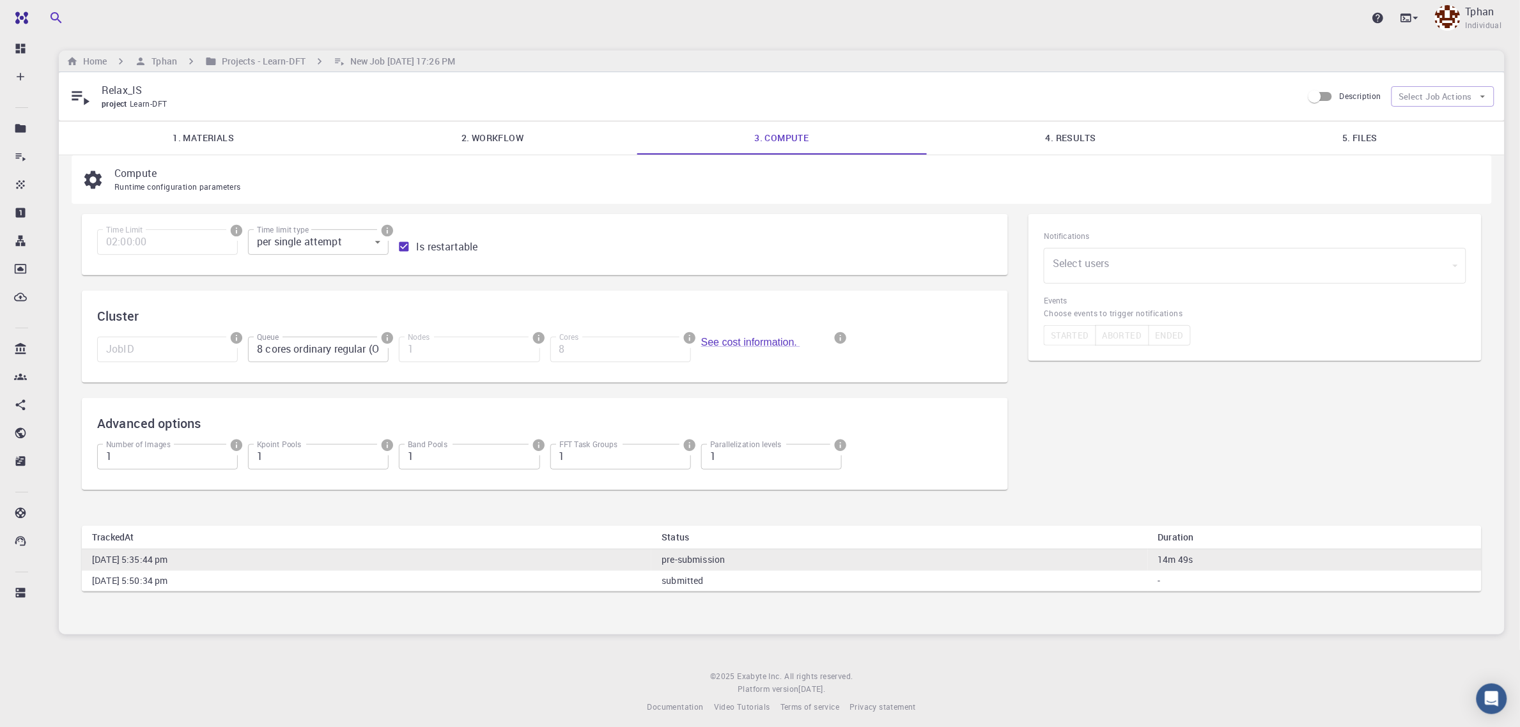
click at [1094, 138] on link "4. Results" at bounding box center [1070, 137] width 289 height 33
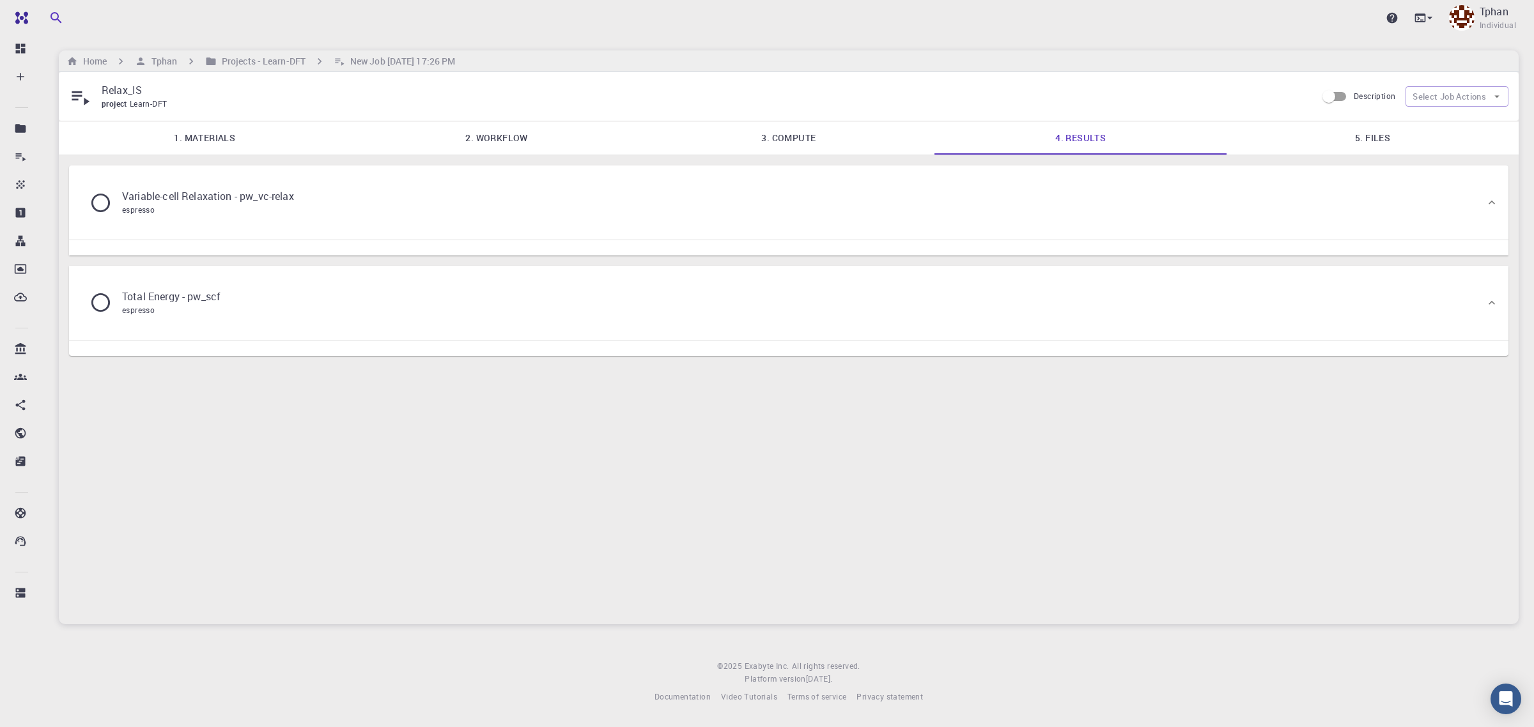
click at [497, 143] on link "2. Workflow" at bounding box center [497, 137] width 292 height 33
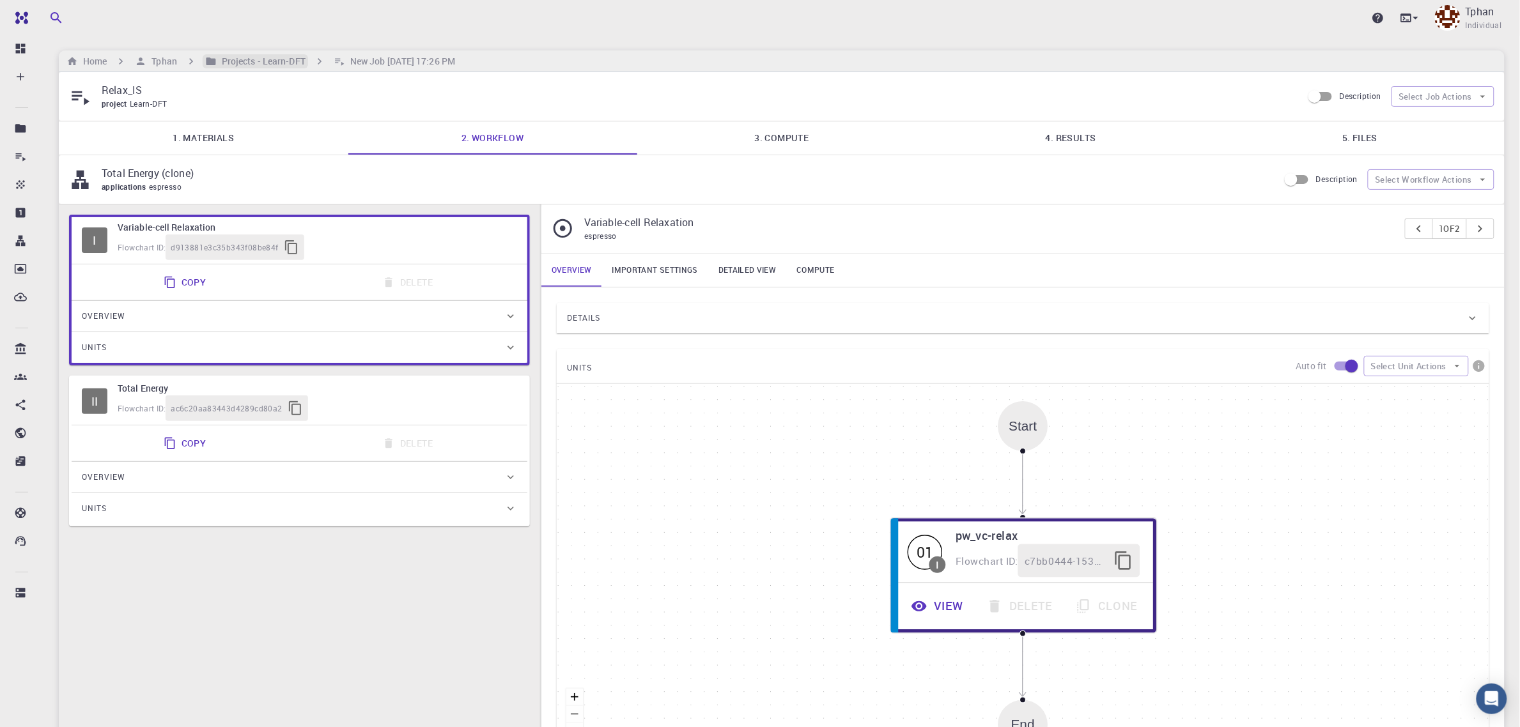
click at [240, 62] on h6 "Projects - Learn-DFT" at bounding box center [261, 61] width 89 height 14
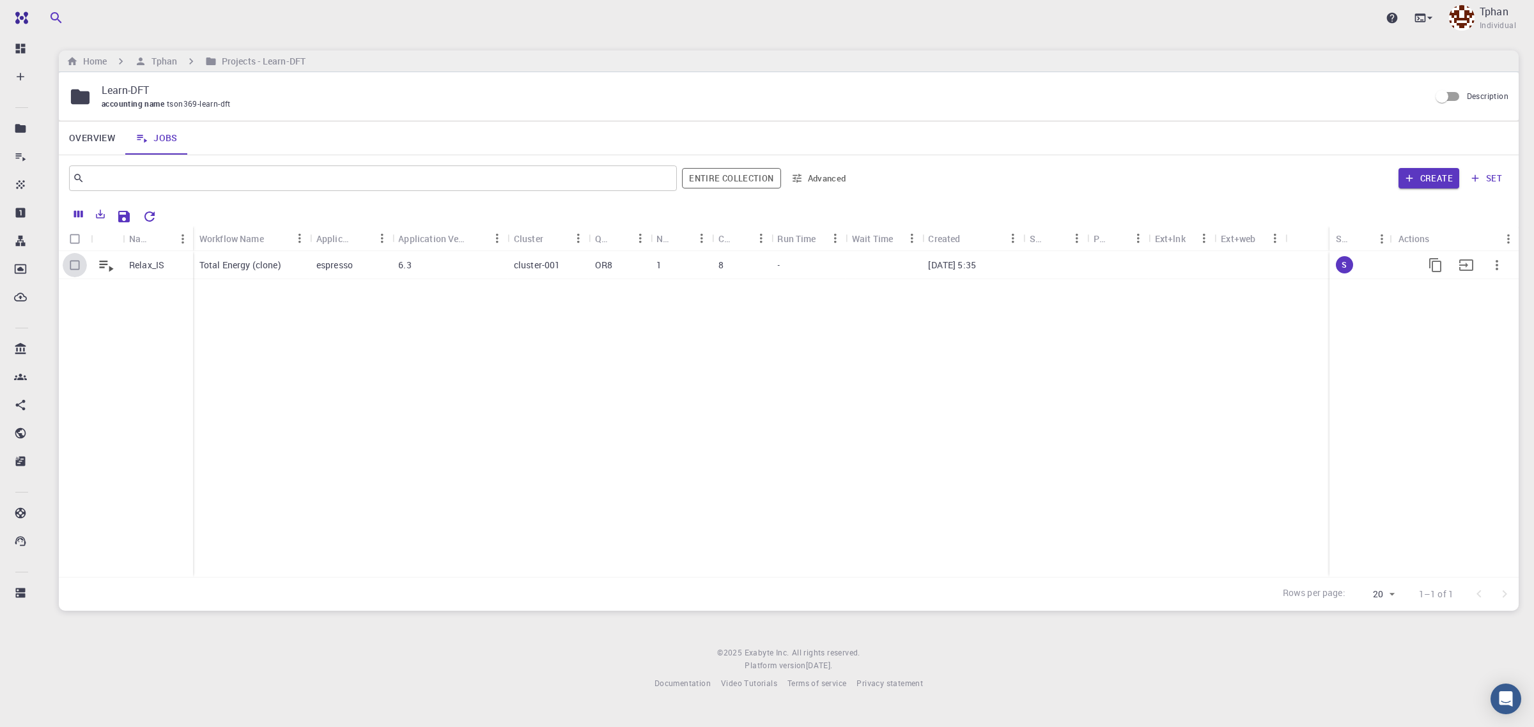
click at [72, 265] on input "Select row" at bounding box center [75, 265] width 24 height 24
checkbox input "true"
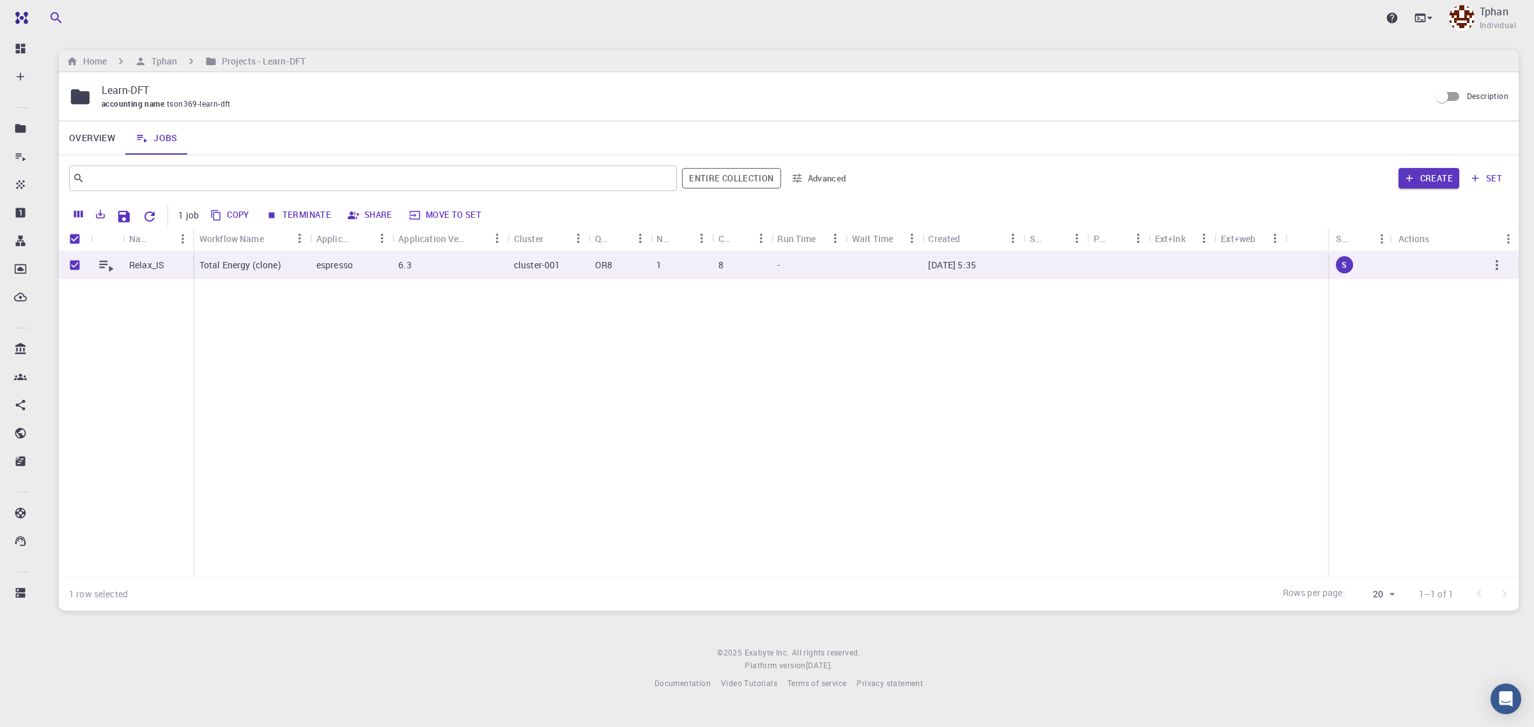
click at [242, 218] on button "Copy" at bounding box center [230, 215] width 48 height 20
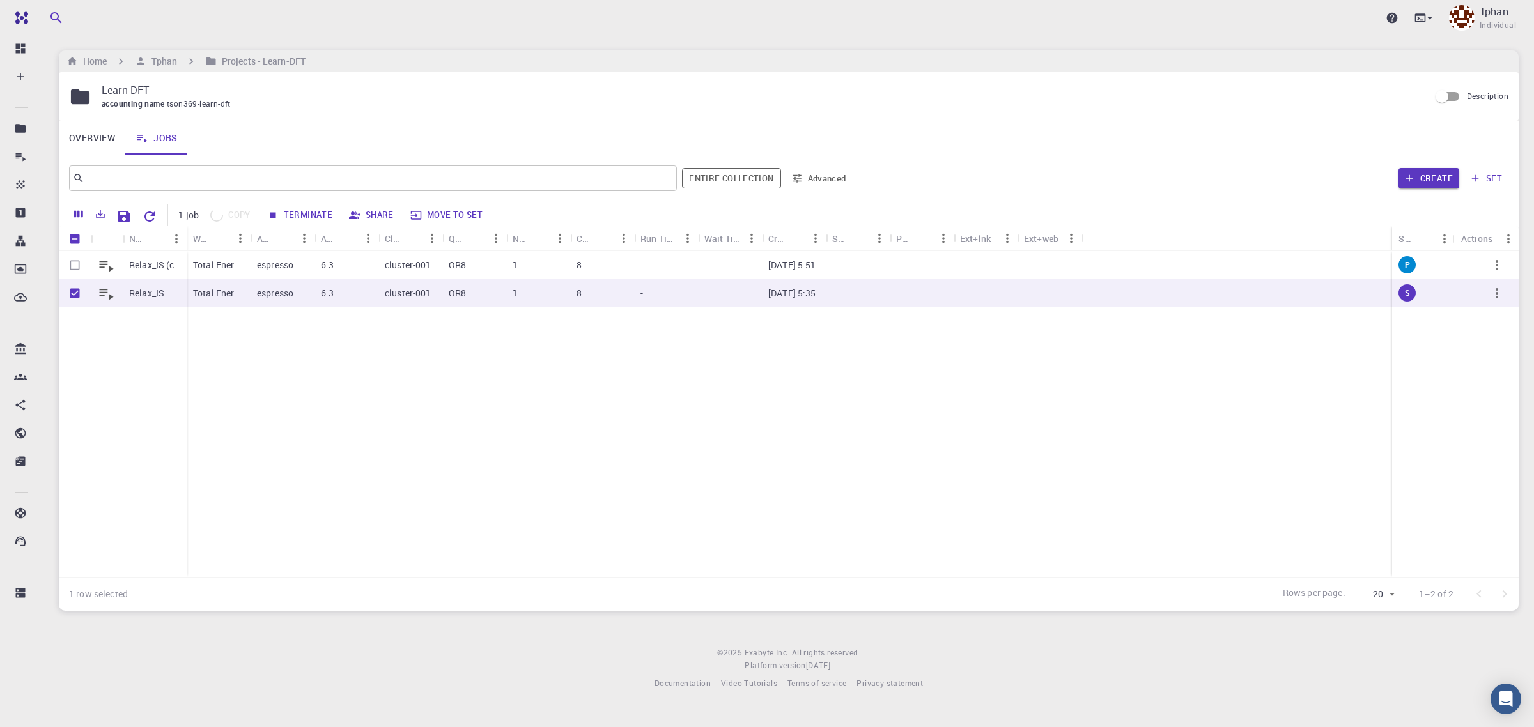
checkbox input "false"
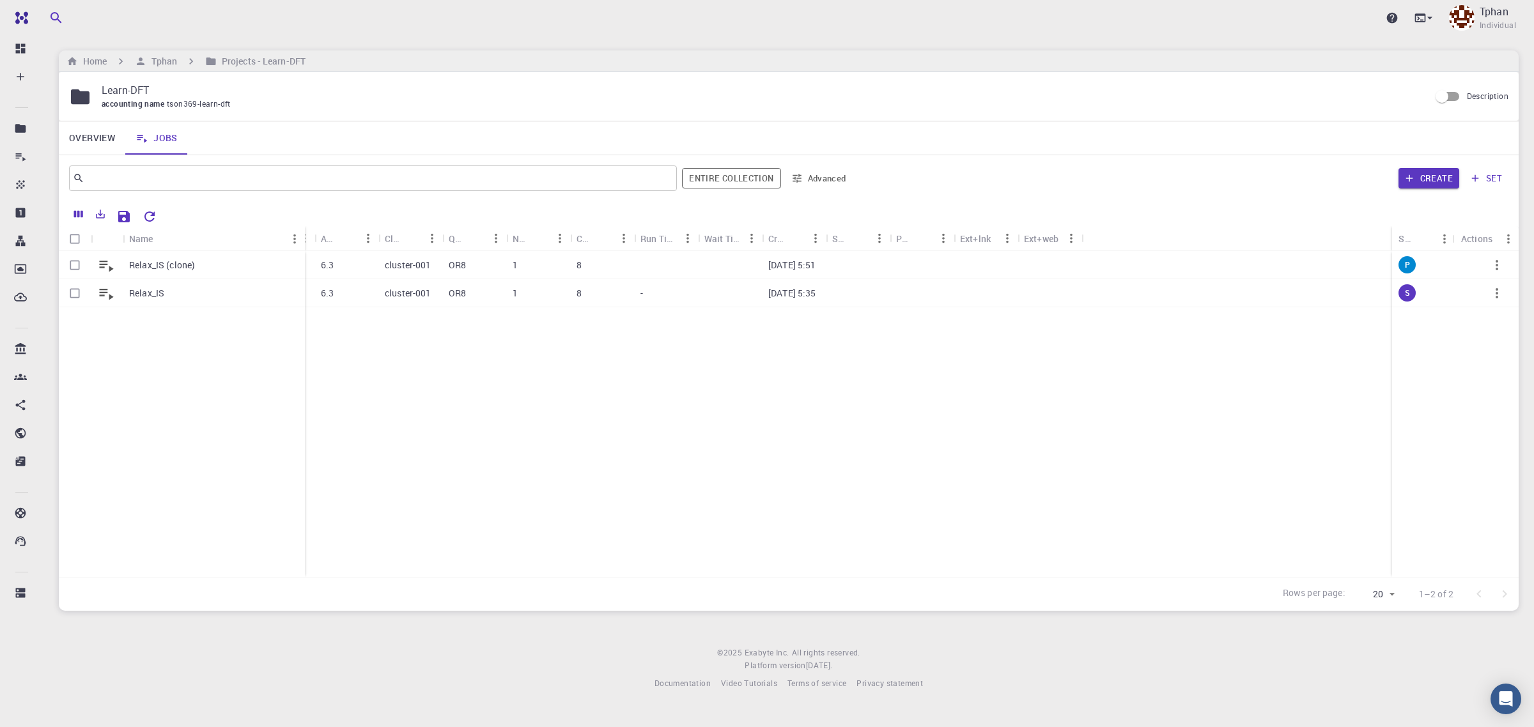
drag, startPoint x: 186, startPoint y: 244, endPoint x: 237, endPoint y: 251, distance: 50.9
click at [300, 237] on div "Name" at bounding box center [306, 238] width 13 height 25
click at [180, 267] on p "Relax_IS (clone)" at bounding box center [162, 265] width 66 height 13
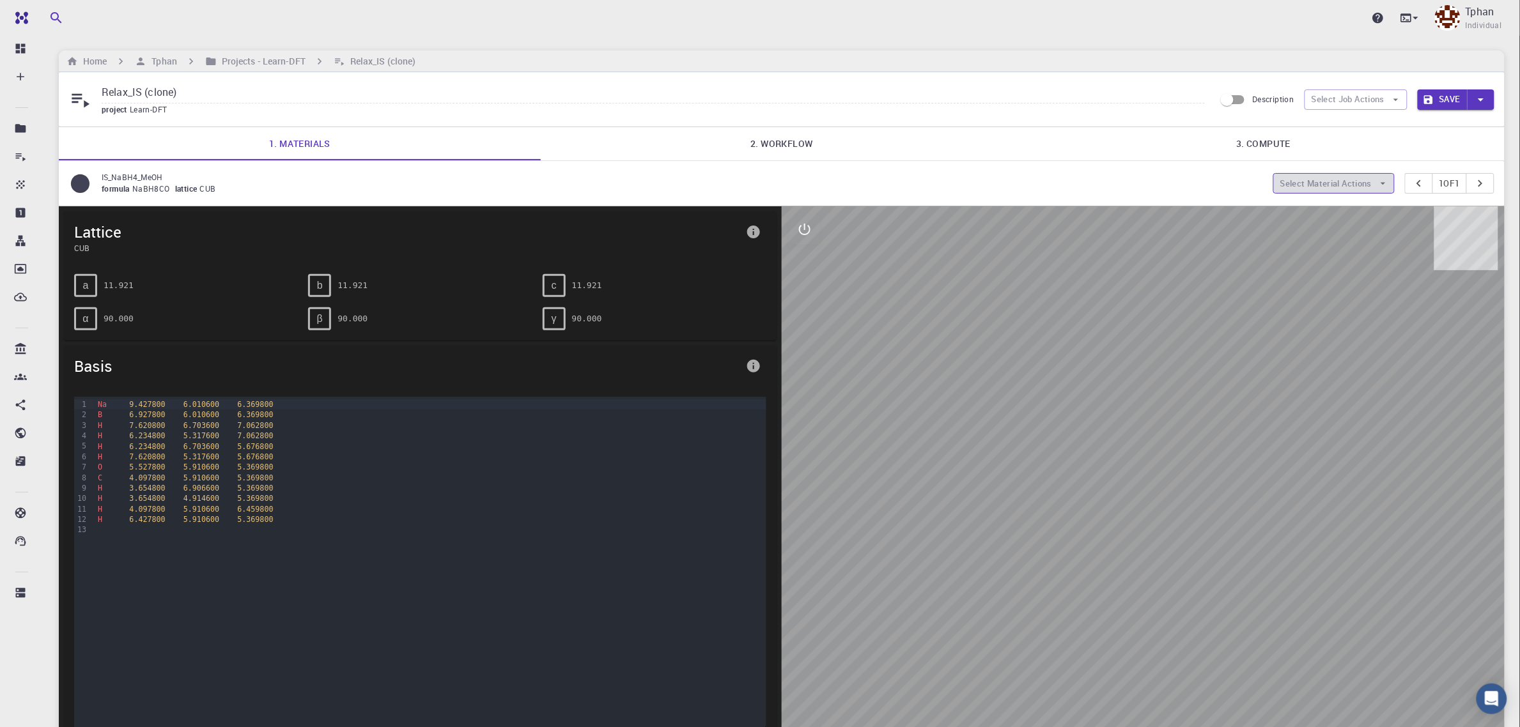
click at [1351, 184] on button "Select Material Actions" at bounding box center [1333, 183] width 121 height 20
click at [1366, 182] on button "Select Material Actions" at bounding box center [1333, 183] width 121 height 20
click at [1383, 185] on icon "button" at bounding box center [1384, 184] width 12 height 12
drag, startPoint x: 101, startPoint y: 176, endPoint x: 166, endPoint y: 180, distance: 65.3
click at [166, 180] on p "IS_NaBH4_MeOH" at bounding box center [683, 177] width 1162 height 12
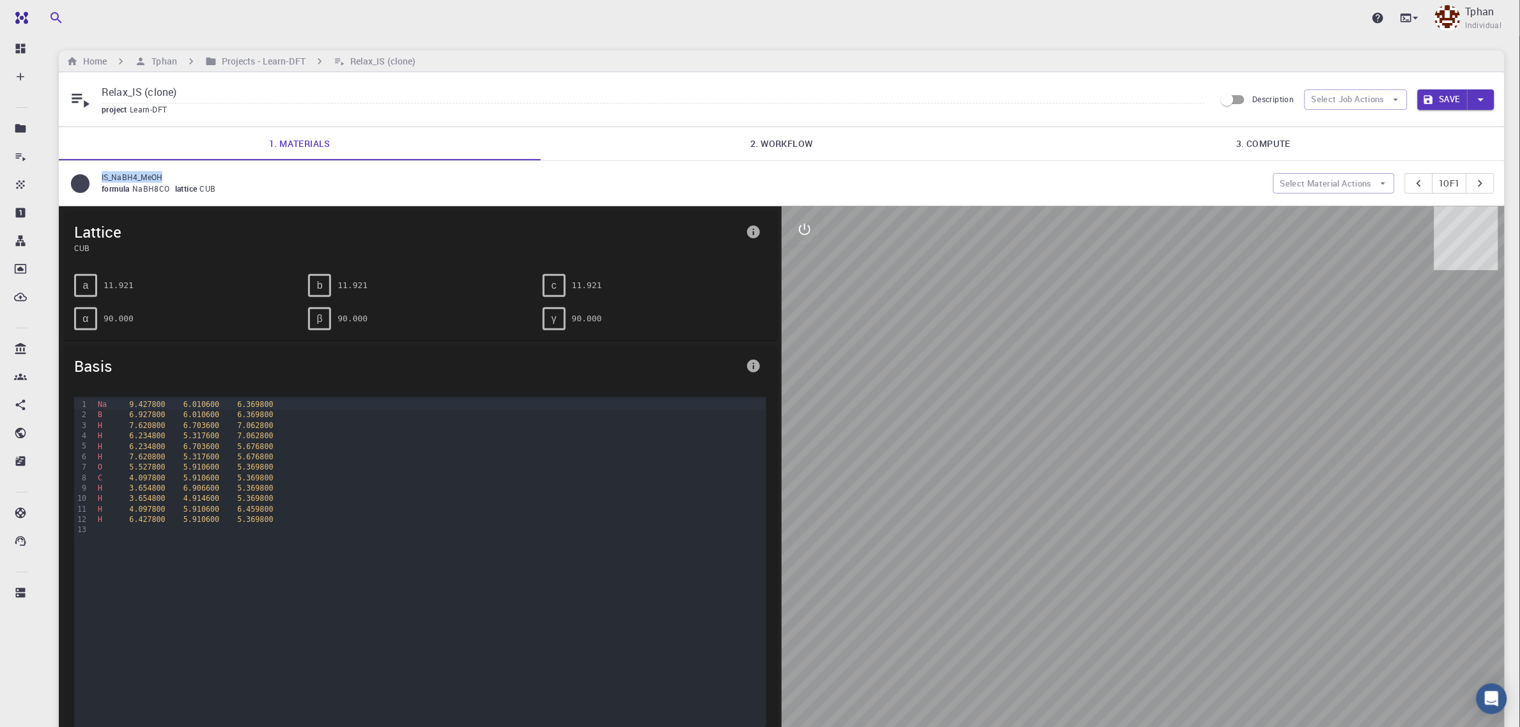
click at [790, 143] on link "2. Workflow" at bounding box center [782, 143] width 482 height 33
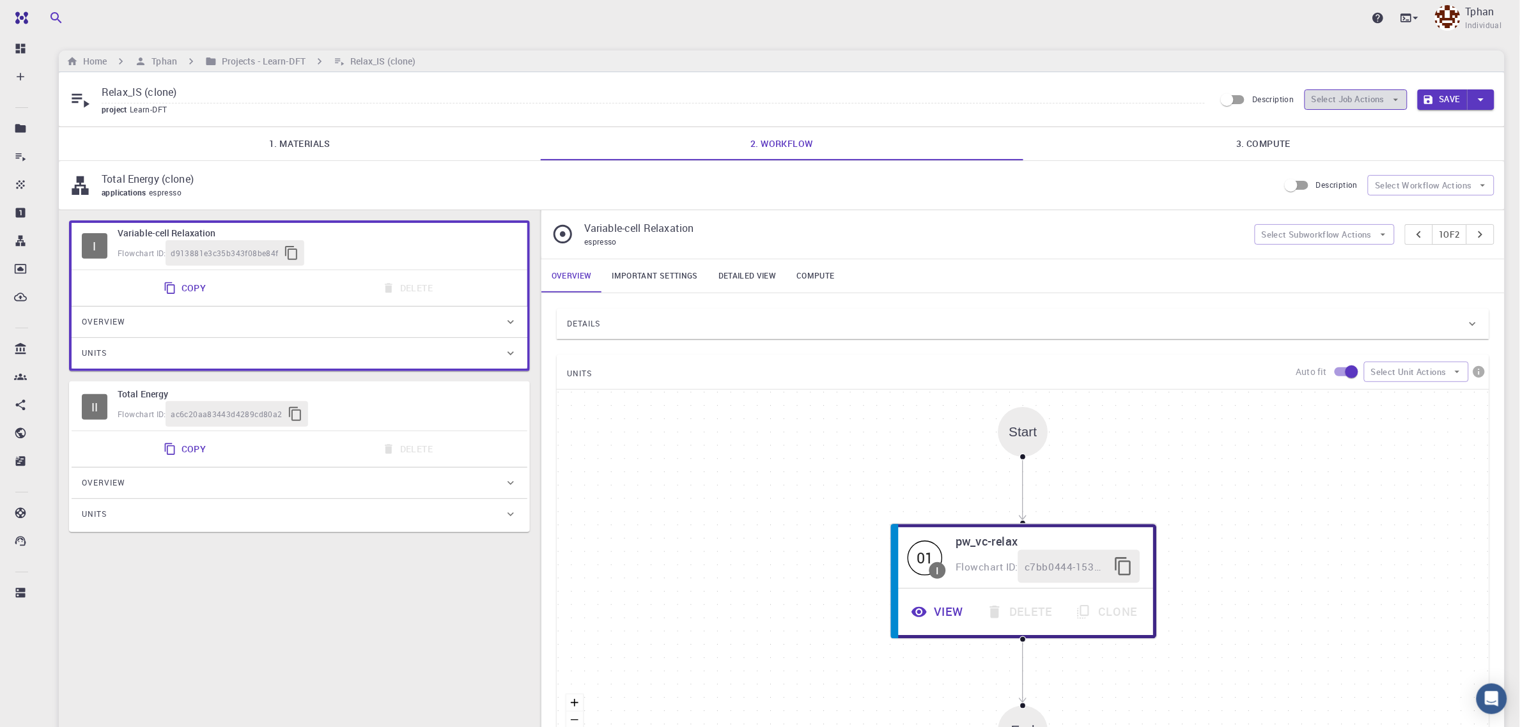
click at [1380, 100] on button "Select Job Actions" at bounding box center [1356, 99] width 103 height 20
click at [1354, 144] on span "Select materials" at bounding box center [1367, 146] width 61 height 13
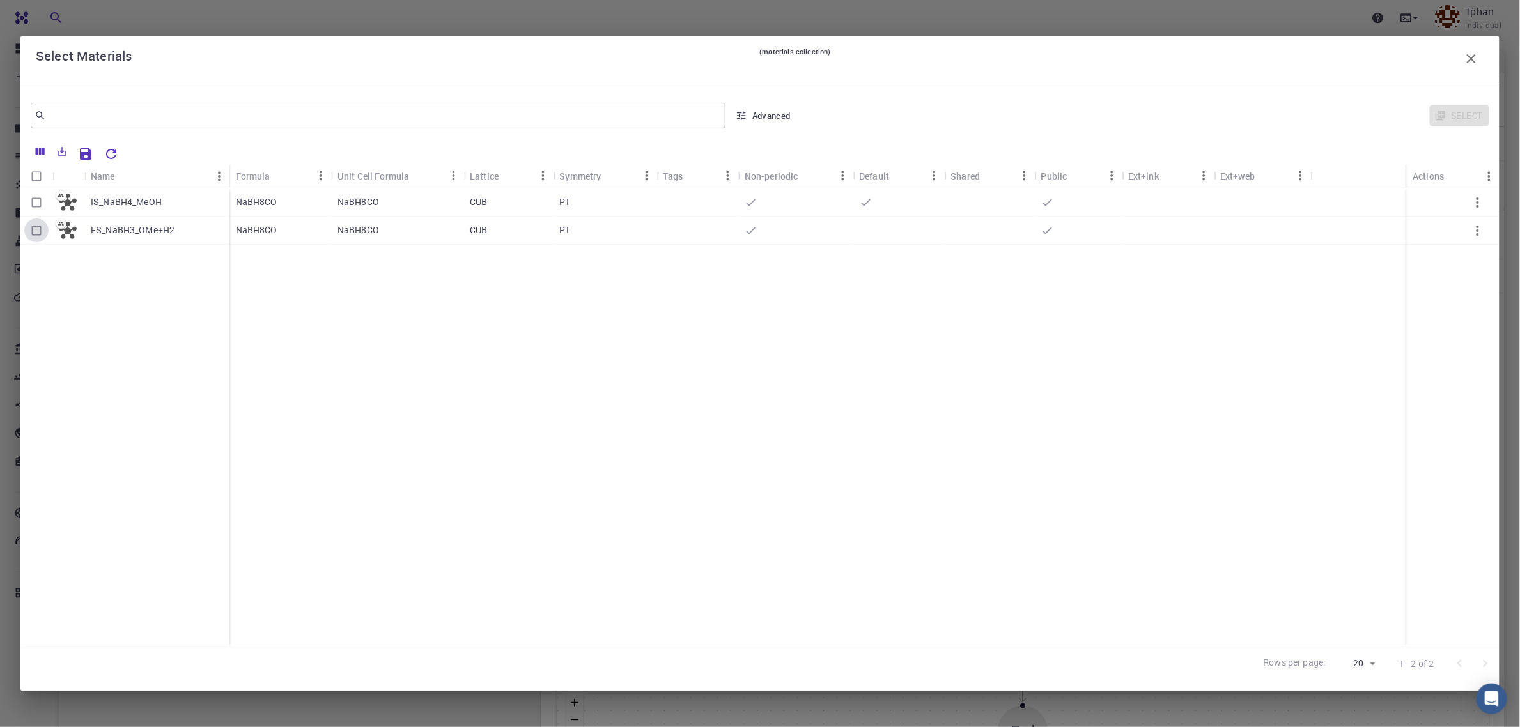
click at [35, 232] on input "Select row" at bounding box center [36, 231] width 24 height 24
checkbox input "true"
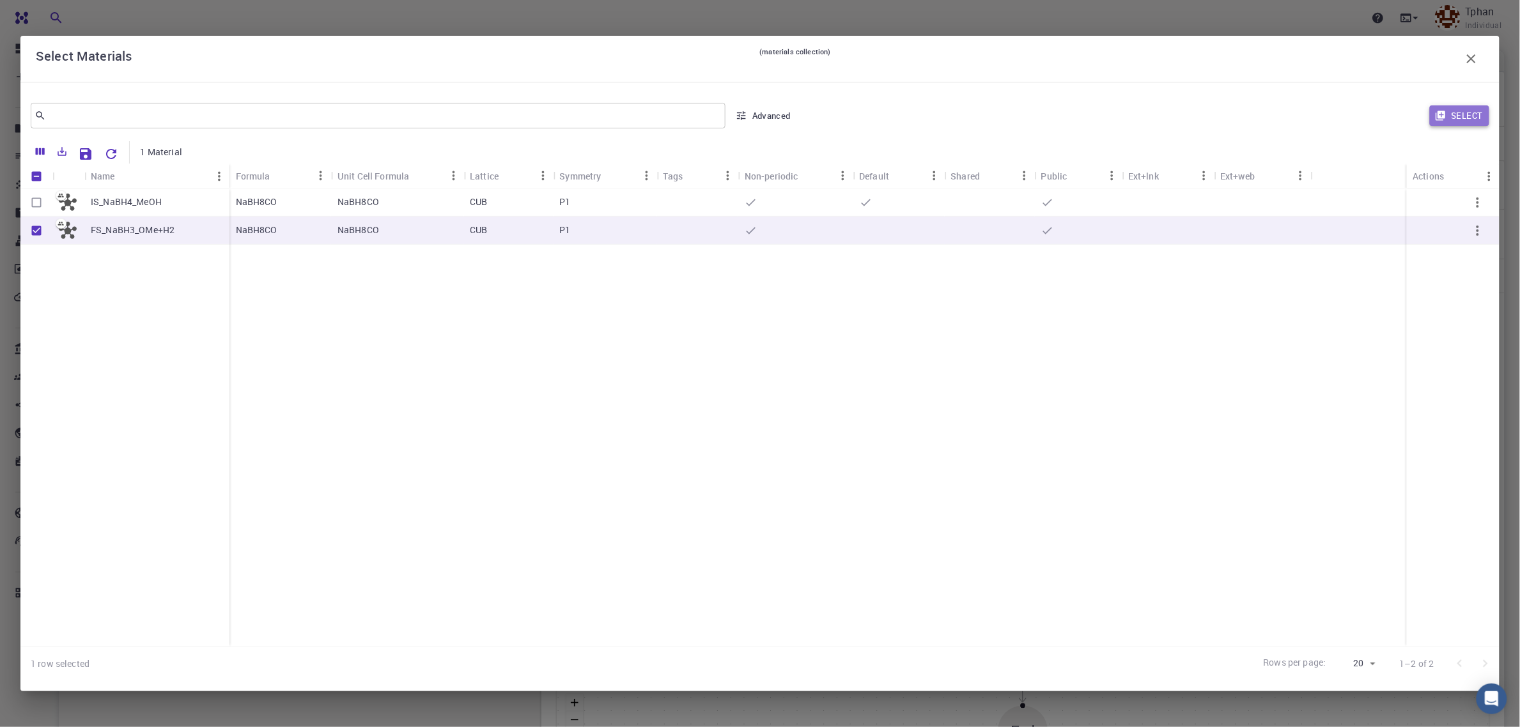
click at [1474, 121] on button "Select" at bounding box center [1459, 115] width 59 height 20
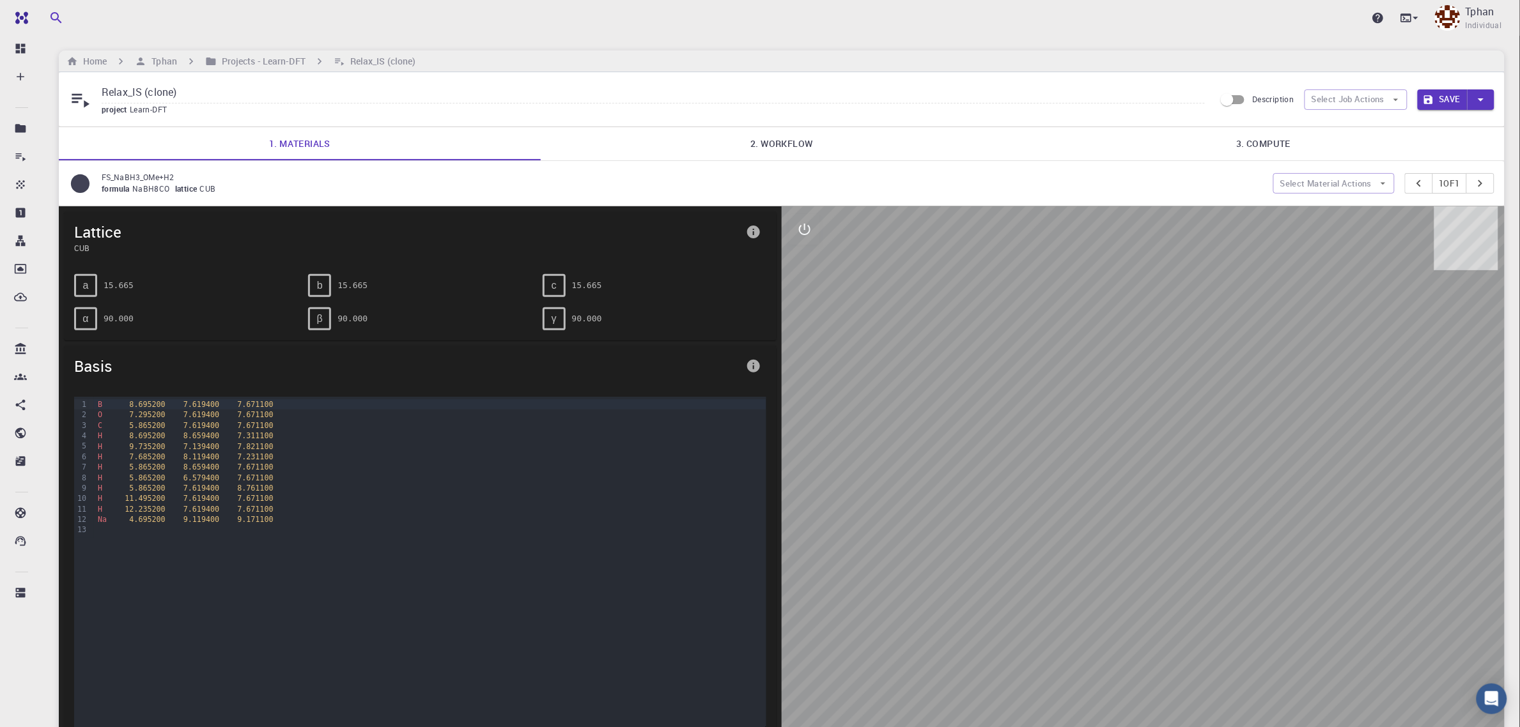
click at [199, 91] on input "Relax_IS (clone)" at bounding box center [653, 92] width 1103 height 21
drag, startPoint x: 104, startPoint y: 94, endPoint x: 123, endPoint y: 103, distance: 21.2
click at [104, 95] on input "Relax_IS (clone)" at bounding box center [653, 92] width 1103 height 21
paste input "FS"
type input "Relax_FS"
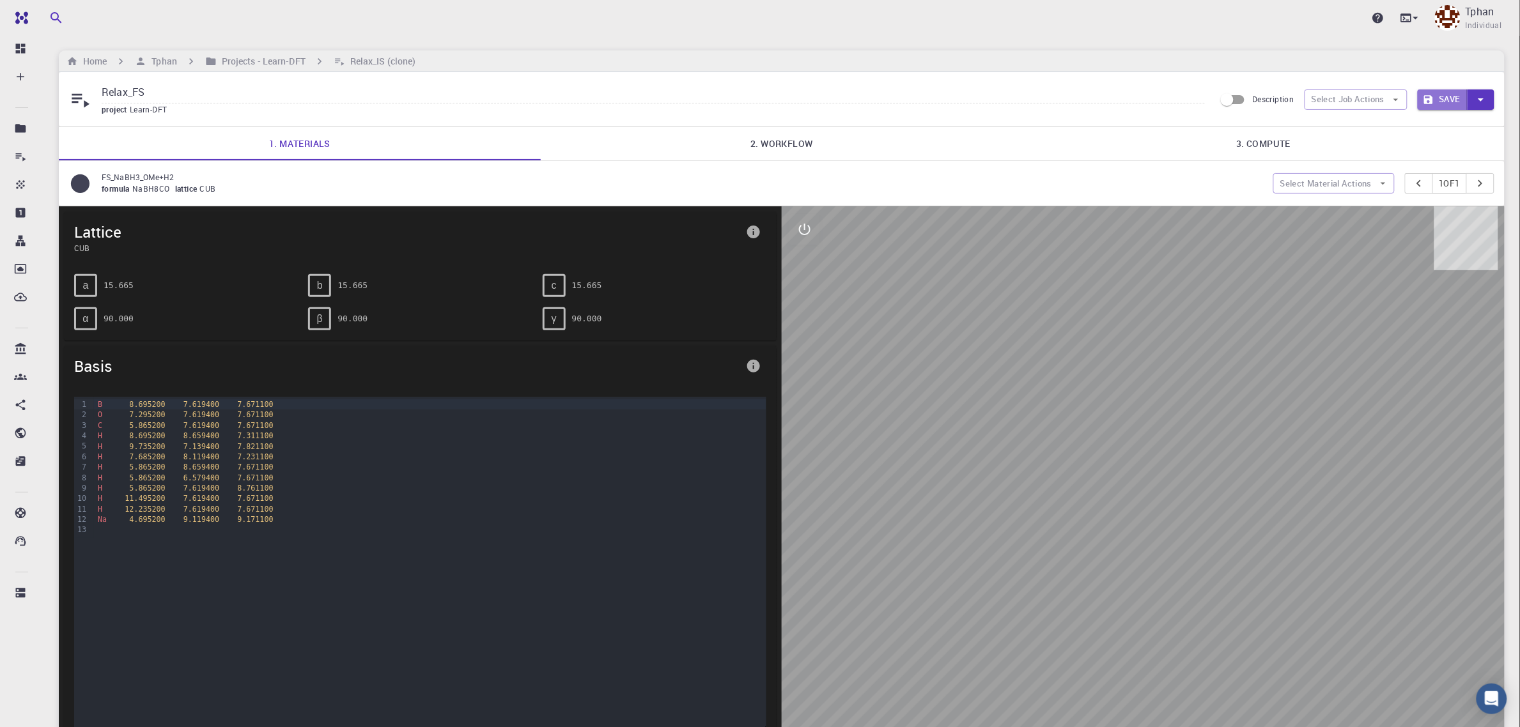
click at [1448, 99] on button "Save" at bounding box center [1443, 99] width 51 height 20
click at [798, 144] on link "2. Workflow" at bounding box center [782, 143] width 482 height 33
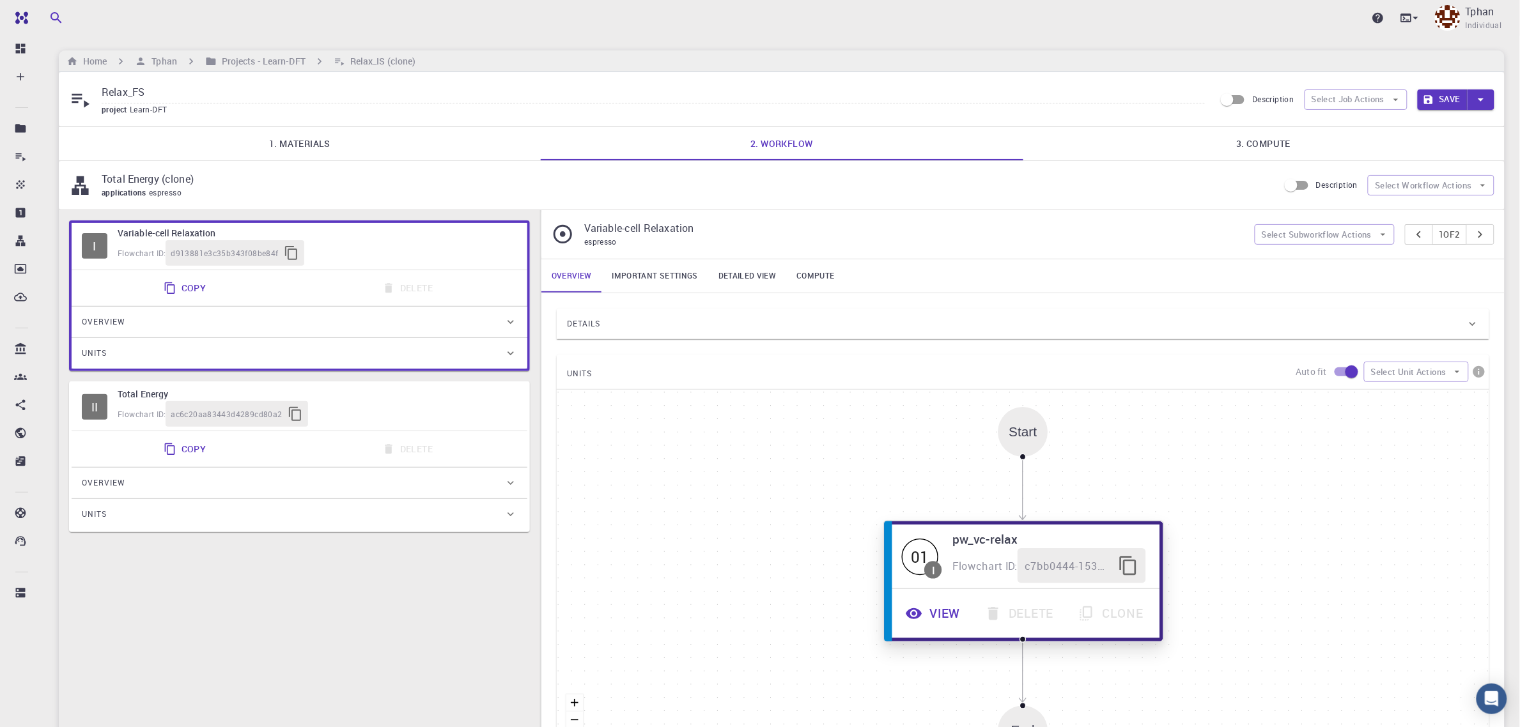
click at [946, 618] on button "View" at bounding box center [934, 613] width 79 height 35
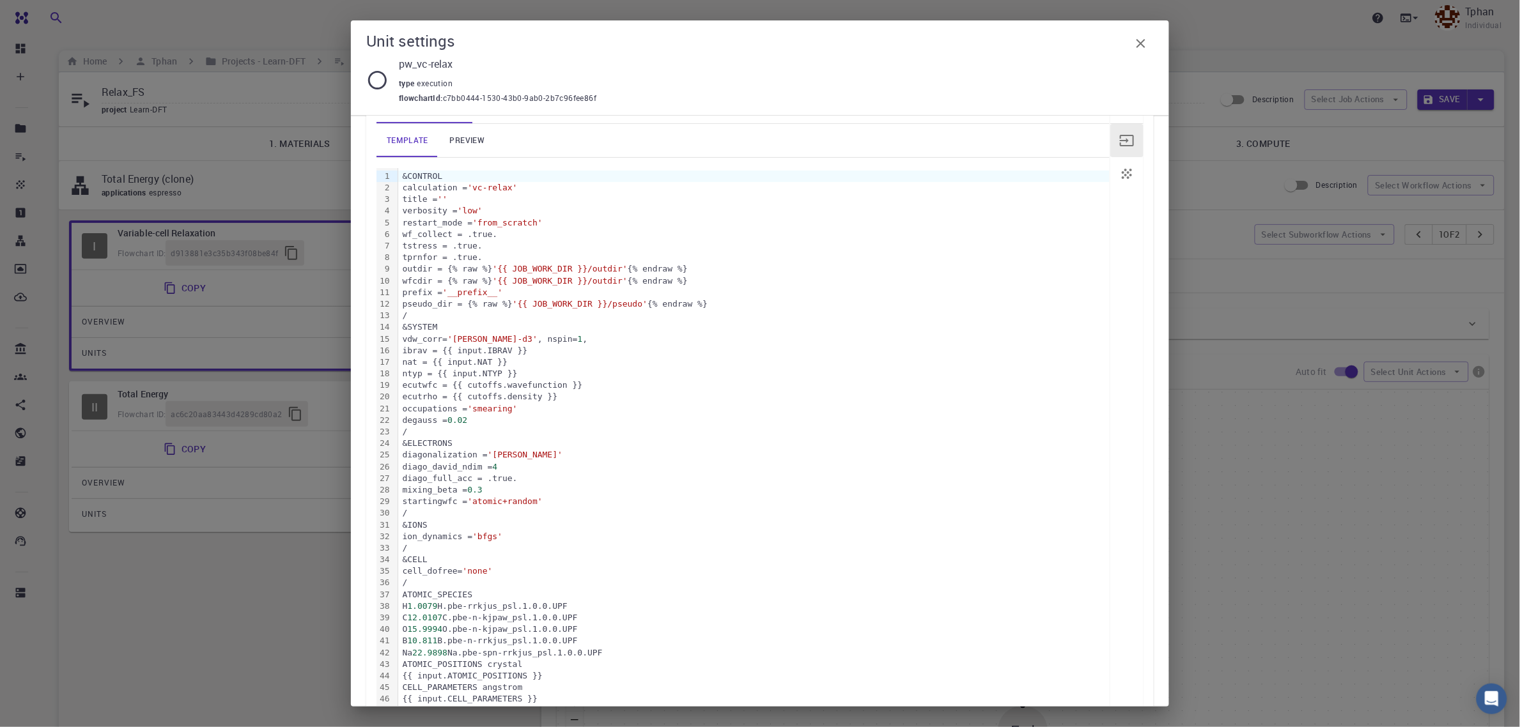
scroll to position [262, 0]
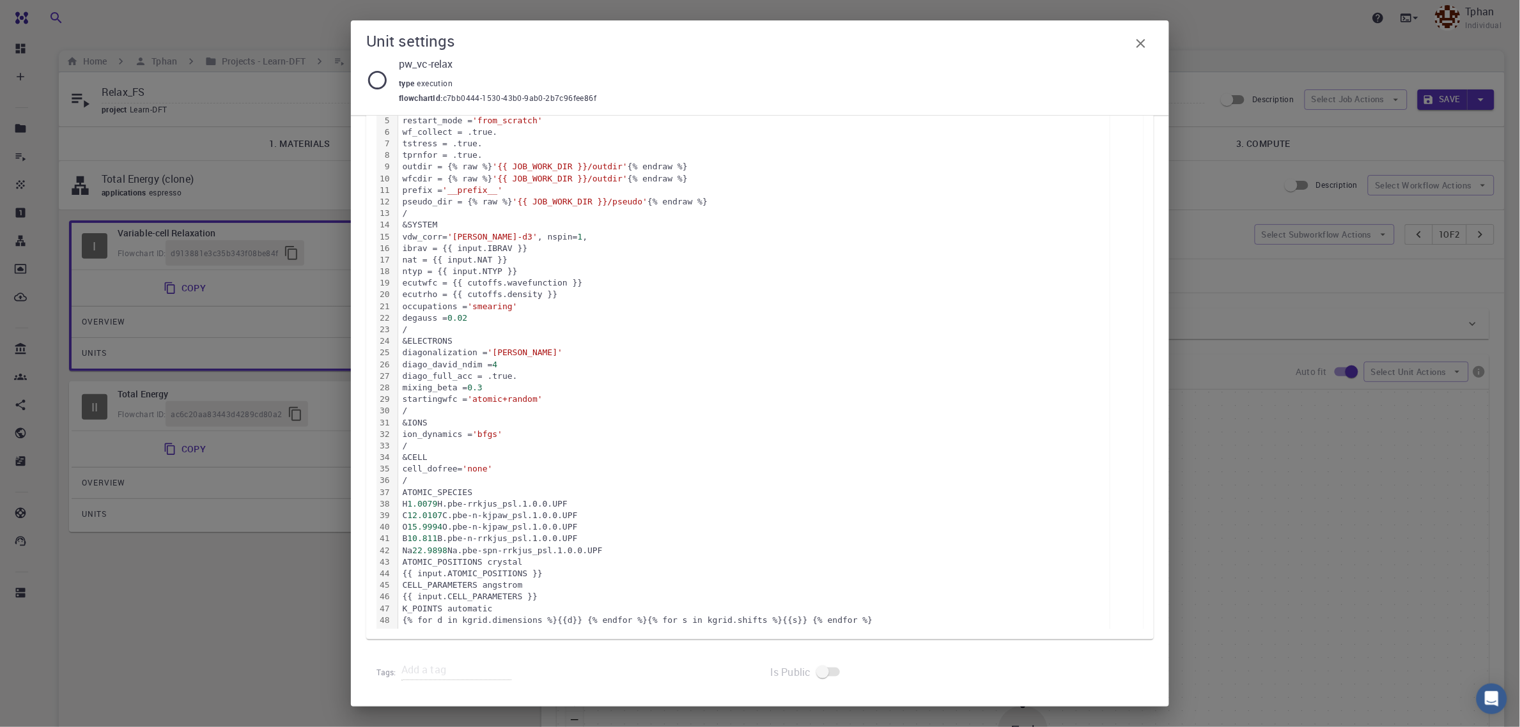
click at [1145, 46] on icon "button" at bounding box center [1141, 43] width 9 height 9
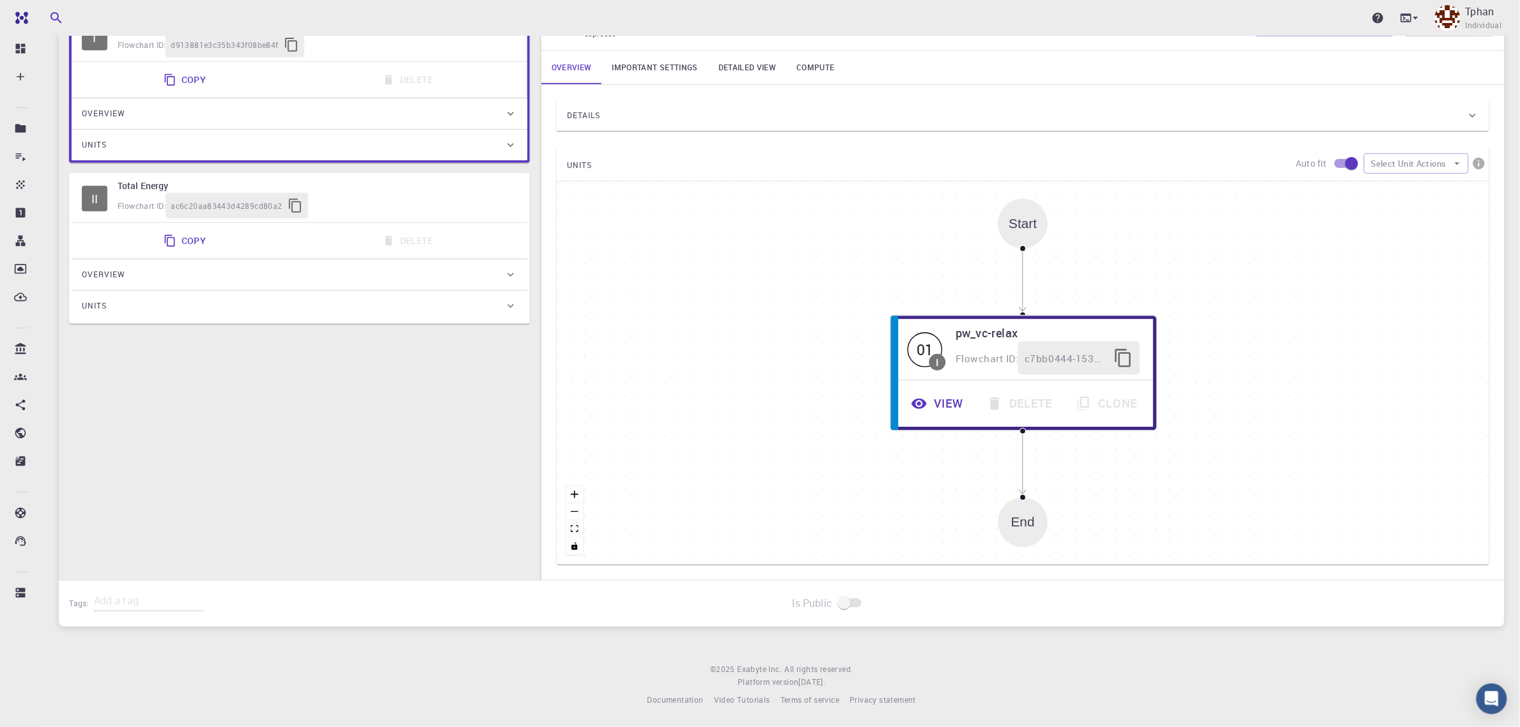
scroll to position [214, 0]
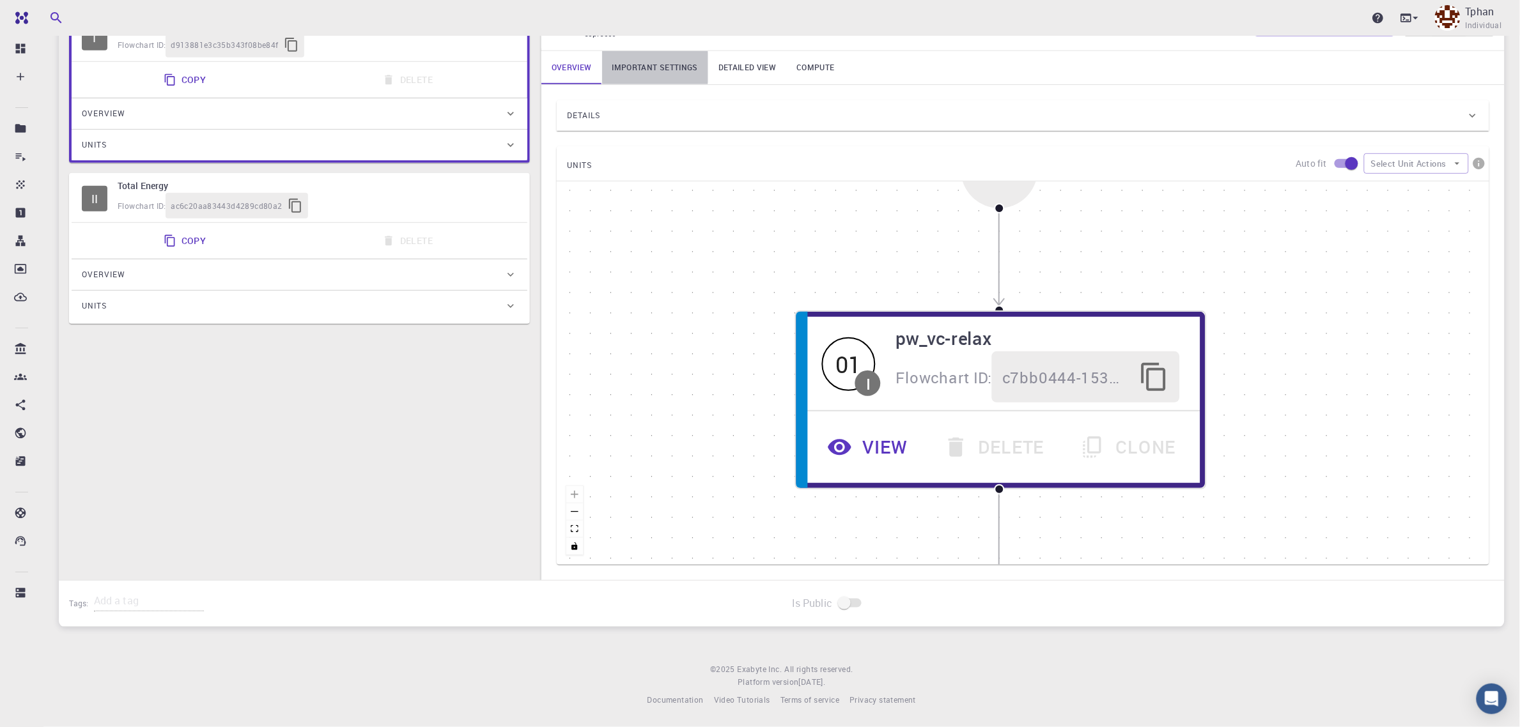
click at [644, 66] on link "Important settings" at bounding box center [655, 67] width 106 height 33
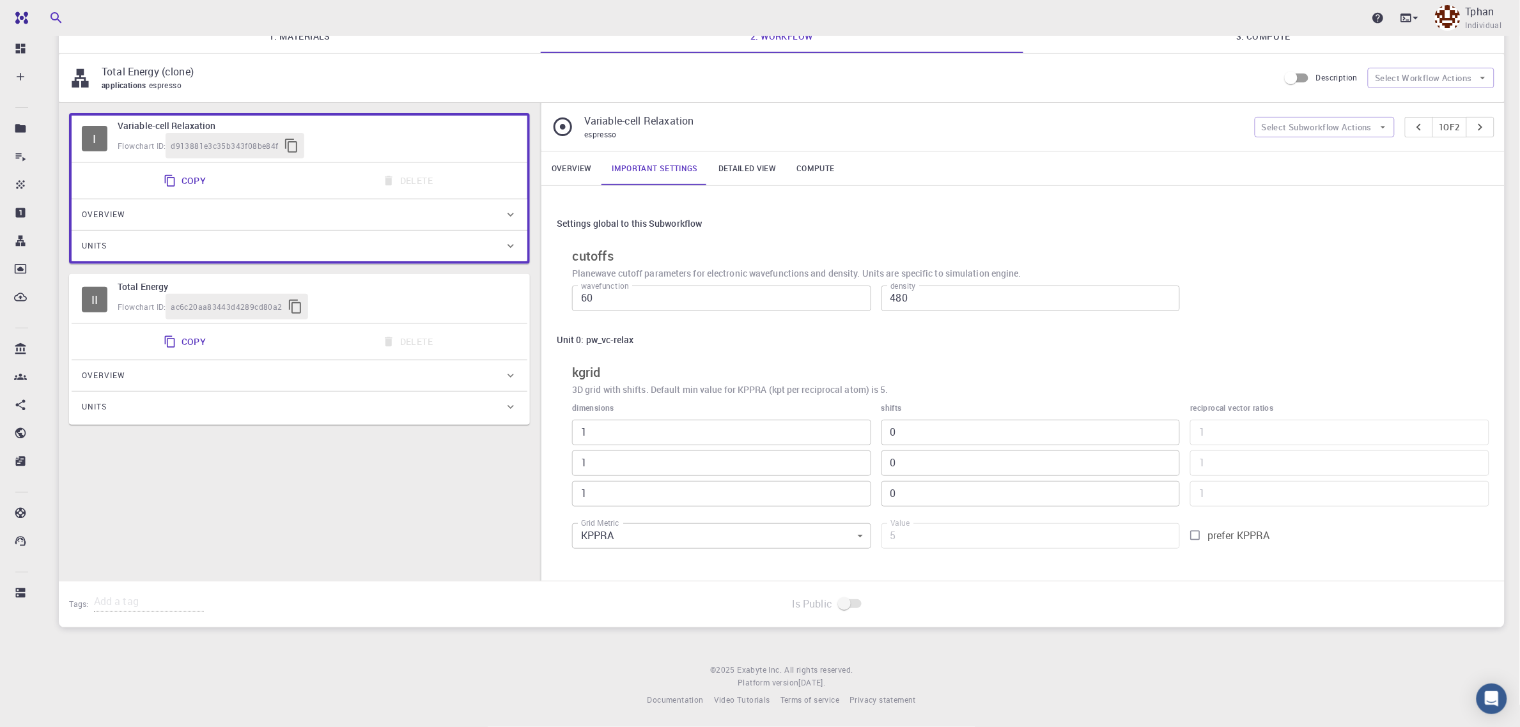
click at [740, 159] on link "Detailed view" at bounding box center [747, 168] width 78 height 33
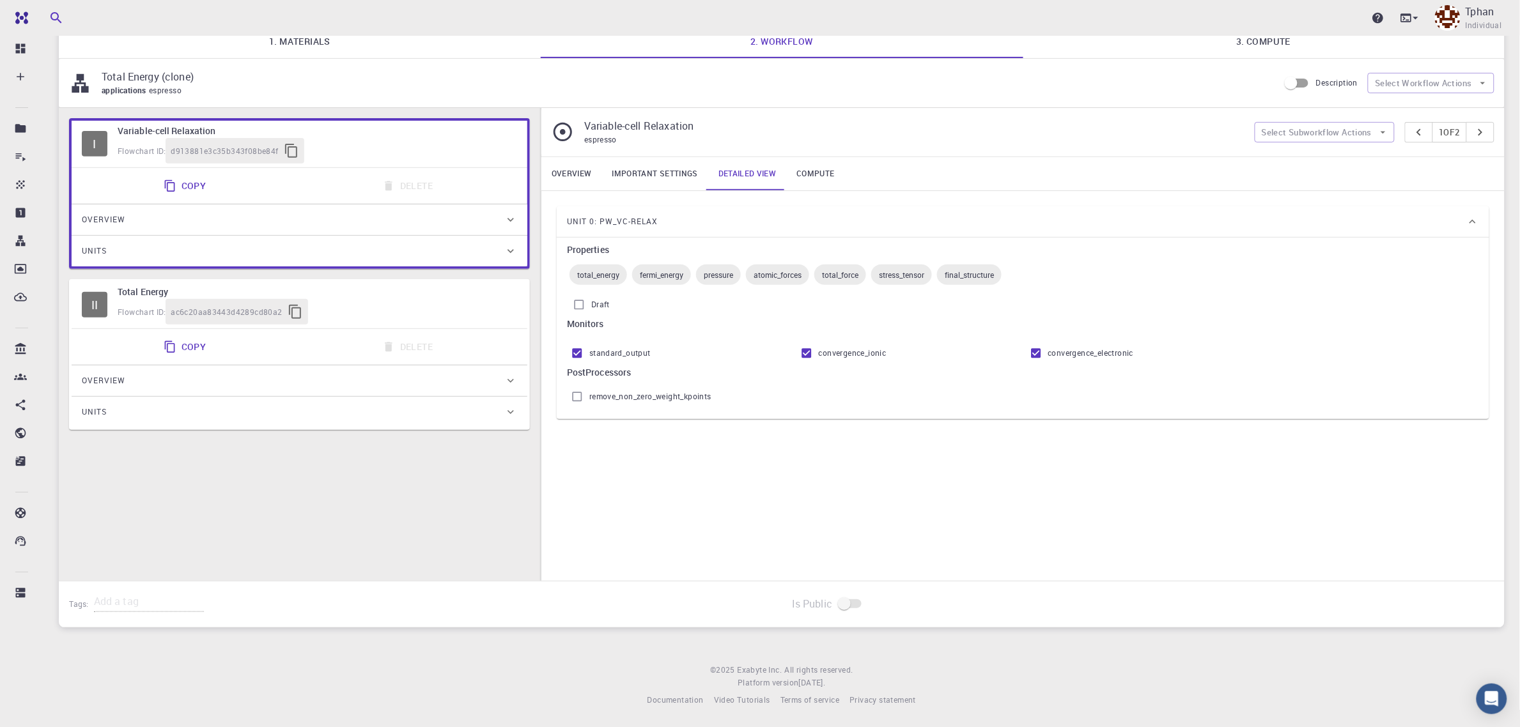
scroll to position [107, 0]
click at [813, 169] on link "Compute" at bounding box center [815, 173] width 58 height 33
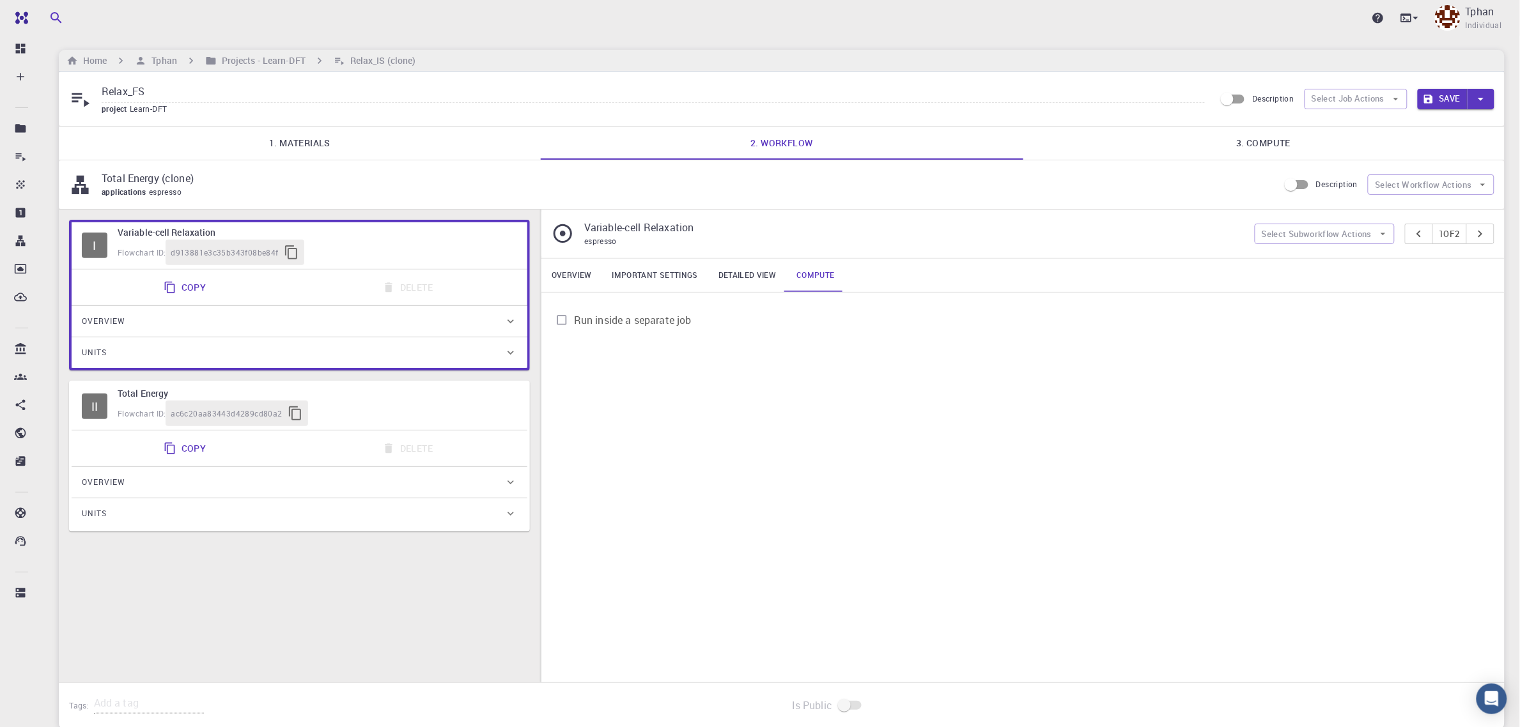
scroll to position [0, 0]
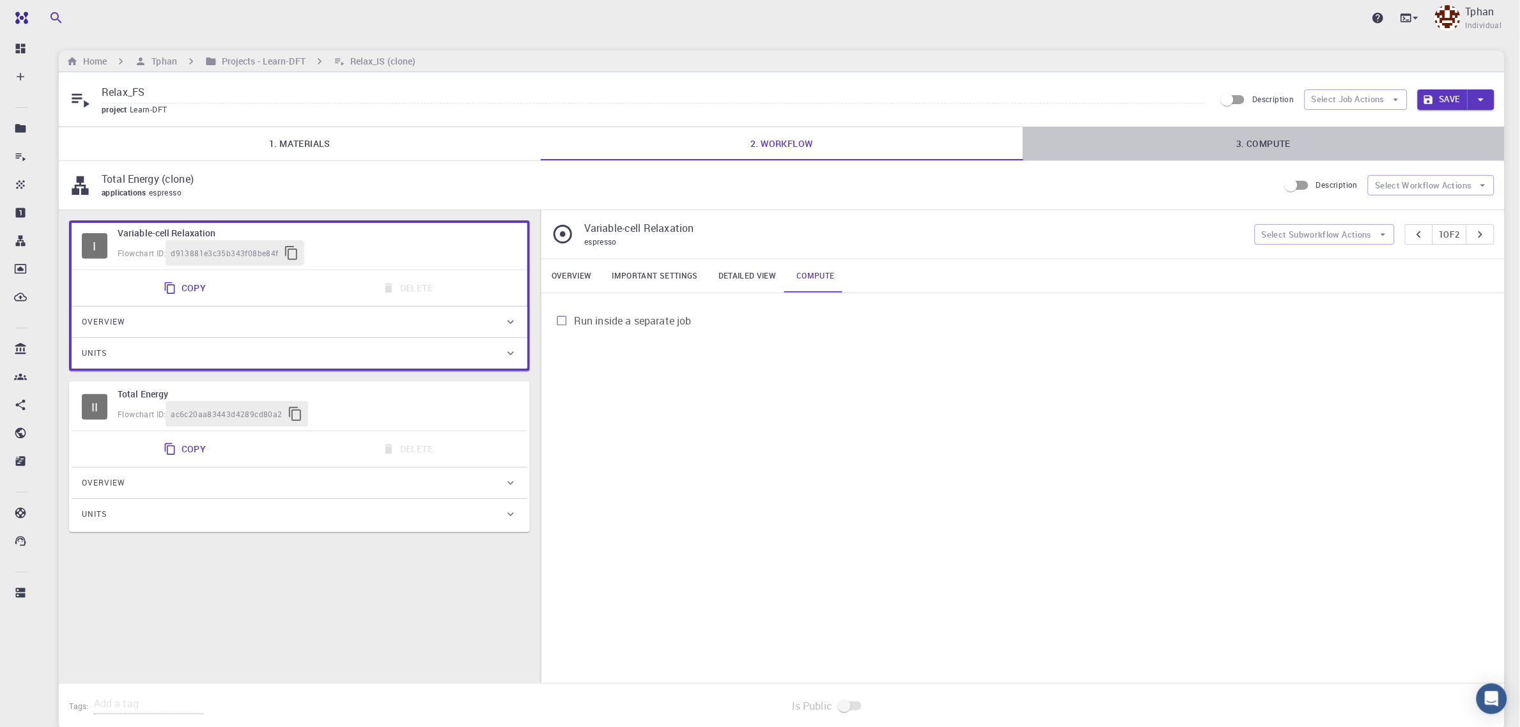
click at [1270, 136] on link "3. Compute" at bounding box center [1264, 143] width 482 height 33
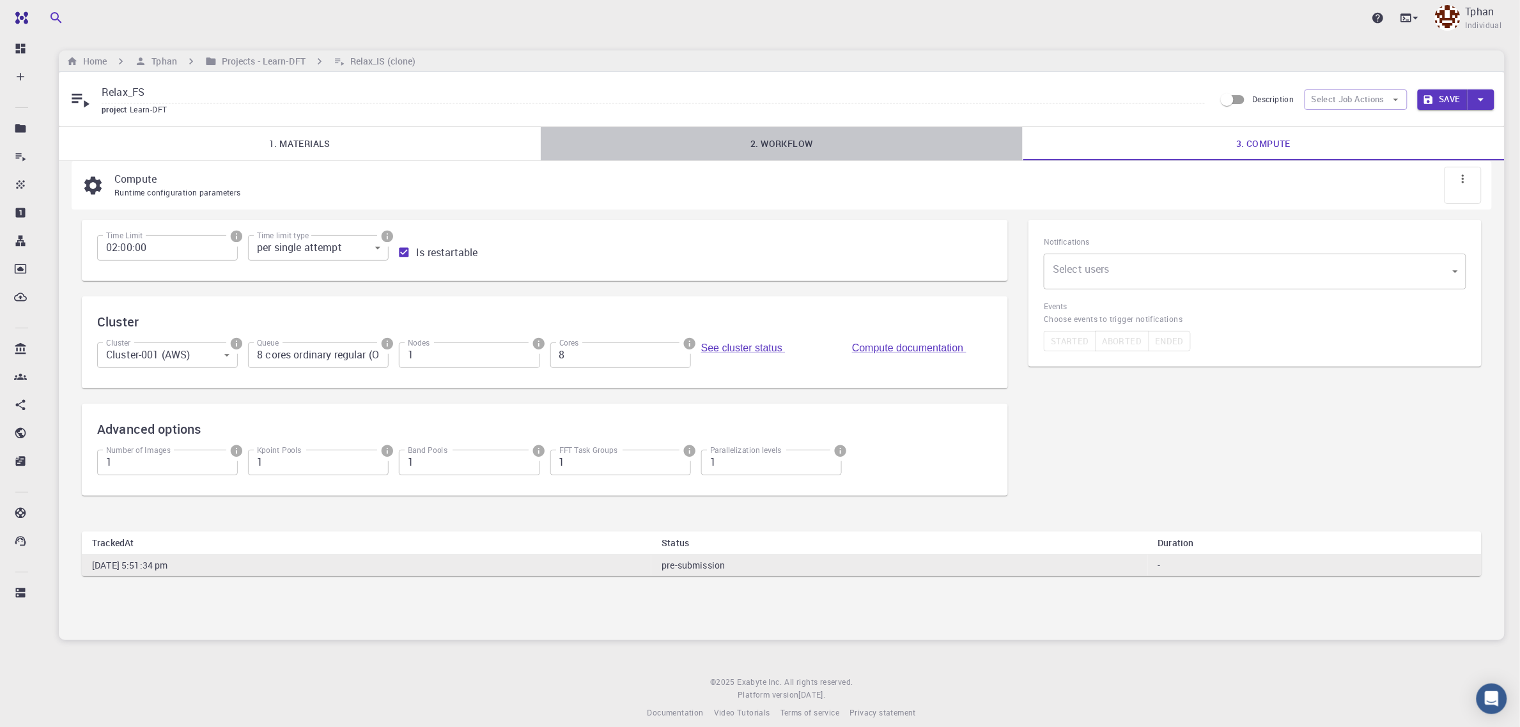
click at [781, 139] on link "2. Workflow" at bounding box center [782, 143] width 482 height 33
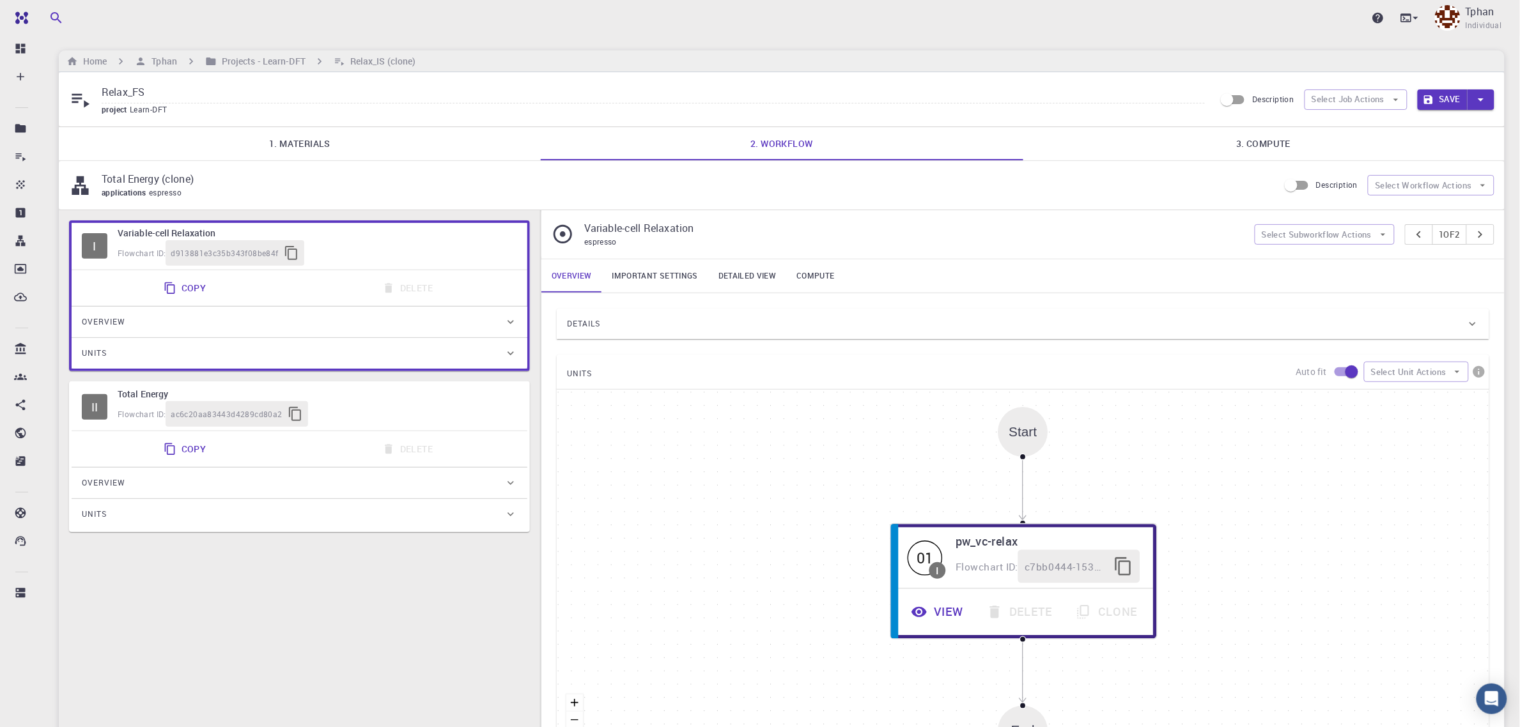
click at [295, 145] on link "1. Materials" at bounding box center [300, 143] width 482 height 33
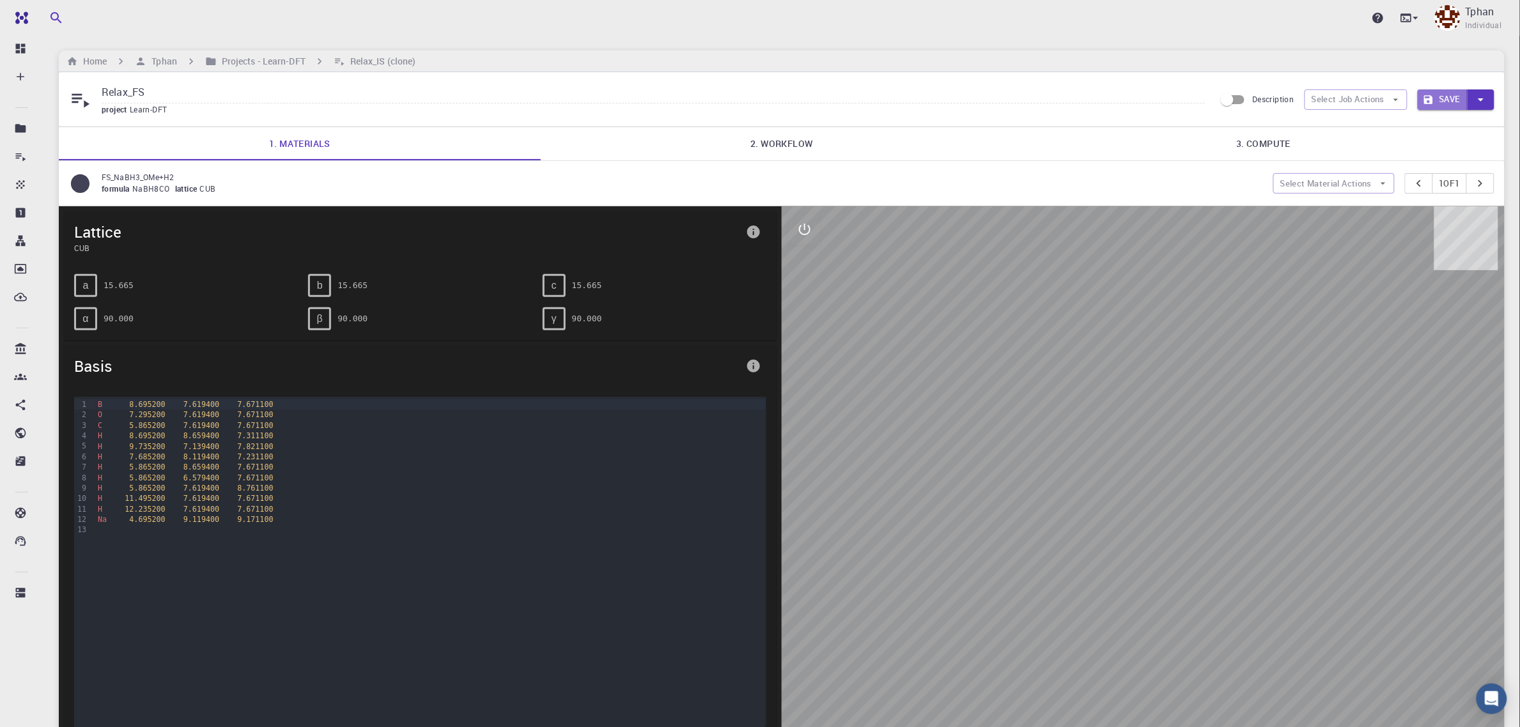
click at [1447, 100] on button "Save" at bounding box center [1443, 99] width 51 height 20
click at [1401, 94] on button "Select Job Actions" at bounding box center [1356, 99] width 103 height 20
click at [1349, 190] on span "Submit" at bounding box center [1367, 187] width 61 height 13
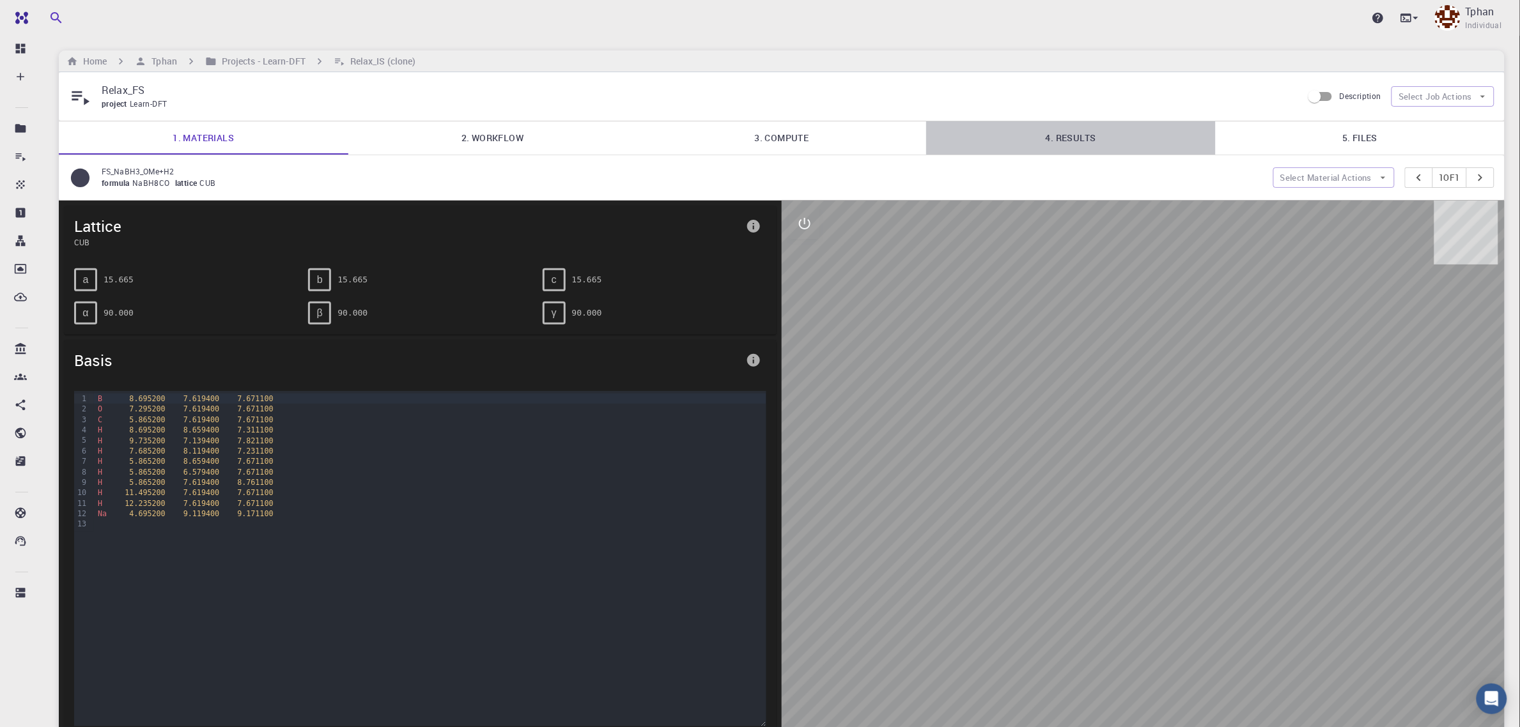
click at [1066, 142] on link "4. Results" at bounding box center [1070, 137] width 289 height 33
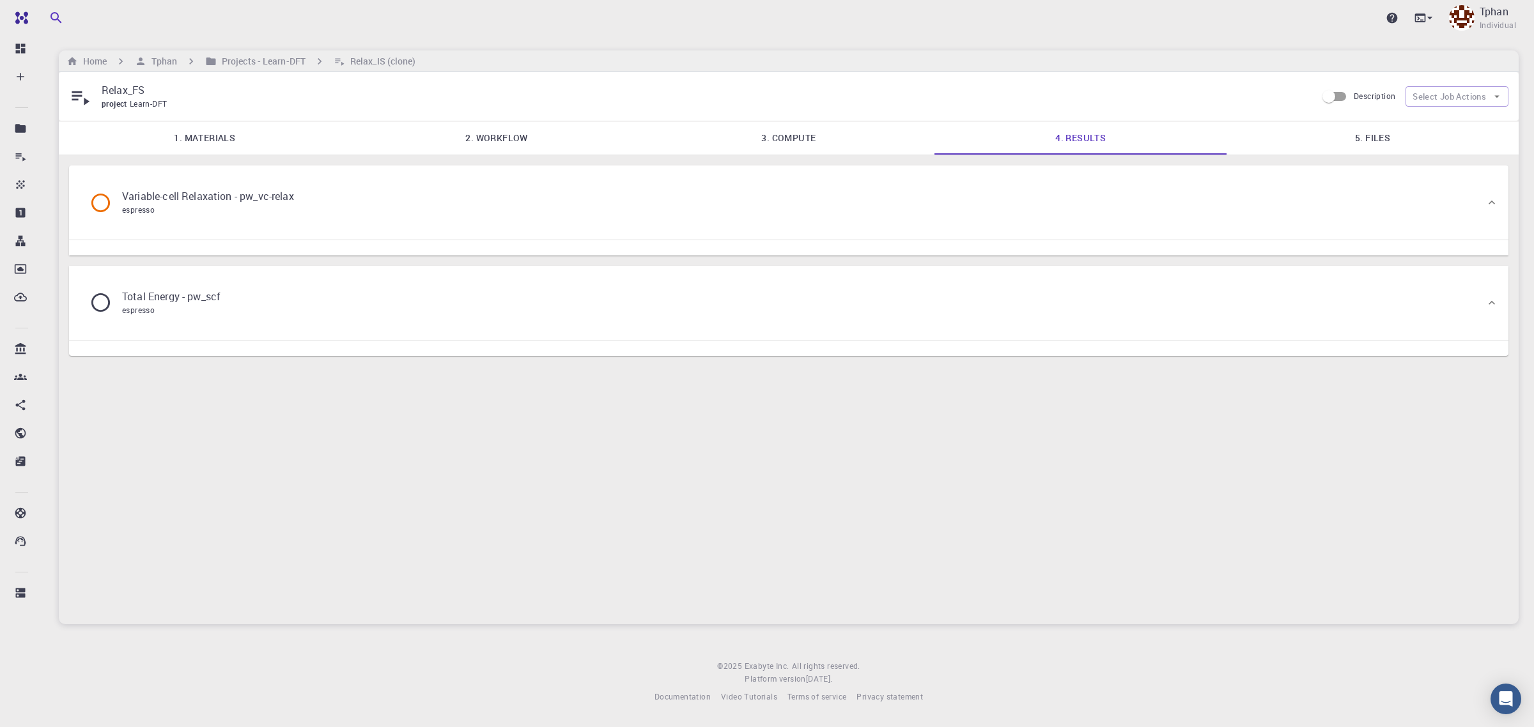
click at [356, 206] on div "Variable-cell Relaxation - pw_vc-relax espresso" at bounding box center [782, 202] width 1406 height 49
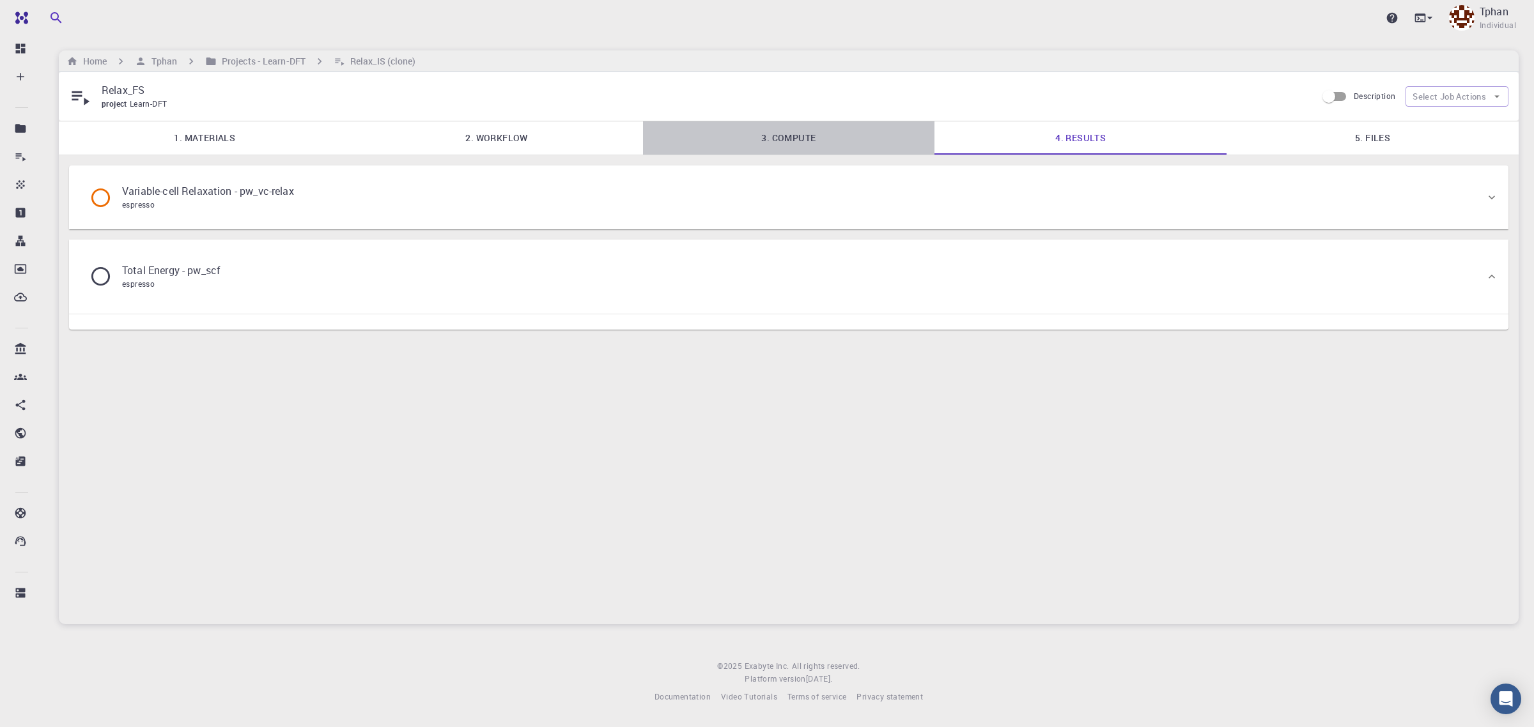
click at [800, 139] on link "3. Compute" at bounding box center [789, 137] width 292 height 33
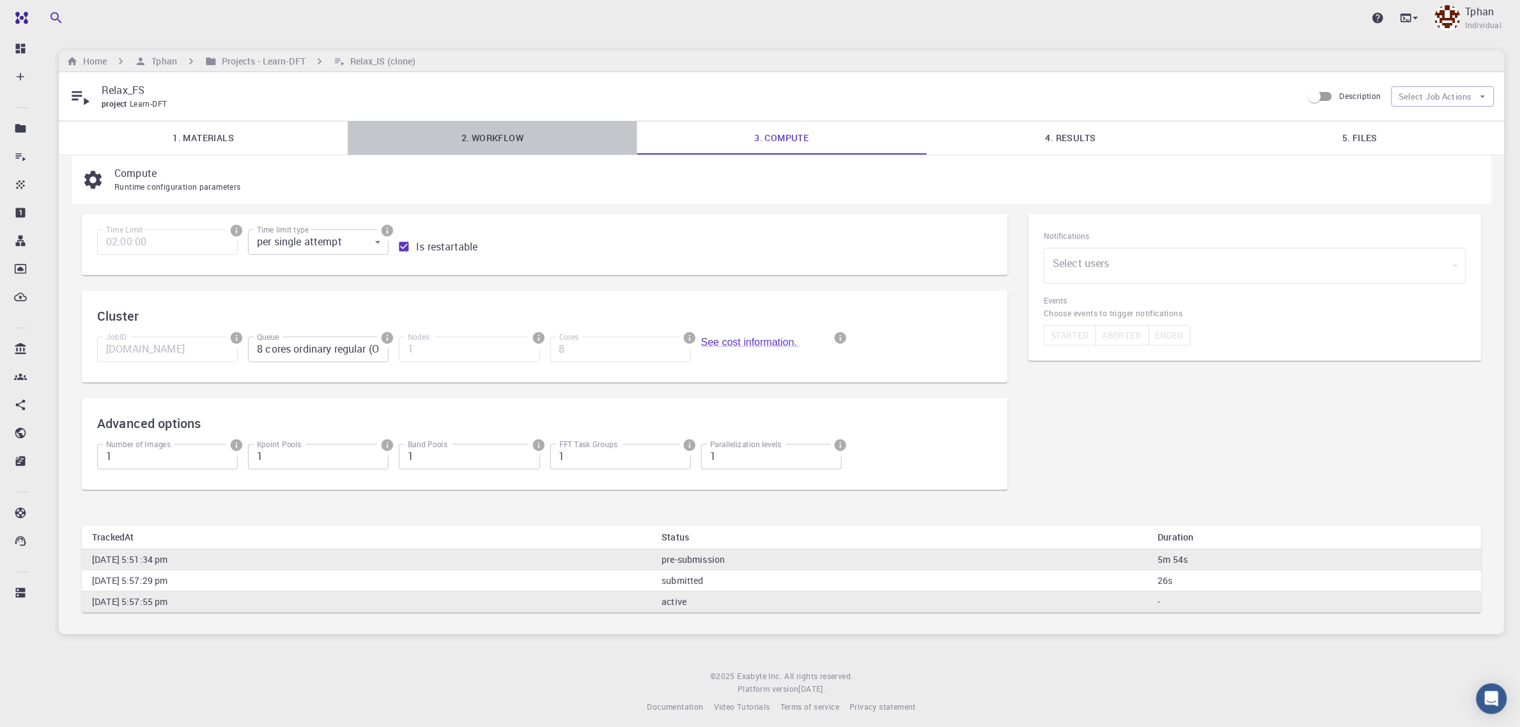
click at [494, 139] on link "2. Workflow" at bounding box center [492, 137] width 289 height 33
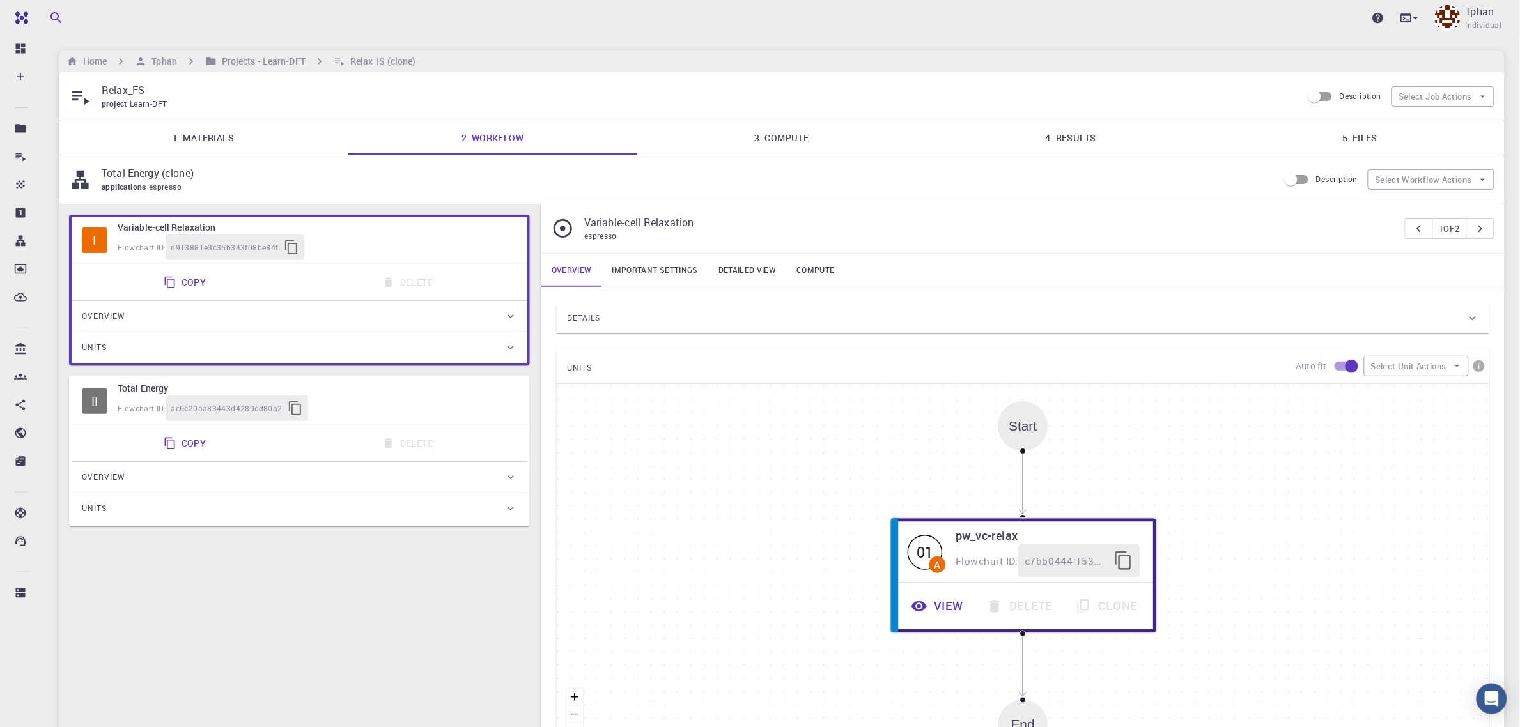
click at [320, 62] on icon "breadcrumb" at bounding box center [320, 61] width 4 height 6
click at [320, 58] on icon "breadcrumb" at bounding box center [319, 61] width 13 height 13
click at [318, 62] on icon "breadcrumb" at bounding box center [319, 61] width 13 height 13
click at [125, 95] on p "Relax_FS" at bounding box center [697, 89] width 1191 height 15
click at [83, 101] on icon at bounding box center [80, 97] width 22 height 22
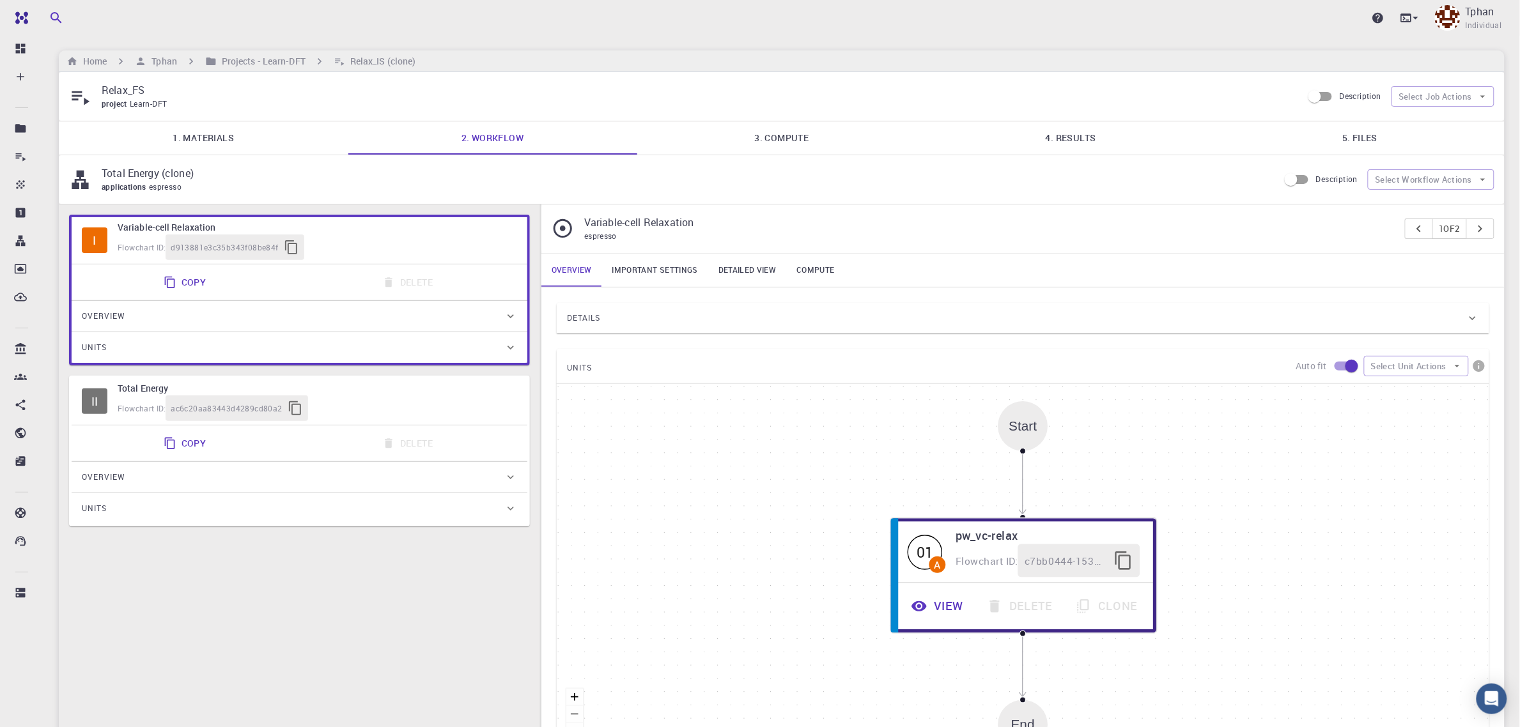
click at [264, 52] on div "Home Tphan Projects - Learn-DFT Relax_IS (clone)" at bounding box center [782, 62] width 1446 height 22
click at [258, 62] on h6 "Projects - Learn-DFT" at bounding box center [261, 61] width 89 height 14
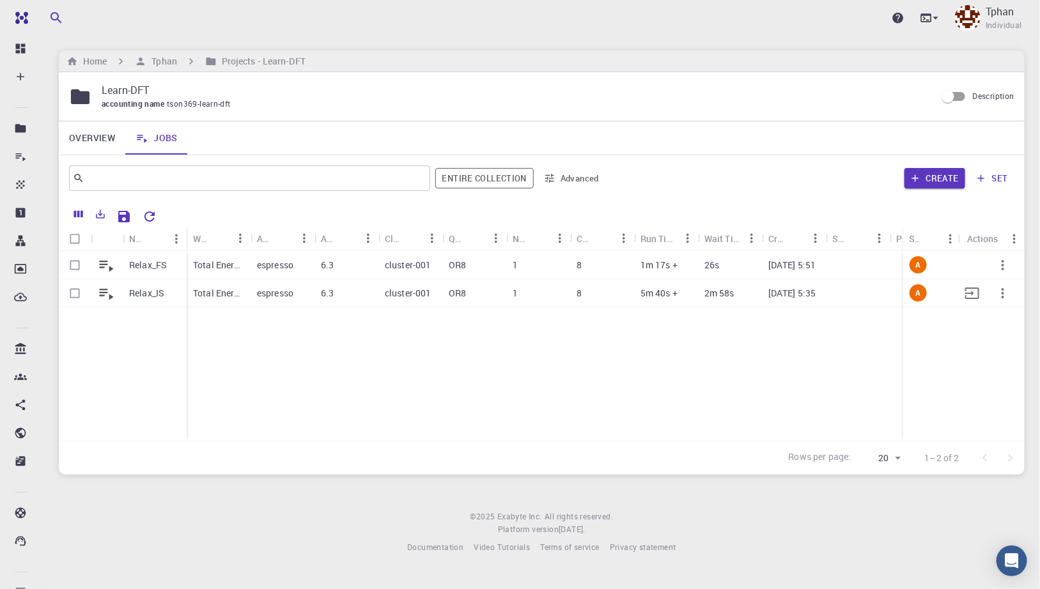
click at [162, 298] on p "Relax_IS" at bounding box center [146, 293] width 35 height 13
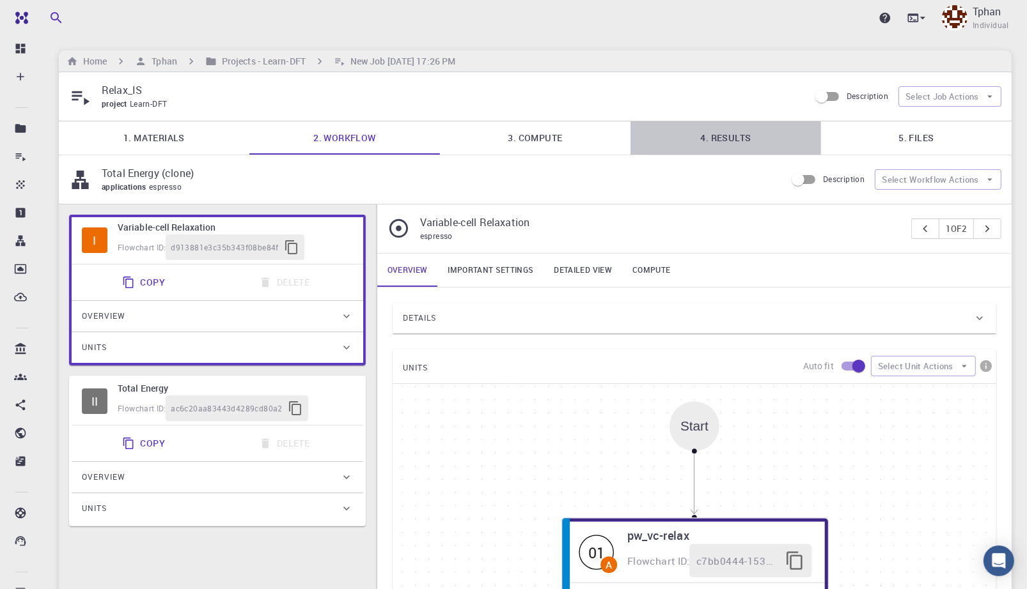
click at [740, 145] on link "4. Results" at bounding box center [725, 137] width 191 height 33
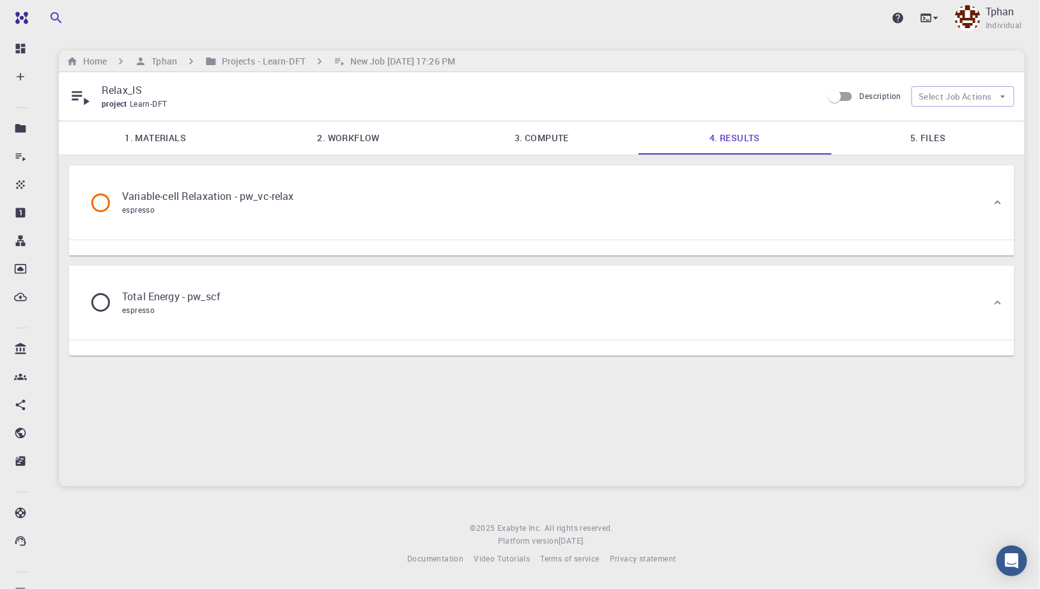
click at [960, 144] on link "5. Files" at bounding box center [928, 137] width 193 height 33
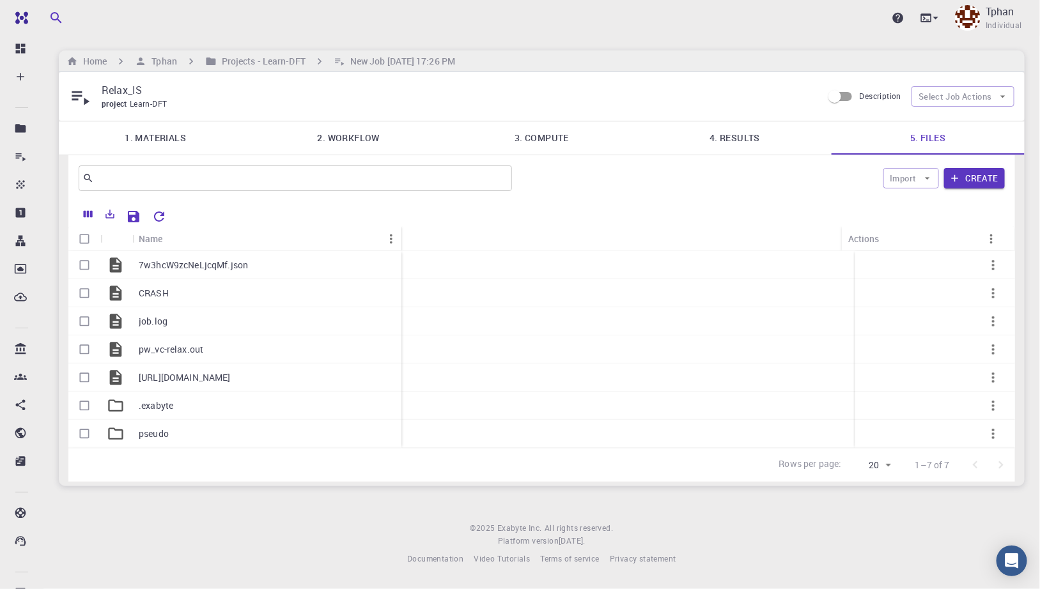
click at [752, 137] on link "4. Results" at bounding box center [735, 137] width 193 height 33
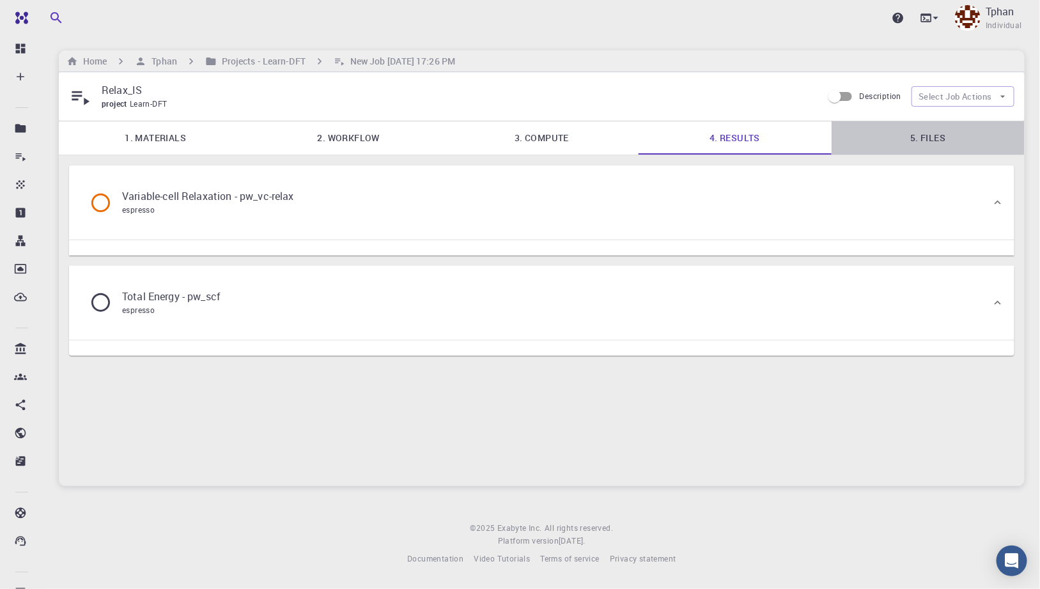
click at [932, 141] on link "5. Files" at bounding box center [928, 137] width 193 height 33
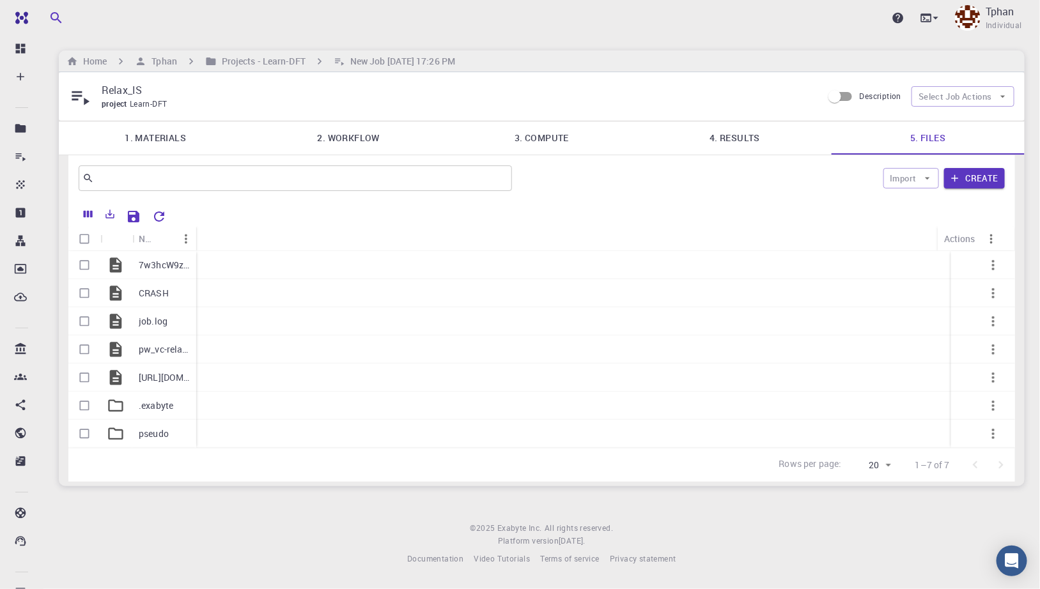
click at [751, 137] on link "4. Results" at bounding box center [735, 137] width 193 height 33
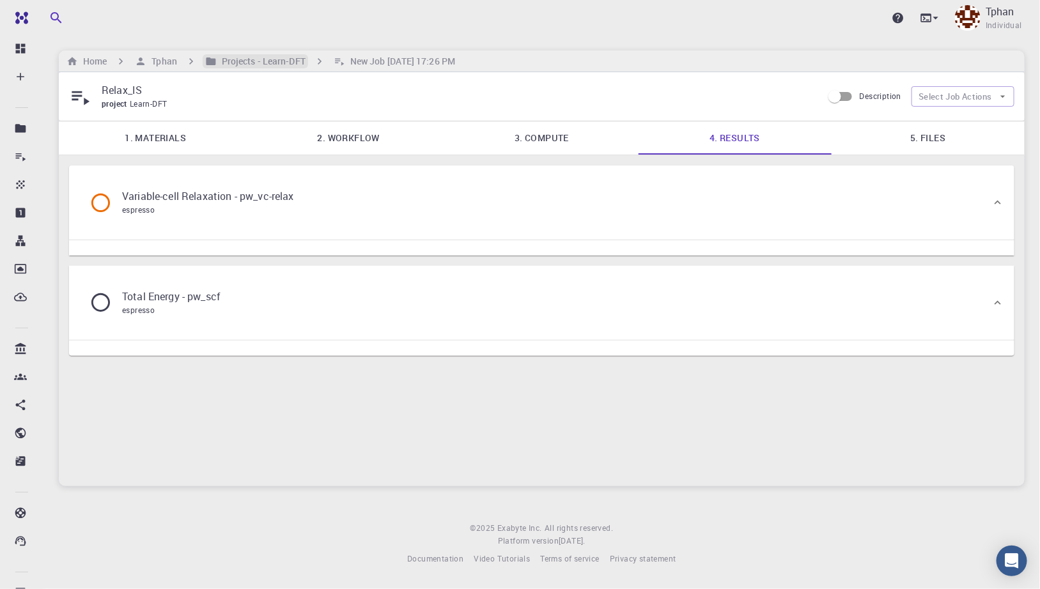
click at [259, 61] on h6 "Projects - Learn-DFT" at bounding box center [261, 61] width 89 height 14
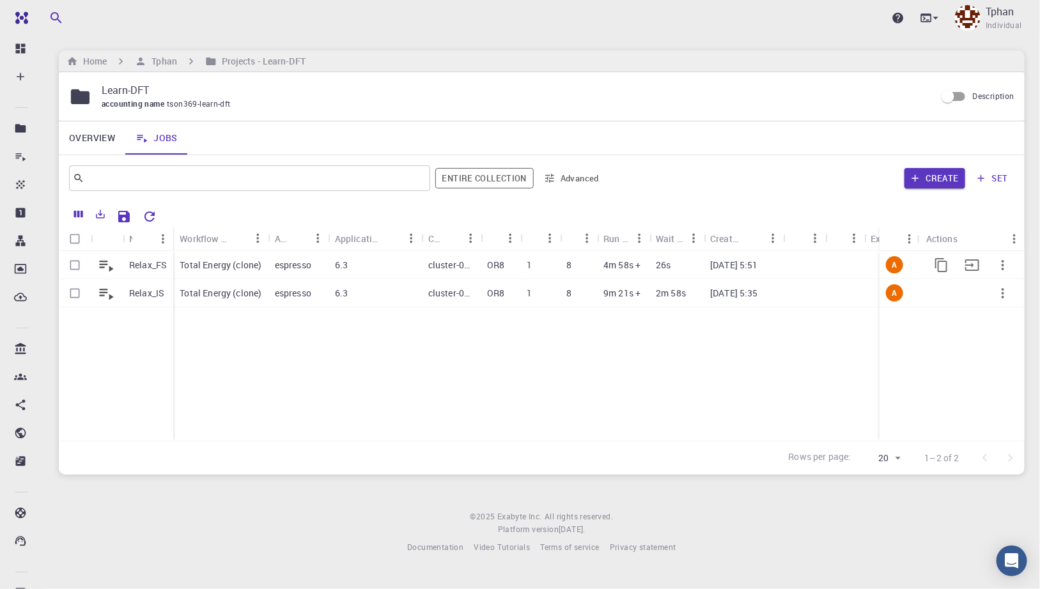
click at [298, 265] on p "espresso" at bounding box center [293, 265] width 36 height 13
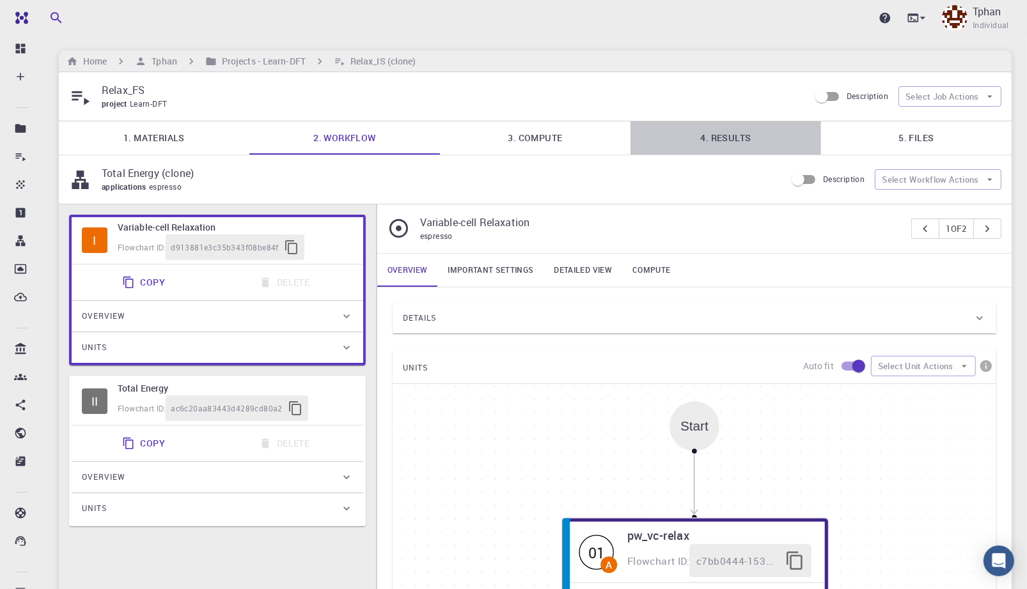
click at [720, 138] on link "4. Results" at bounding box center [725, 137] width 191 height 33
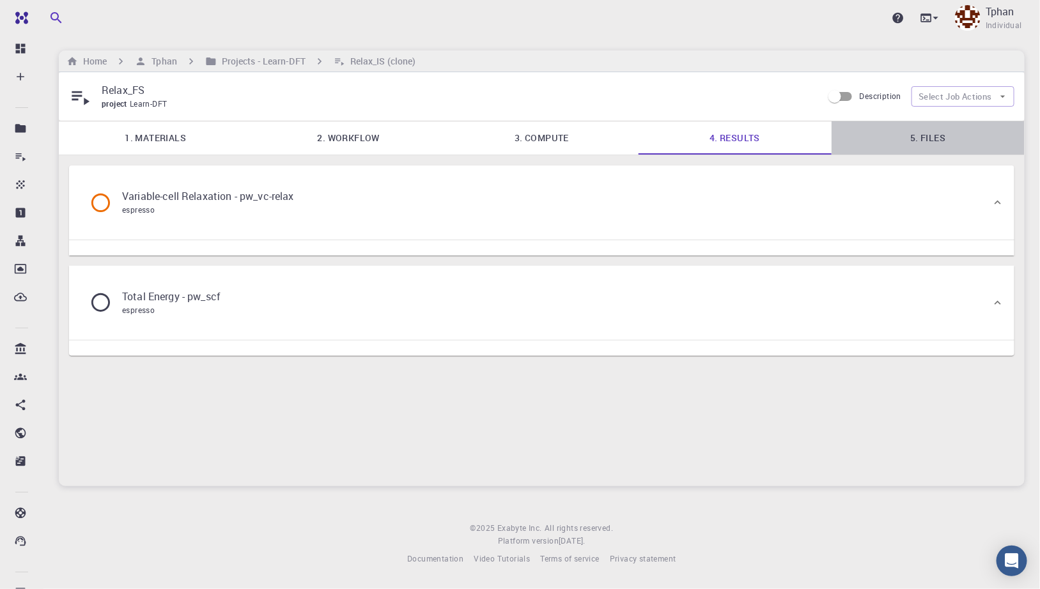
click at [932, 142] on link "5. Files" at bounding box center [928, 137] width 193 height 33
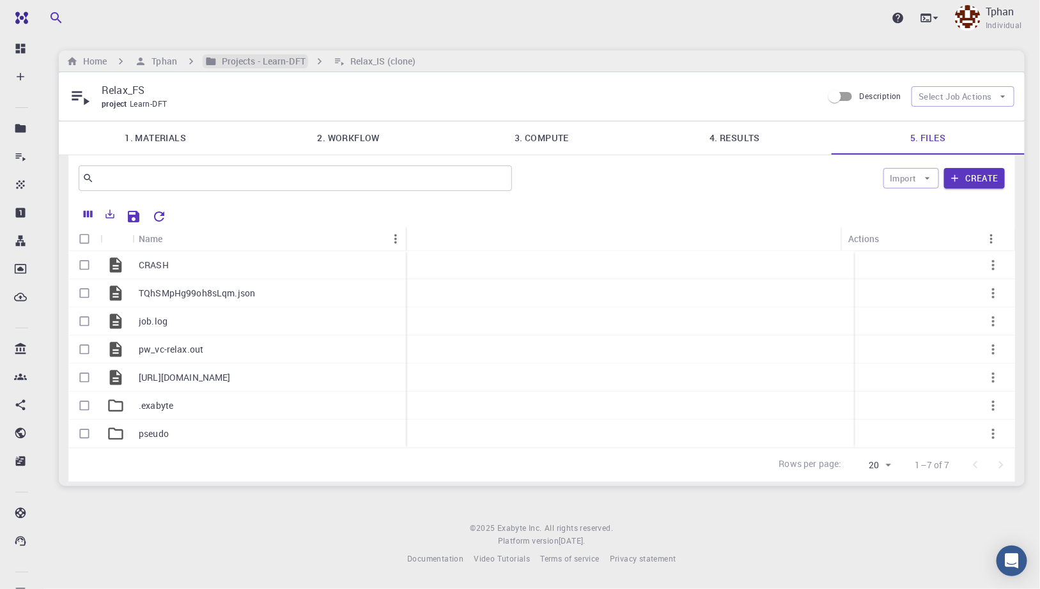
click at [256, 66] on h6 "Projects - Learn-DFT" at bounding box center [261, 61] width 89 height 14
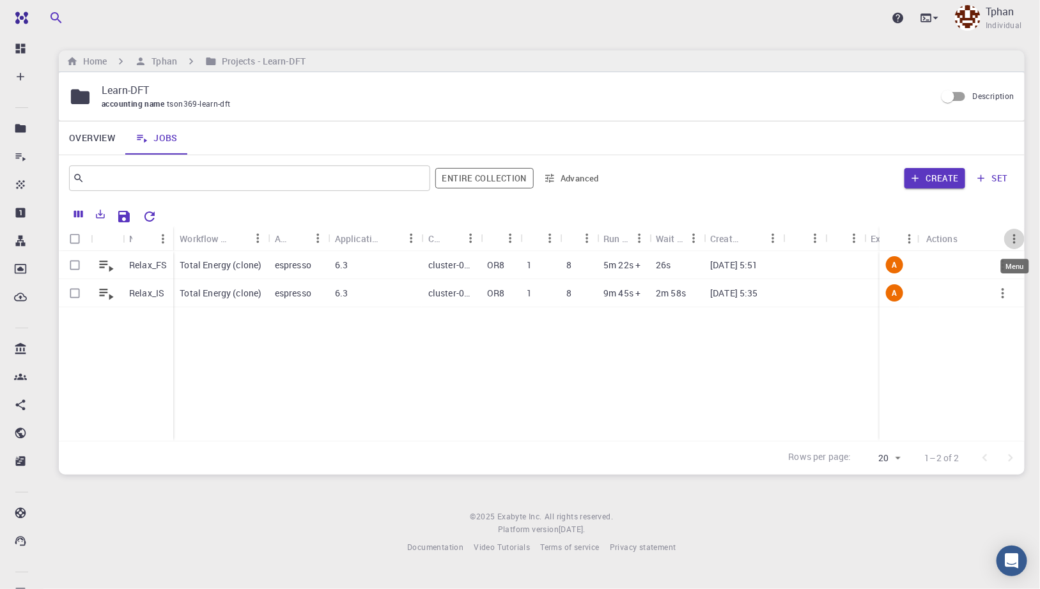
click at [1013, 240] on icon "Menu" at bounding box center [1014, 239] width 14 height 14
click at [810, 387] on div "Relax_FS Relax_IS Total Energy (clone) espresso 6.3 cluster-001 OR8 1 8 5m 22s …" at bounding box center [580, 346] width 1043 height 190
click at [1007, 263] on icon "button" at bounding box center [1002, 265] width 15 height 15
click at [781, 394] on div at bounding box center [520, 294] width 1040 height 589
click at [301, 294] on p "espresso" at bounding box center [293, 293] width 36 height 13
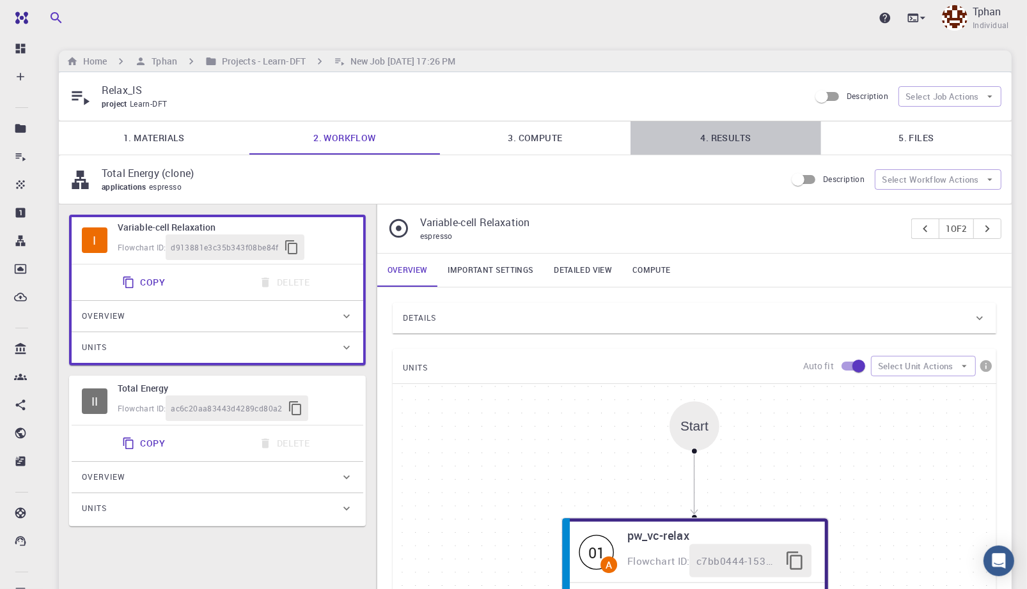
click at [740, 138] on link "4. Results" at bounding box center [725, 137] width 191 height 33
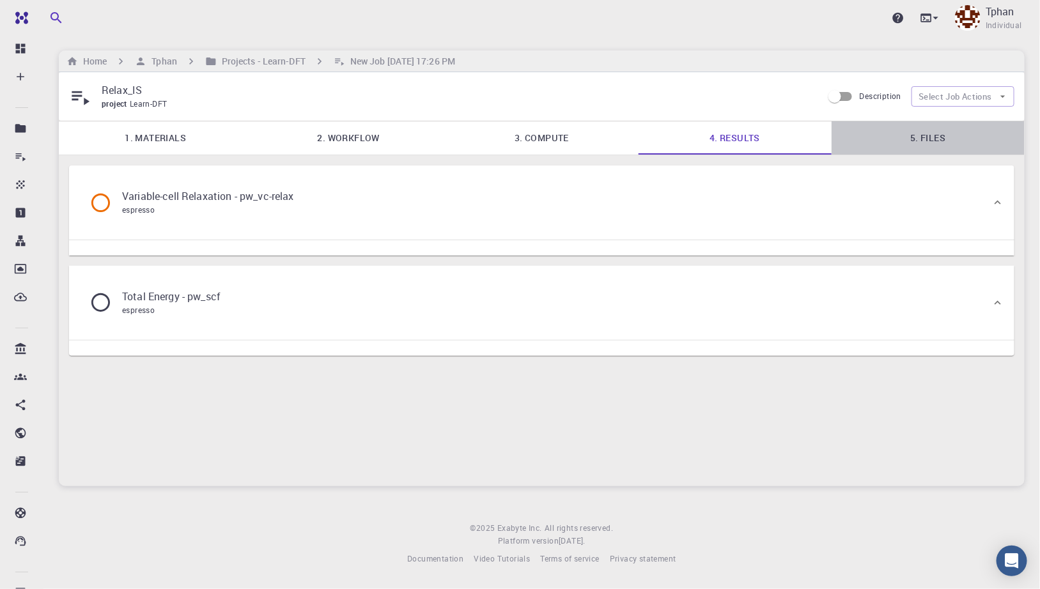
click at [938, 137] on link "5. Files" at bounding box center [928, 137] width 193 height 33
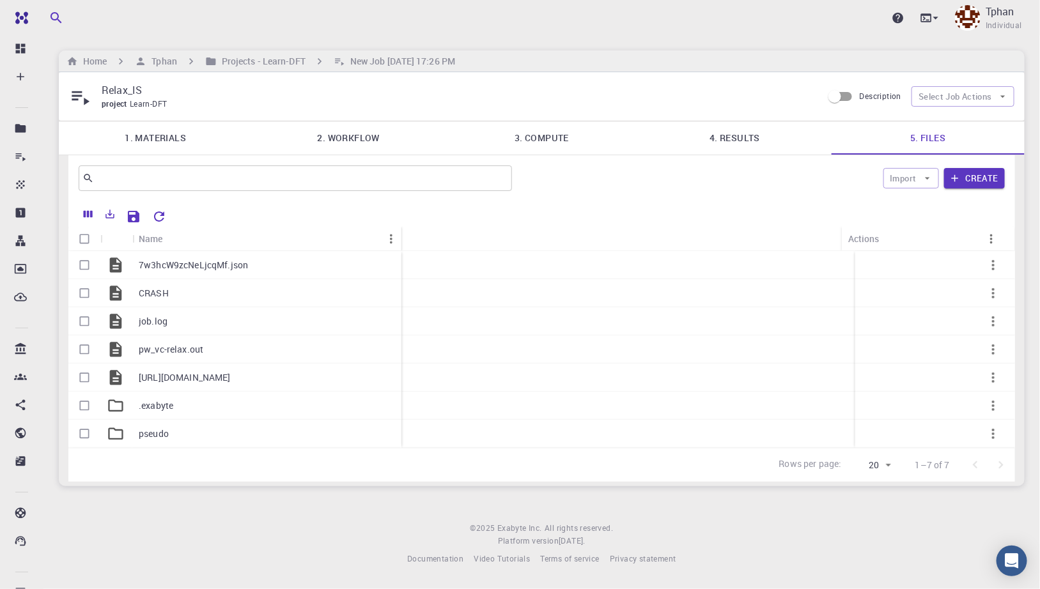
click at [355, 143] on link "2. Workflow" at bounding box center [348, 137] width 193 height 33
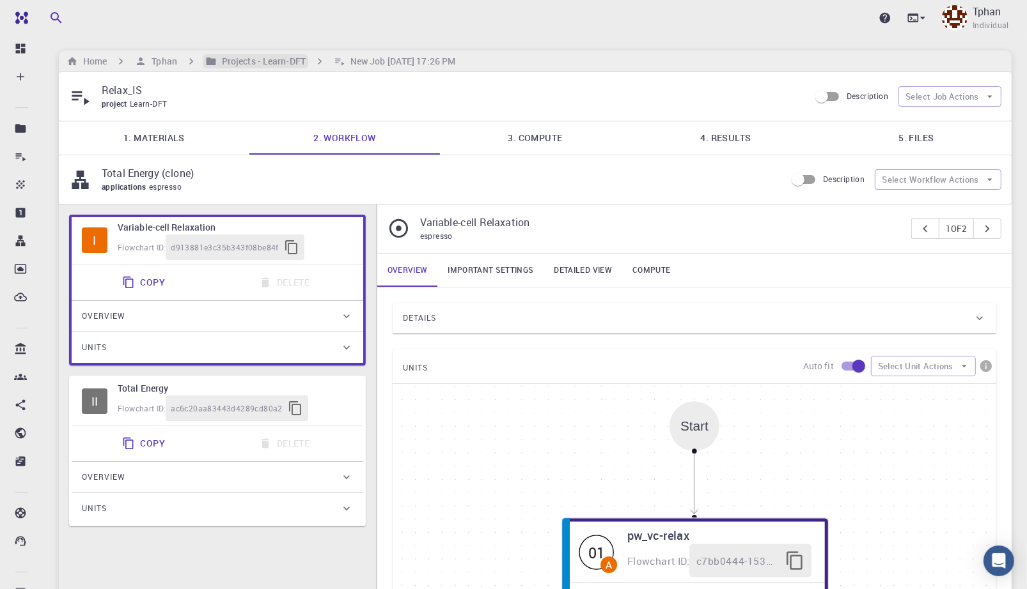
click at [270, 58] on h6 "Projects - Learn-DFT" at bounding box center [261, 61] width 89 height 14
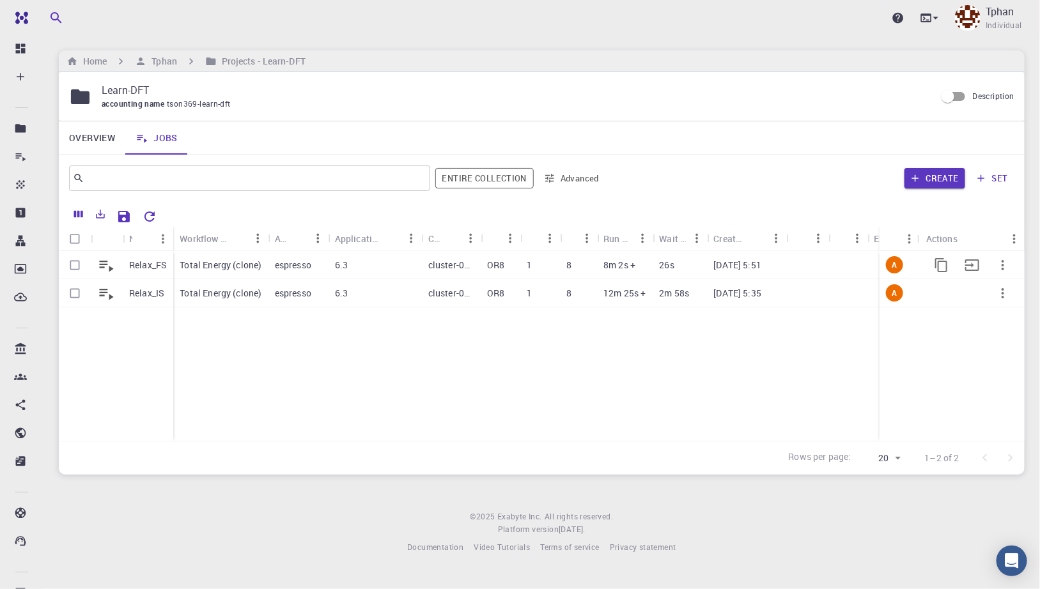
click at [423, 276] on div "cluster-001" at bounding box center [451, 265] width 59 height 28
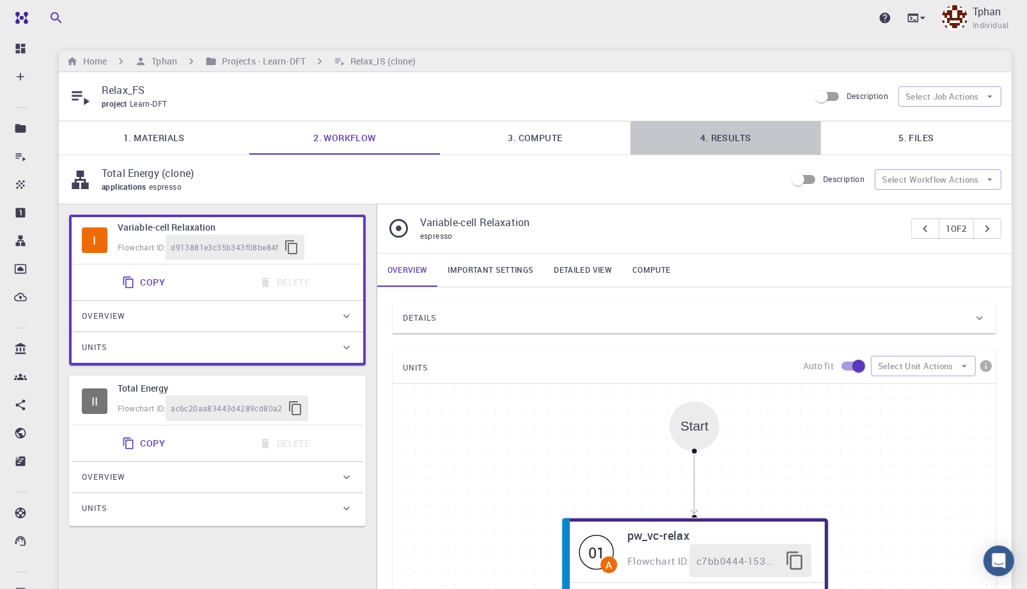
click at [738, 136] on link "4. Results" at bounding box center [725, 137] width 191 height 33
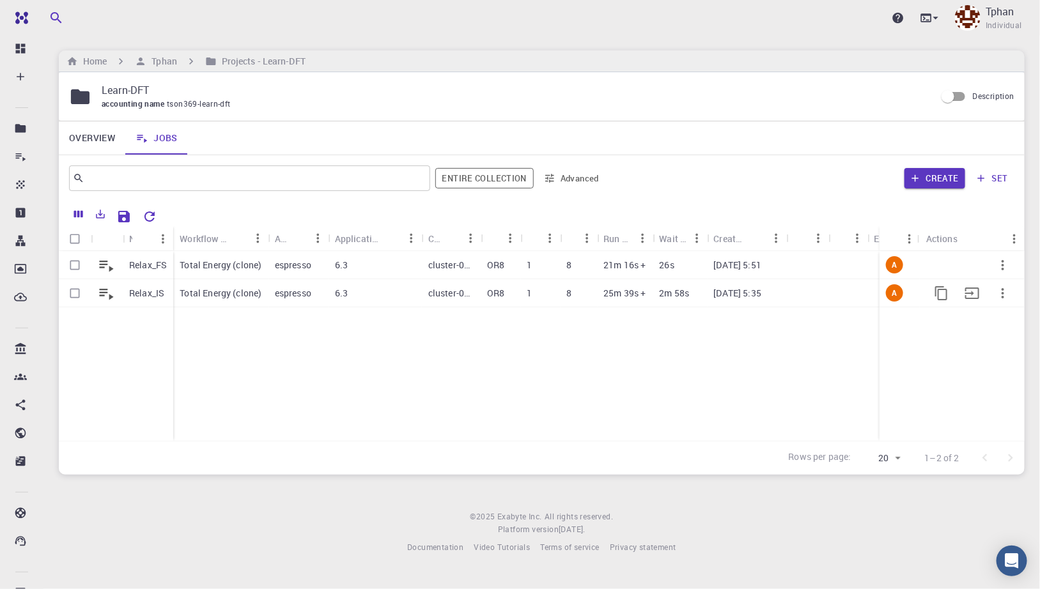
click at [541, 304] on div "1" at bounding box center [540, 293] width 40 height 28
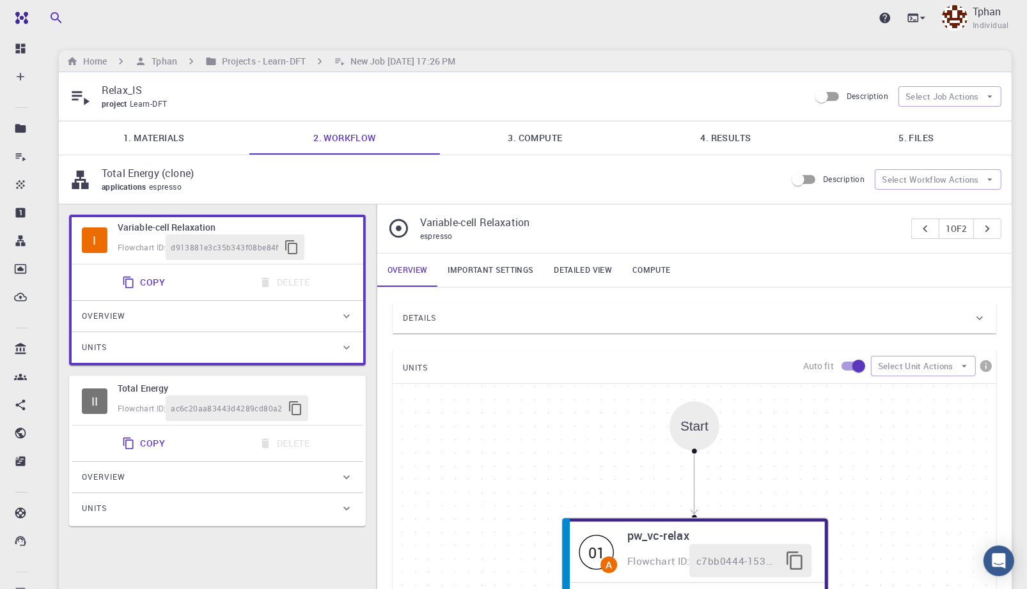
click at [714, 137] on link "4. Results" at bounding box center [725, 137] width 191 height 33
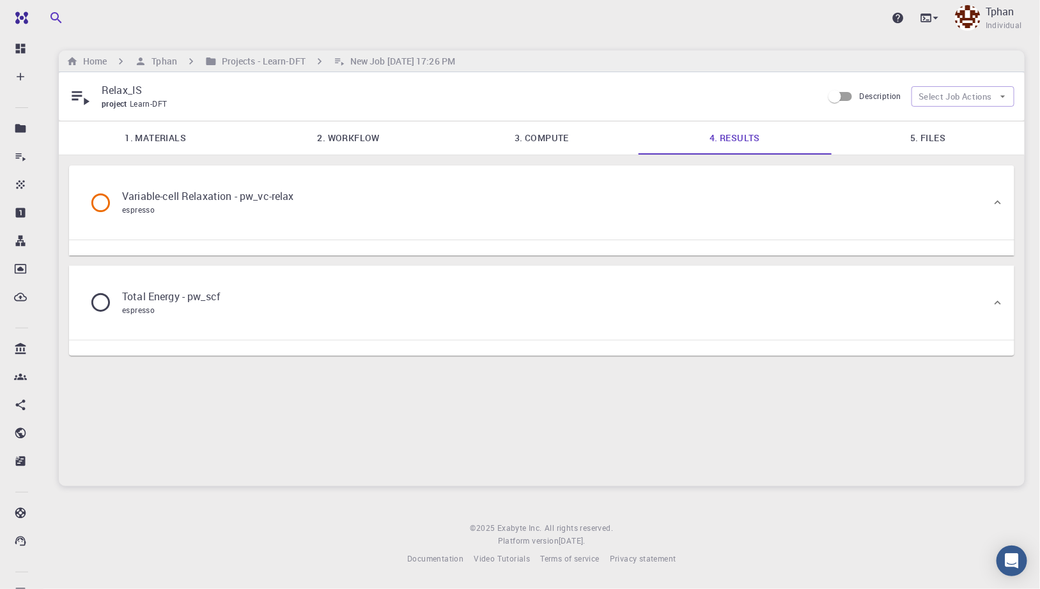
click at [478, 212] on div "Variable-cell Relaxation - pw_vc-relax espresso" at bounding box center [535, 202] width 912 height 49
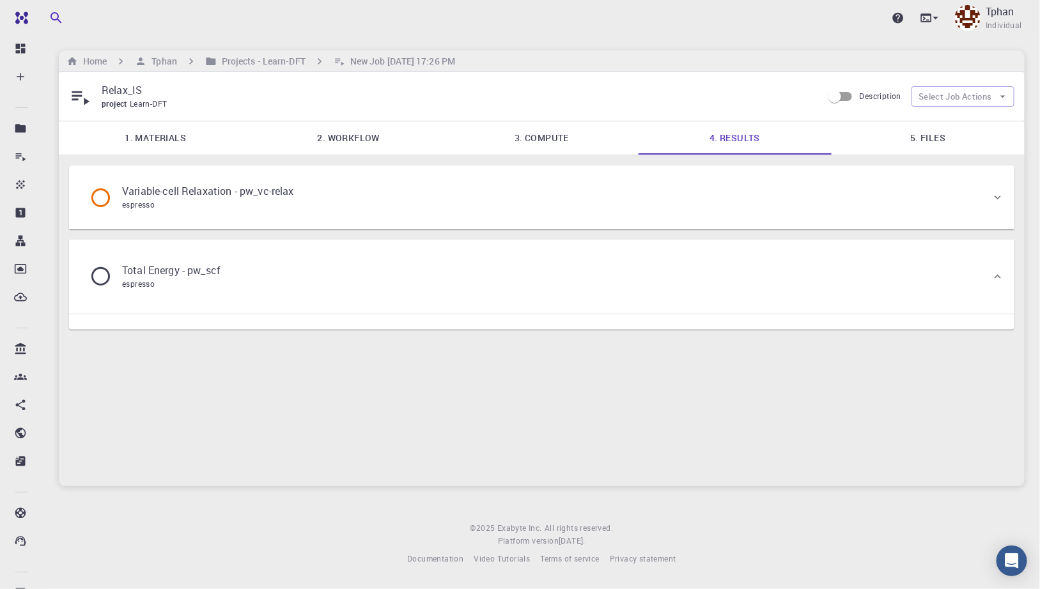
click at [1002, 198] on icon at bounding box center [998, 197] width 13 height 13
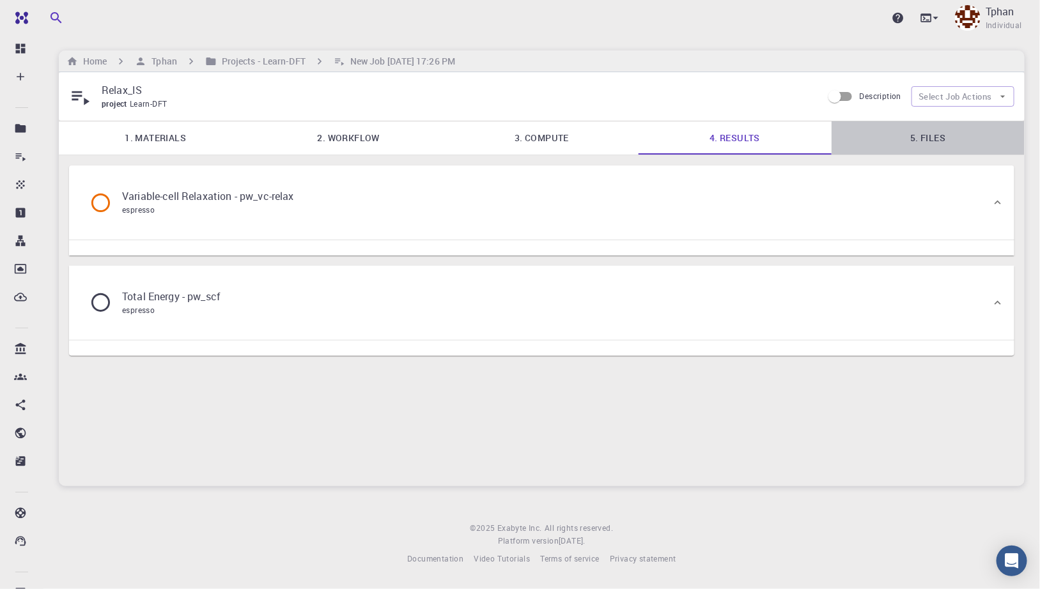
click at [935, 137] on link "5. Files" at bounding box center [928, 137] width 193 height 33
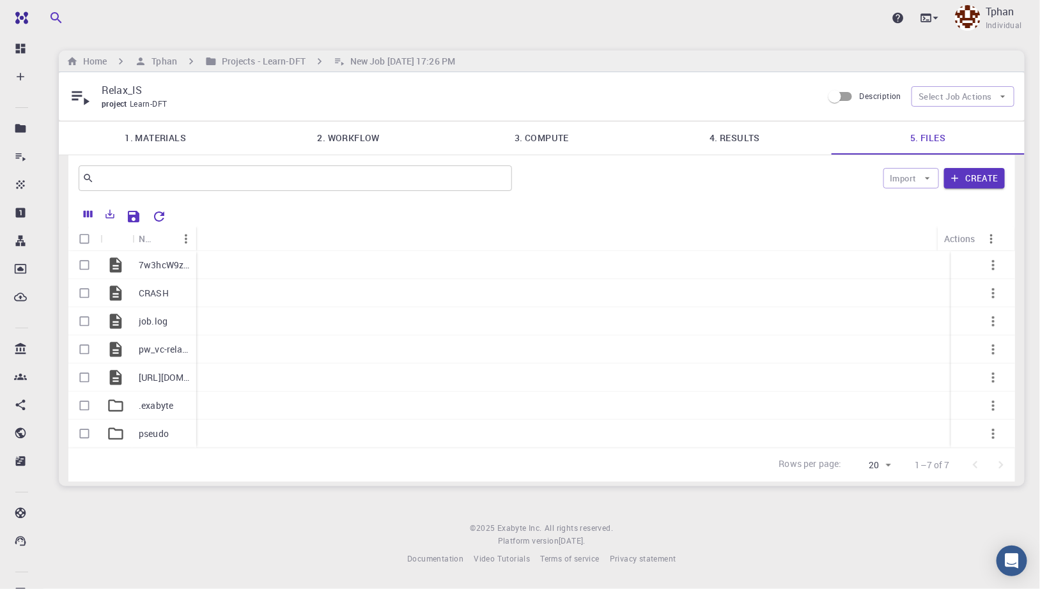
click at [749, 131] on link "4. Results" at bounding box center [735, 137] width 193 height 33
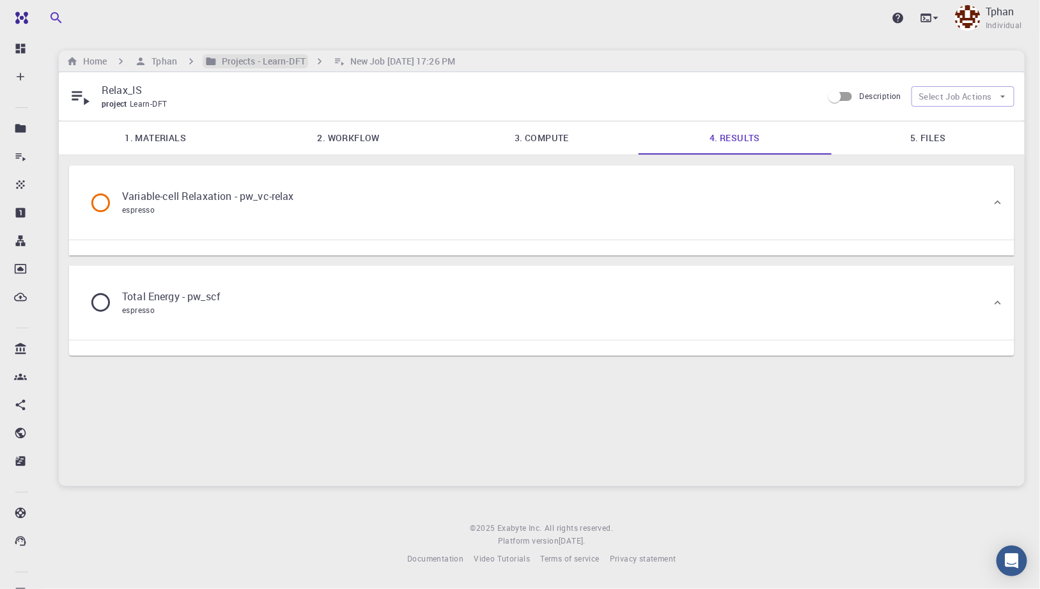
click at [267, 63] on h6 "Projects - Learn-DFT" at bounding box center [261, 61] width 89 height 14
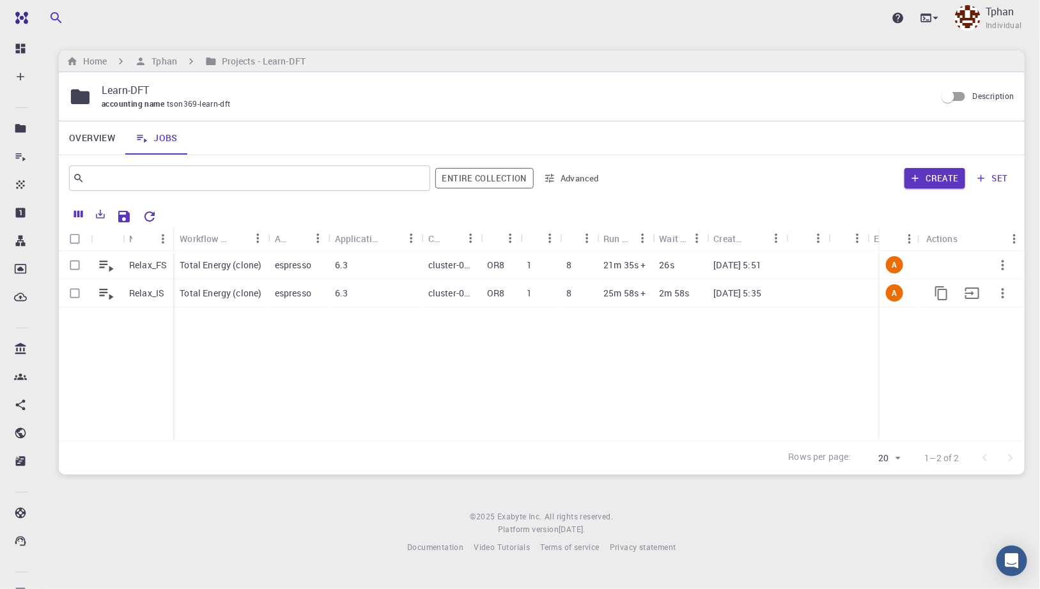
click at [475, 294] on div "cluster-001" at bounding box center [451, 293] width 59 height 28
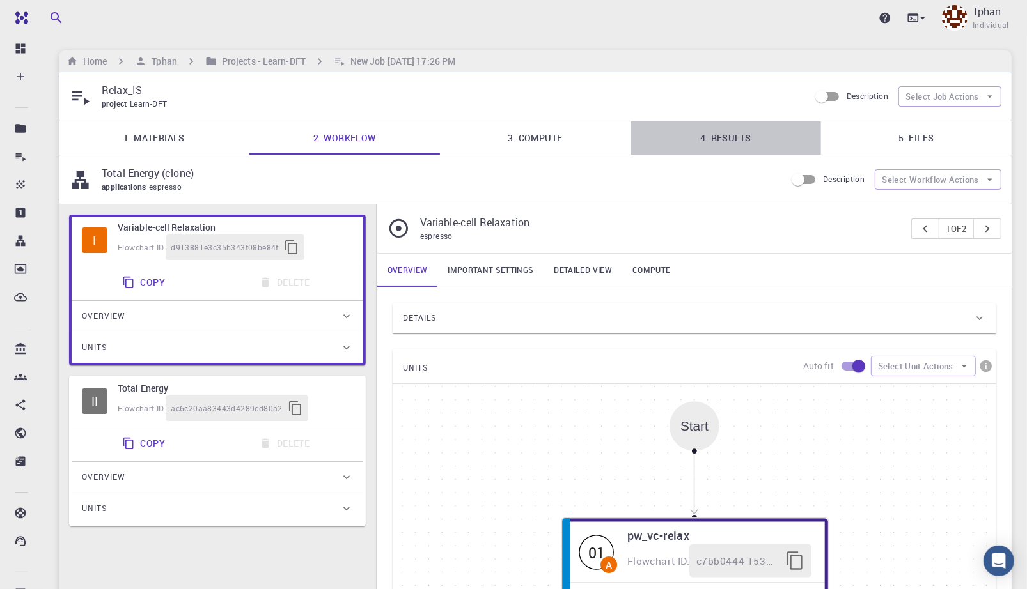
click at [747, 141] on link "4. Results" at bounding box center [725, 137] width 191 height 33
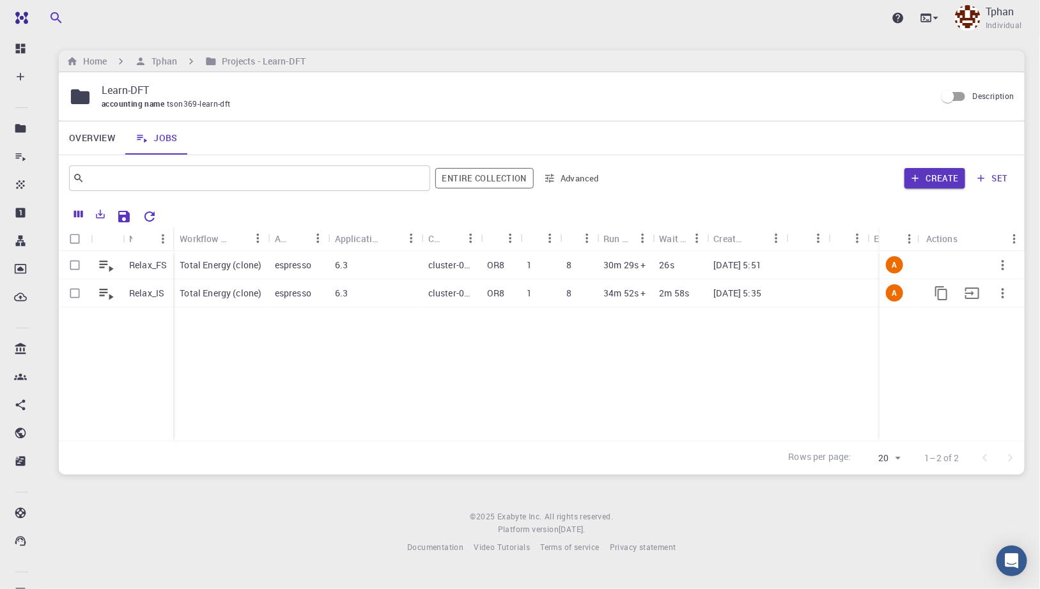
click at [695, 300] on div "2m 58s" at bounding box center [680, 293] width 54 height 28
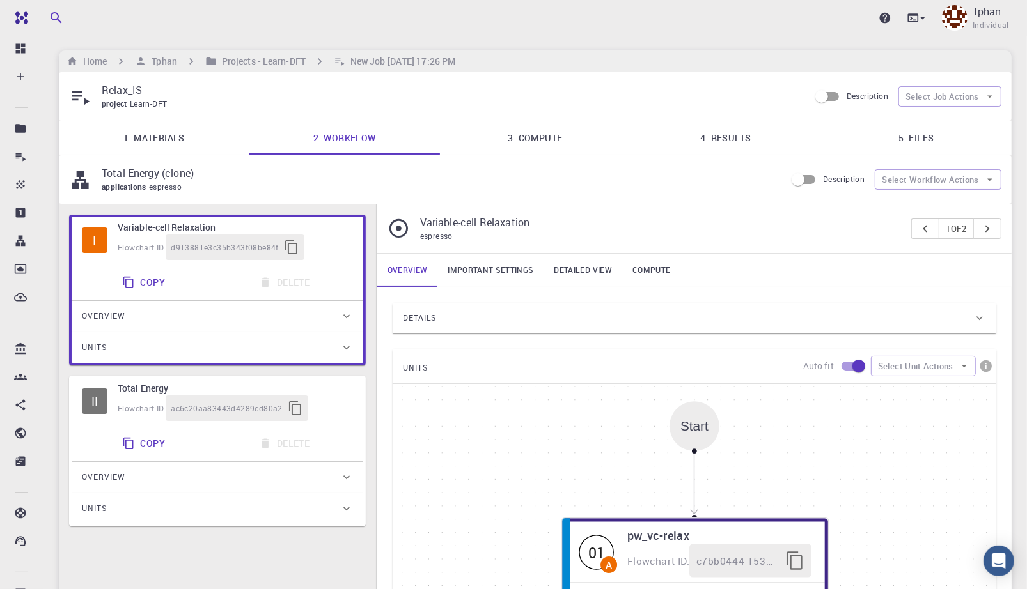
click at [753, 139] on link "4. Results" at bounding box center [725, 137] width 191 height 33
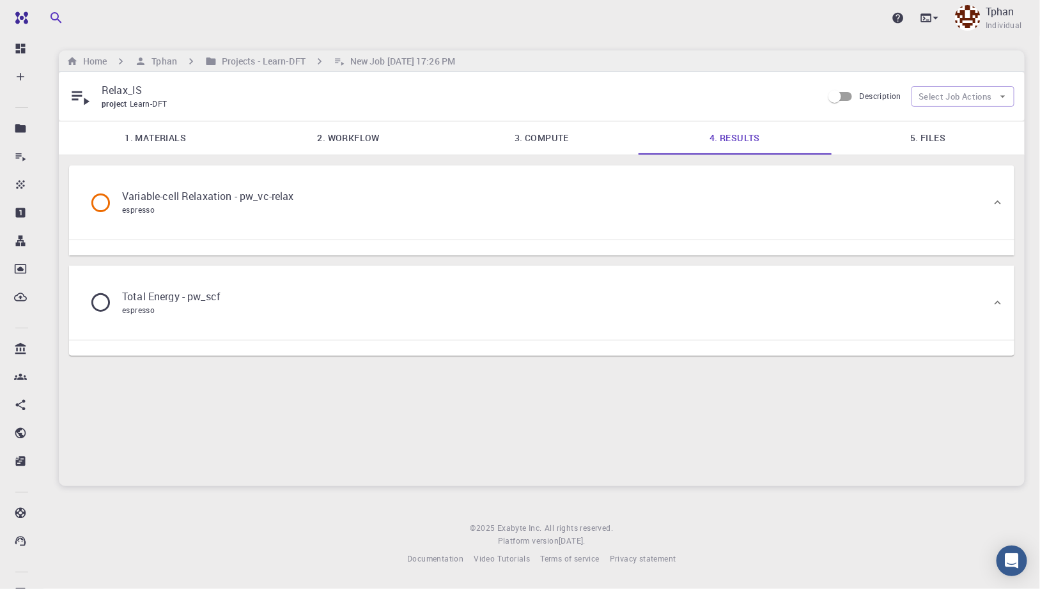
click at [152, 142] on link "1. Materials" at bounding box center [155, 137] width 193 height 33
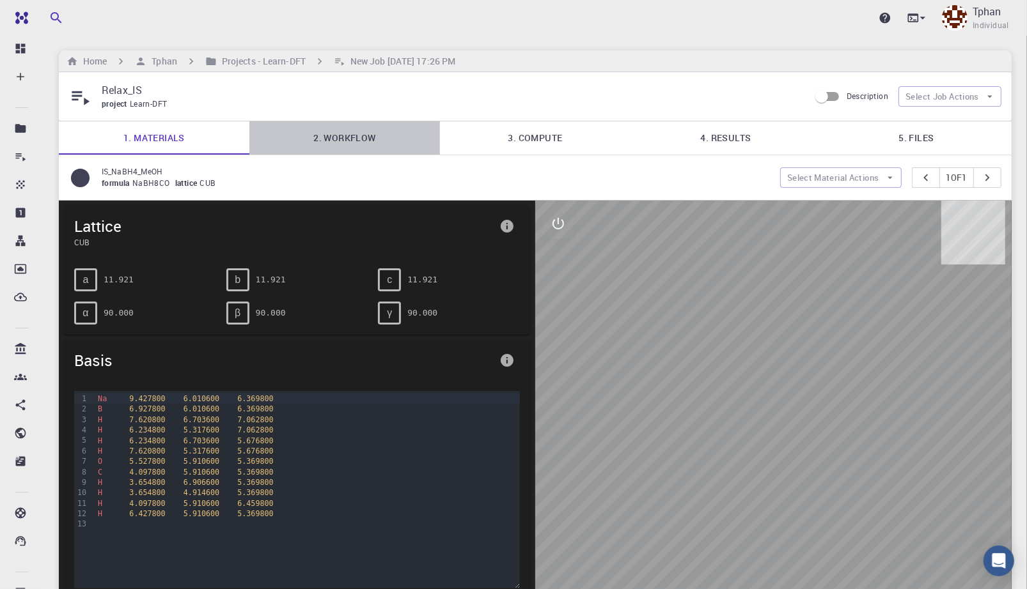
click at [348, 141] on link "2. Workflow" at bounding box center [344, 137] width 191 height 33
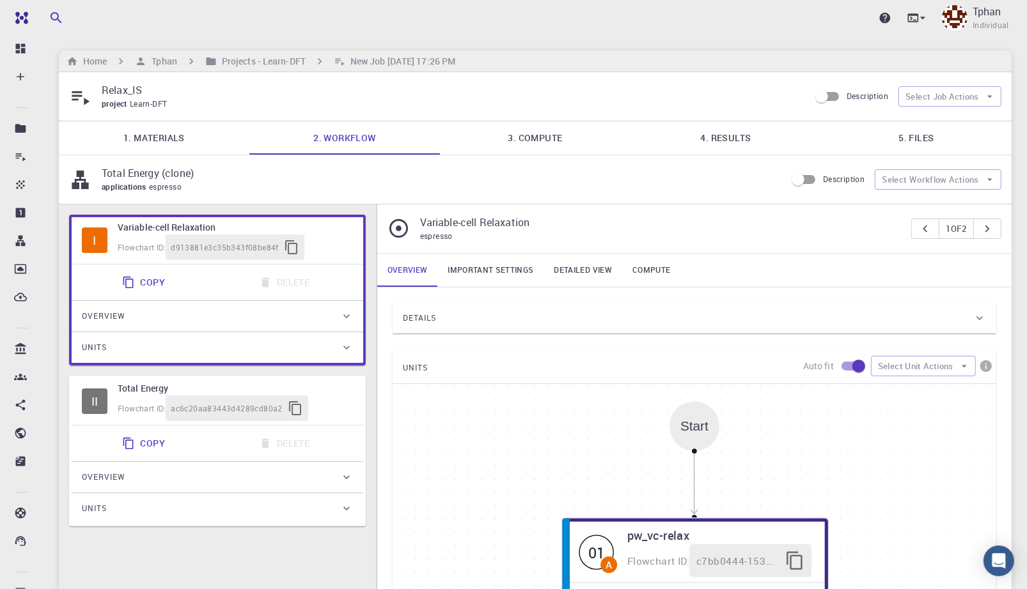
click at [538, 136] on link "3. Compute" at bounding box center [535, 137] width 191 height 33
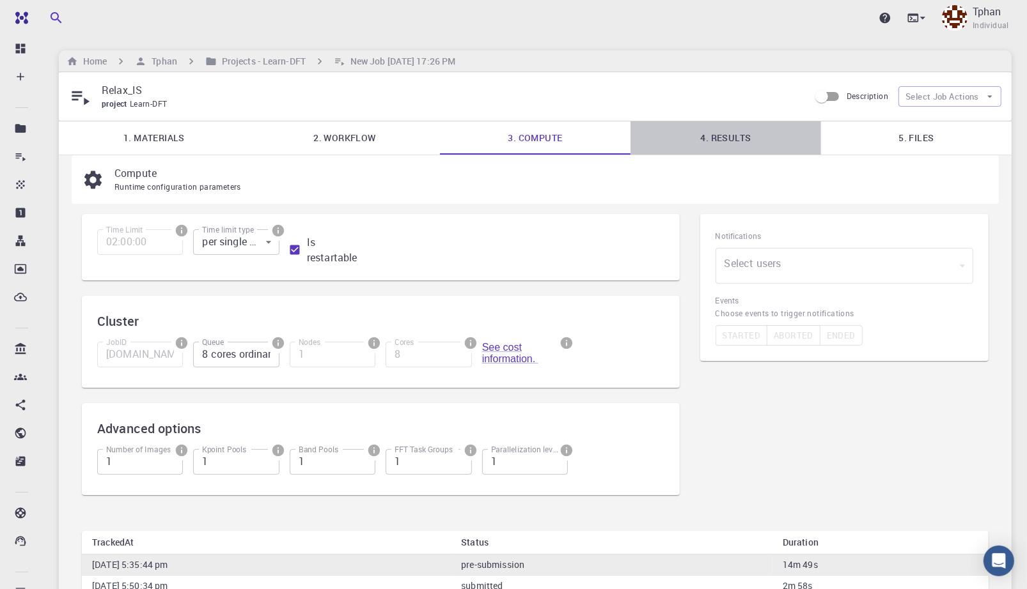
click at [774, 135] on link "4. Results" at bounding box center [725, 137] width 191 height 33
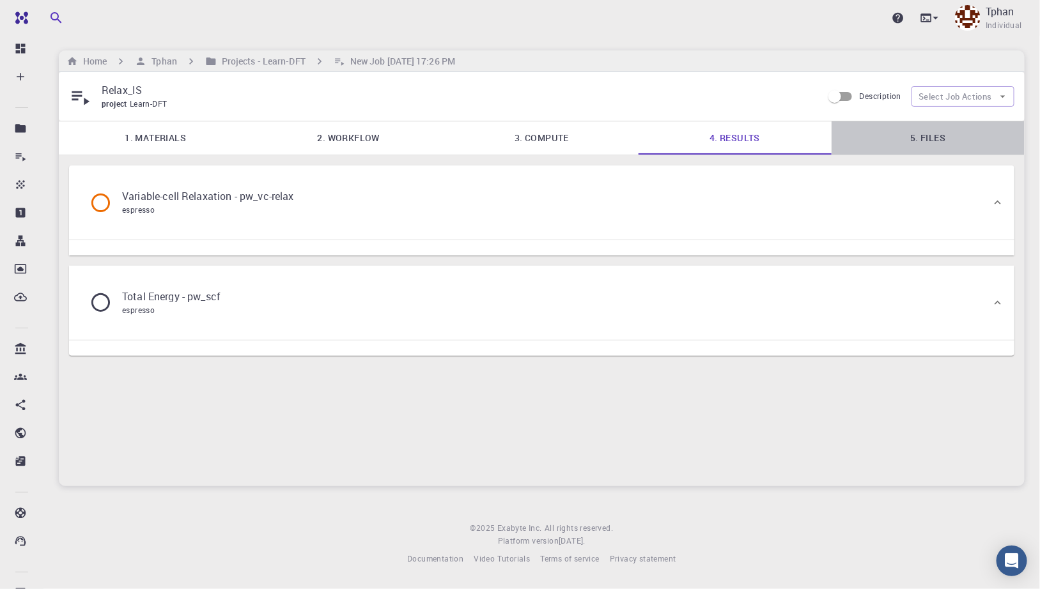
click at [918, 136] on link "5. Files" at bounding box center [928, 137] width 193 height 33
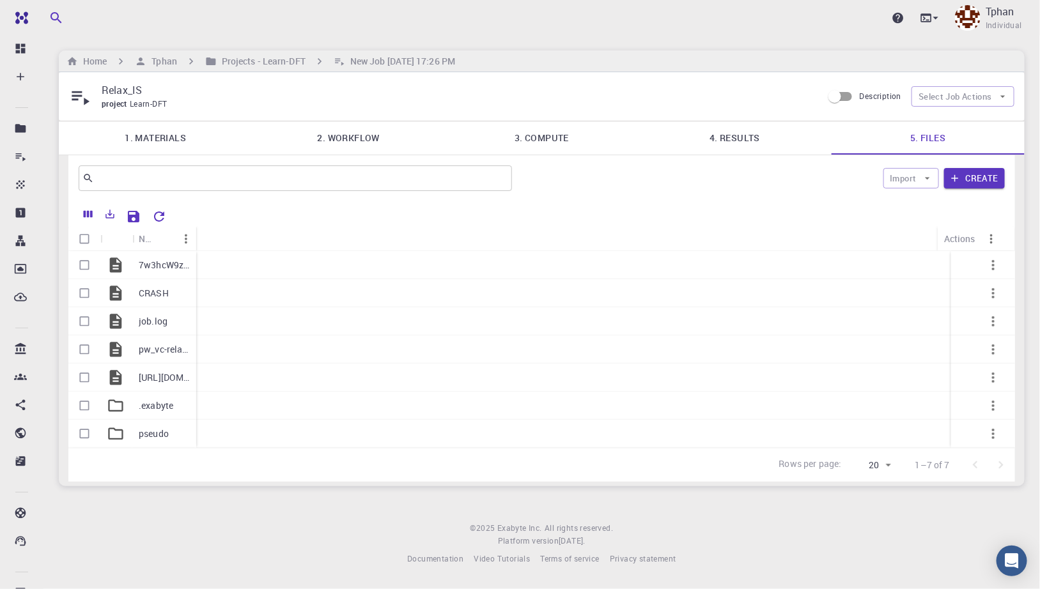
click at [736, 136] on link "4. Results" at bounding box center [735, 137] width 193 height 33
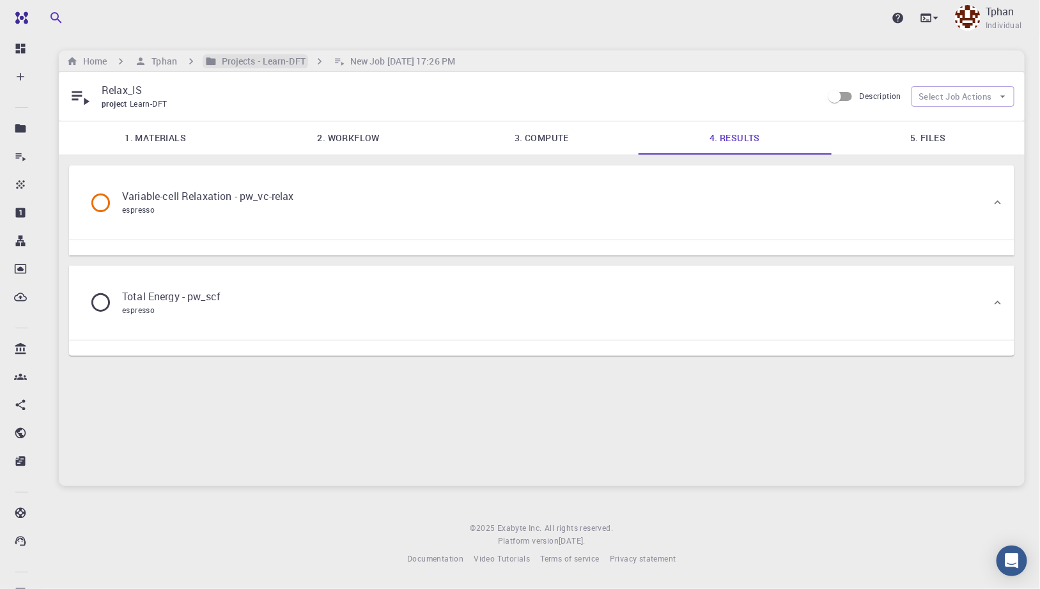
click at [280, 63] on h6 "Projects - Learn-DFT" at bounding box center [261, 61] width 89 height 14
